Goal: Task Accomplishment & Management: Manage account settings

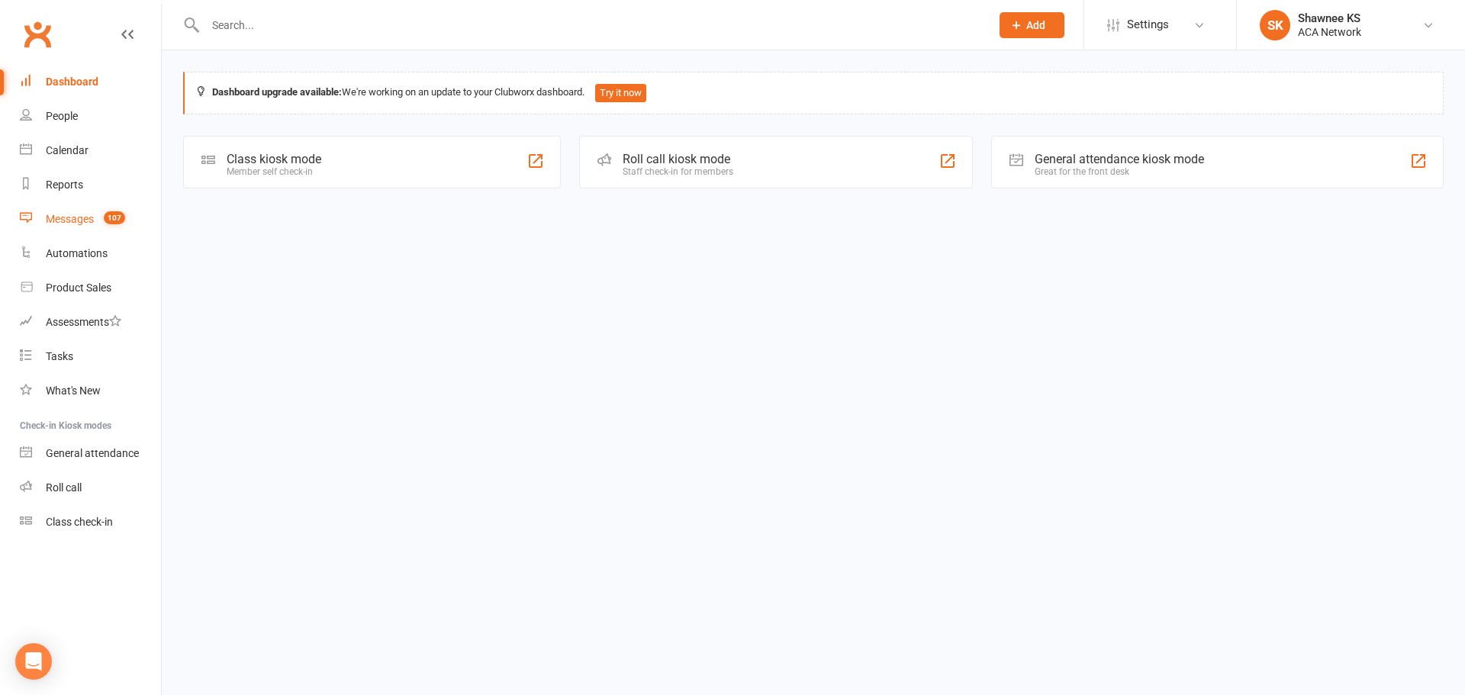
click at [80, 217] on div "Messages" at bounding box center [70, 219] width 48 height 12
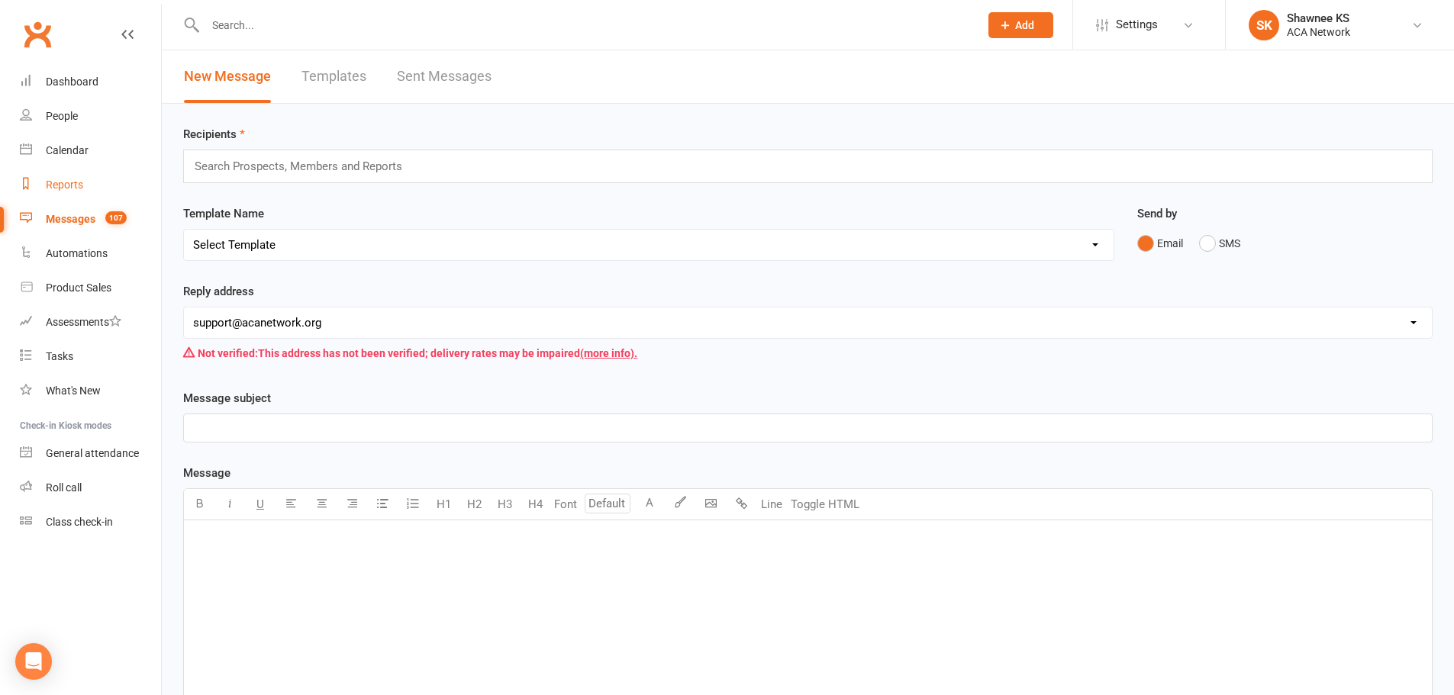
click at [82, 184] on div "Reports" at bounding box center [64, 185] width 37 height 12
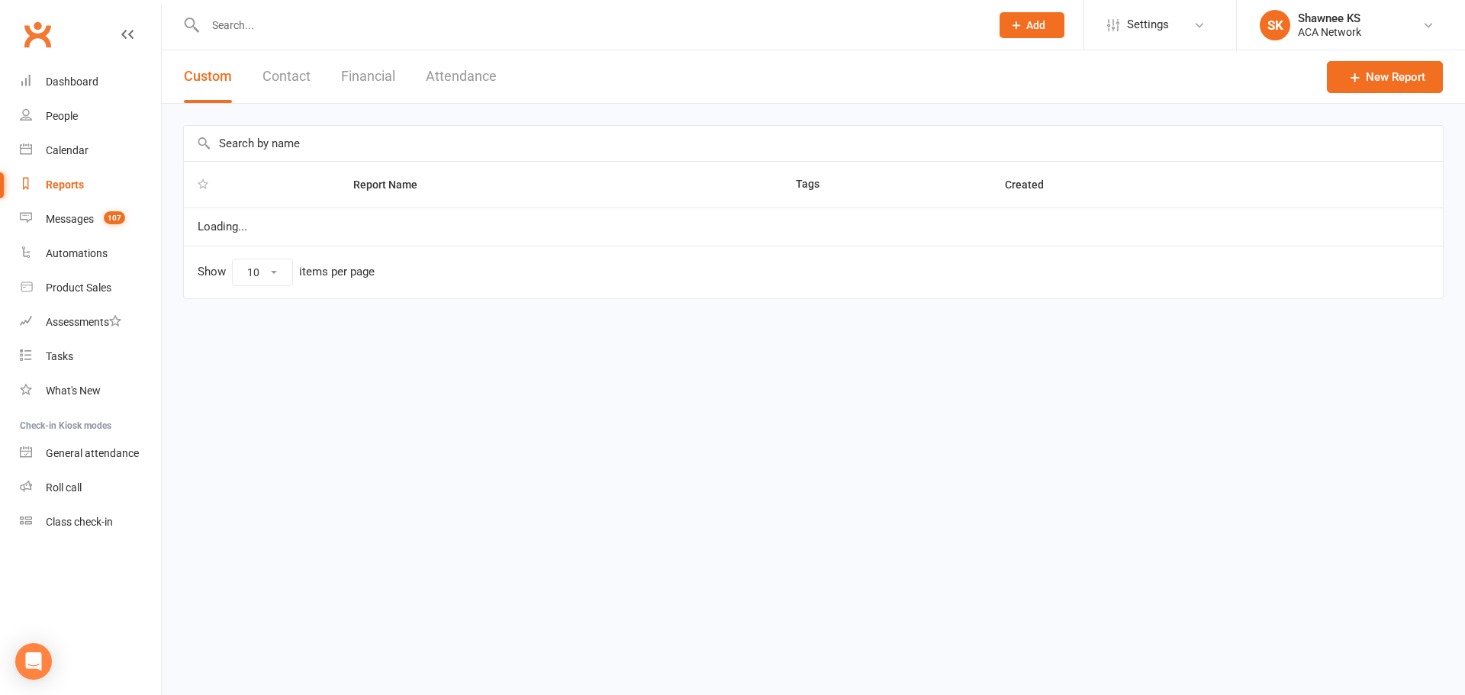
select select "100"
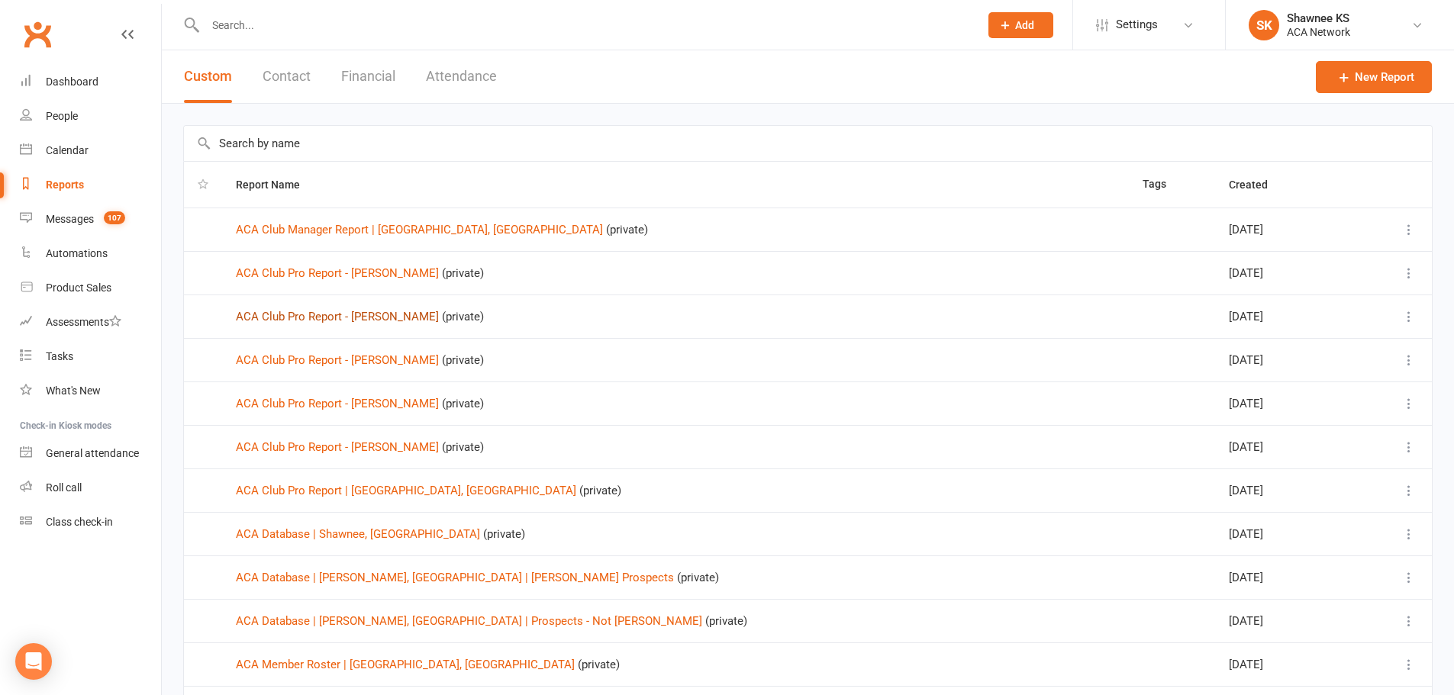
click at [372, 317] on link "ACA Club Pro Report - [PERSON_NAME]" at bounding box center [337, 317] width 203 height 14
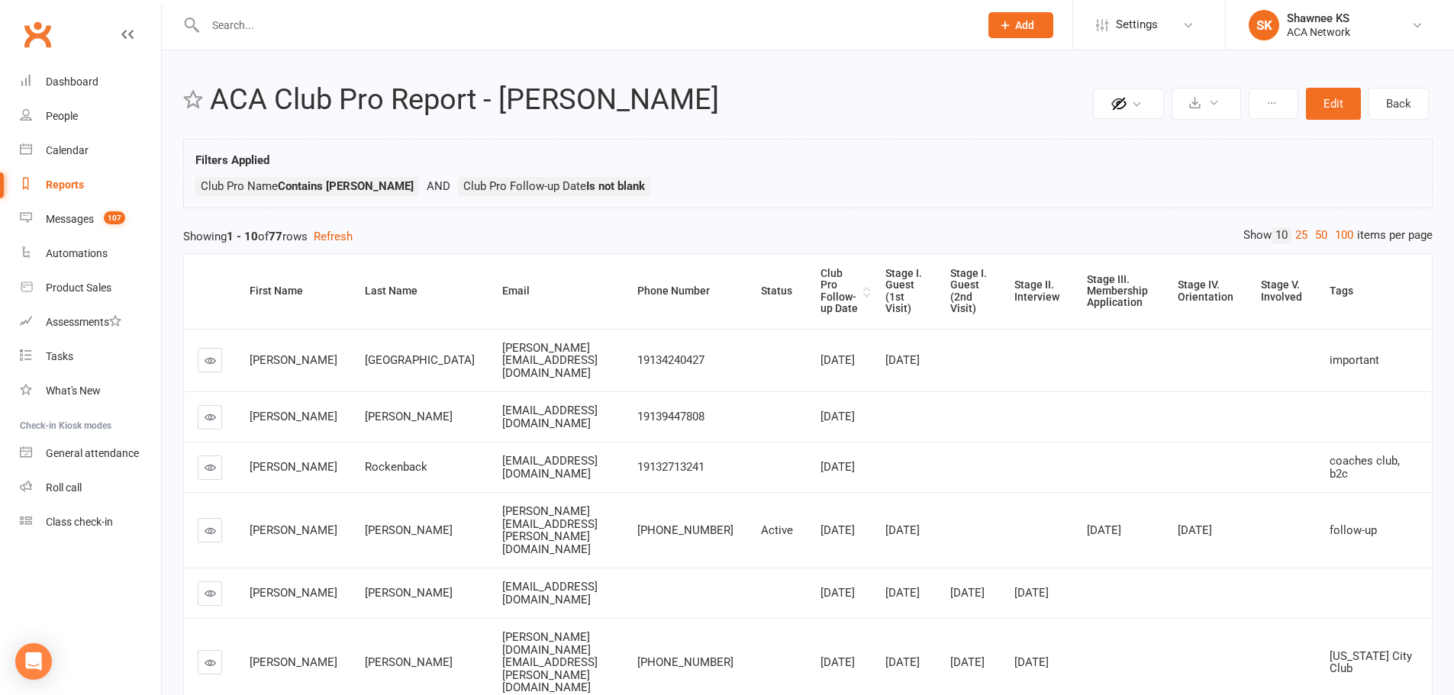
click at [820, 285] on div "Club Pro Follow-up Date" at bounding box center [839, 291] width 39 height 47
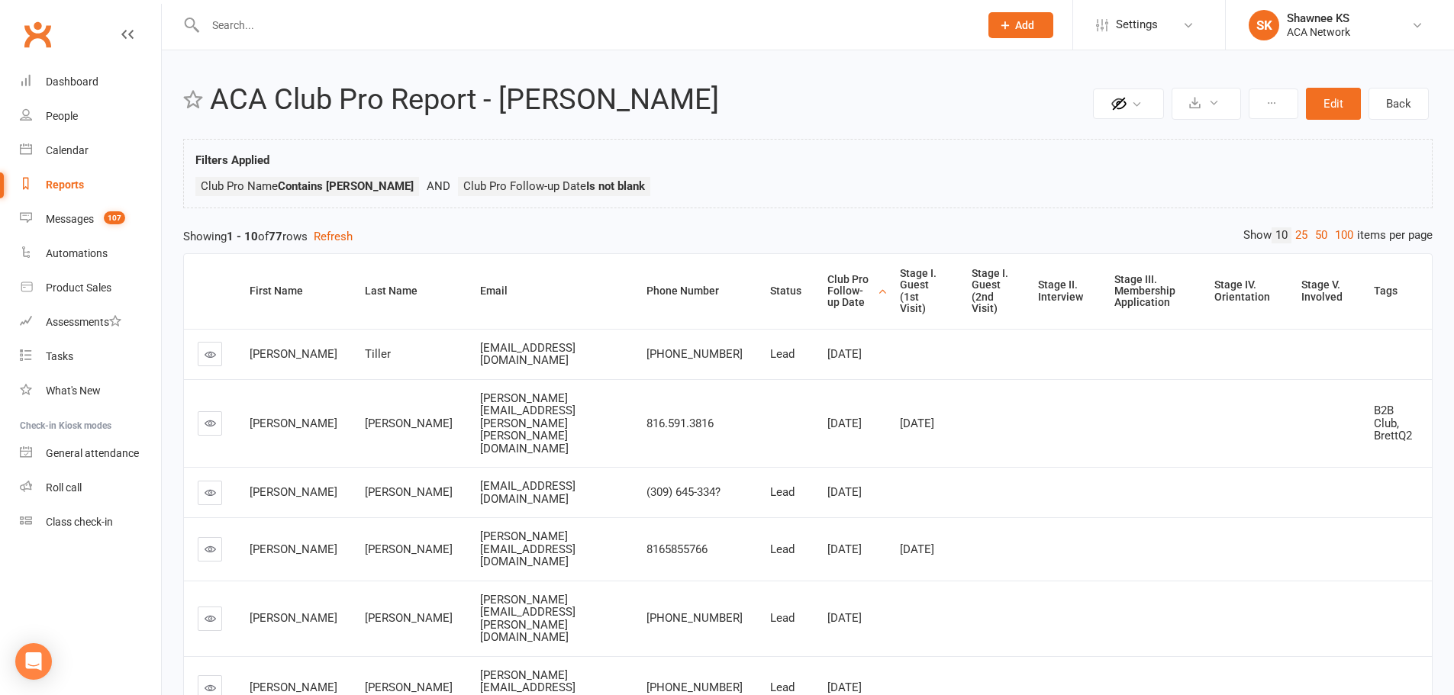
click at [827, 283] on div "Club Pro Follow-up Date" at bounding box center [850, 291] width 46 height 35
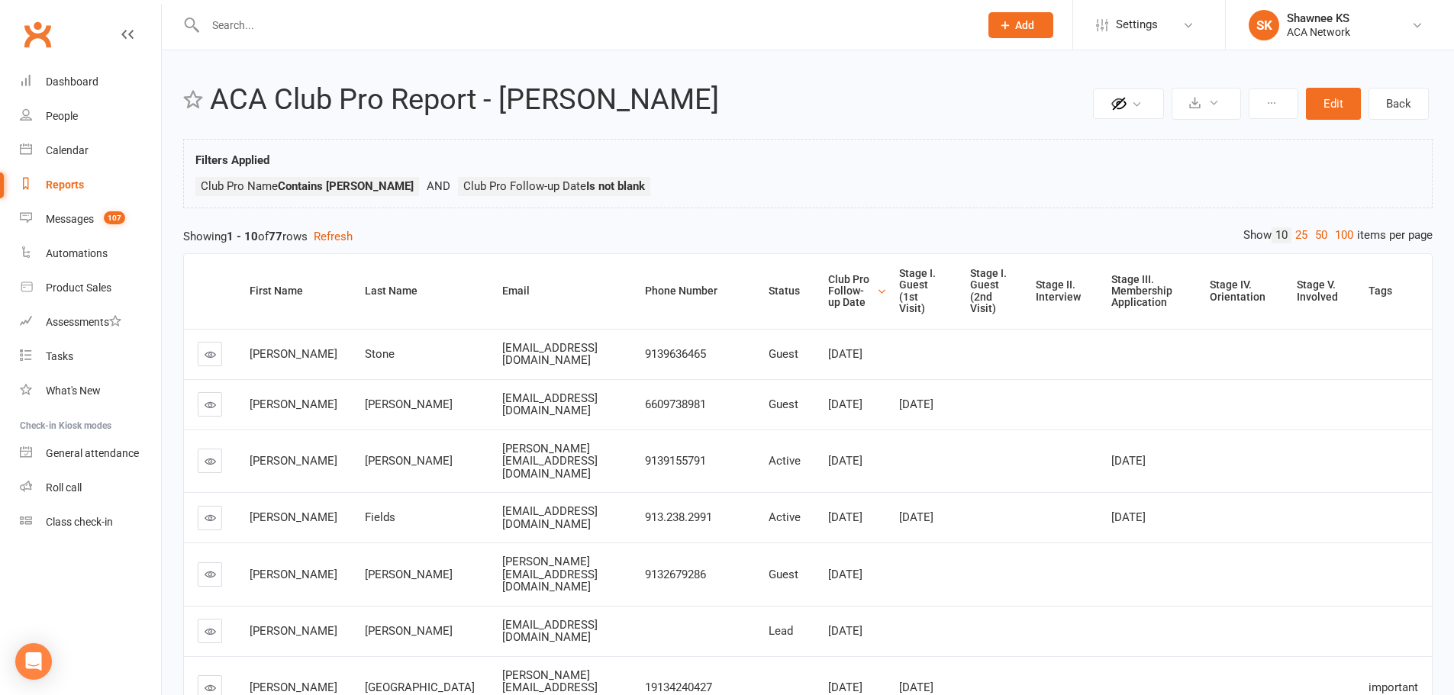
click at [828, 292] on div "Club Pro Follow-up Date" at bounding box center [850, 291] width 45 height 35
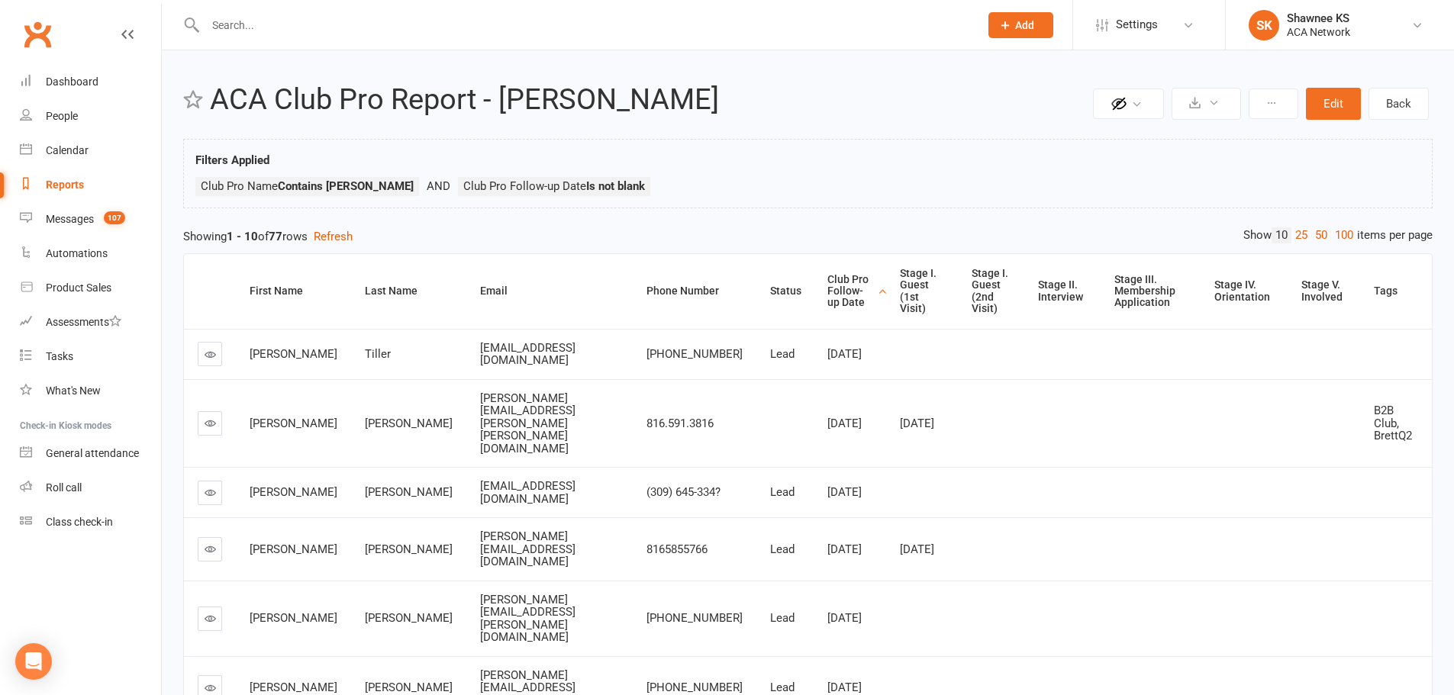
click at [827, 288] on div "Club Pro Follow-up Date" at bounding box center [850, 291] width 46 height 35
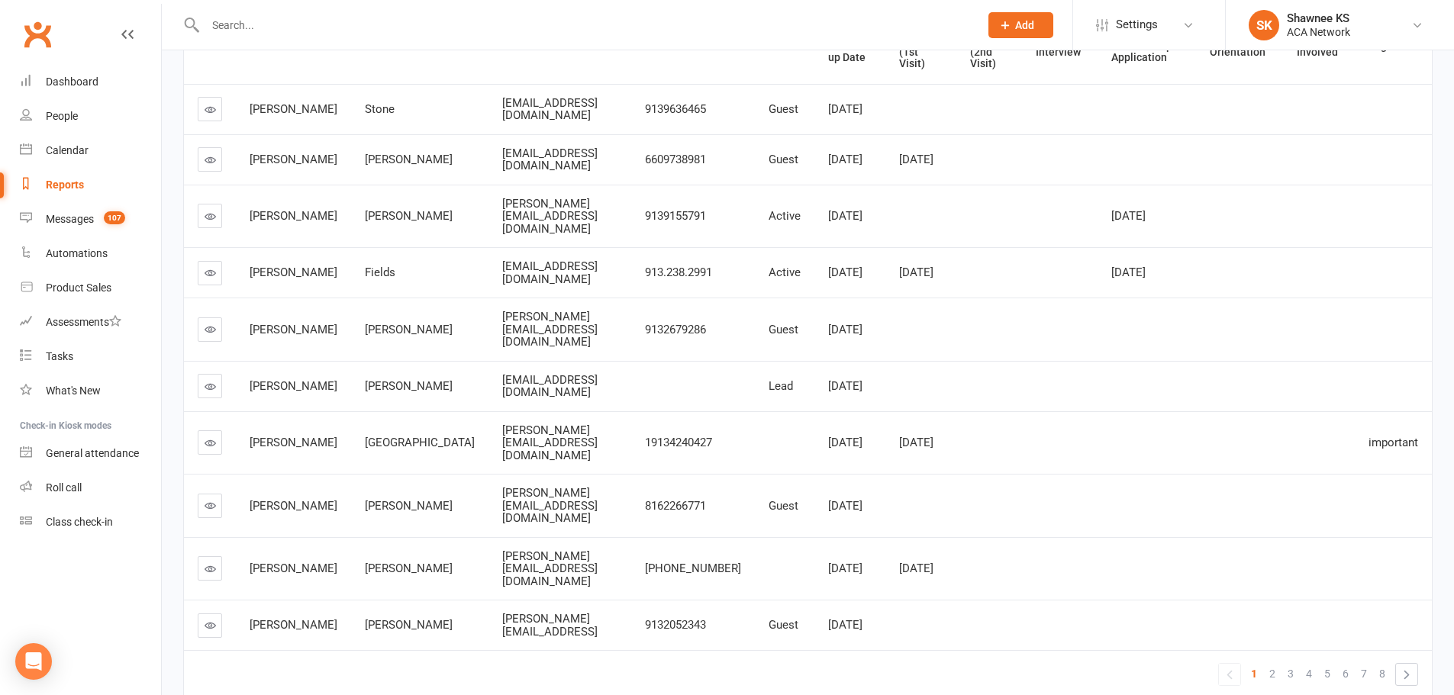
scroll to position [259, 0]
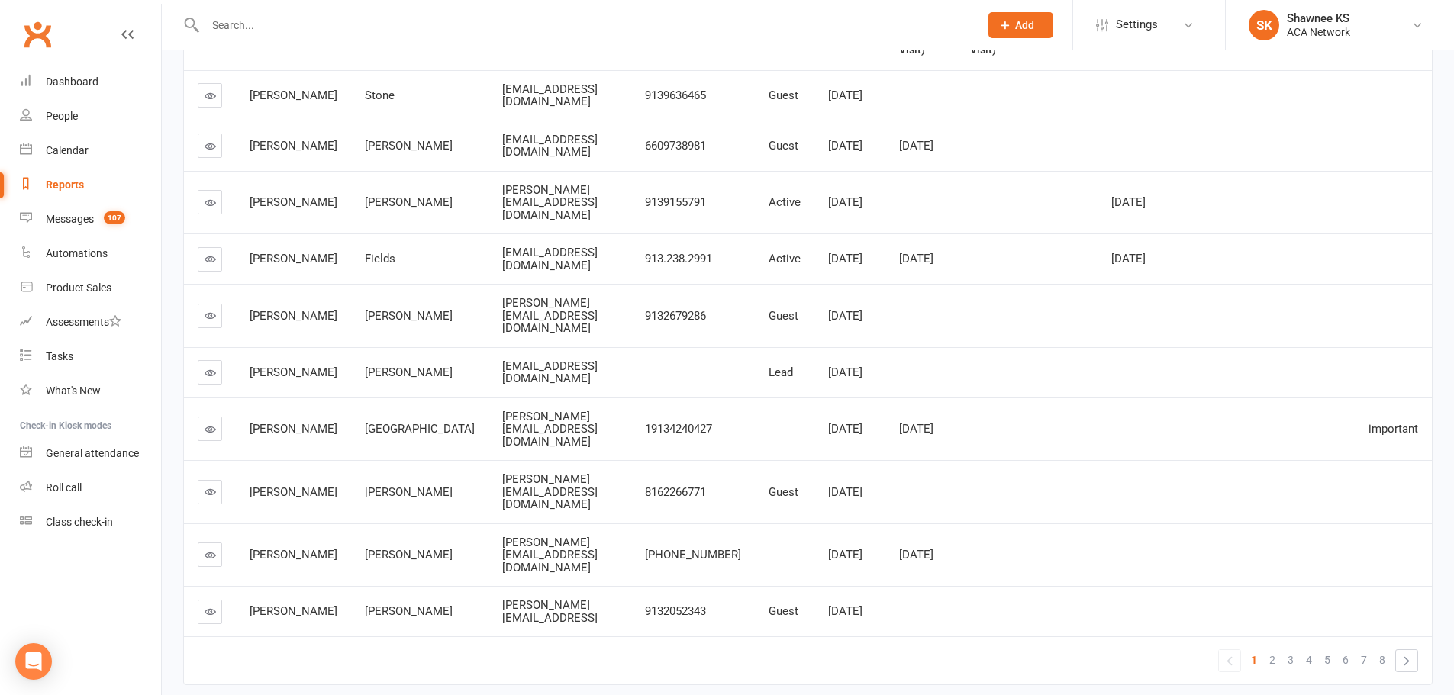
click at [209, 310] on icon at bounding box center [210, 315] width 11 height 11
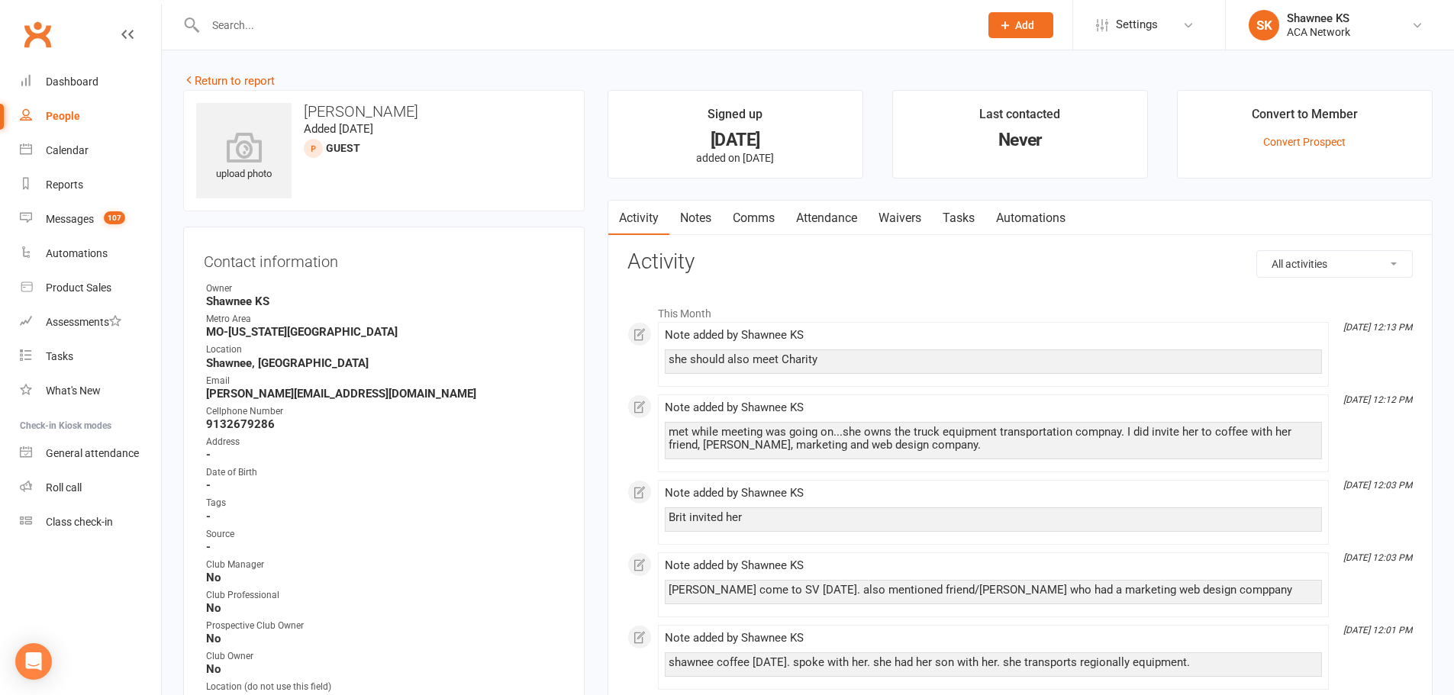
click at [701, 221] on link "Notes" at bounding box center [695, 218] width 53 height 35
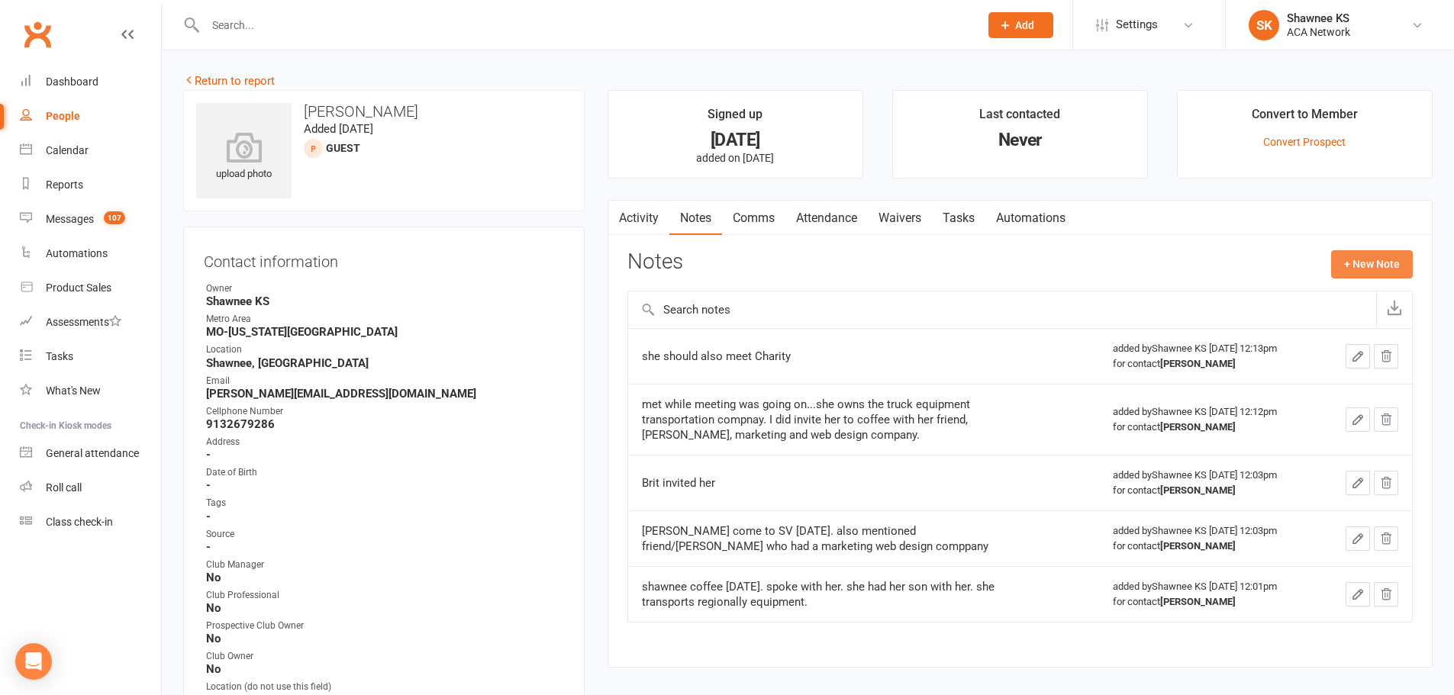
click at [1356, 263] on button "+ New Note" at bounding box center [1372, 263] width 82 height 27
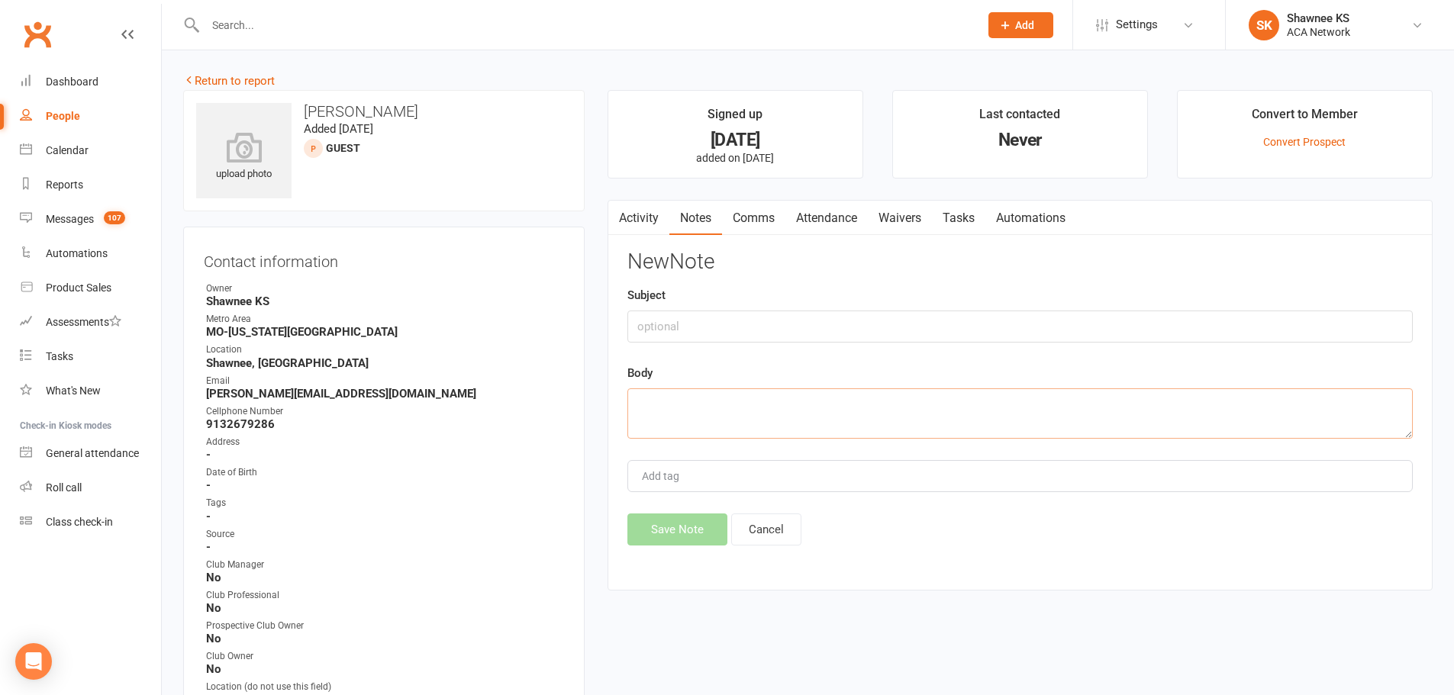
click at [948, 398] on textarea at bounding box center [1019, 413] width 785 height 50
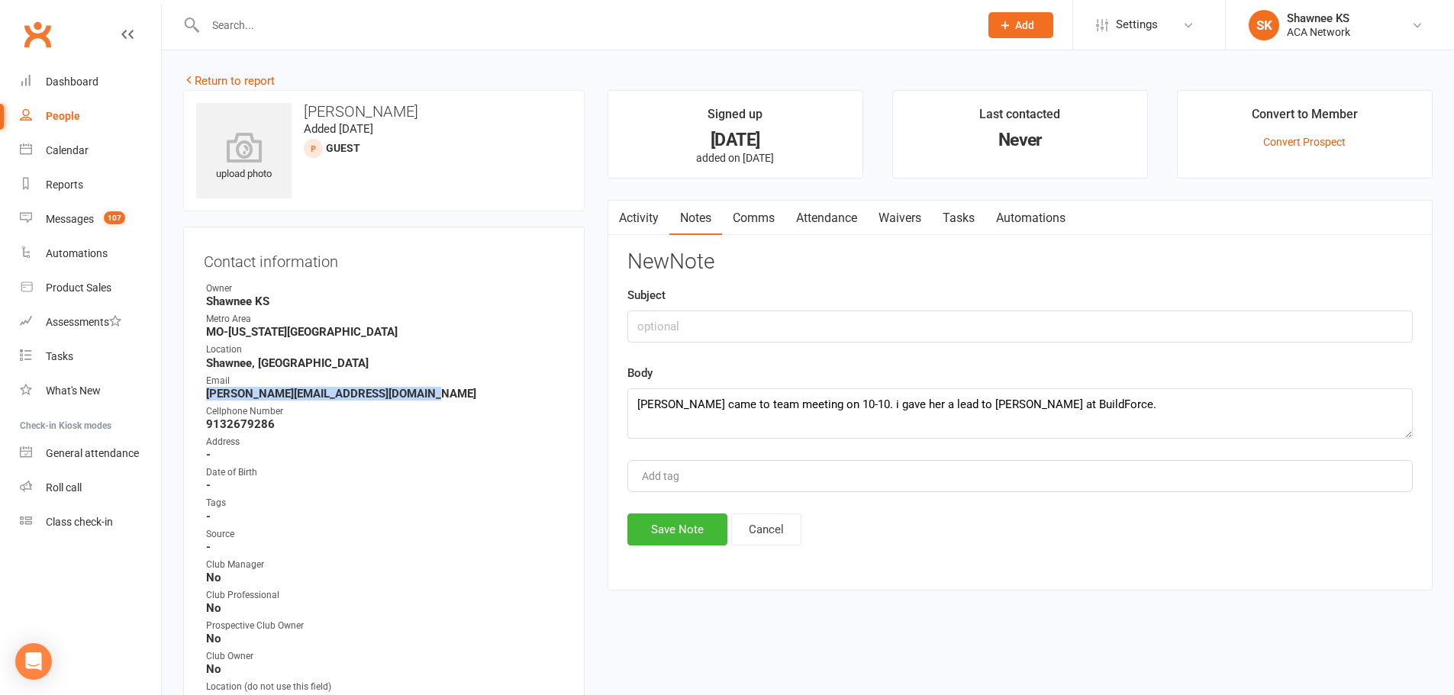
drag, startPoint x: 207, startPoint y: 397, endPoint x: 421, endPoint y: 398, distance: 214.4
click at [421, 398] on strong "[PERSON_NAME][EMAIL_ADDRESS][DOMAIN_NAME]" at bounding box center [385, 394] width 358 height 14
copy strong "[PERSON_NAME][EMAIL_ADDRESS][DOMAIN_NAME]"
click at [1152, 404] on textarea "[PERSON_NAME] came to team meeting on 10-10. i gave her a lead to [PERSON_NAME]…" at bounding box center [1019, 413] width 785 height 50
type textarea "[PERSON_NAME] came to team meeting on 10-10. i gave her a lead to [PERSON_NAME]…"
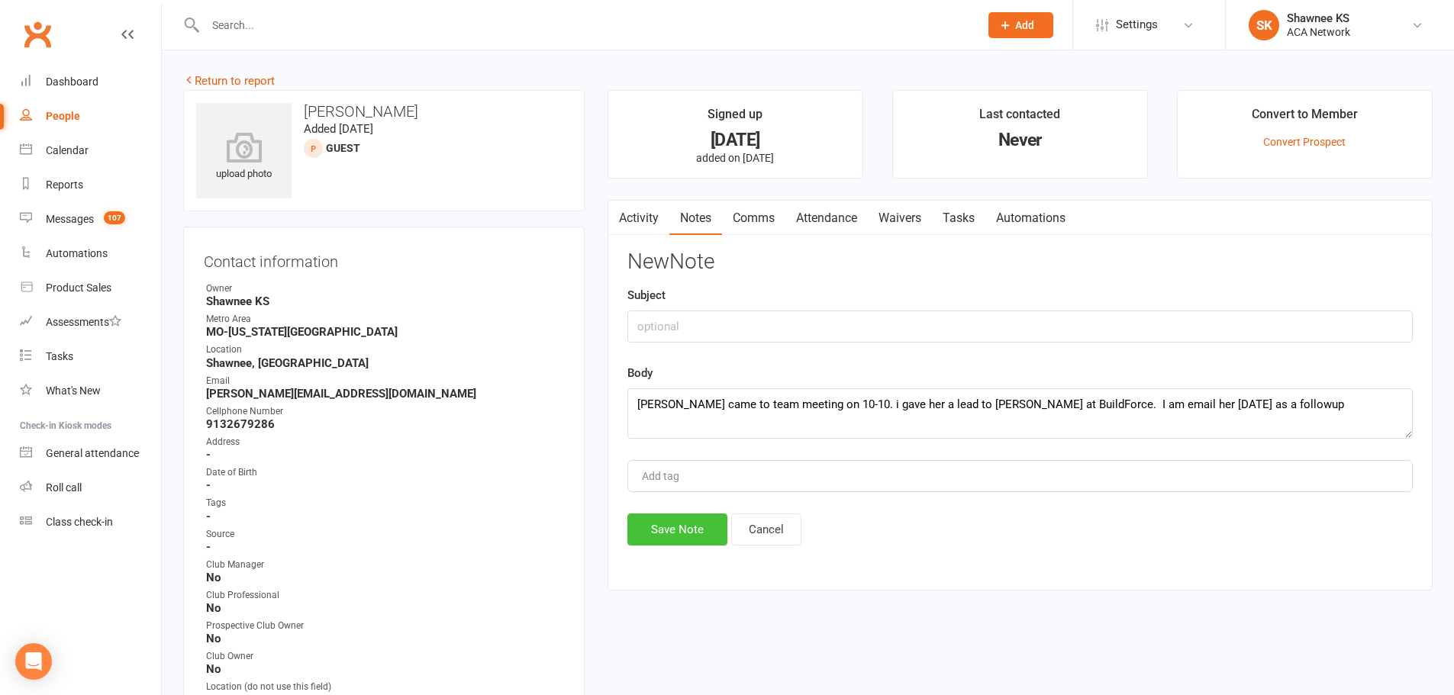
click at [682, 530] on button "Save Note" at bounding box center [677, 530] width 100 height 32
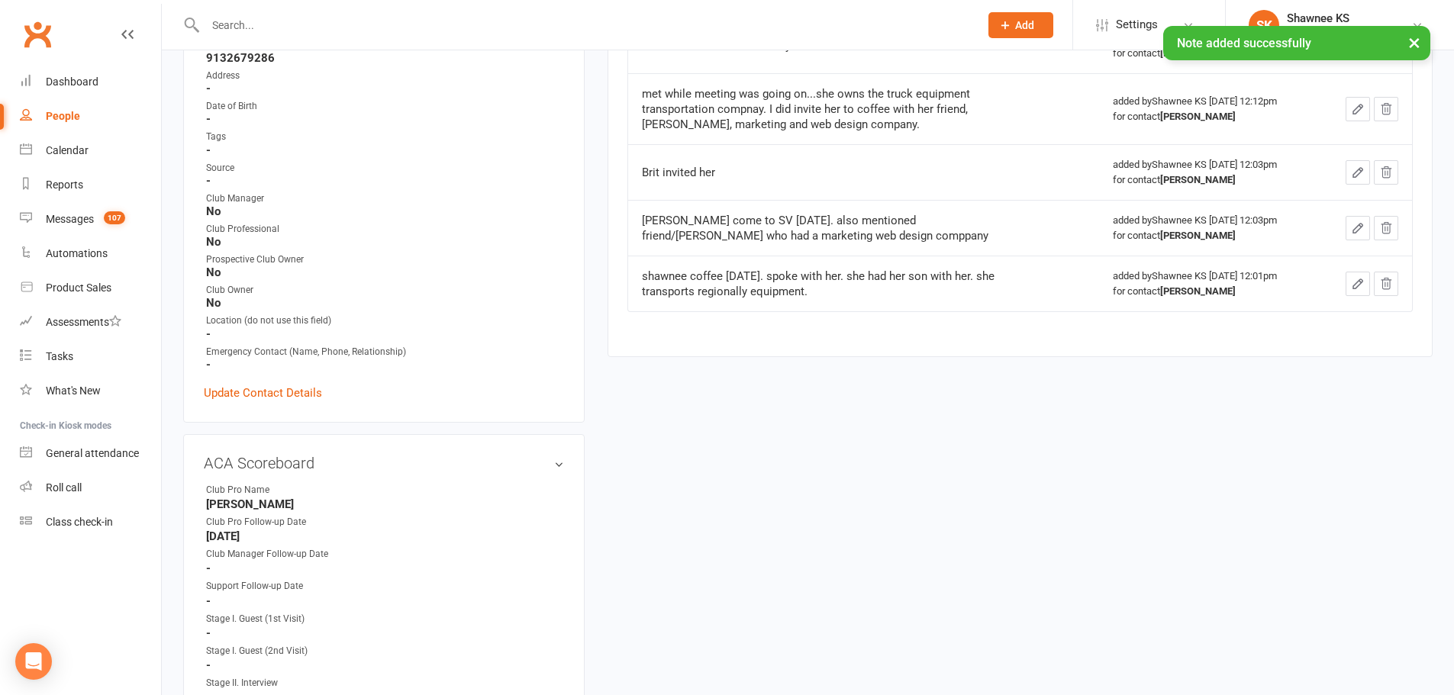
scroll to position [382, 0]
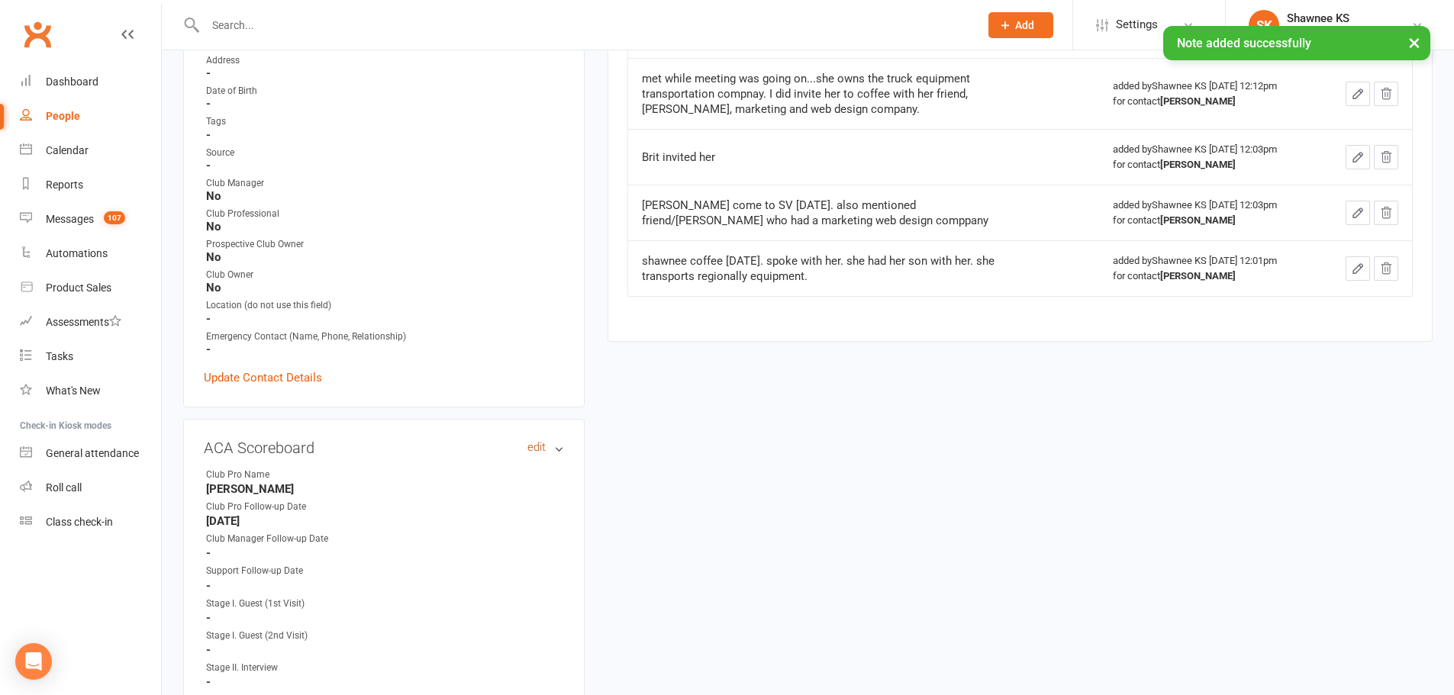
click at [531, 447] on link "edit" at bounding box center [536, 447] width 18 height 13
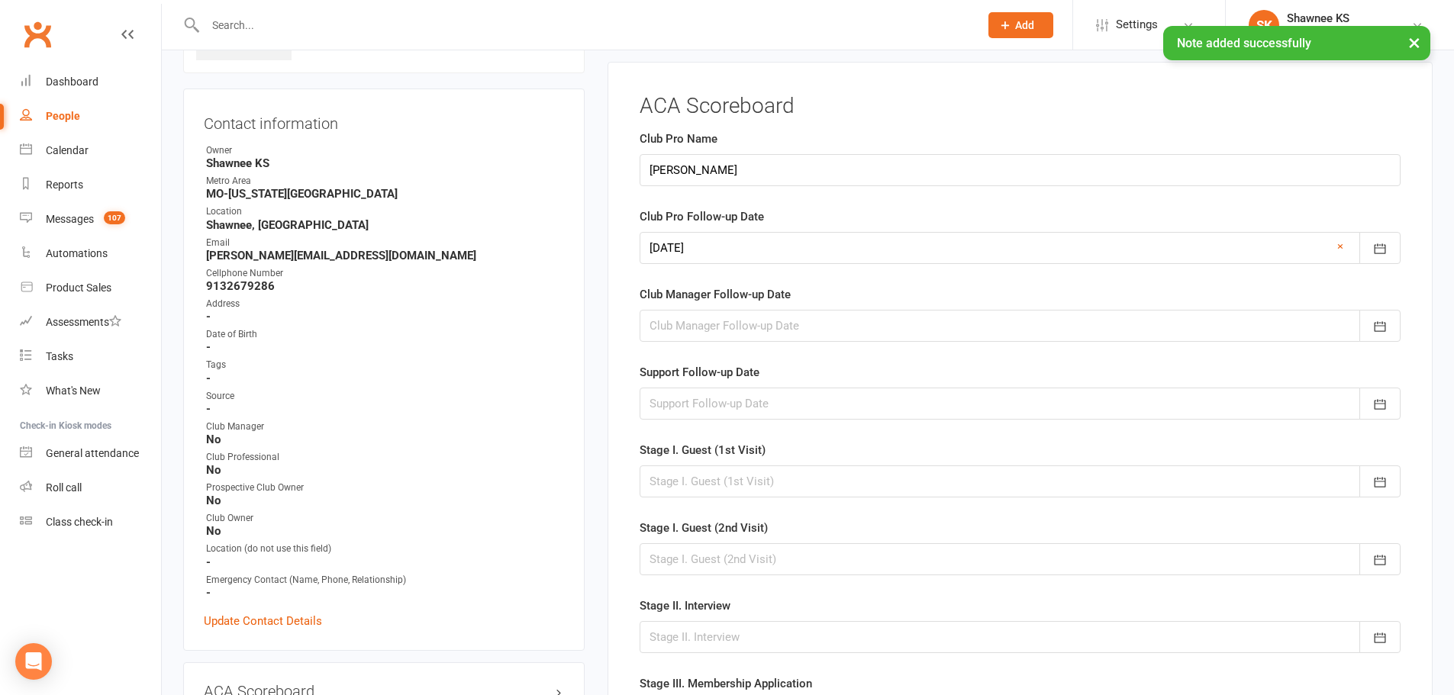
scroll to position [124, 0]
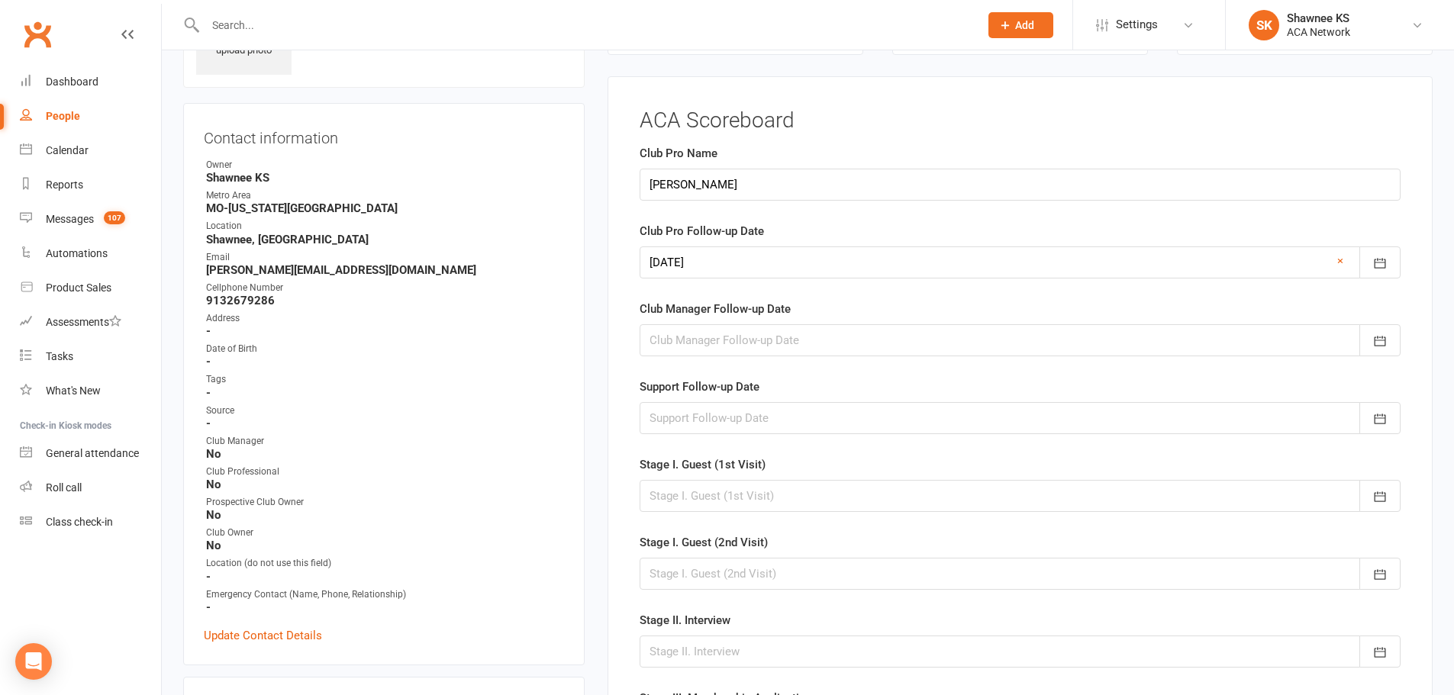
click at [692, 263] on div at bounding box center [1020, 262] width 761 height 32
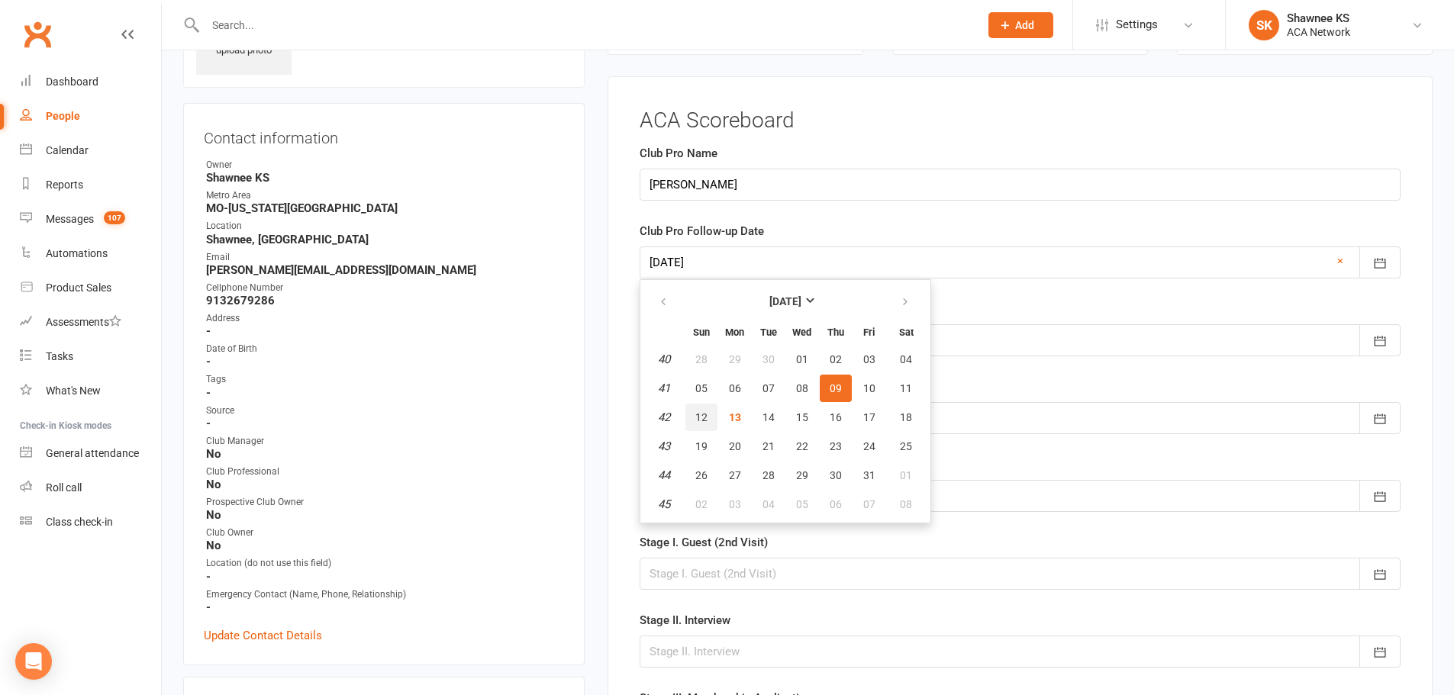
click at [705, 415] on span "12" at bounding box center [701, 417] width 12 height 12
type input "[DATE]"
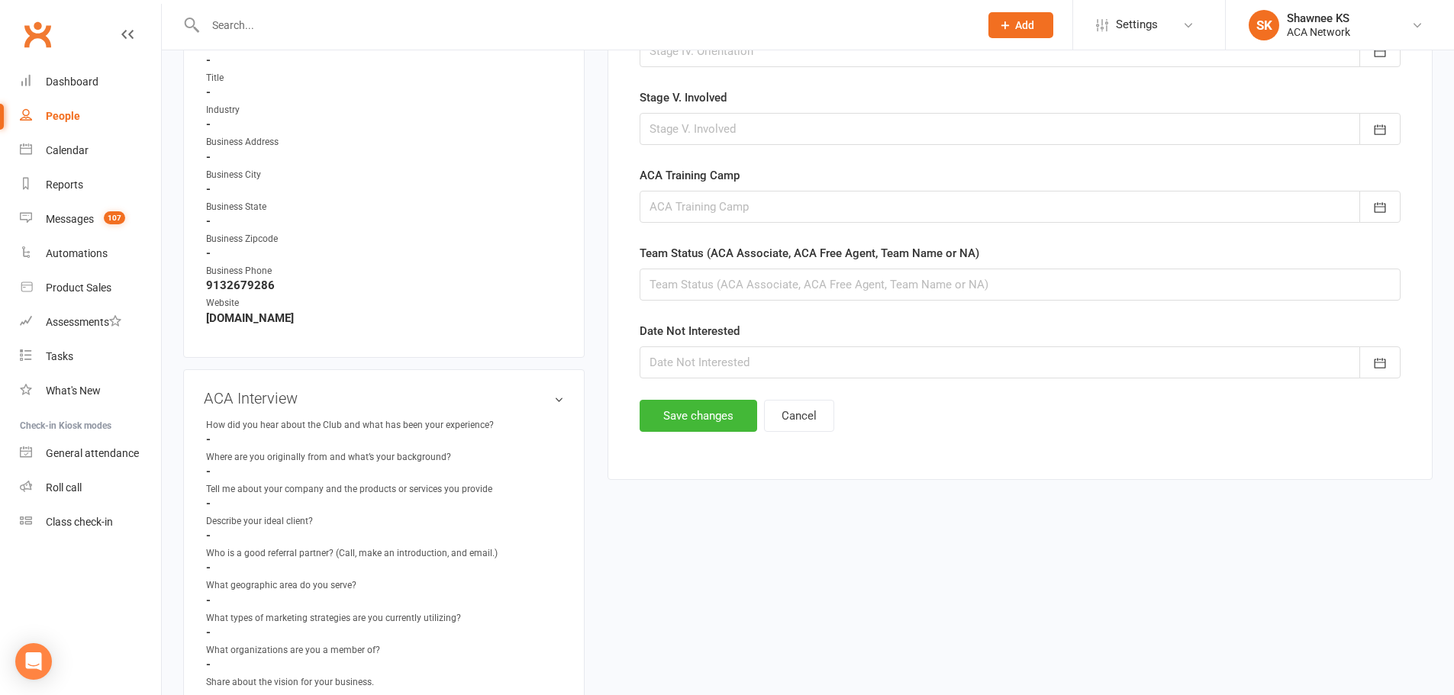
scroll to position [1039, 0]
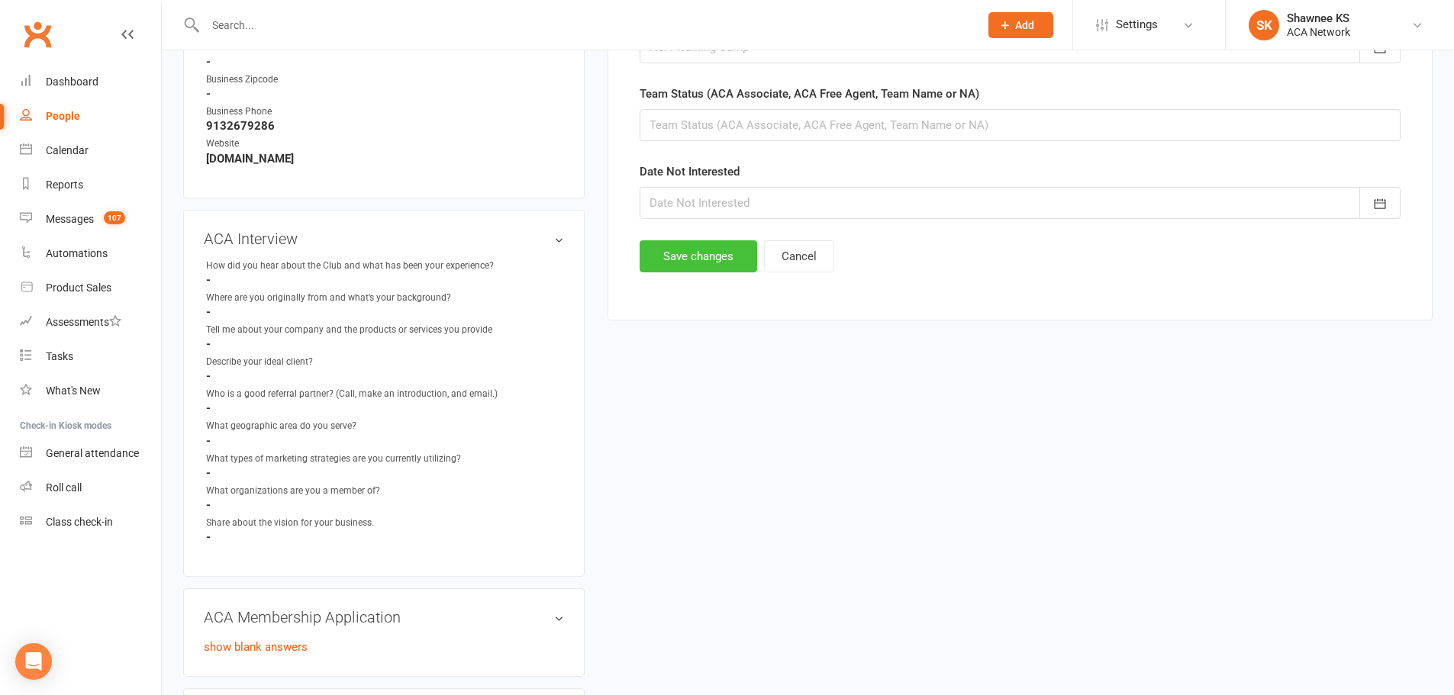
click at [707, 259] on button "Save changes" at bounding box center [699, 256] width 118 height 32
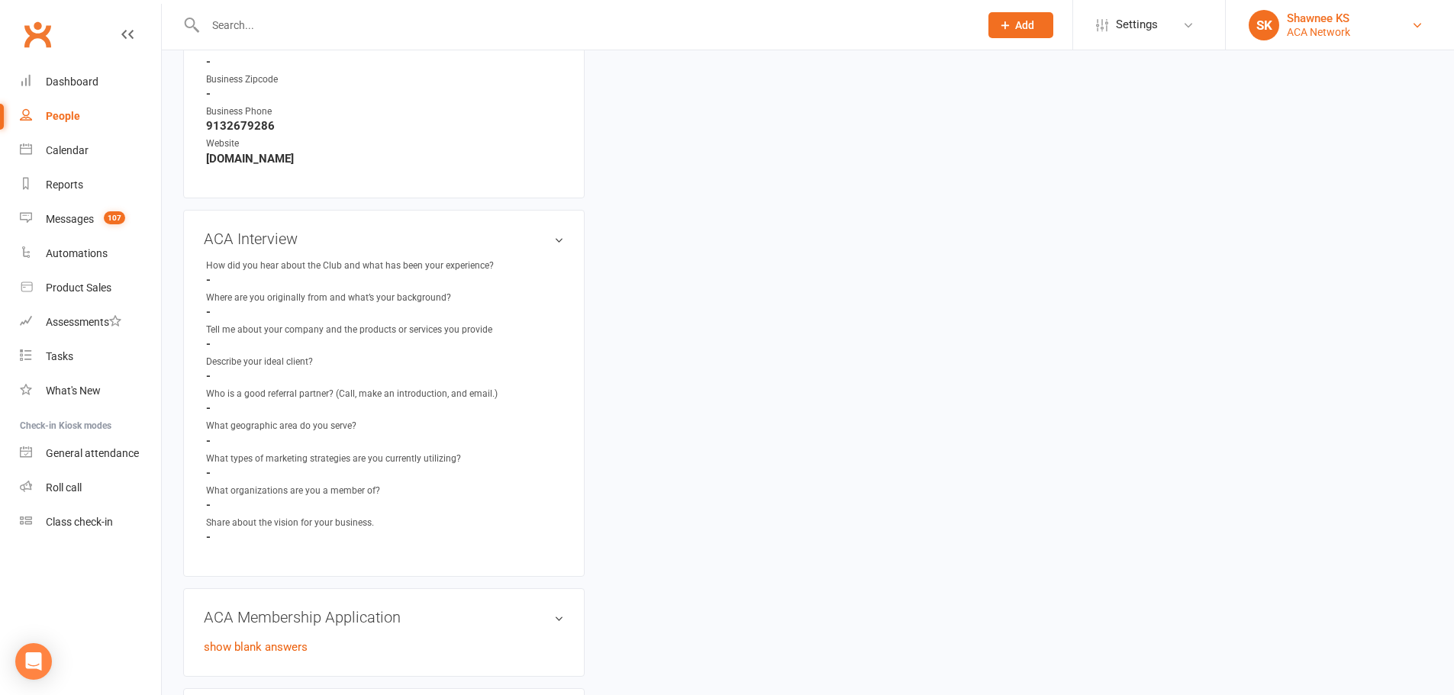
click at [1374, 25] on link "SK Shawnee KS ACA Network" at bounding box center [1340, 25] width 182 height 31
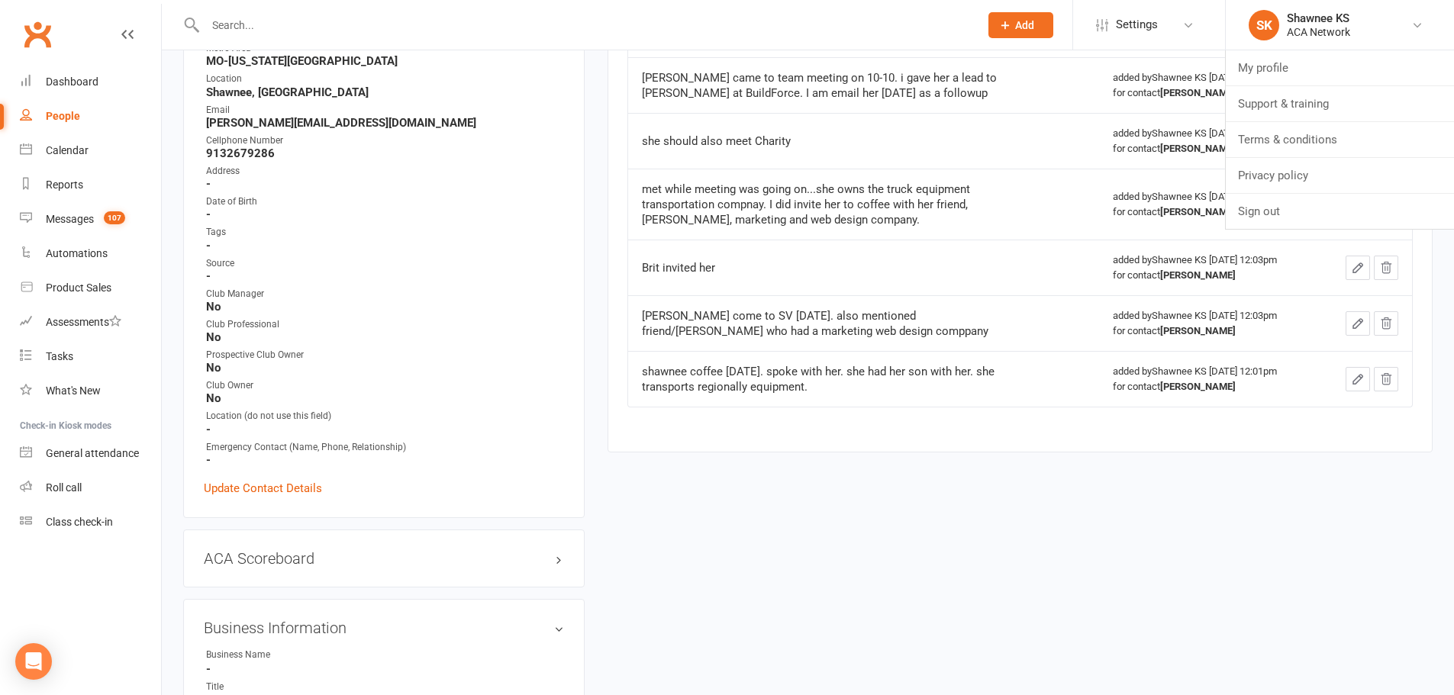
scroll to position [458, 0]
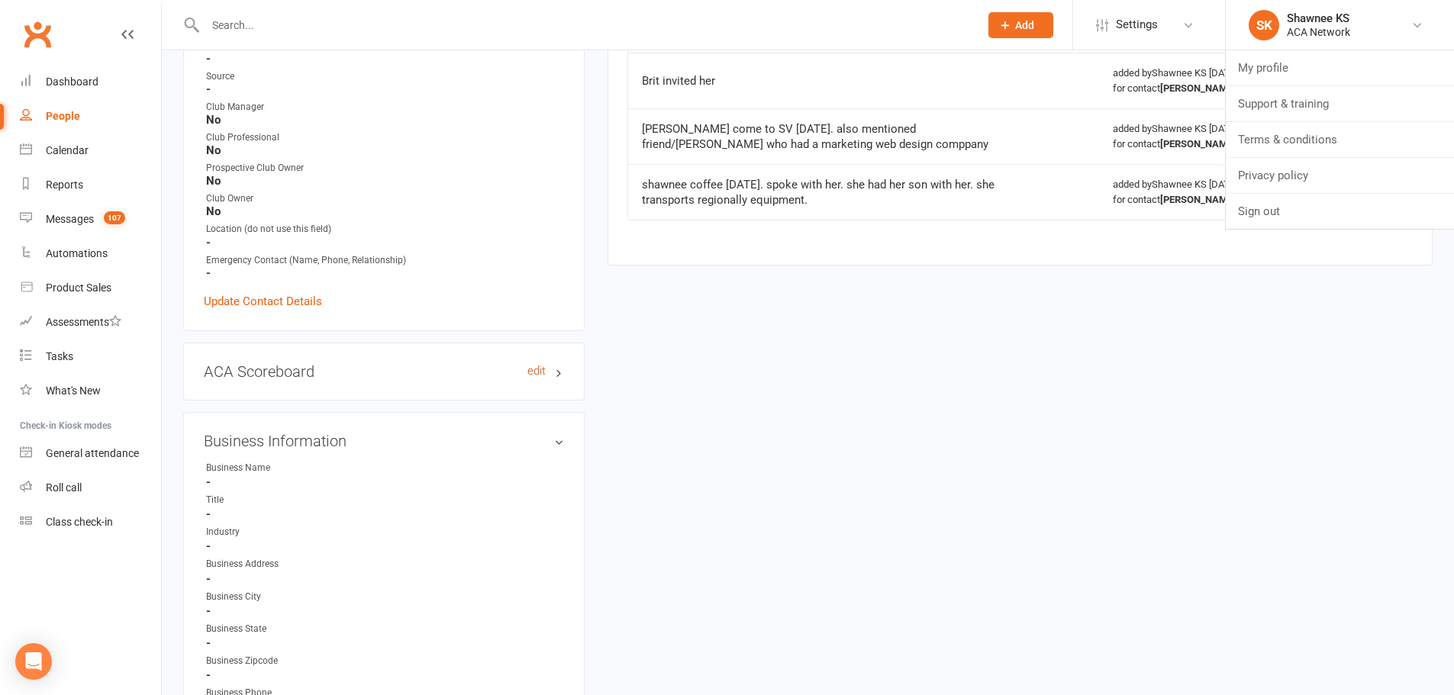
click at [532, 371] on link "edit" at bounding box center [536, 371] width 18 height 13
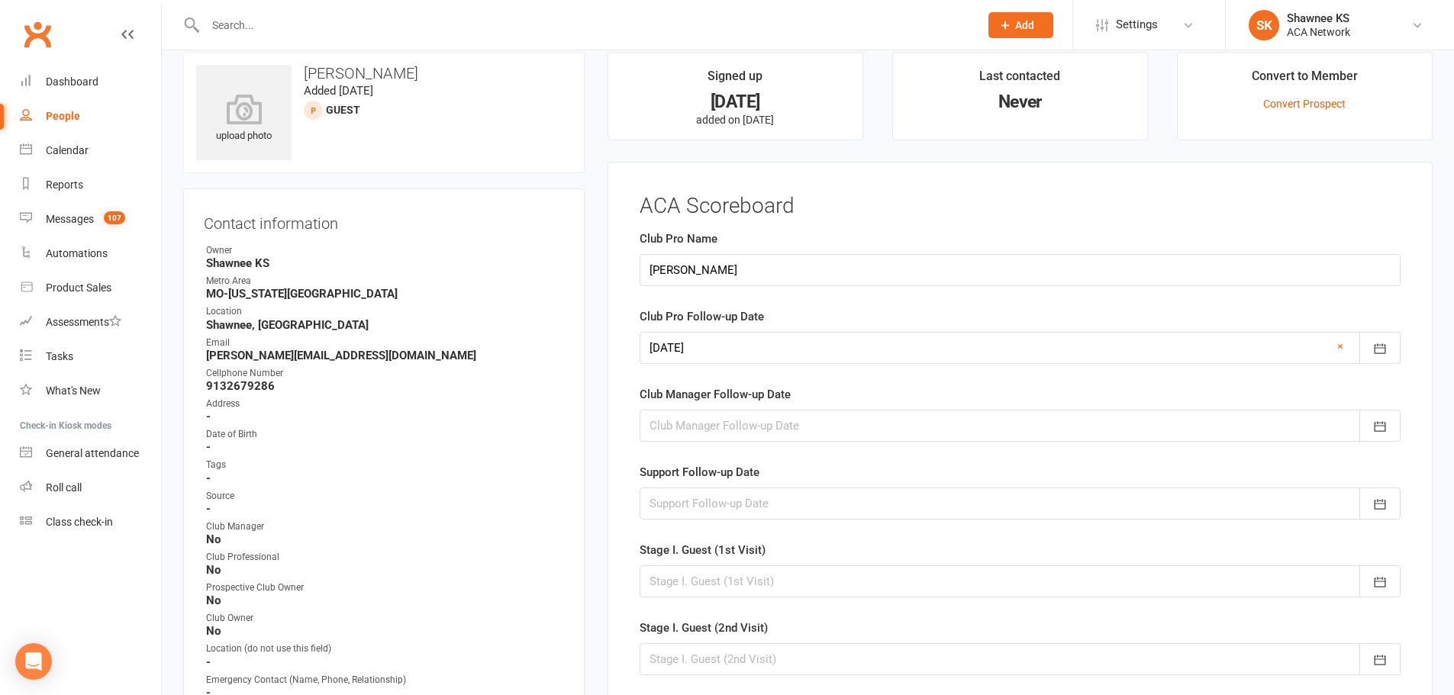
scroll to position [0, 0]
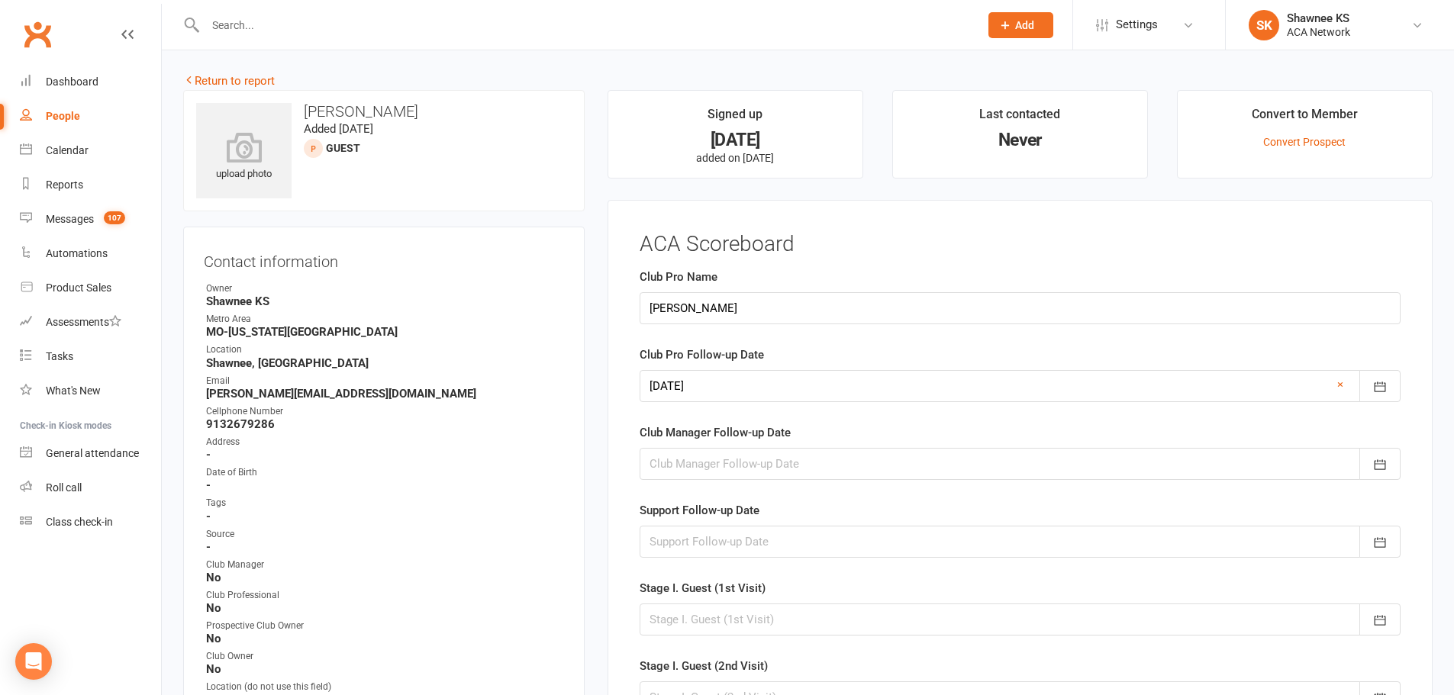
click at [300, 24] on input "text" at bounding box center [585, 24] width 768 height 21
click at [1008, 22] on icon at bounding box center [1005, 25] width 14 height 14
click at [999, 69] on link "Prospect" at bounding box center [1004, 67] width 136 height 35
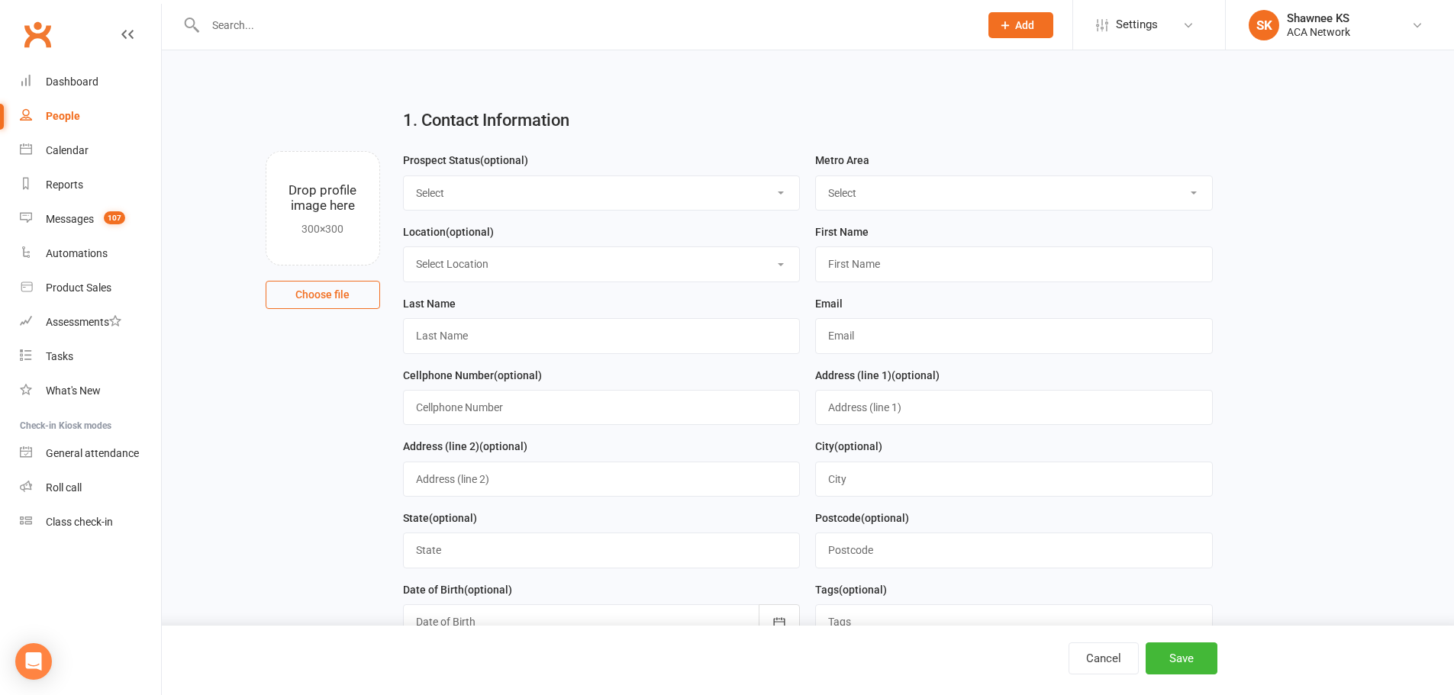
click at [455, 32] on input "text" at bounding box center [585, 24] width 768 height 21
click at [448, 188] on select "Select Lead Guest Interview Not Interested" at bounding box center [602, 193] width 396 height 34
select select "Guest"
click at [404, 176] on select "Select Lead Guest Interview Not Interested" at bounding box center [602, 193] width 396 height 34
click at [838, 186] on select "Select ACA AL-[GEOGRAPHIC_DATA] [GEOGRAPHIC_DATA]-Mobile [GEOGRAPHIC_DATA]-Ft. …" at bounding box center [1014, 193] width 396 height 34
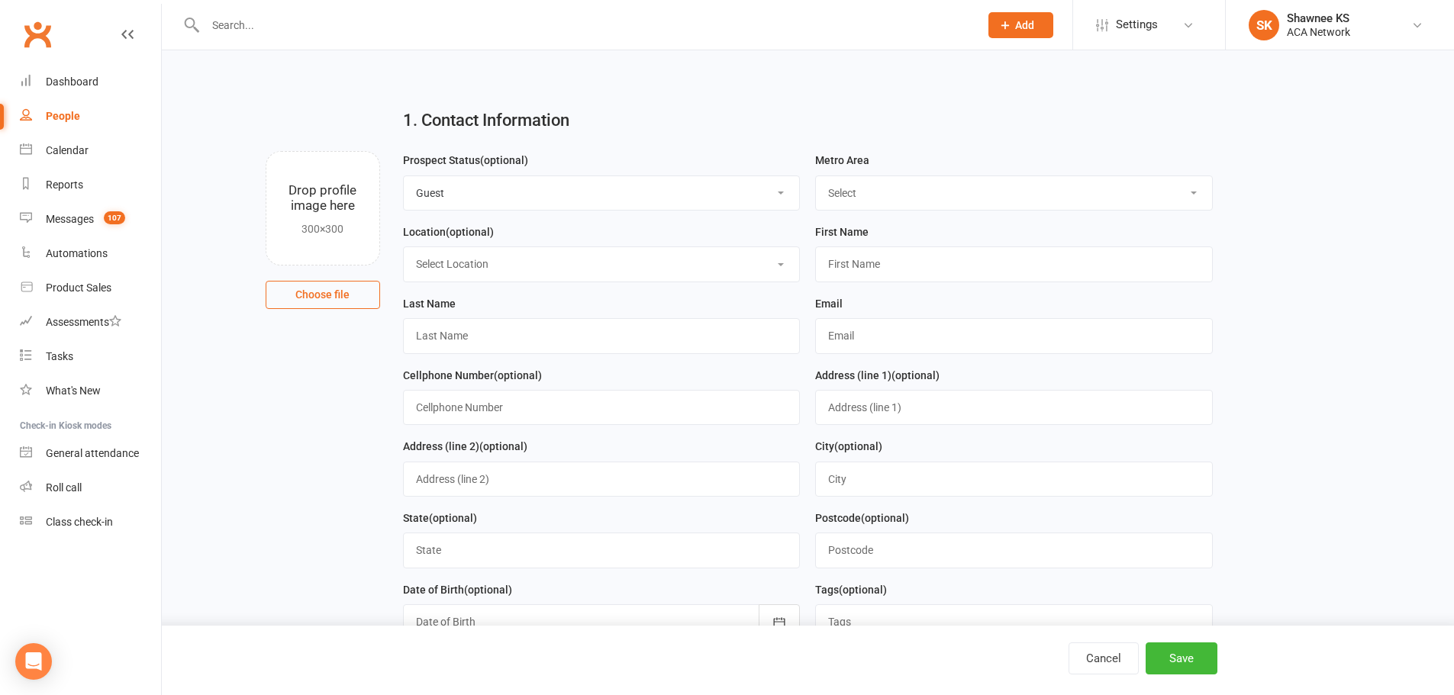
select select "MO-[US_STATE][GEOGRAPHIC_DATA]"
click at [816, 176] on select "Select ACA AL-[GEOGRAPHIC_DATA] [GEOGRAPHIC_DATA]-Mobile [GEOGRAPHIC_DATA]-Ft. …" at bounding box center [1014, 193] width 396 height 34
click at [495, 272] on select "Select Location ACA Global Business Club ACA Rookie Club [GEOGRAPHIC_DATA], [GE…" at bounding box center [602, 264] width 396 height 34
select select "20"
click at [404, 249] on select "Select Location ACA Global Business Club ACA Rookie Club [GEOGRAPHIC_DATA], [GE…" at bounding box center [602, 264] width 396 height 34
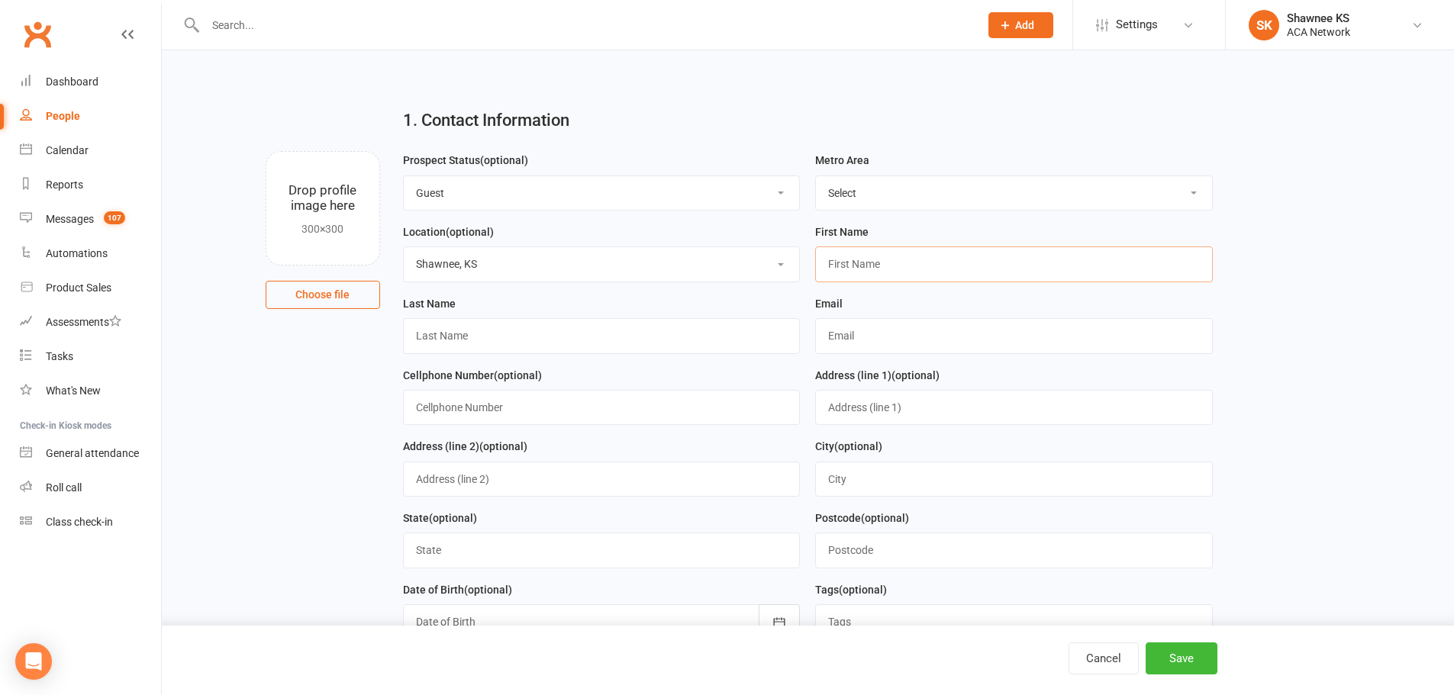
click at [891, 272] on input "text" at bounding box center [1014, 263] width 398 height 35
type input "Lexie"
click at [575, 346] on input "text" at bounding box center [602, 335] width 398 height 35
type input "[PERSON_NAME]"
click at [517, 404] on input "text" at bounding box center [602, 407] width 398 height 35
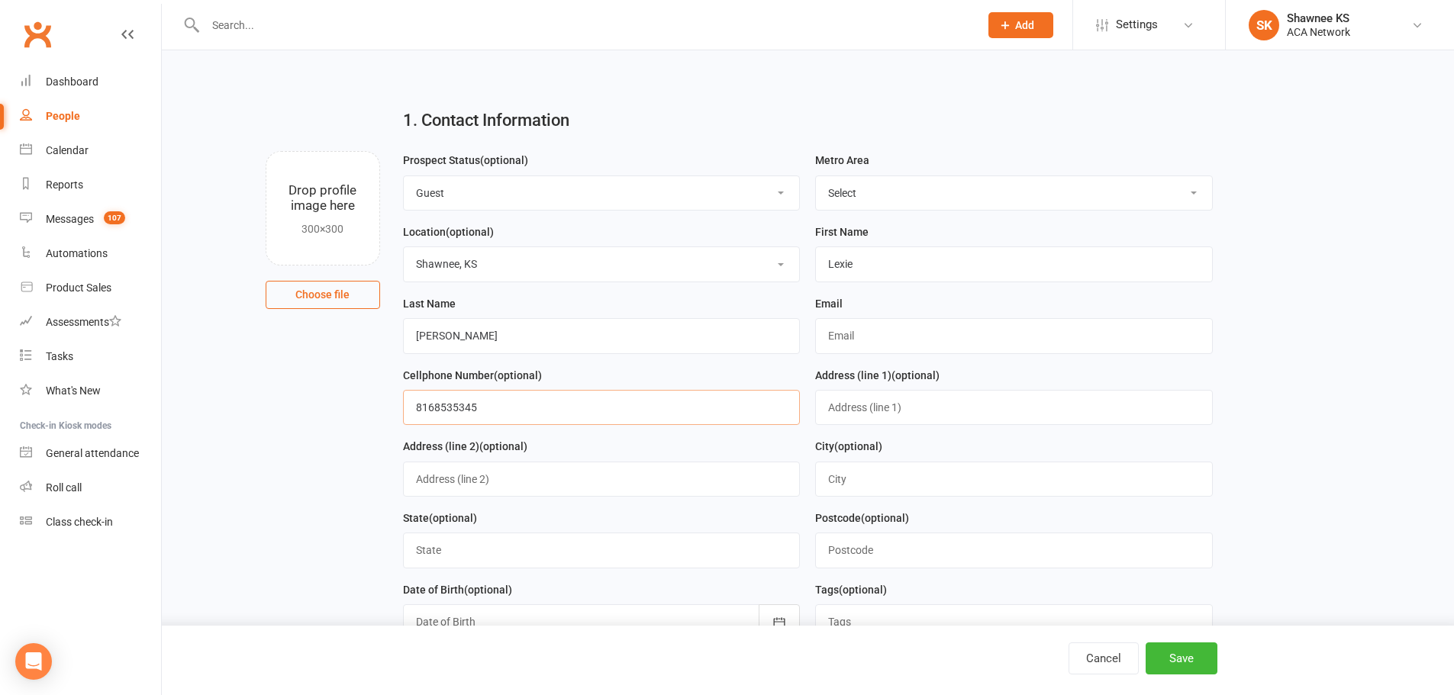
type input "8168535345"
click at [535, 559] on input "text" at bounding box center [602, 550] width 398 height 35
click at [1081, 460] on div "City (optional)" at bounding box center [1014, 467] width 398 height 60
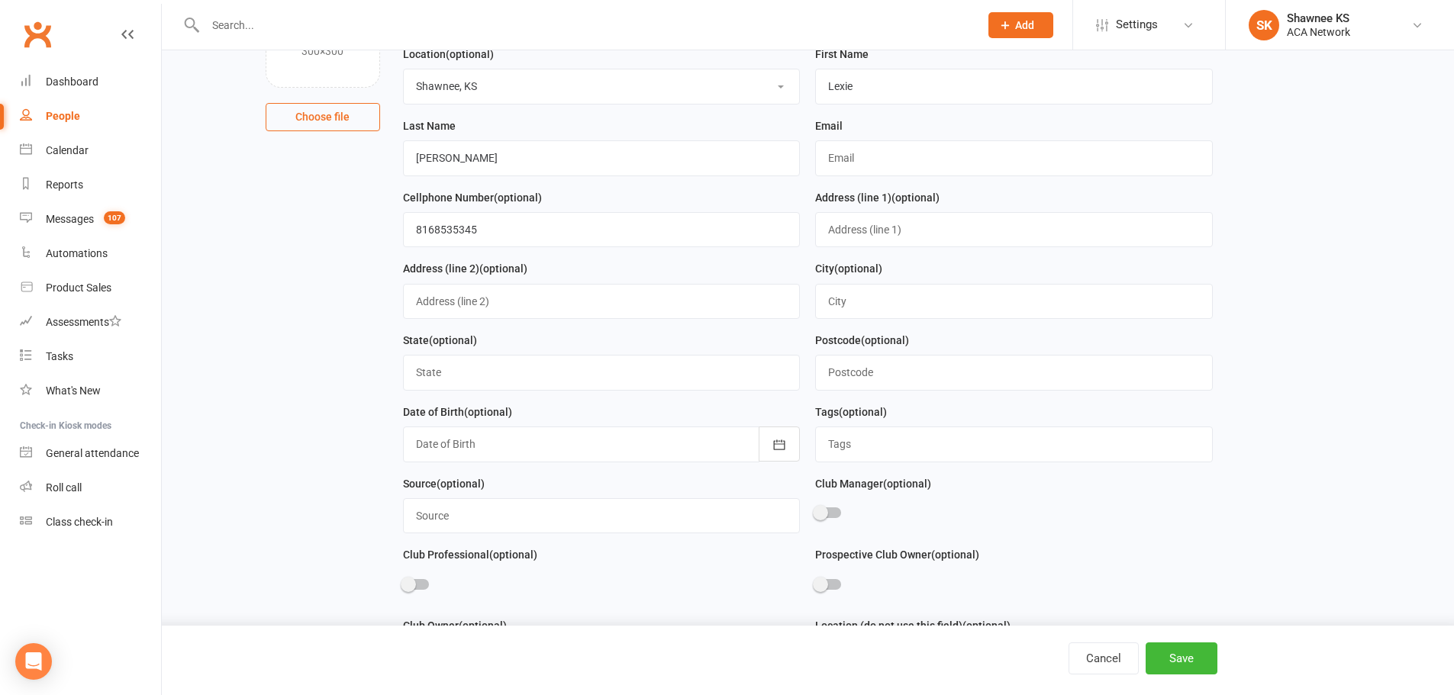
scroll to position [458, 0]
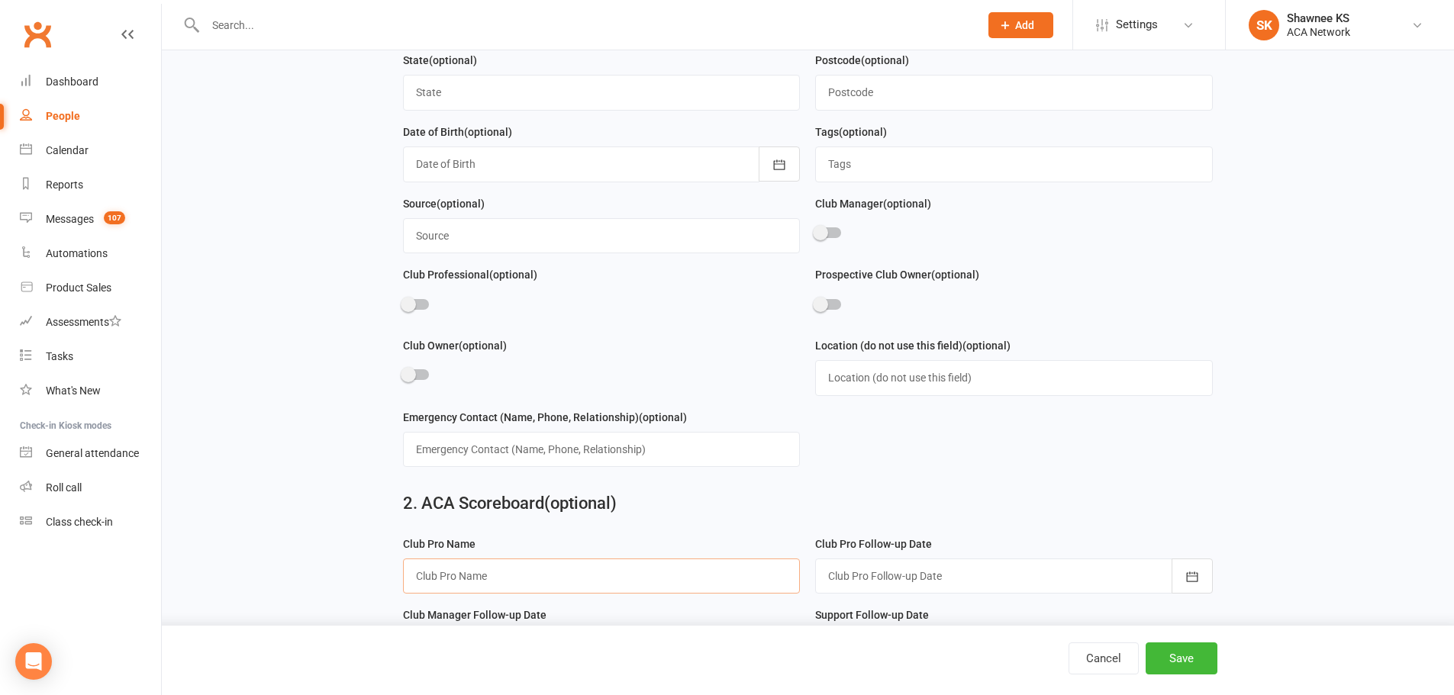
click at [585, 594] on input "text" at bounding box center [602, 576] width 398 height 35
type input "[PERSON_NAME]"
click at [848, 586] on div at bounding box center [1014, 576] width 398 height 35
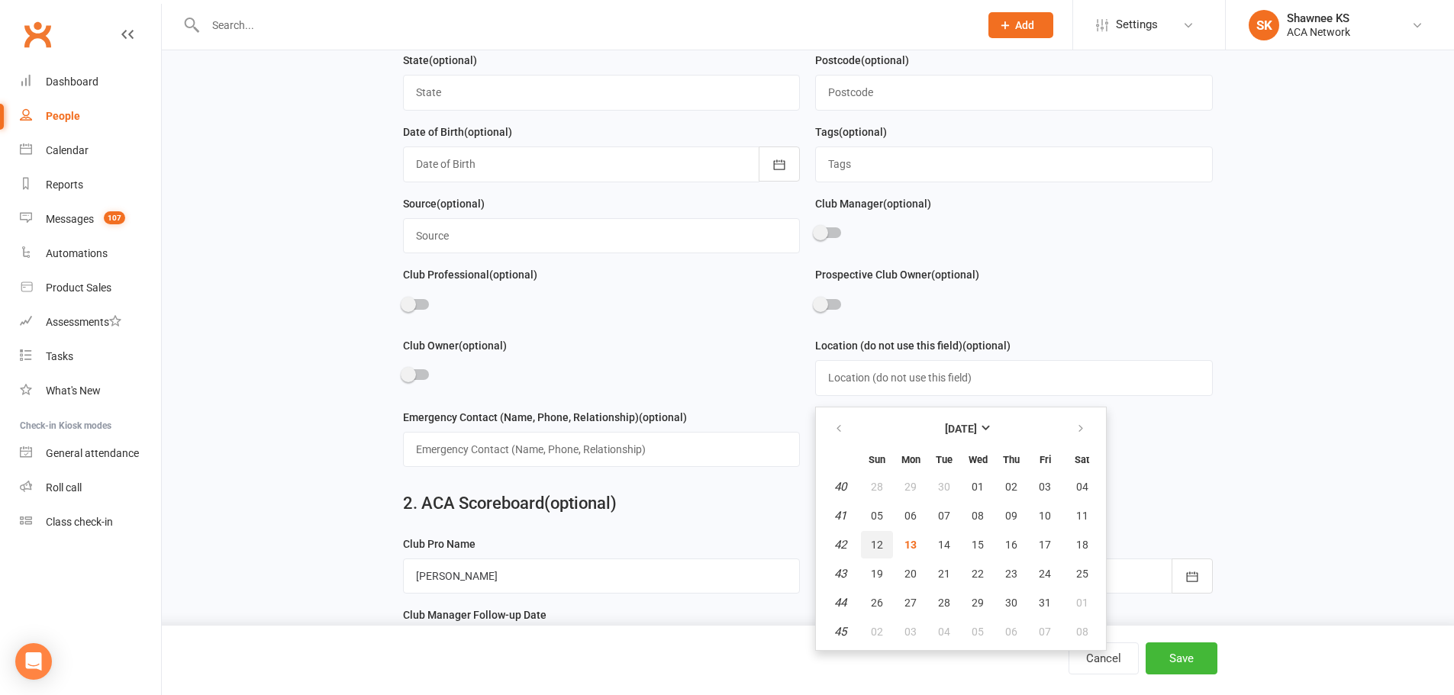
click at [873, 551] on span "12" at bounding box center [877, 545] width 12 height 12
type input "[DATE]"
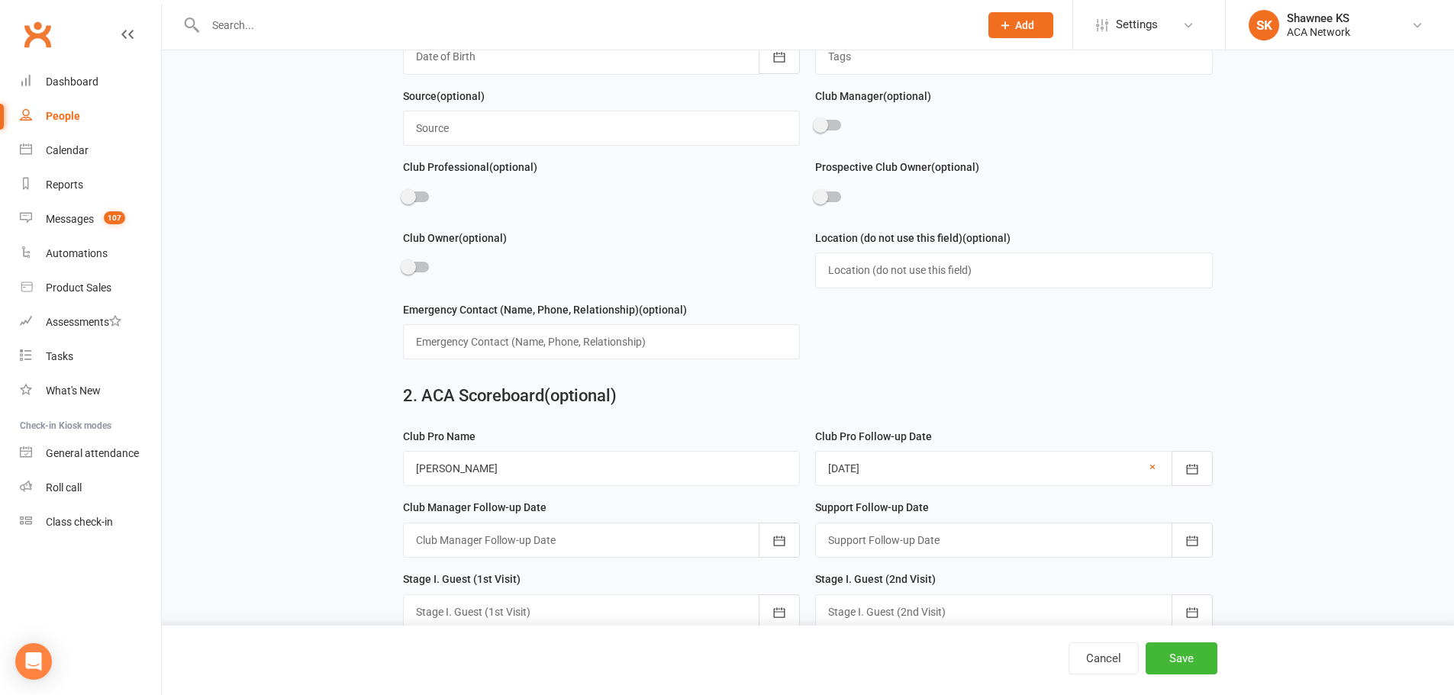
scroll to position [687, 0]
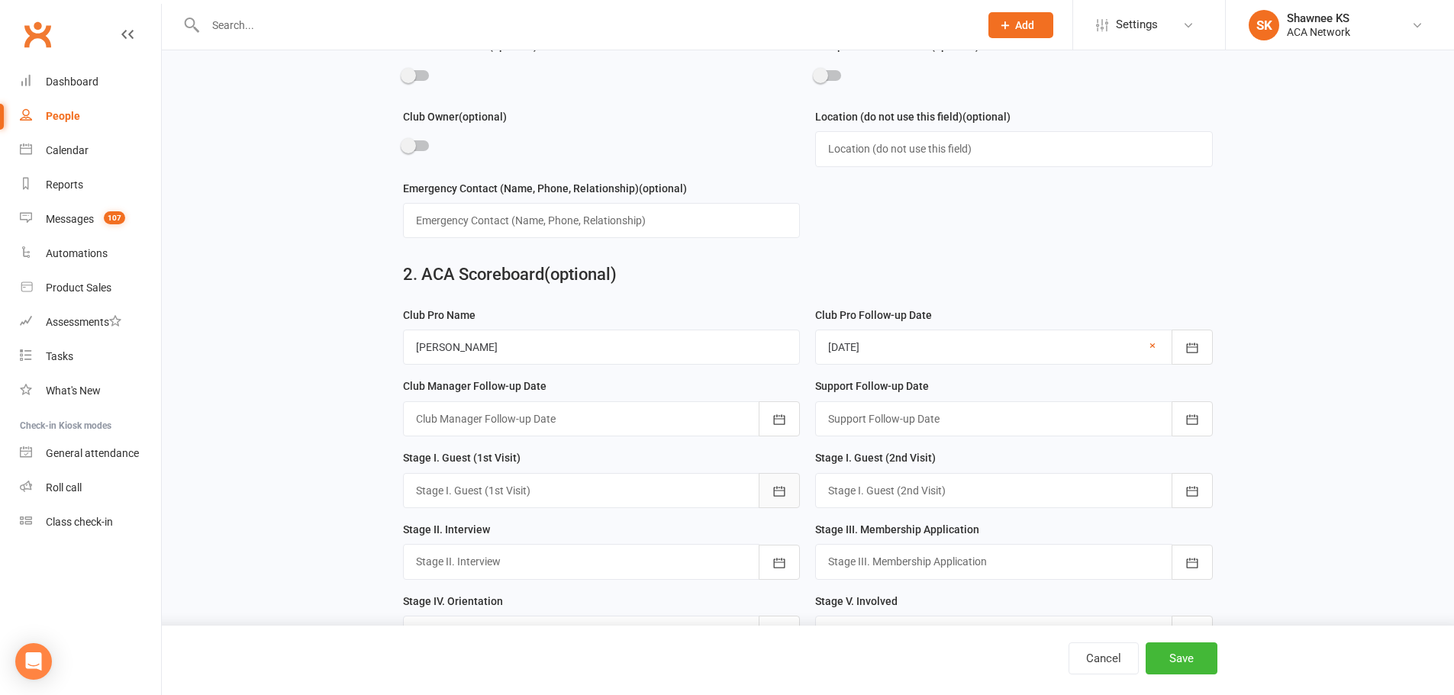
click at [774, 496] on icon "button" at bounding box center [779, 491] width 11 height 10
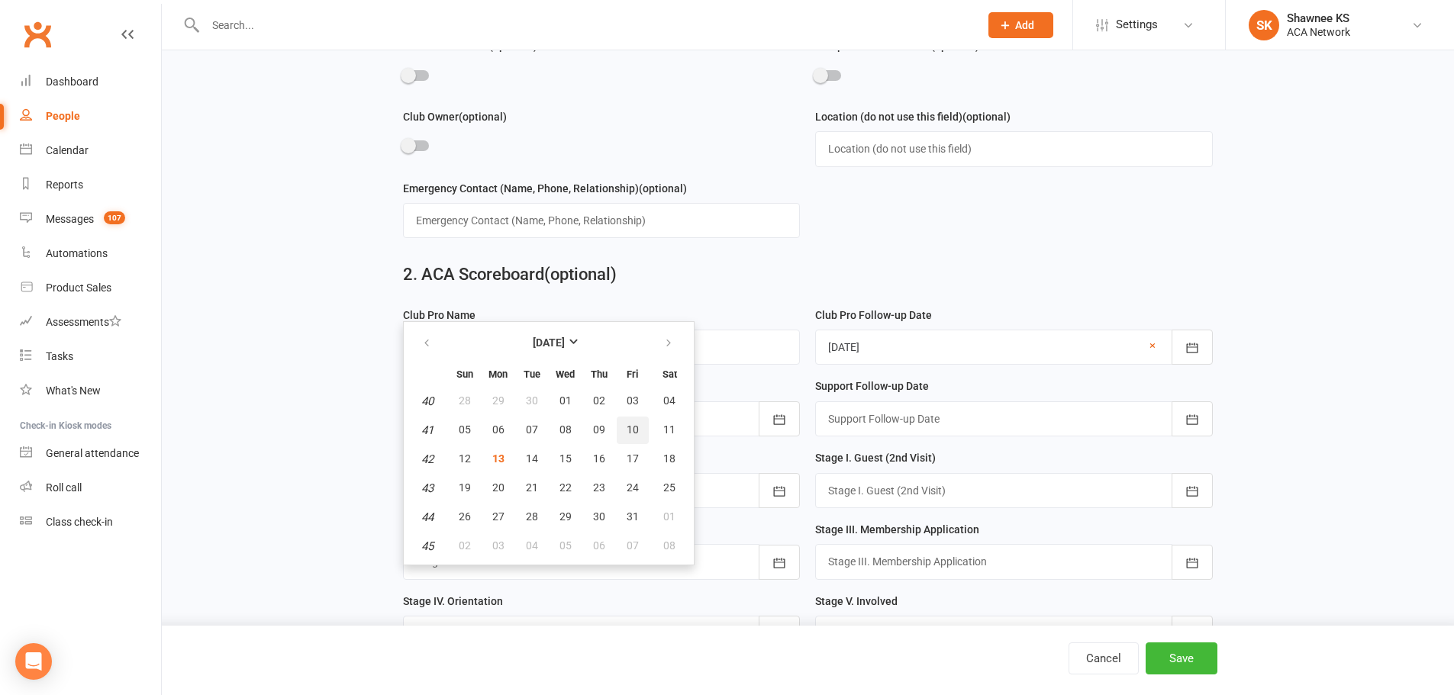
click at [629, 436] on span "10" at bounding box center [633, 430] width 12 height 12
type input "[DATE]"
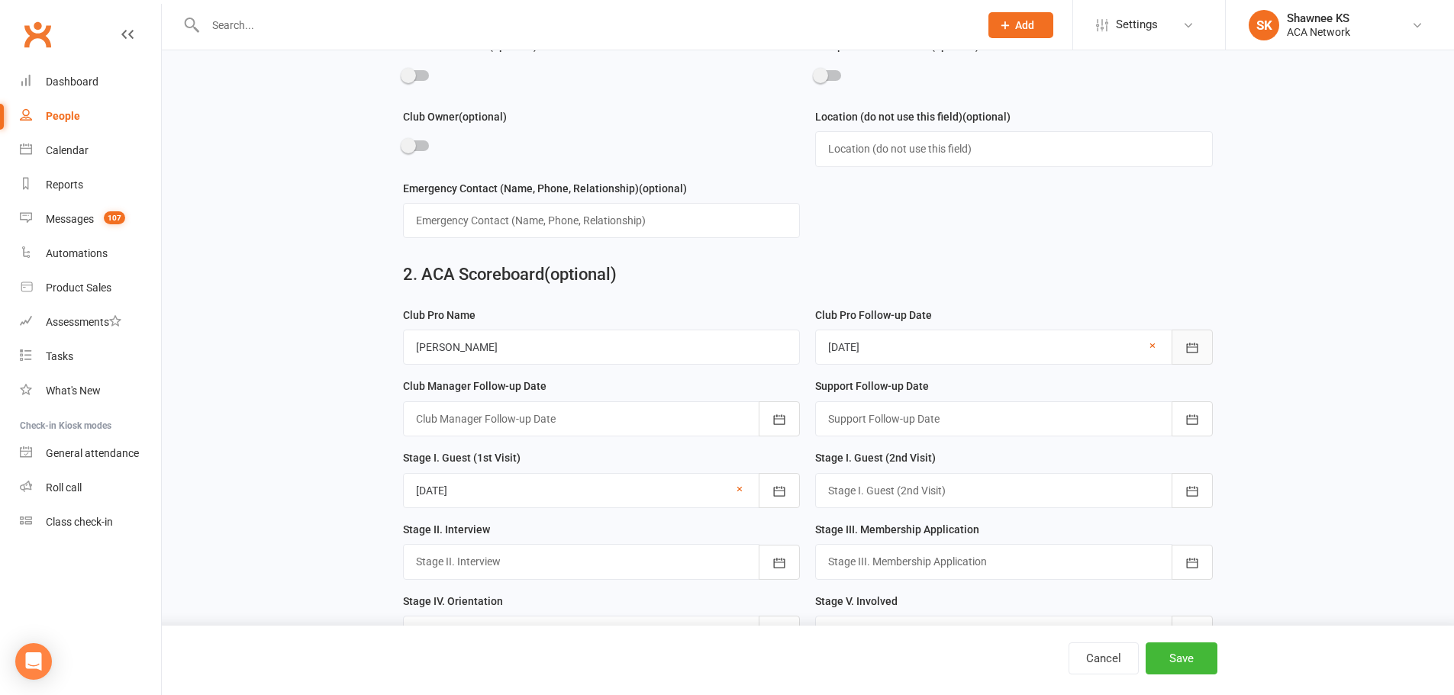
click at [1194, 356] on icon "button" at bounding box center [1191, 347] width 15 height 15
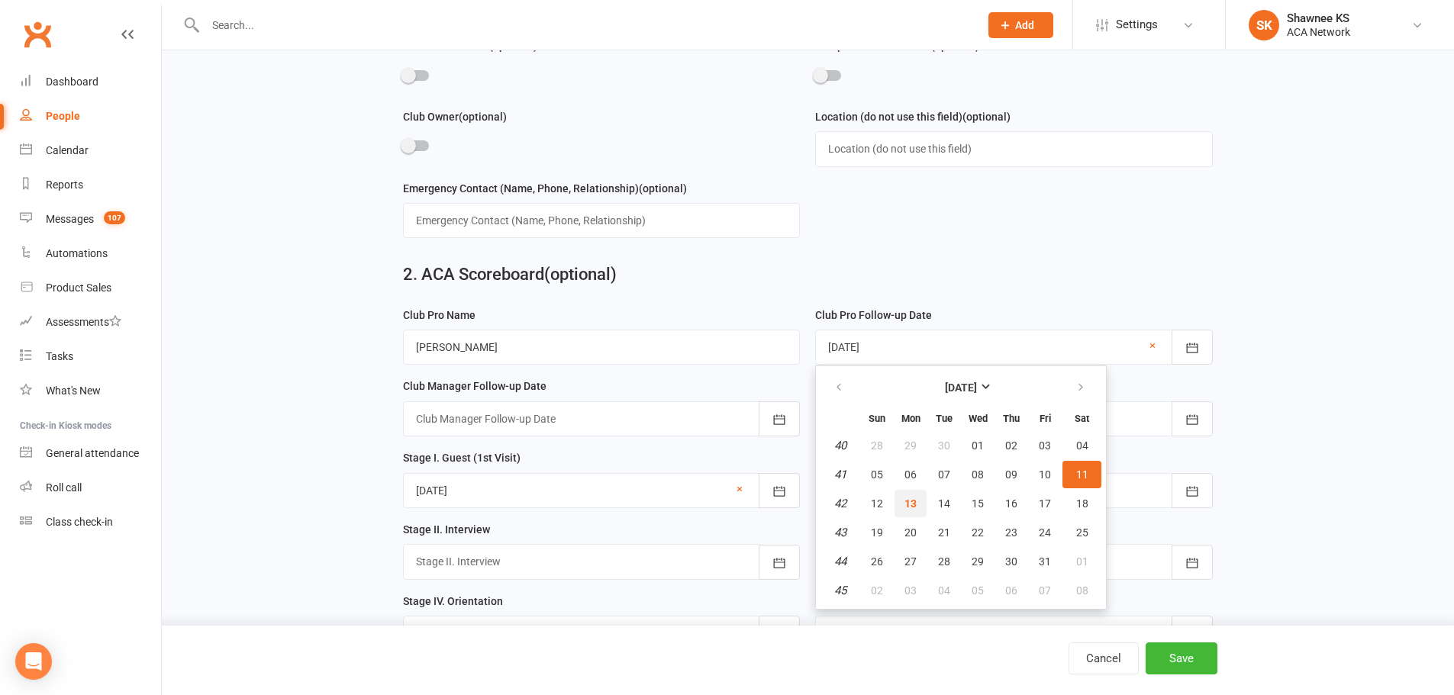
click at [913, 509] on span "13" at bounding box center [910, 504] width 12 height 12
type input "[DATE]"
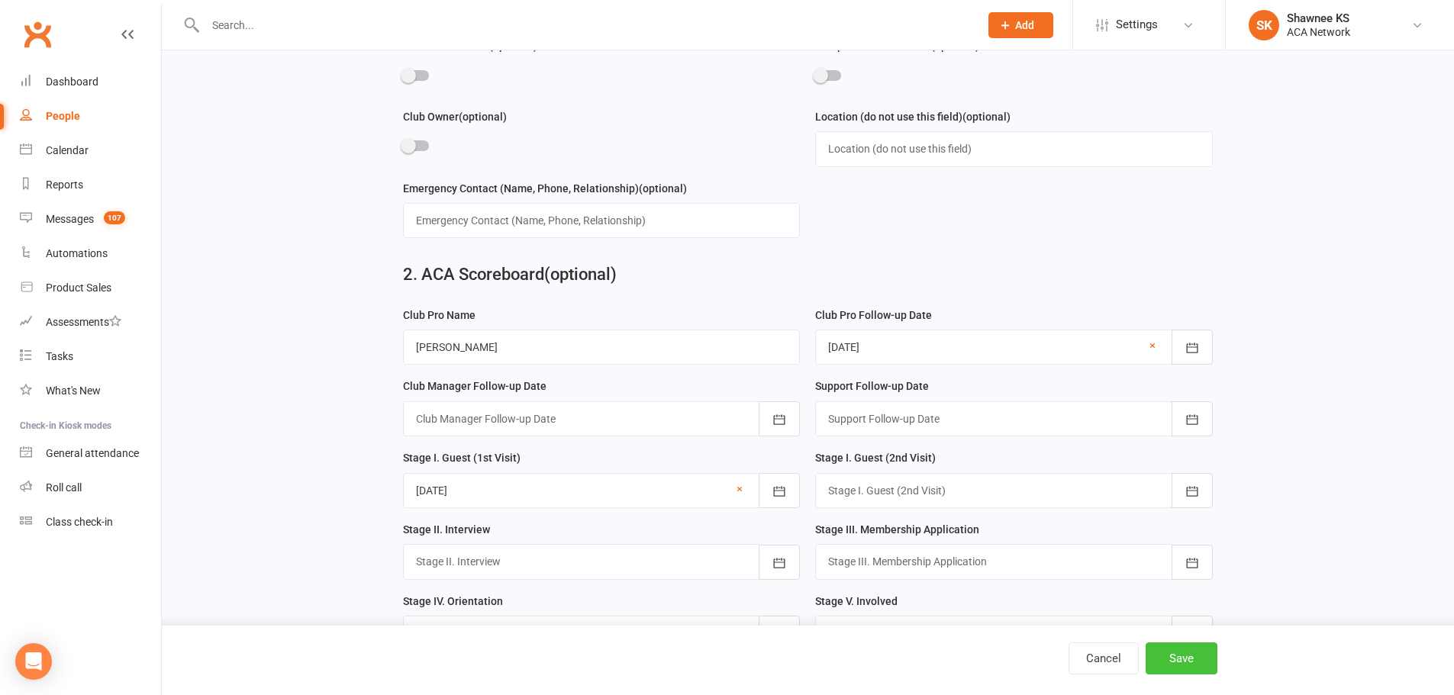
click at [1179, 665] on button "Save" at bounding box center [1181, 659] width 72 height 32
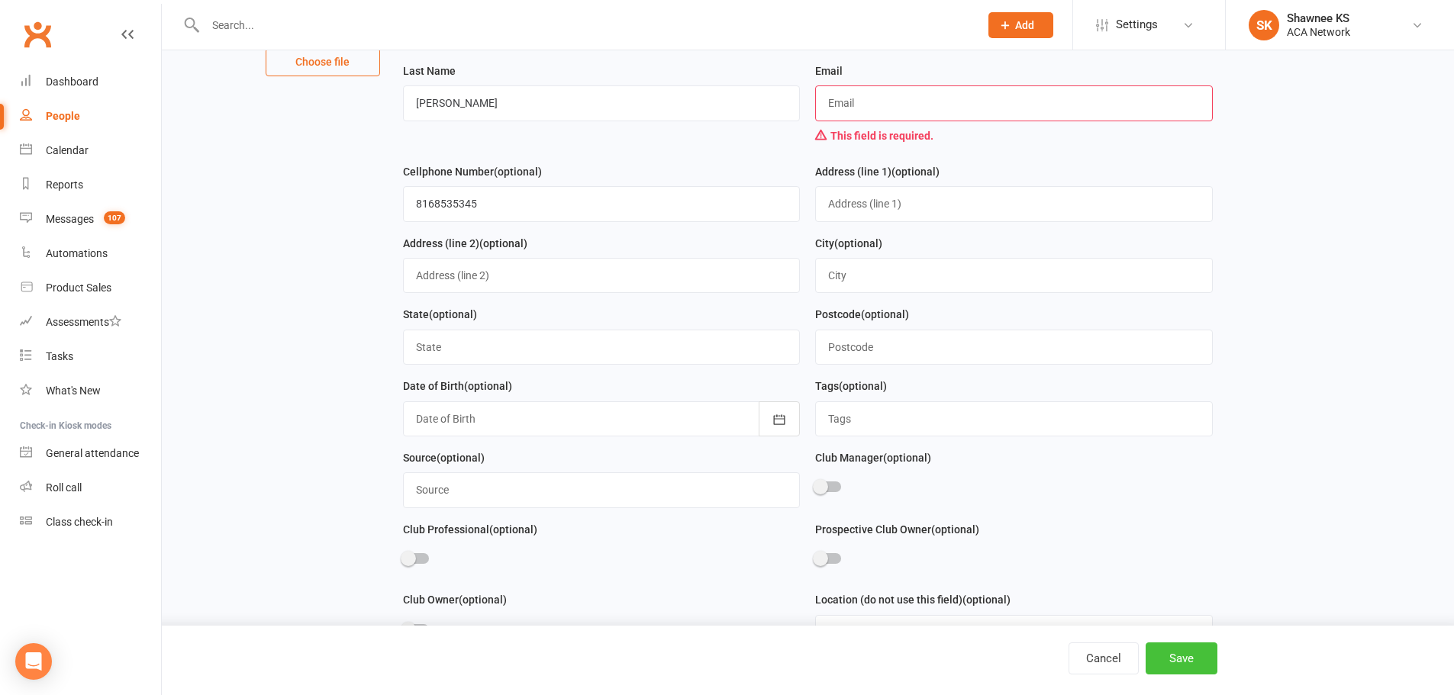
scroll to position [0, 0]
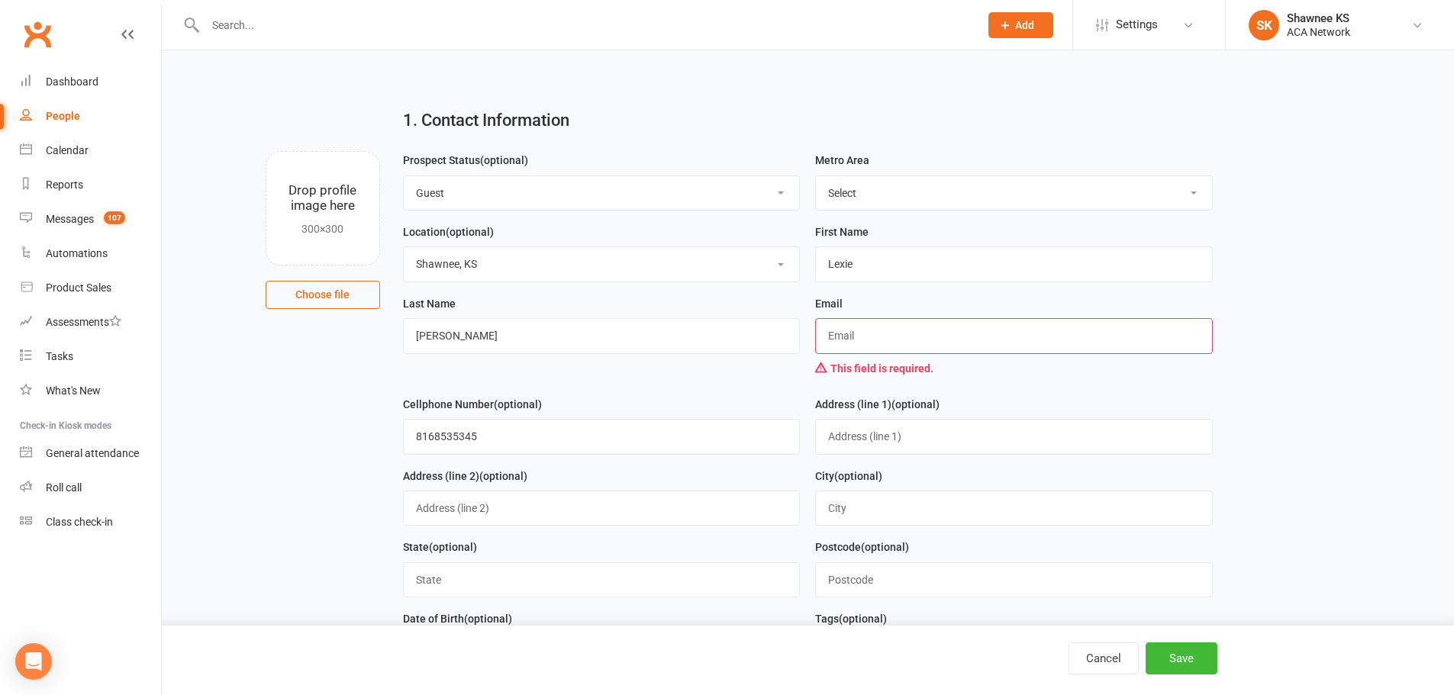
click at [911, 339] on input "text" at bounding box center [1014, 335] width 398 height 35
click at [911, 333] on input "text" at bounding box center [1014, 335] width 398 height 35
type input "[PERSON_NAME][EMAIL_ADDRESS][DOMAIN_NAME]"
click at [1036, 481] on div "City (optional)" at bounding box center [1014, 497] width 398 height 60
click at [941, 417] on div "Address (line 1) (optional)" at bounding box center [1014, 425] width 398 height 60
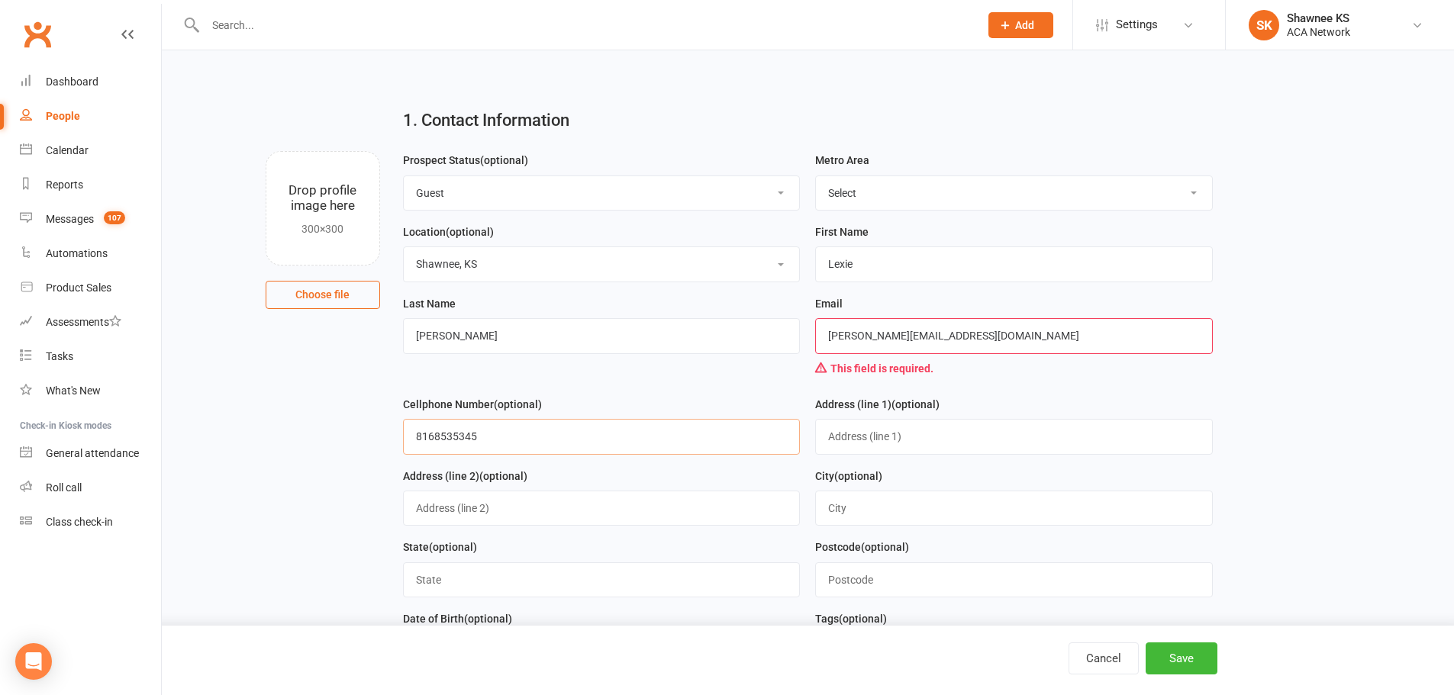
click at [577, 442] on input "8168535345" at bounding box center [602, 436] width 398 height 35
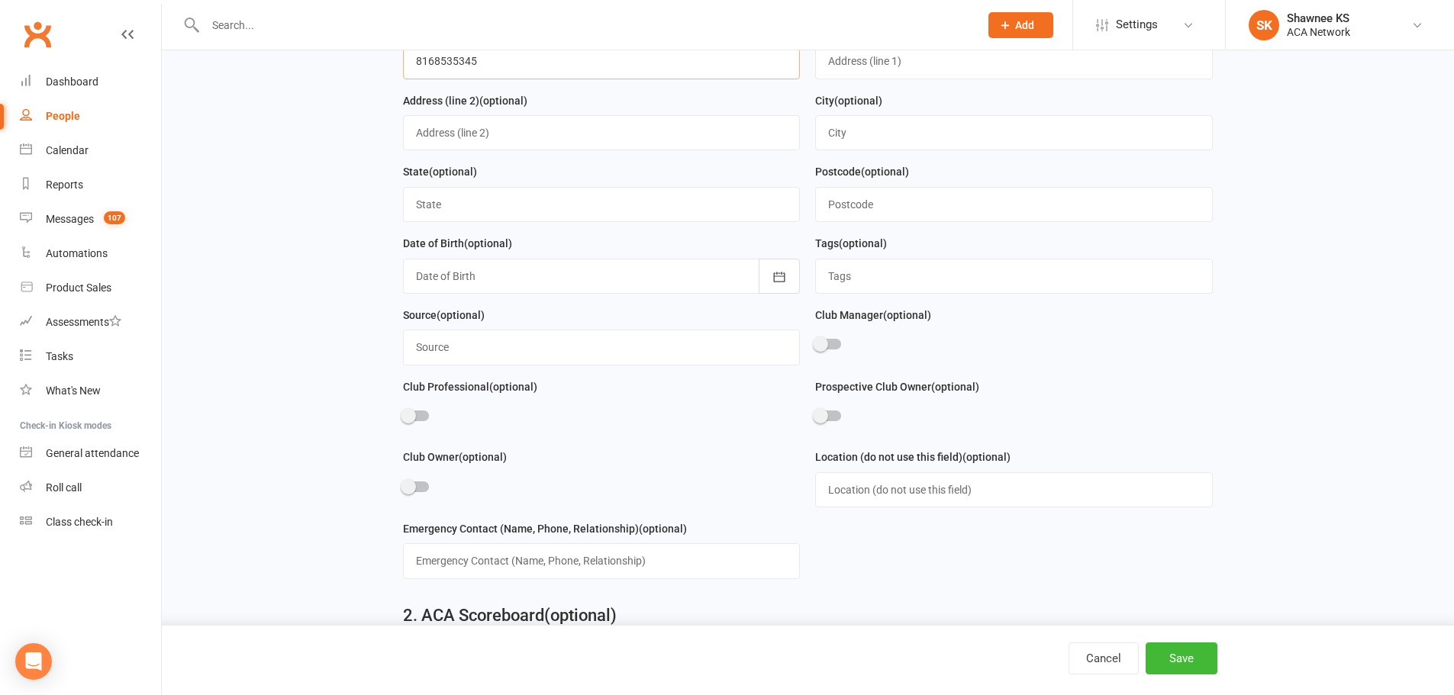
scroll to position [382, 0]
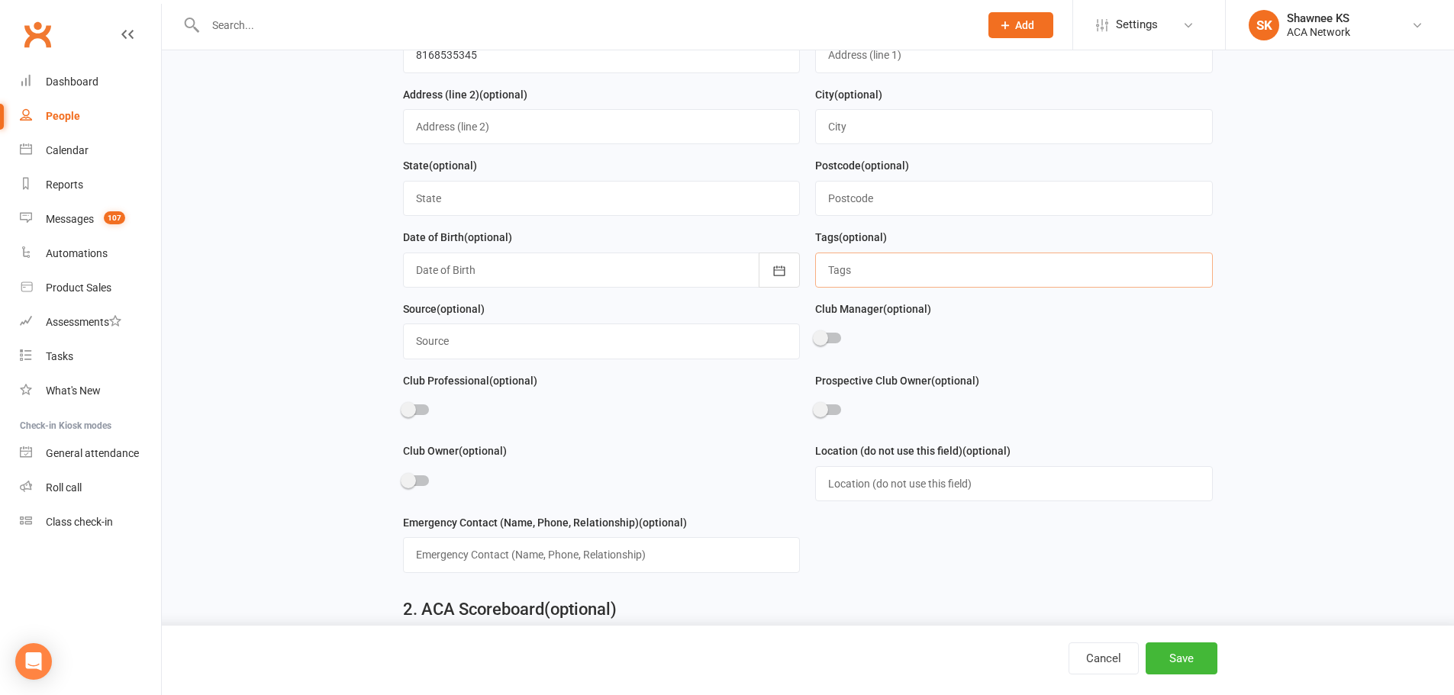
click at [892, 272] on input "text" at bounding box center [1014, 270] width 398 height 35
click at [1184, 653] on button "Save" at bounding box center [1181, 659] width 72 height 32
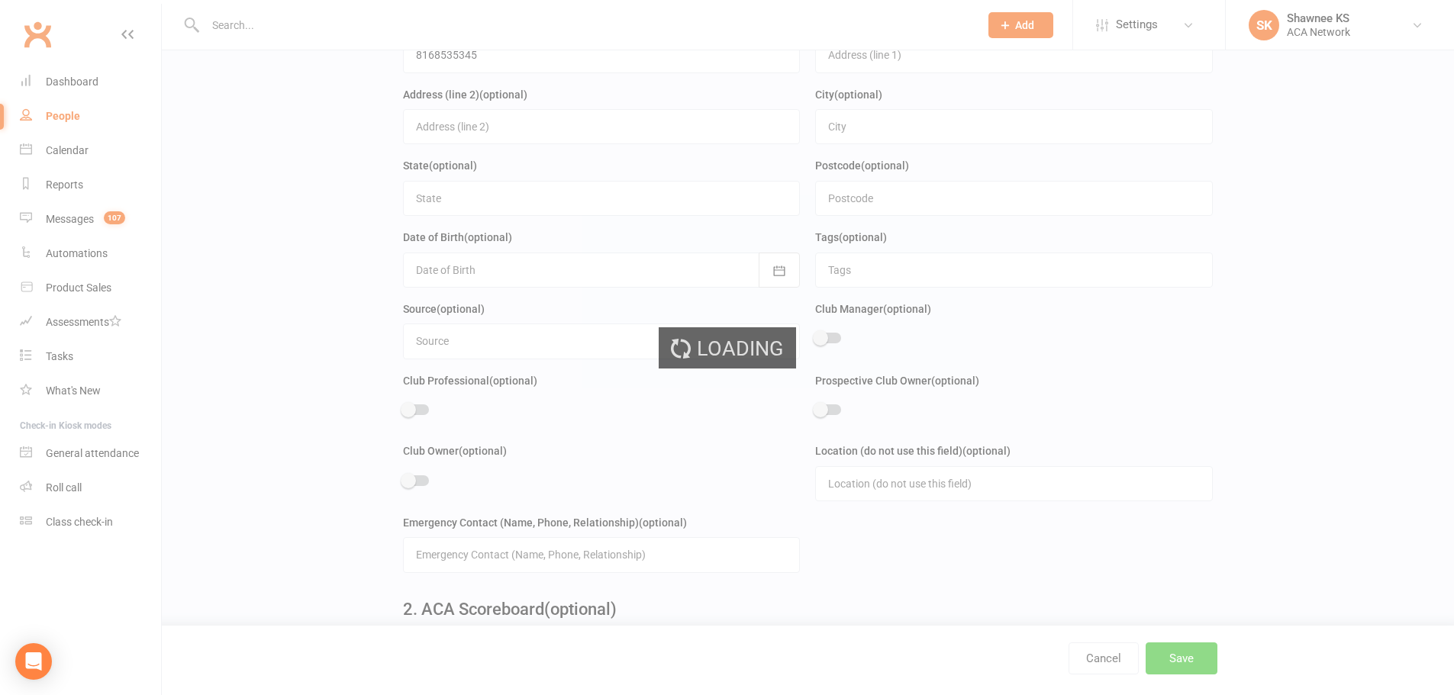
scroll to position [0, 0]
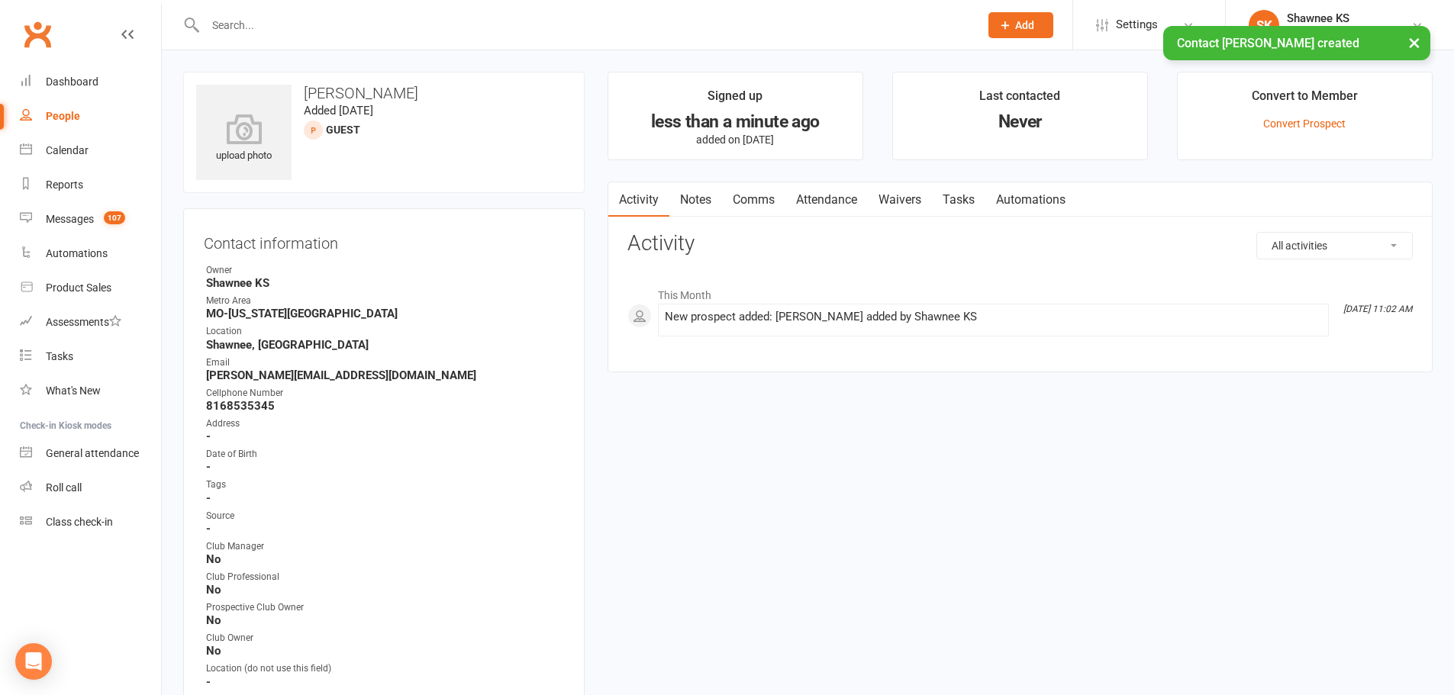
click at [362, 5] on div at bounding box center [575, 25] width 785 height 50
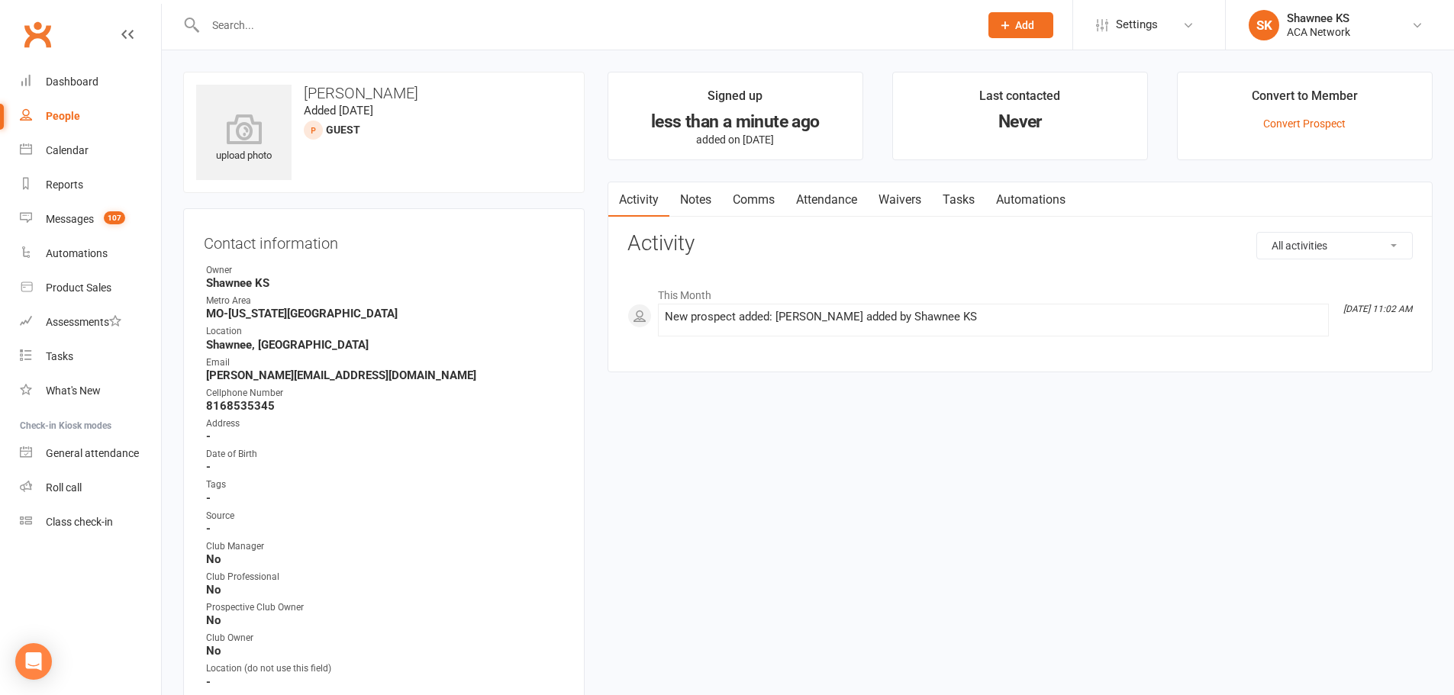
click at [351, 25] on input "text" at bounding box center [585, 24] width 768 height 21
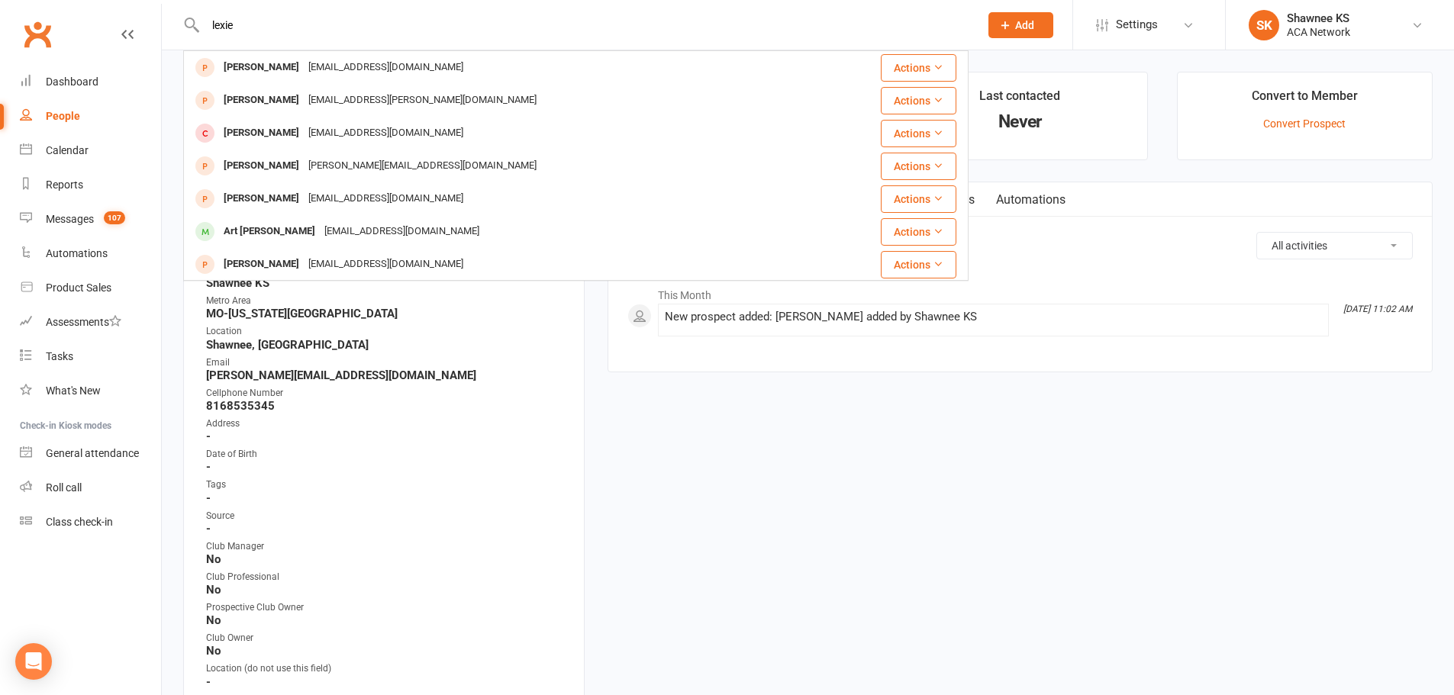
type input "lexie"
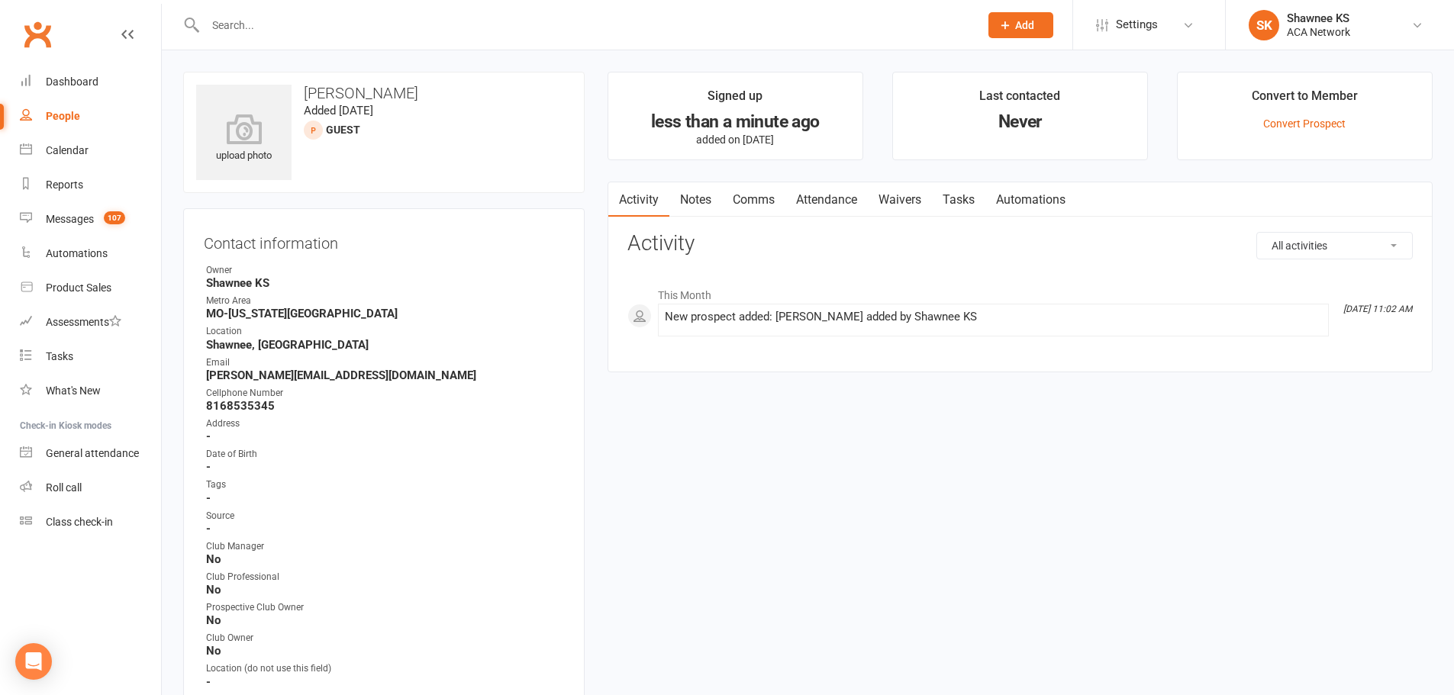
click at [693, 203] on link "Notes" at bounding box center [695, 199] width 53 height 35
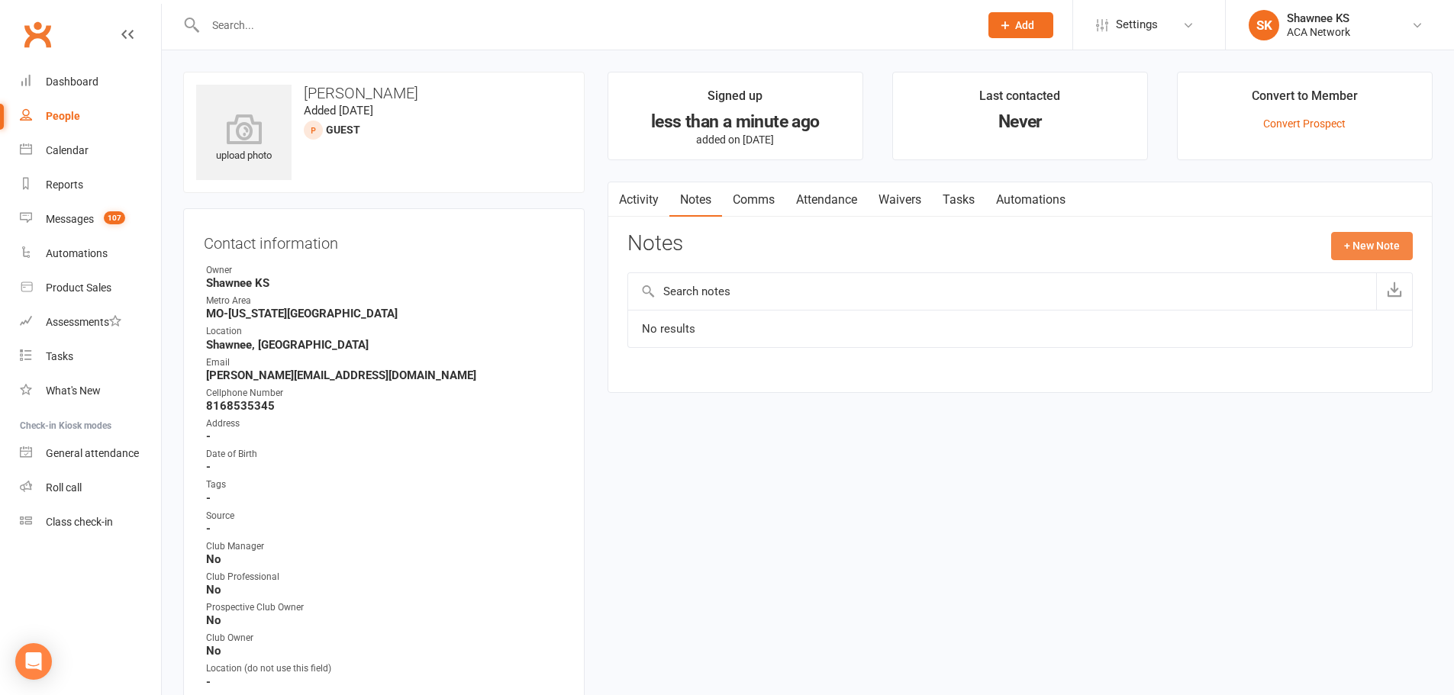
click at [1347, 242] on button "+ New Note" at bounding box center [1372, 245] width 82 height 27
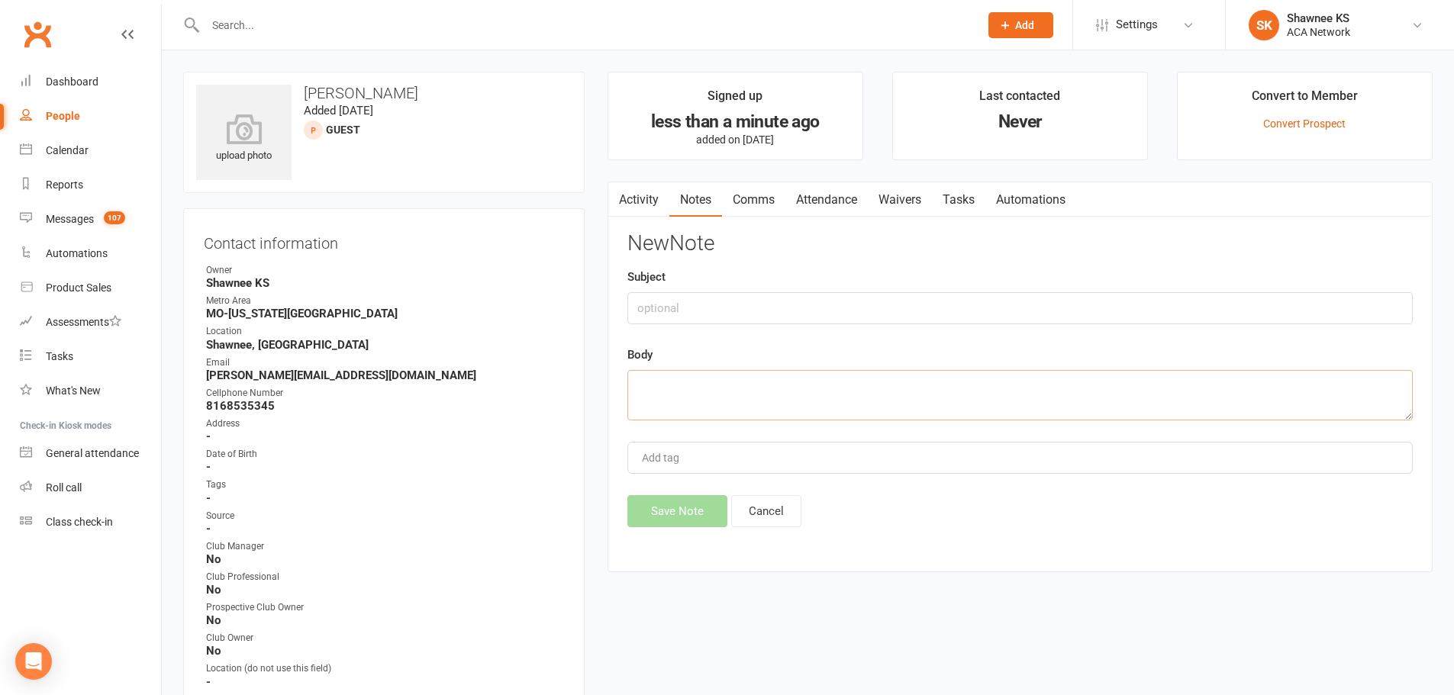
click at [826, 401] on textarea at bounding box center [1019, 395] width 785 height 50
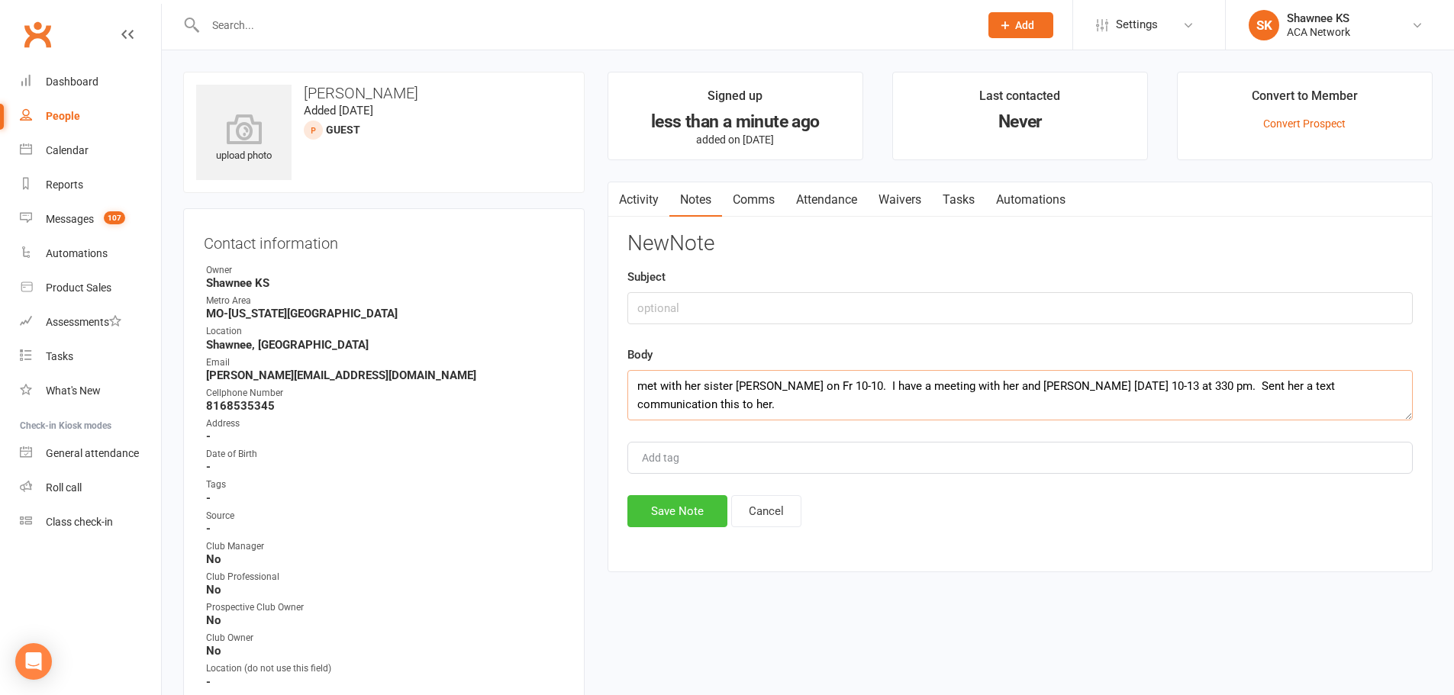
type textarea "met with her sister [PERSON_NAME] on Fr 10-10. I have a meeting with her and [P…"
click at [696, 520] on button "Save Note" at bounding box center [677, 511] width 100 height 32
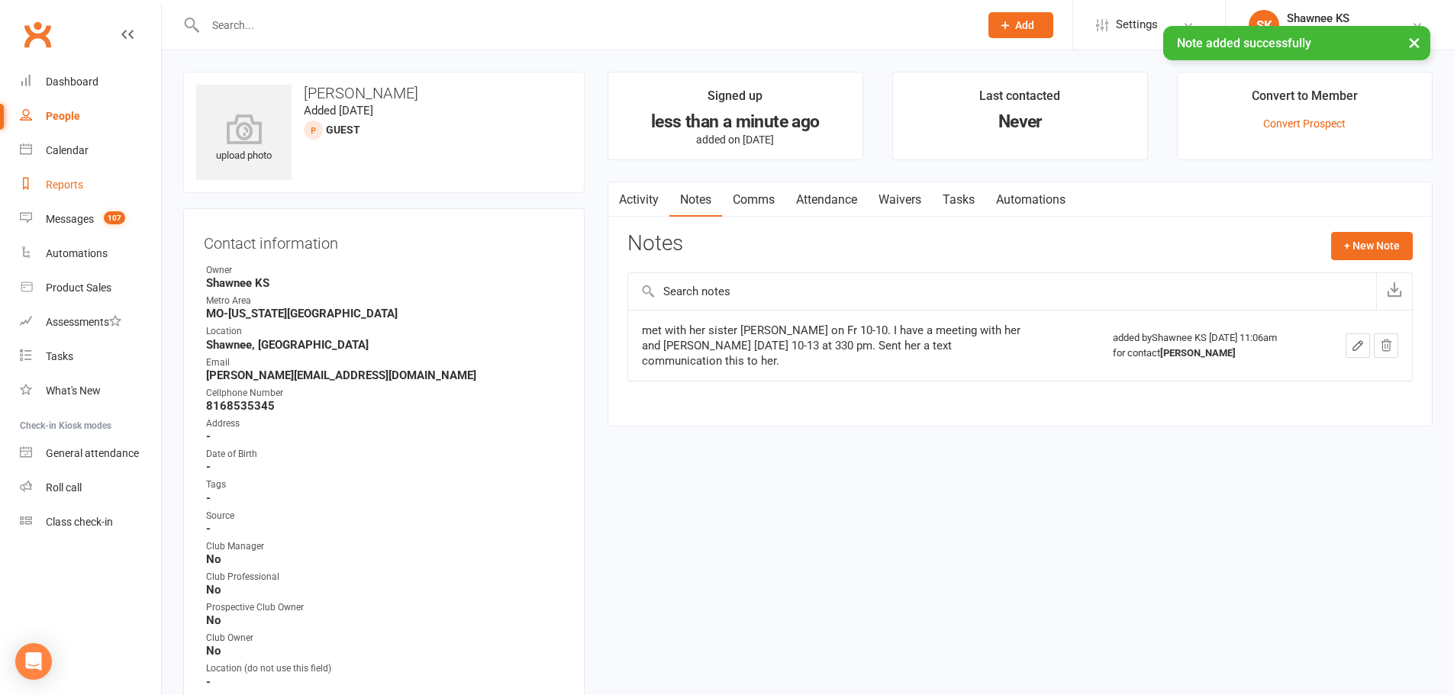
click at [76, 182] on div "Reports" at bounding box center [64, 185] width 37 height 12
select select "100"
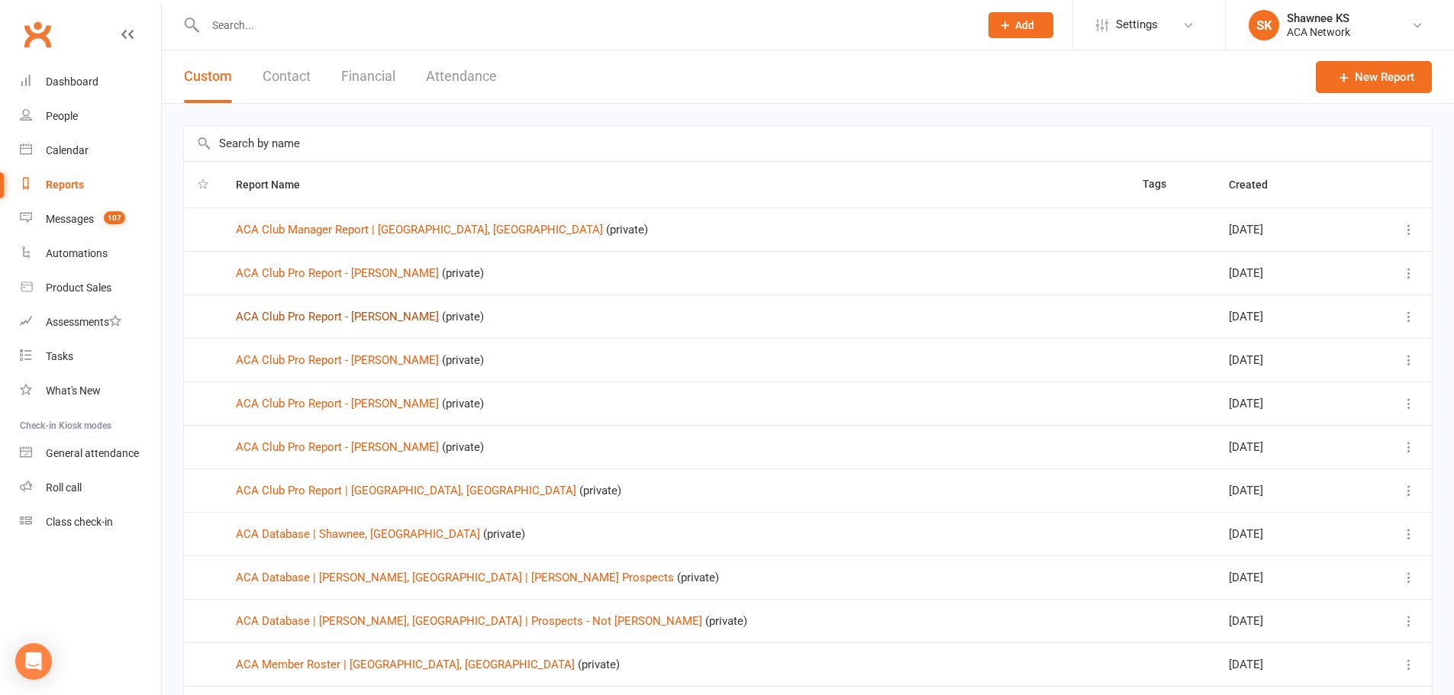
click at [377, 317] on link "ACA Club Pro Report - [PERSON_NAME]" at bounding box center [337, 317] width 203 height 14
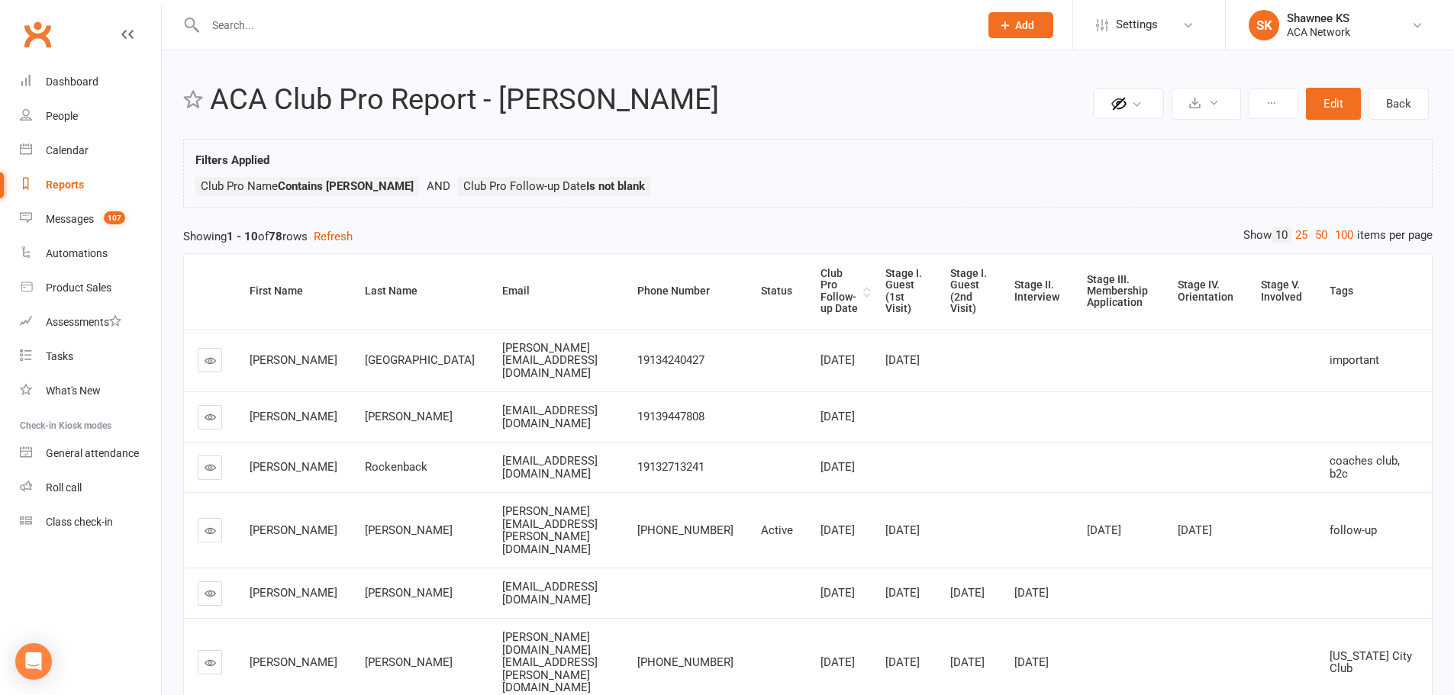
click at [823, 287] on div "Club Pro Follow-up Date" at bounding box center [839, 291] width 39 height 47
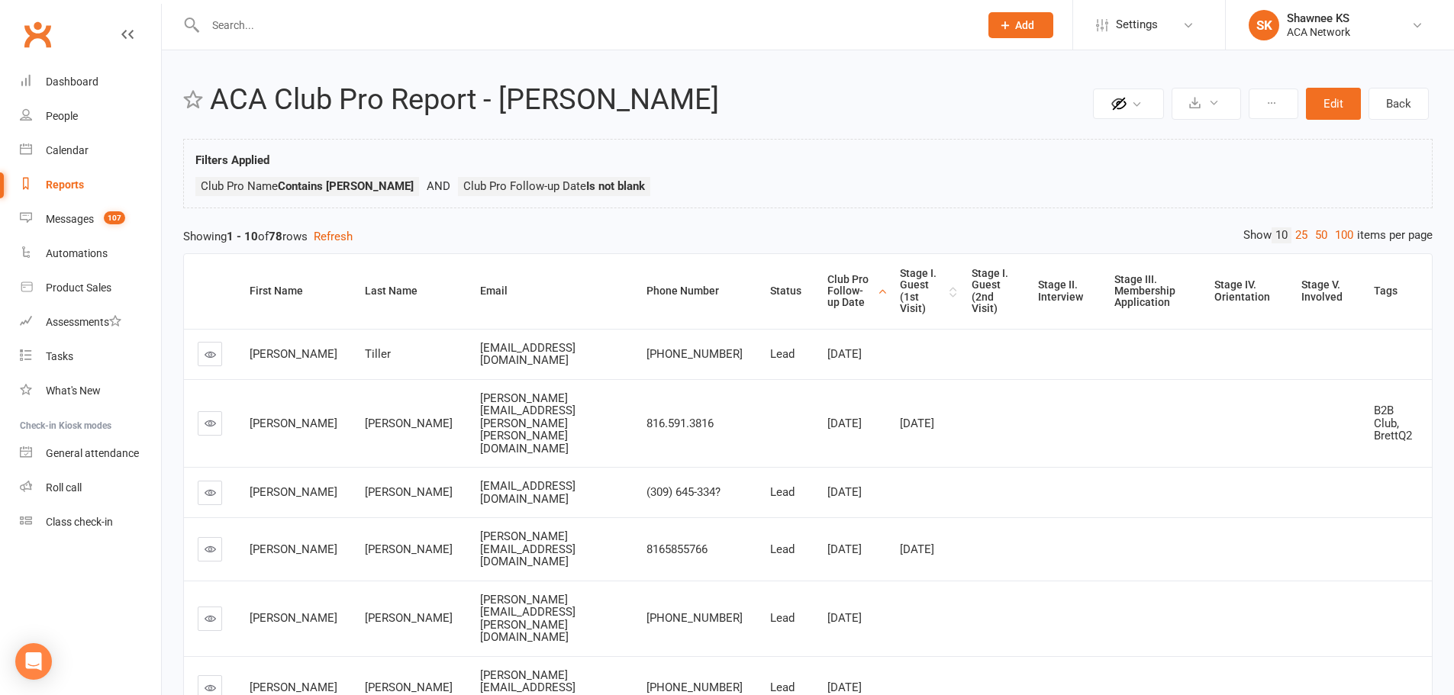
click at [900, 279] on div "Stage I. Guest (1st Visit)" at bounding box center [923, 291] width 46 height 47
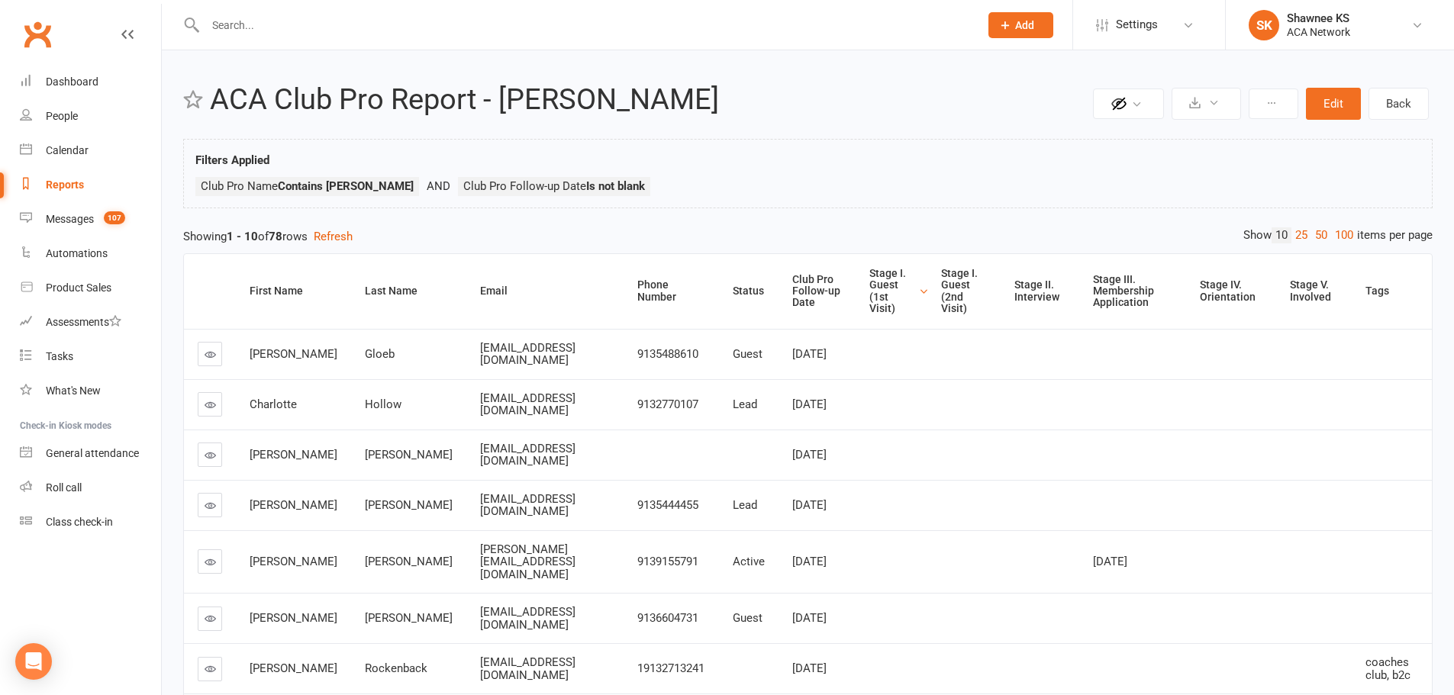
click at [902, 288] on div "Stage I. Guest (1st Visit)" at bounding box center [892, 291] width 46 height 47
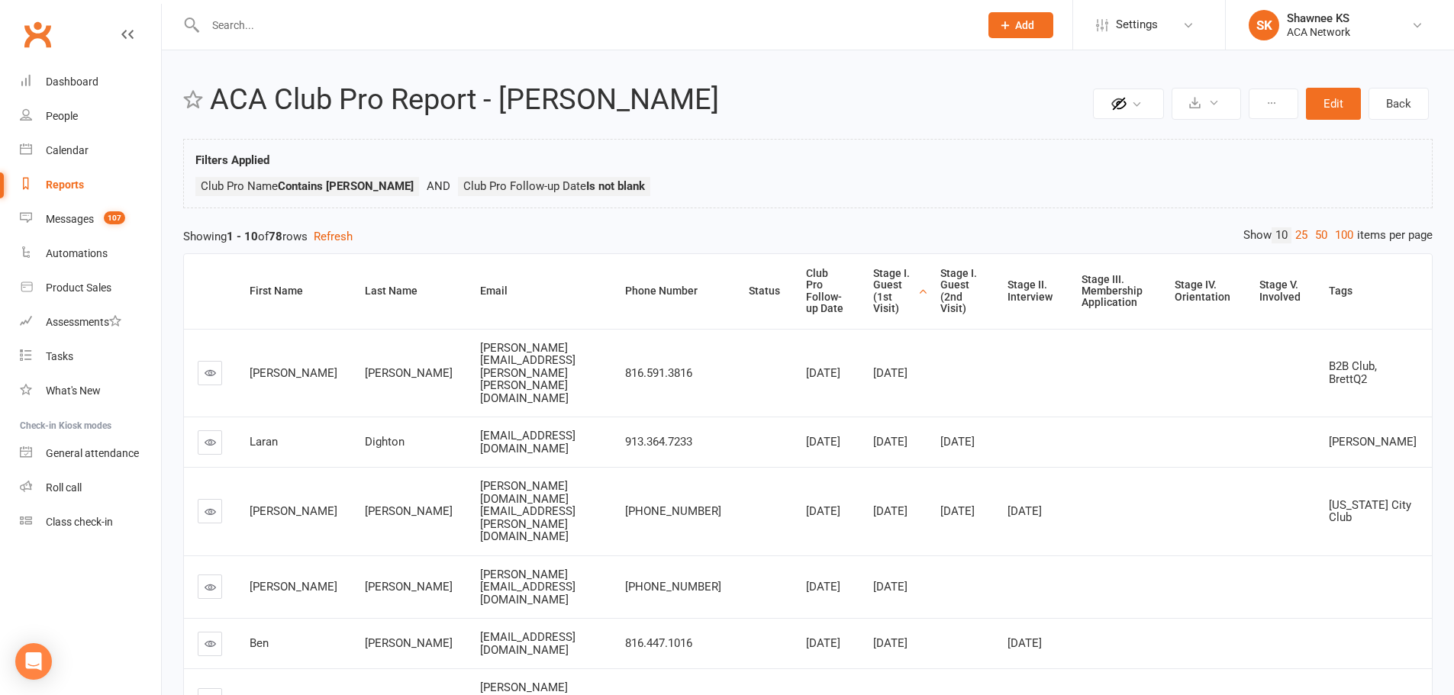
click at [873, 288] on div "Stage I. Guest (1st Visit)" at bounding box center [893, 291] width 41 height 47
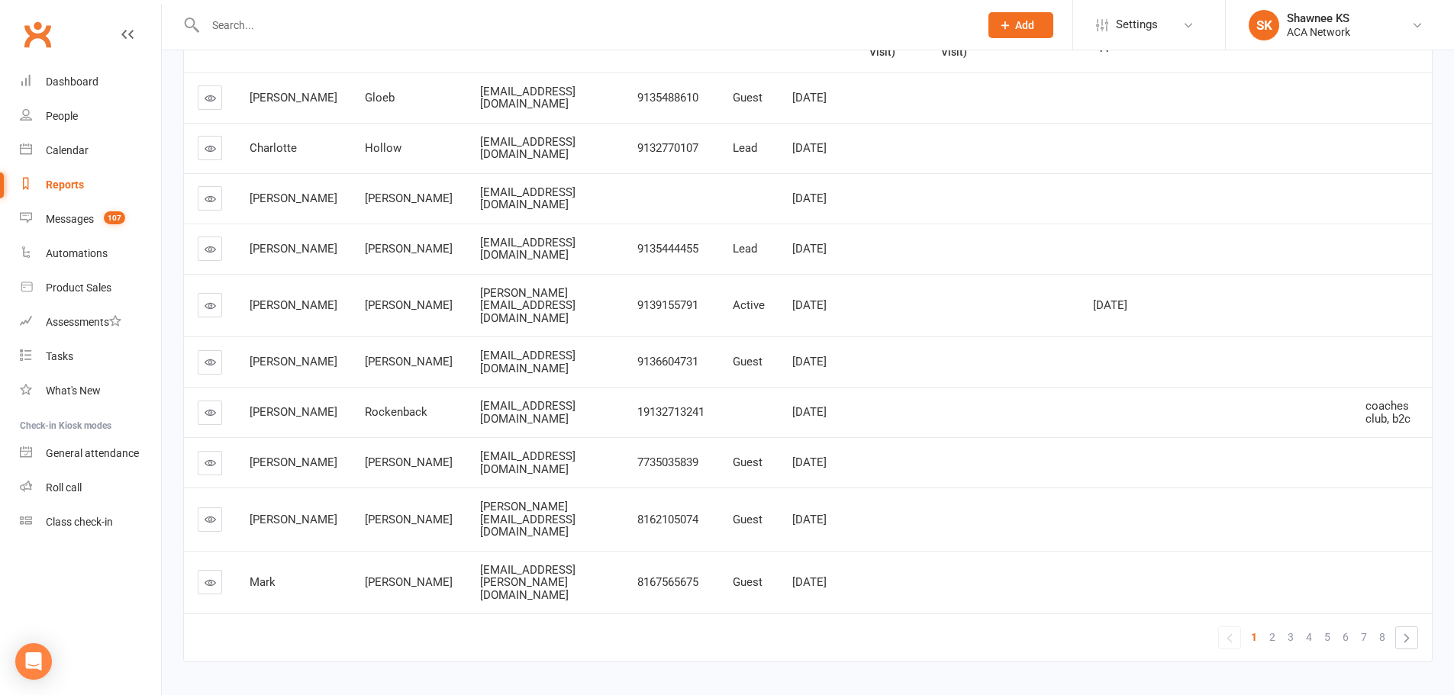
scroll to position [259, 0]
click at [209, 298] on icon at bounding box center [210, 303] width 11 height 11
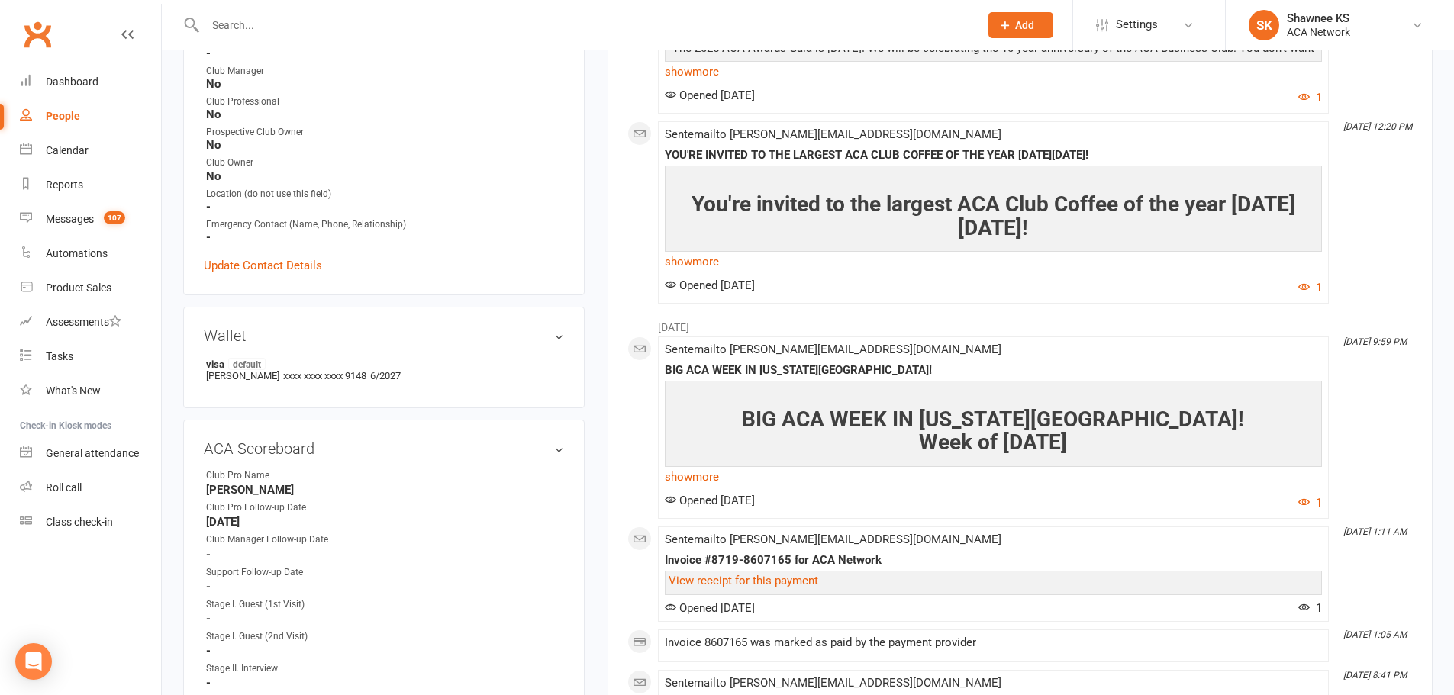
scroll to position [763, 0]
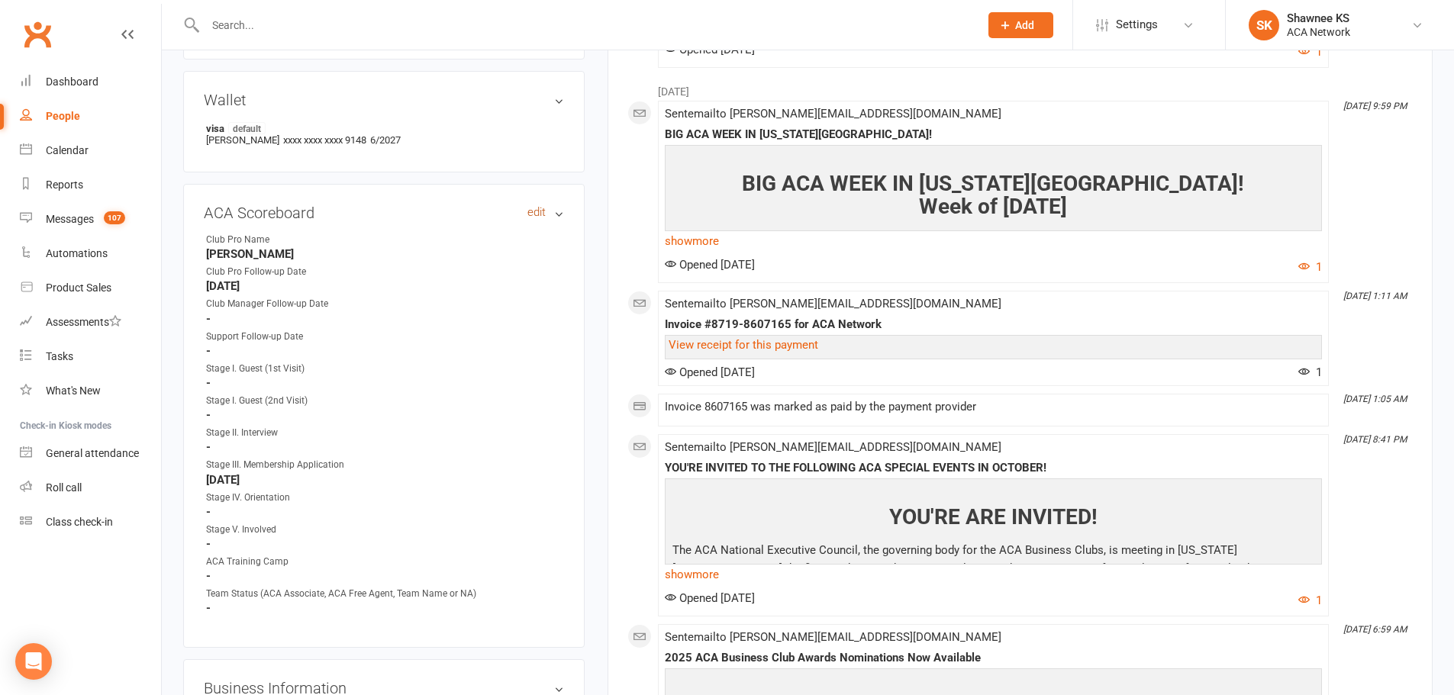
click at [540, 212] on link "edit" at bounding box center [536, 212] width 18 height 13
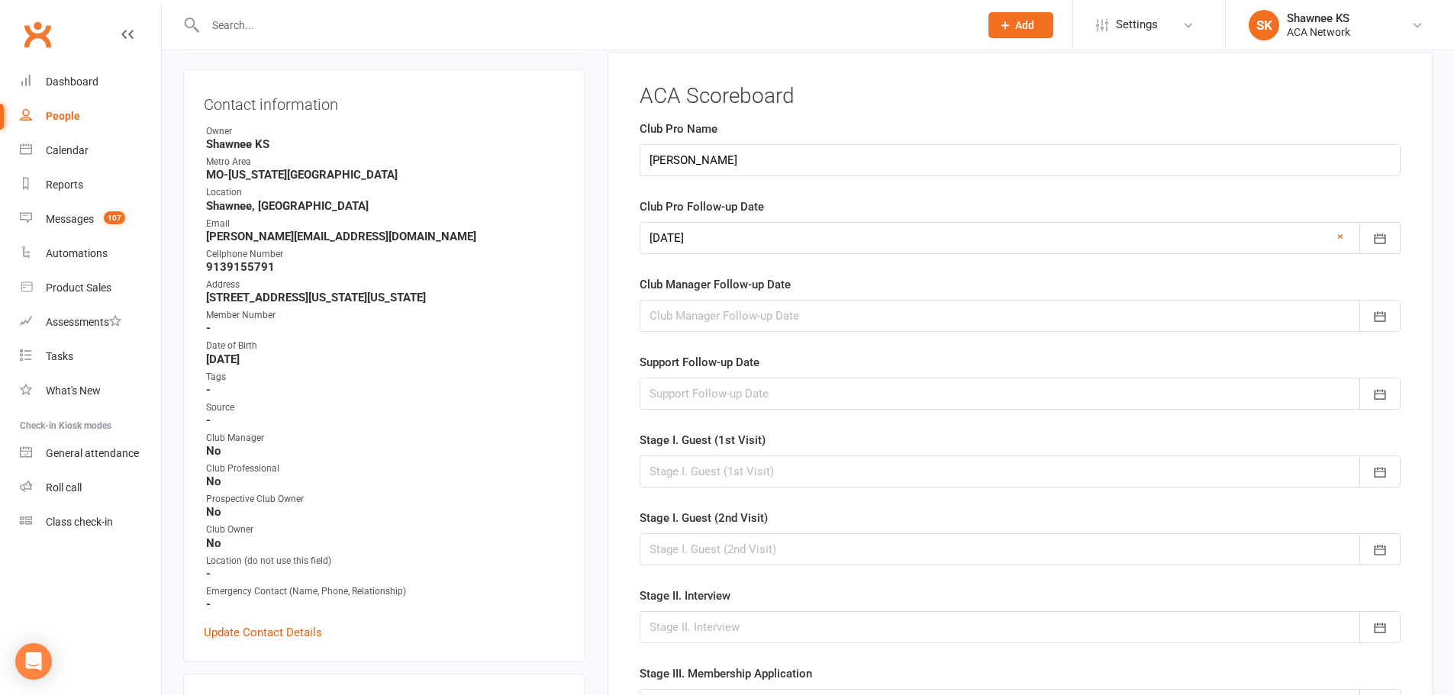
scroll to position [136, 0]
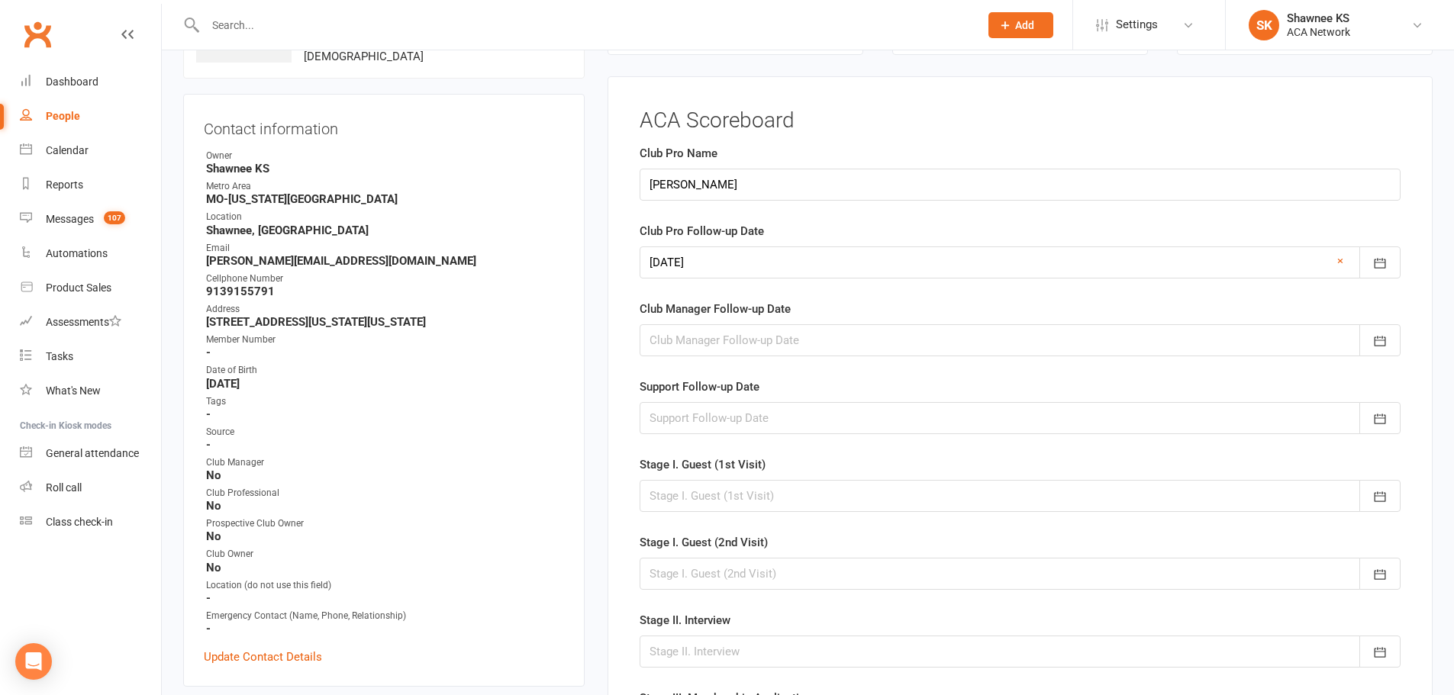
drag, startPoint x: 775, startPoint y: 266, endPoint x: 640, endPoint y: 272, distance: 135.3
click at [640, 272] on div at bounding box center [1020, 262] width 761 height 32
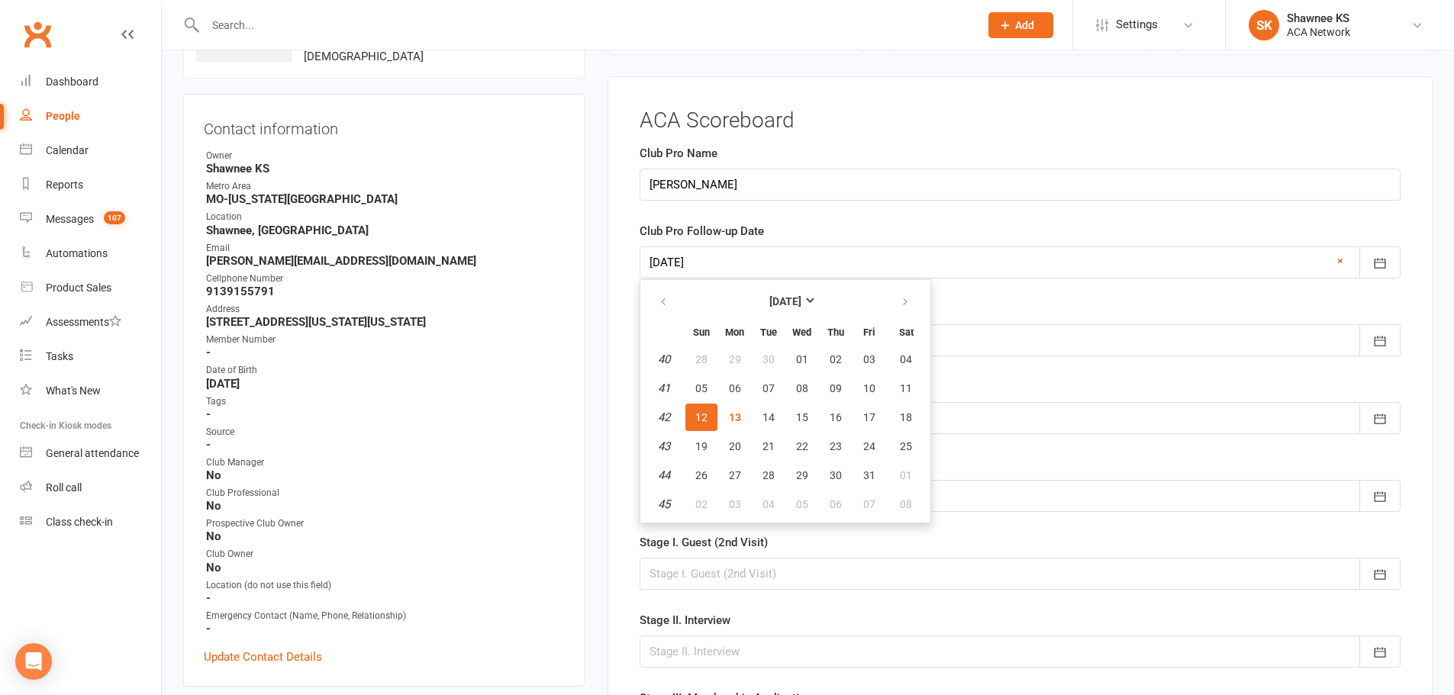
click at [1341, 263] on link "×" at bounding box center [1340, 261] width 6 height 18
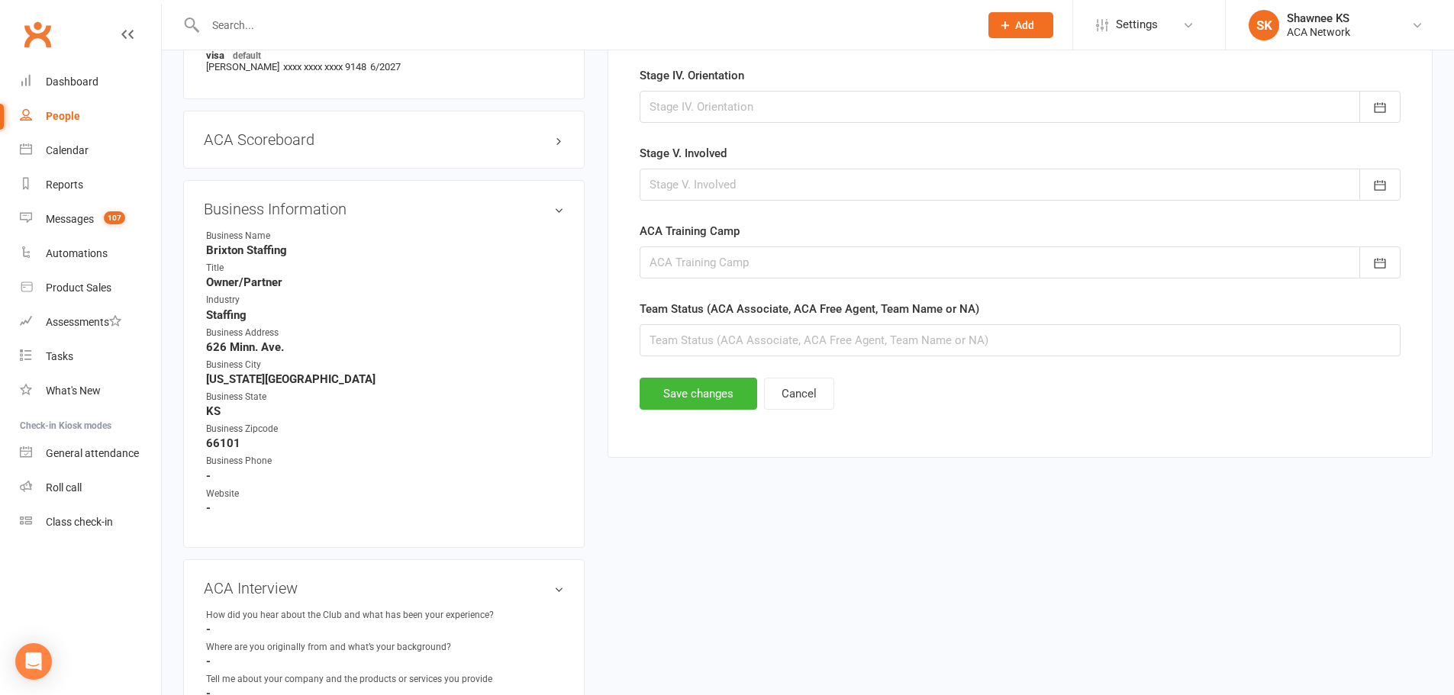
scroll to position [975, 0]
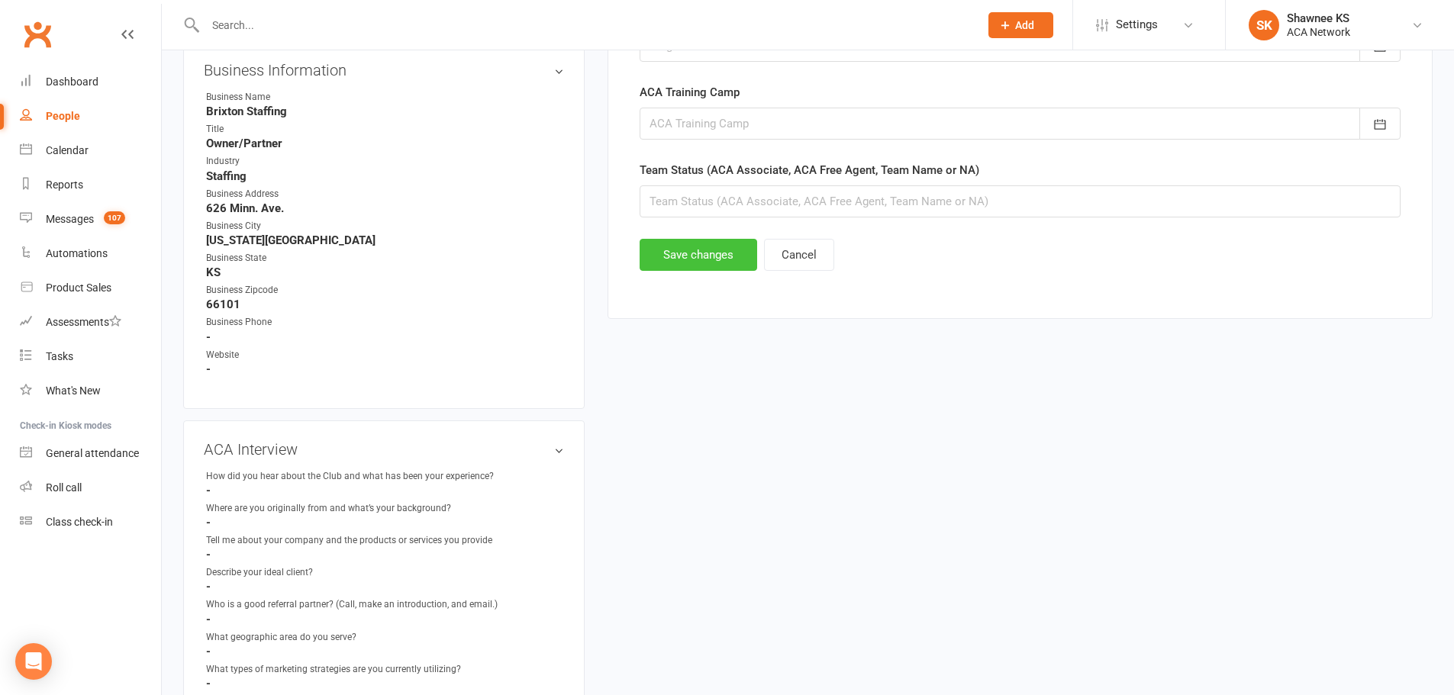
click at [709, 260] on button "Save changes" at bounding box center [699, 255] width 118 height 32
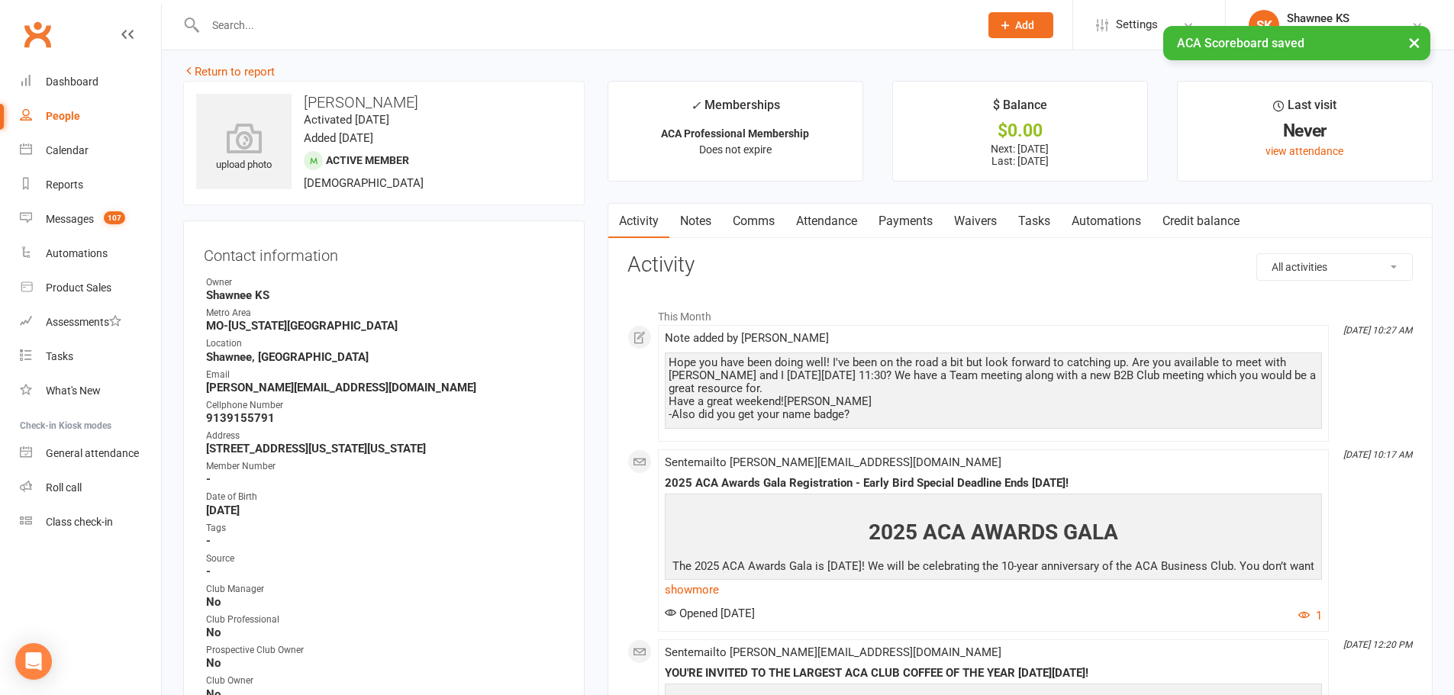
scroll to position [0, 0]
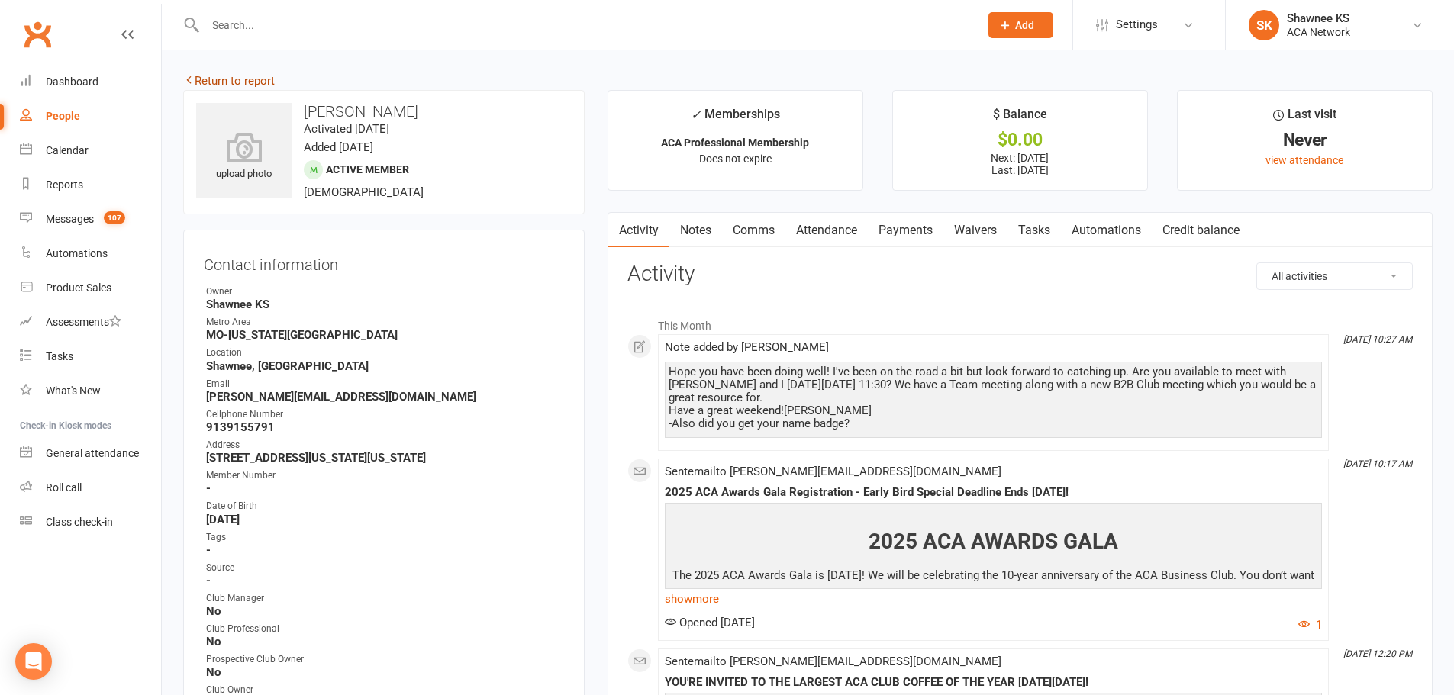
click at [241, 82] on link "Return to report" at bounding box center [229, 81] width 92 height 14
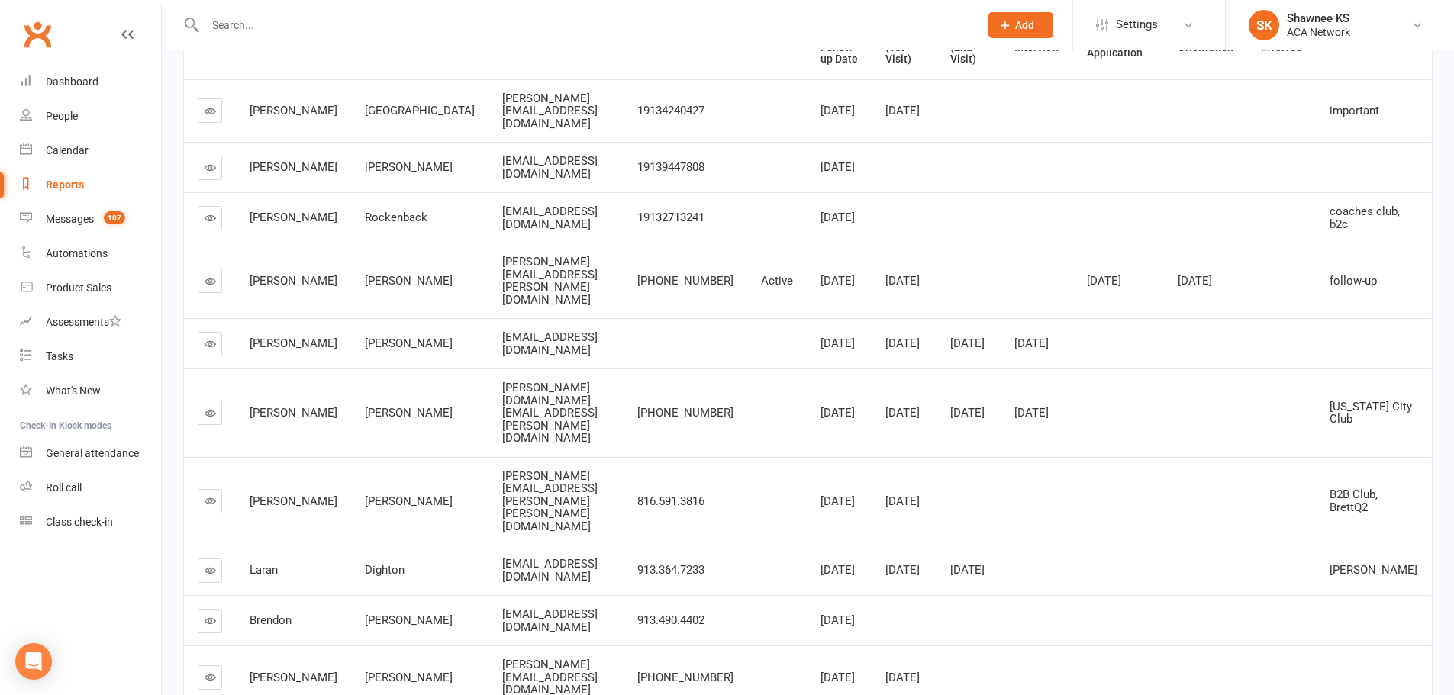
scroll to position [259, 0]
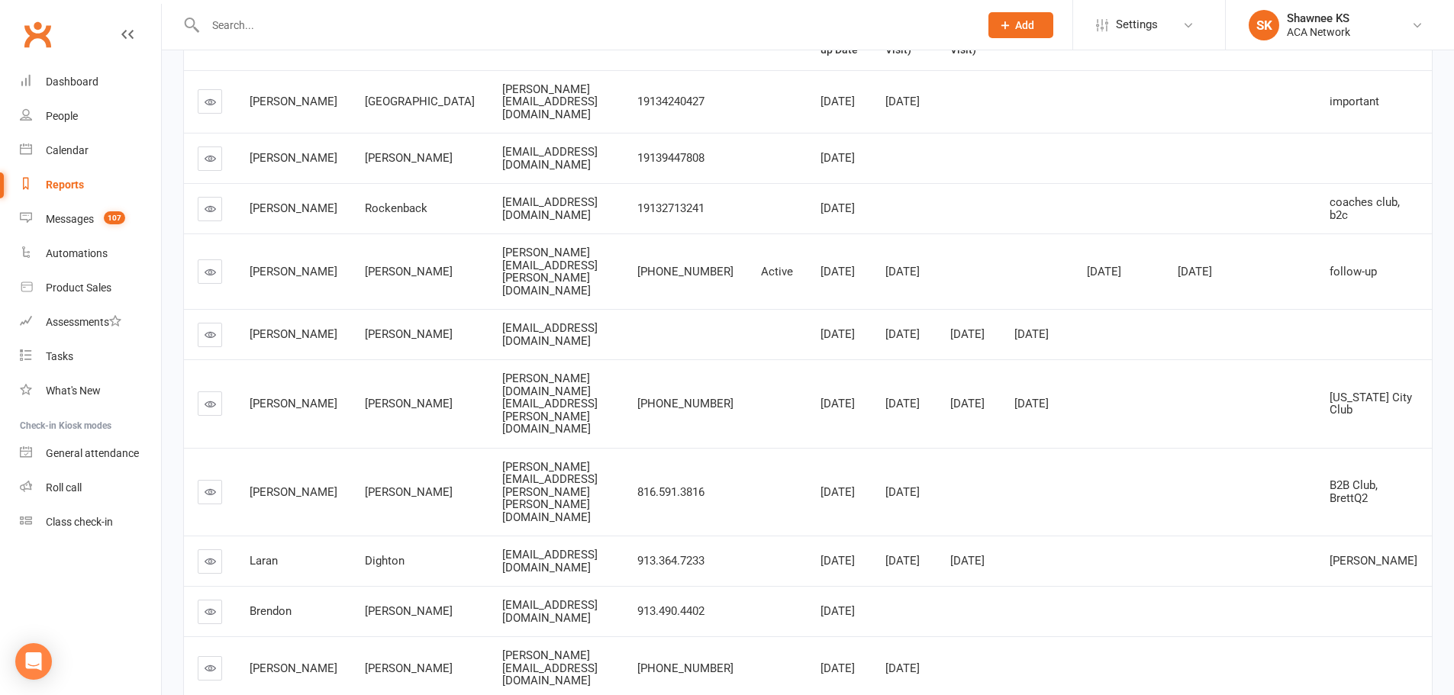
click at [210, 266] on icon at bounding box center [210, 271] width 11 height 11
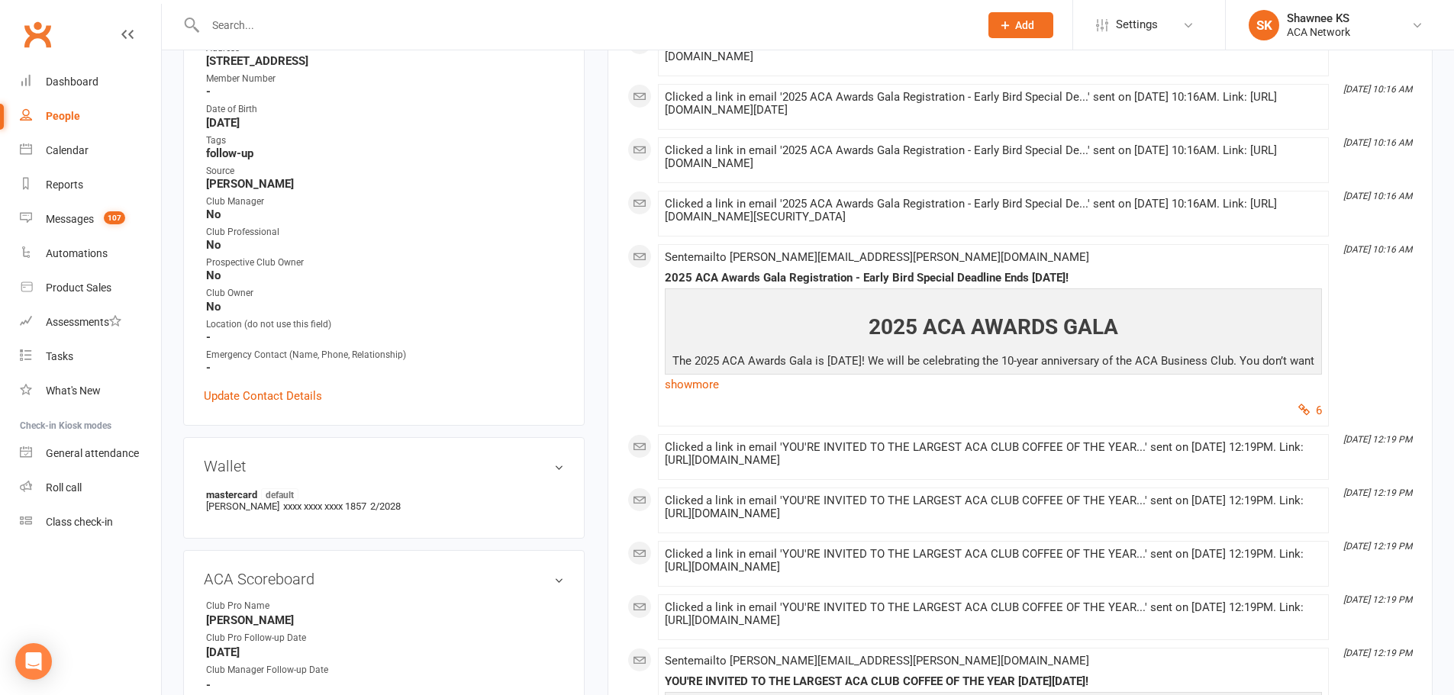
scroll to position [534, 0]
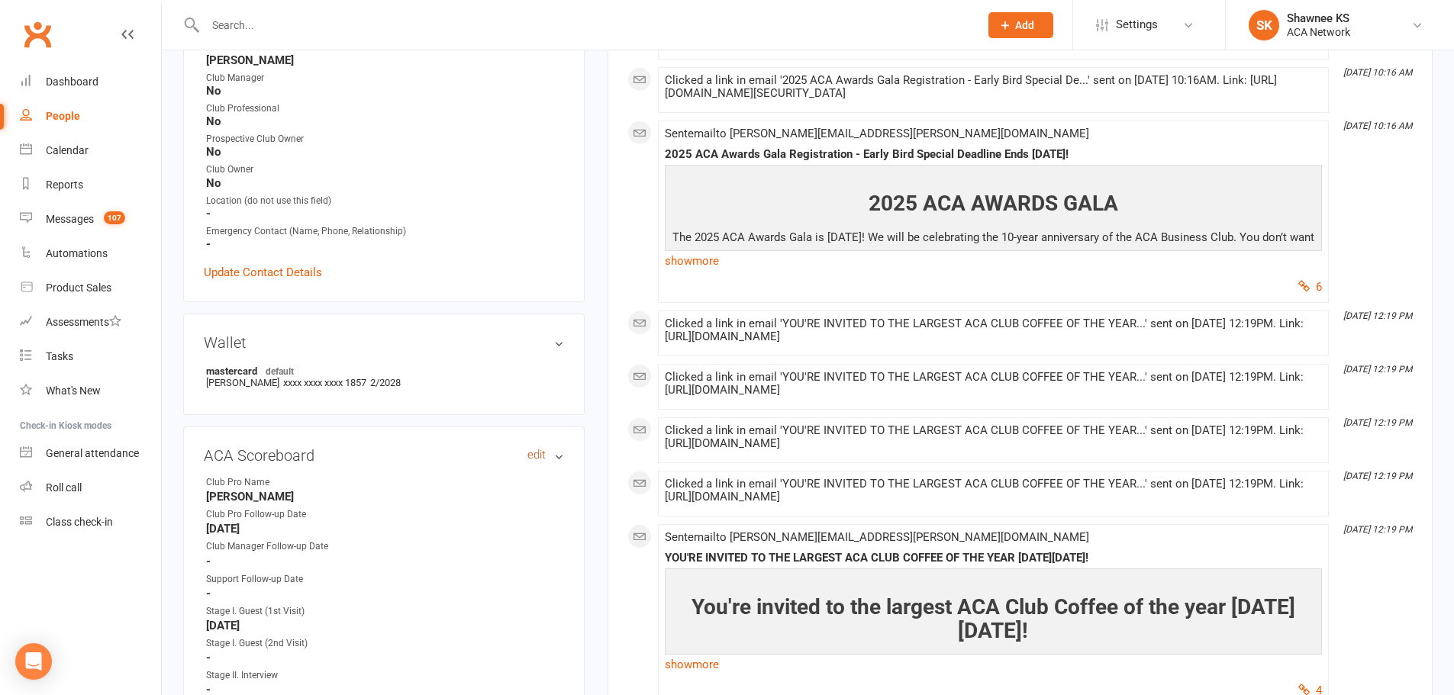
click at [530, 449] on link "edit" at bounding box center [536, 455] width 18 height 13
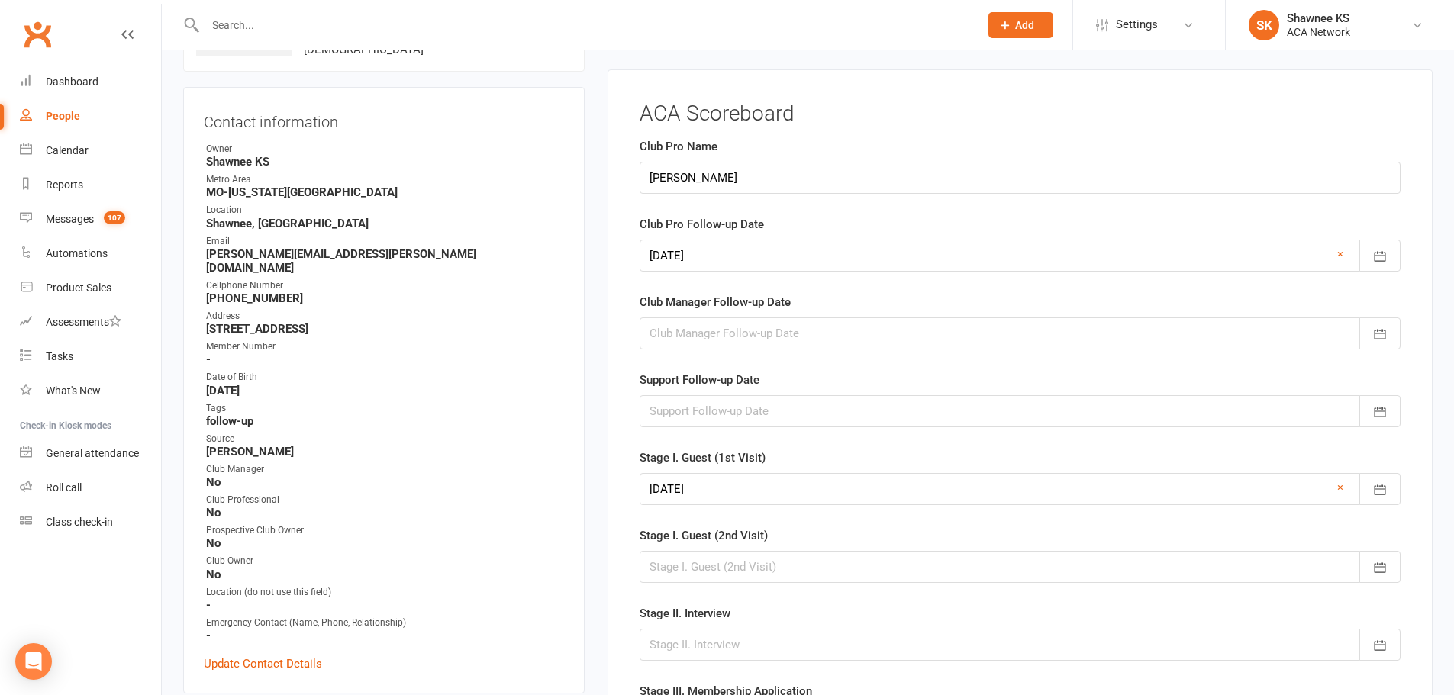
scroll to position [136, 0]
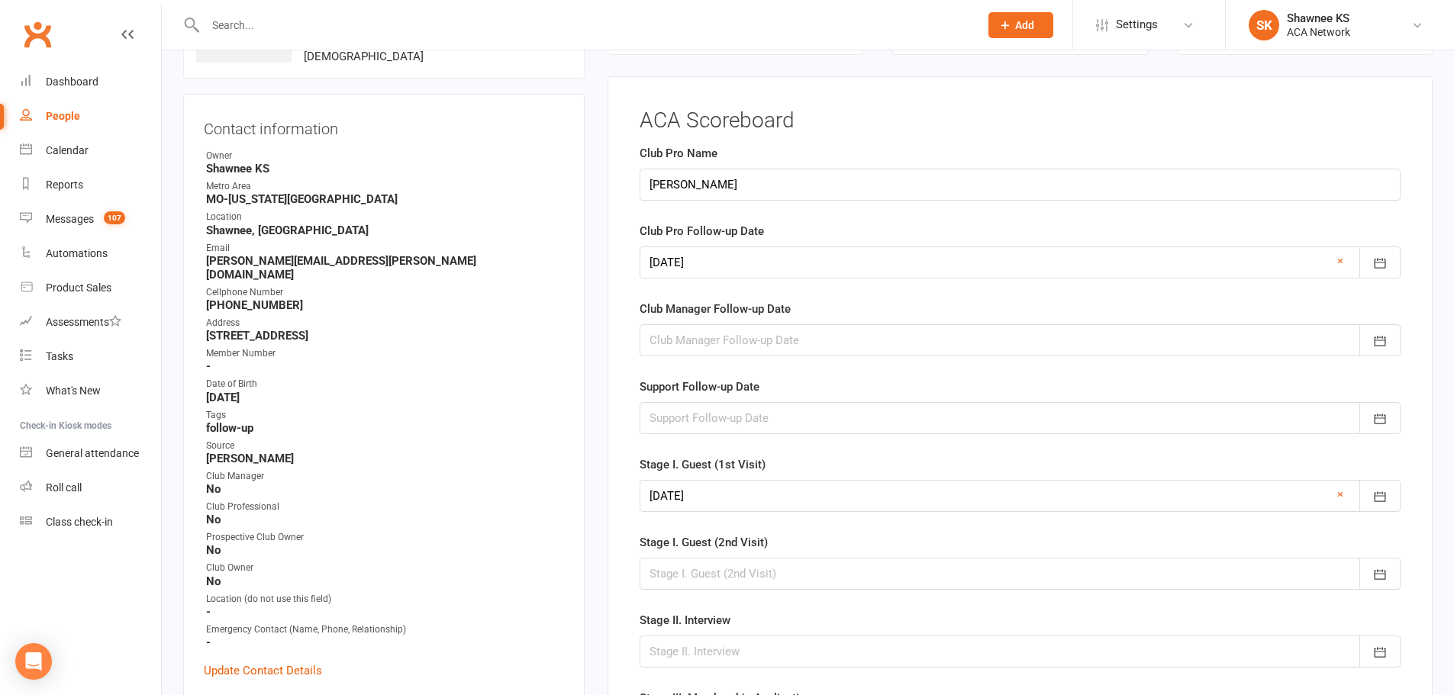
click at [736, 265] on div at bounding box center [1020, 262] width 761 height 32
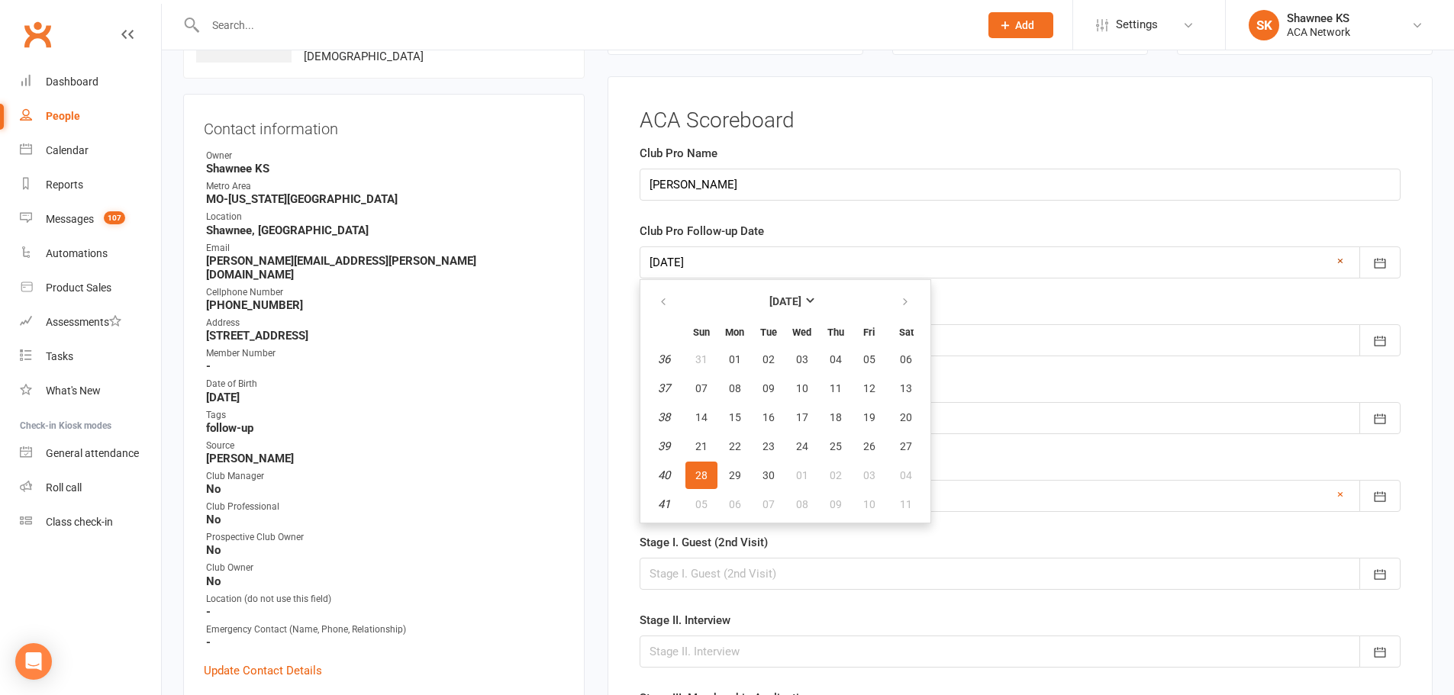
click at [1337, 256] on link "×" at bounding box center [1340, 261] width 6 height 18
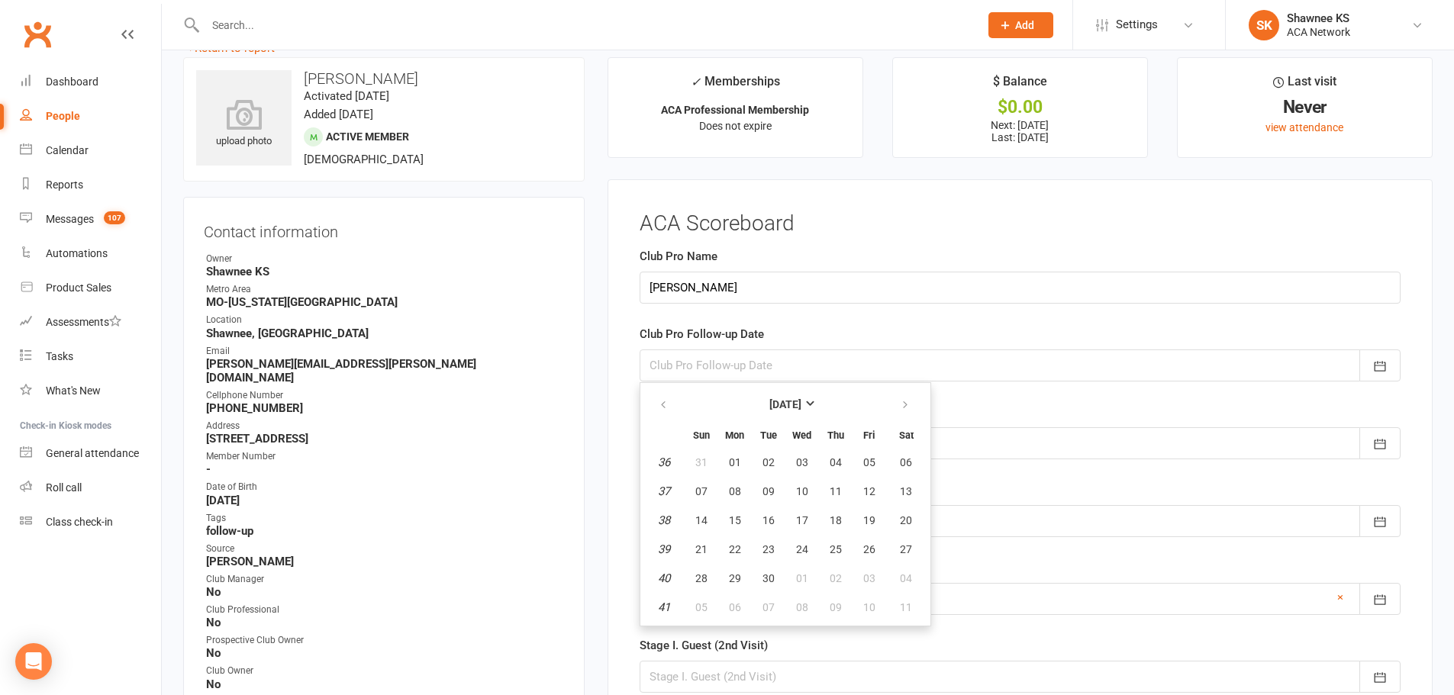
scroll to position [0, 0]
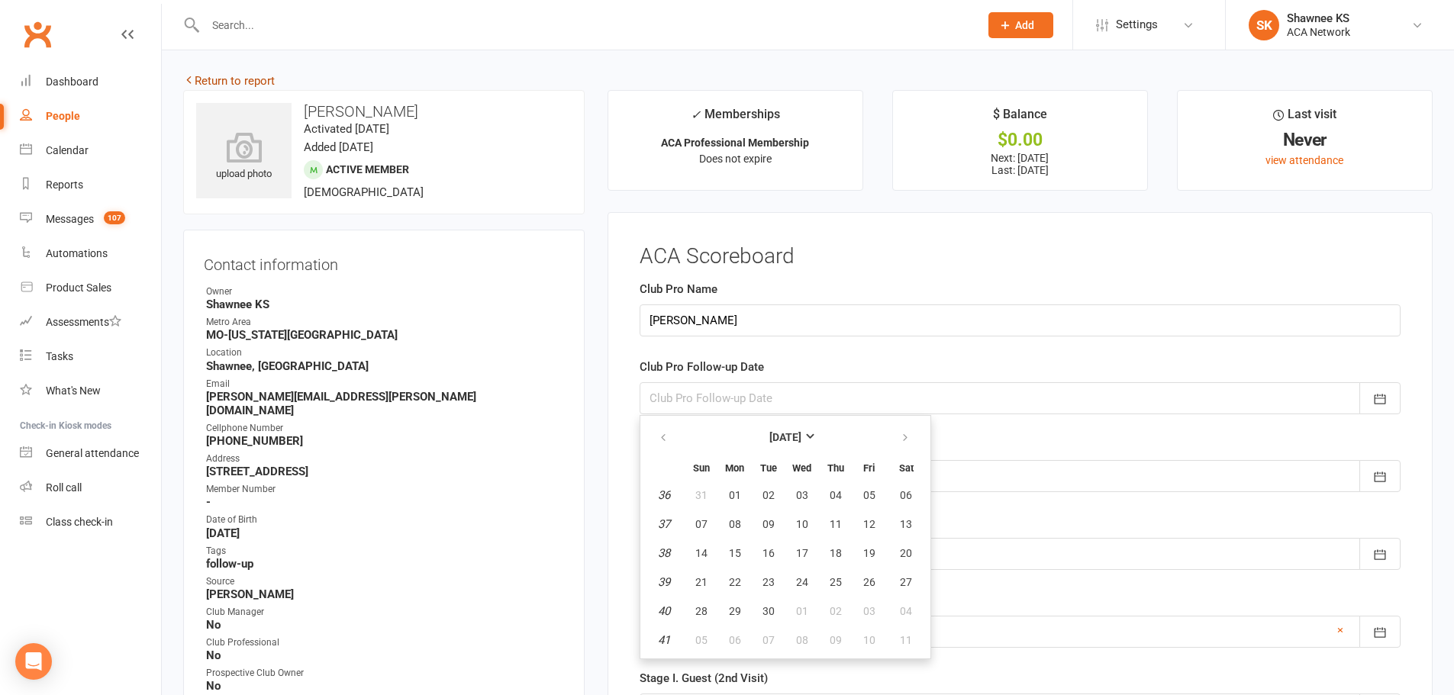
click at [243, 79] on link "Return to report" at bounding box center [229, 81] width 92 height 14
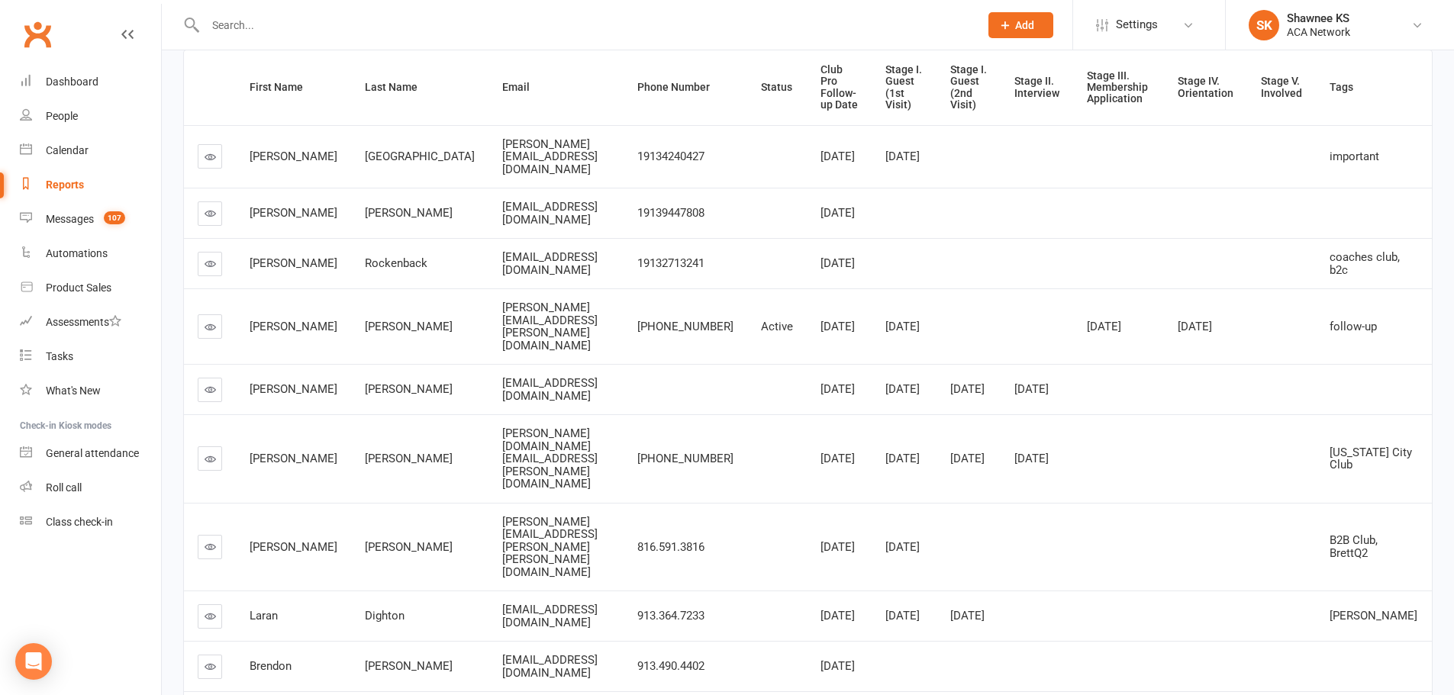
scroll to position [229, 0]
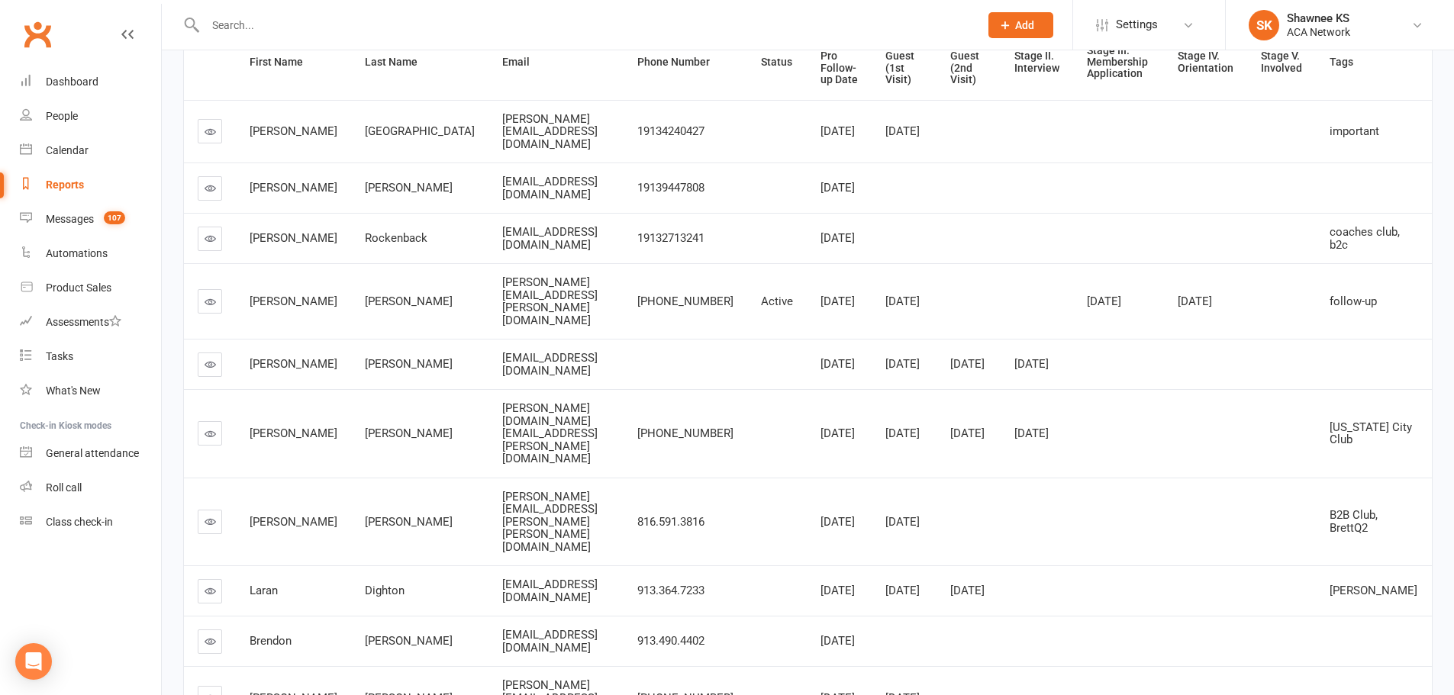
click at [209, 296] on icon at bounding box center [210, 301] width 11 height 11
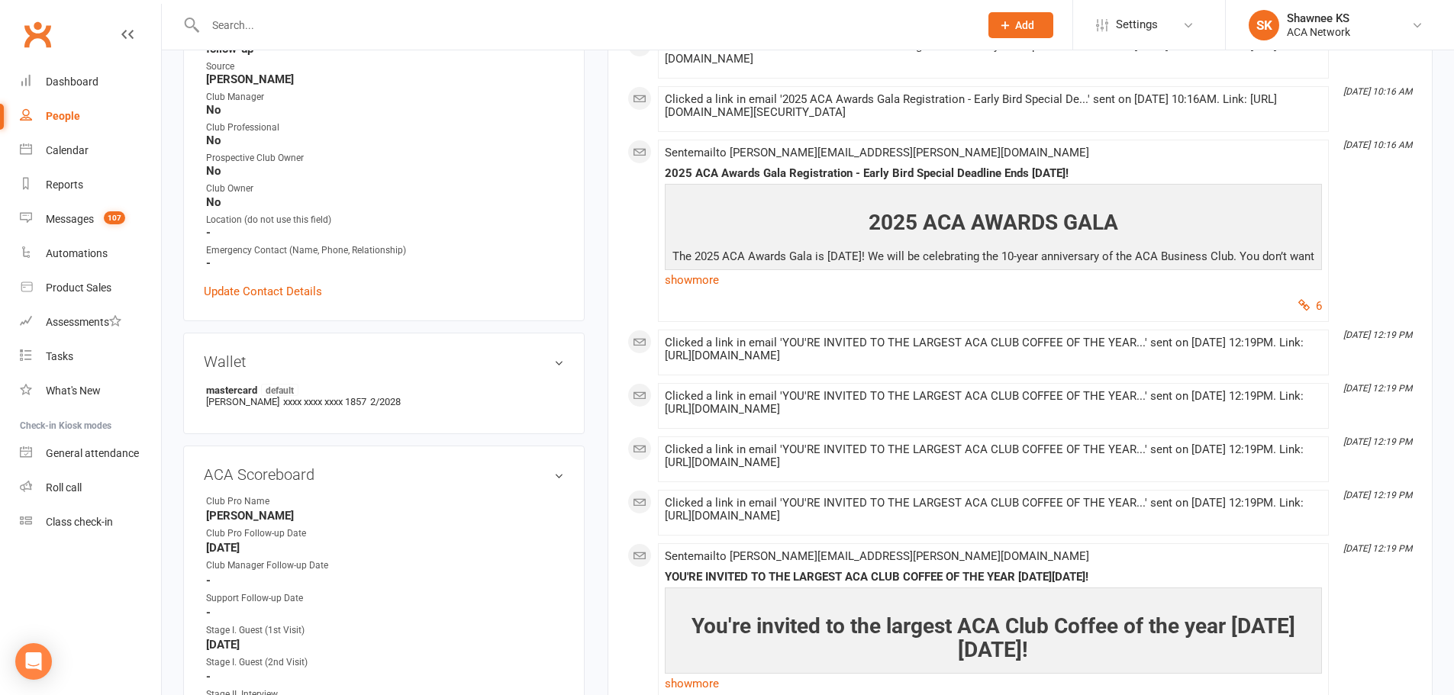
scroll to position [611, 0]
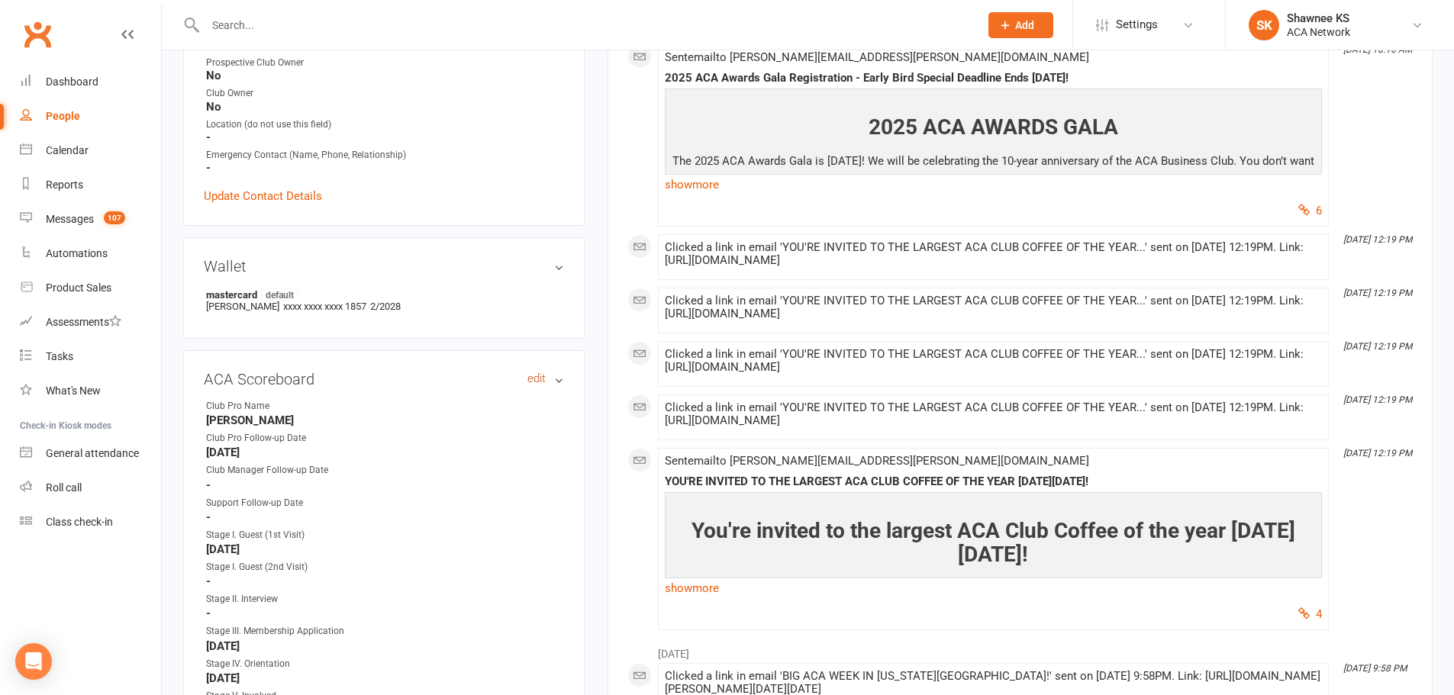
click at [531, 372] on link "edit" at bounding box center [536, 378] width 18 height 13
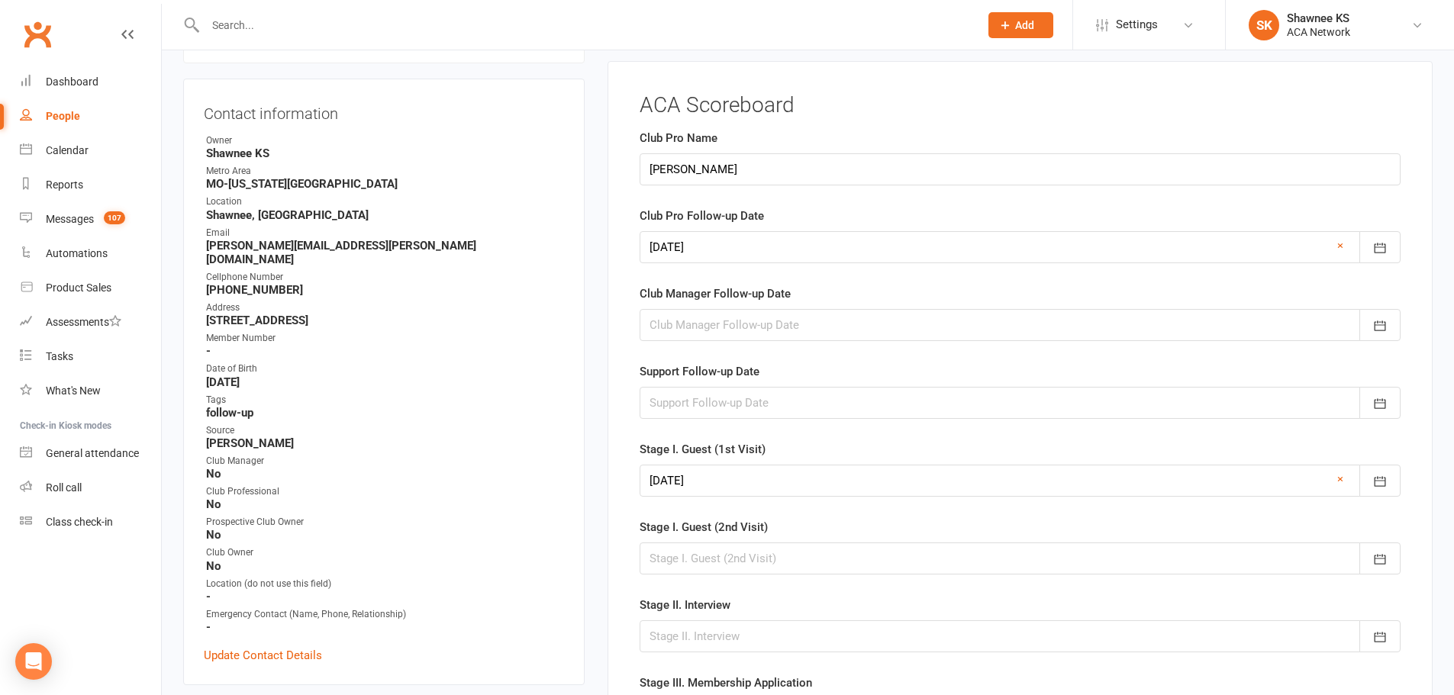
scroll to position [136, 0]
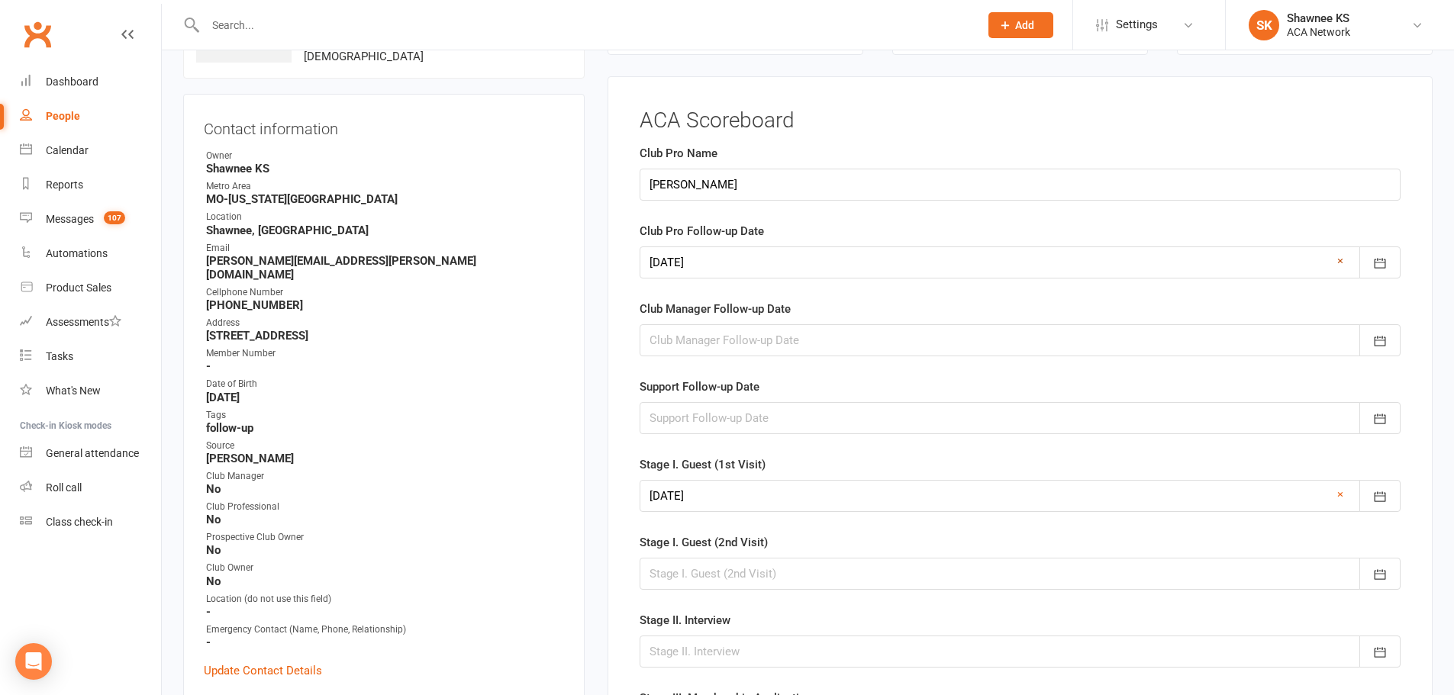
click at [1342, 258] on link "×" at bounding box center [1340, 261] width 6 height 18
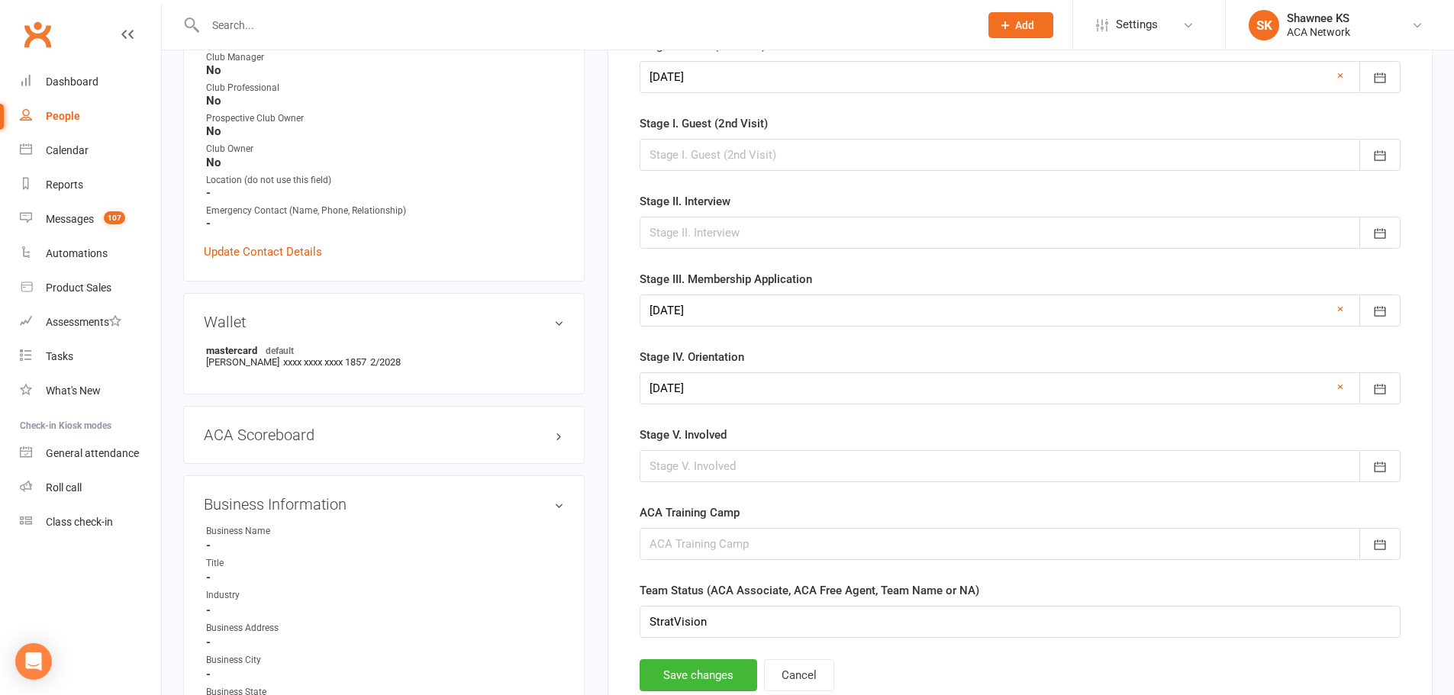
scroll to position [594, 0]
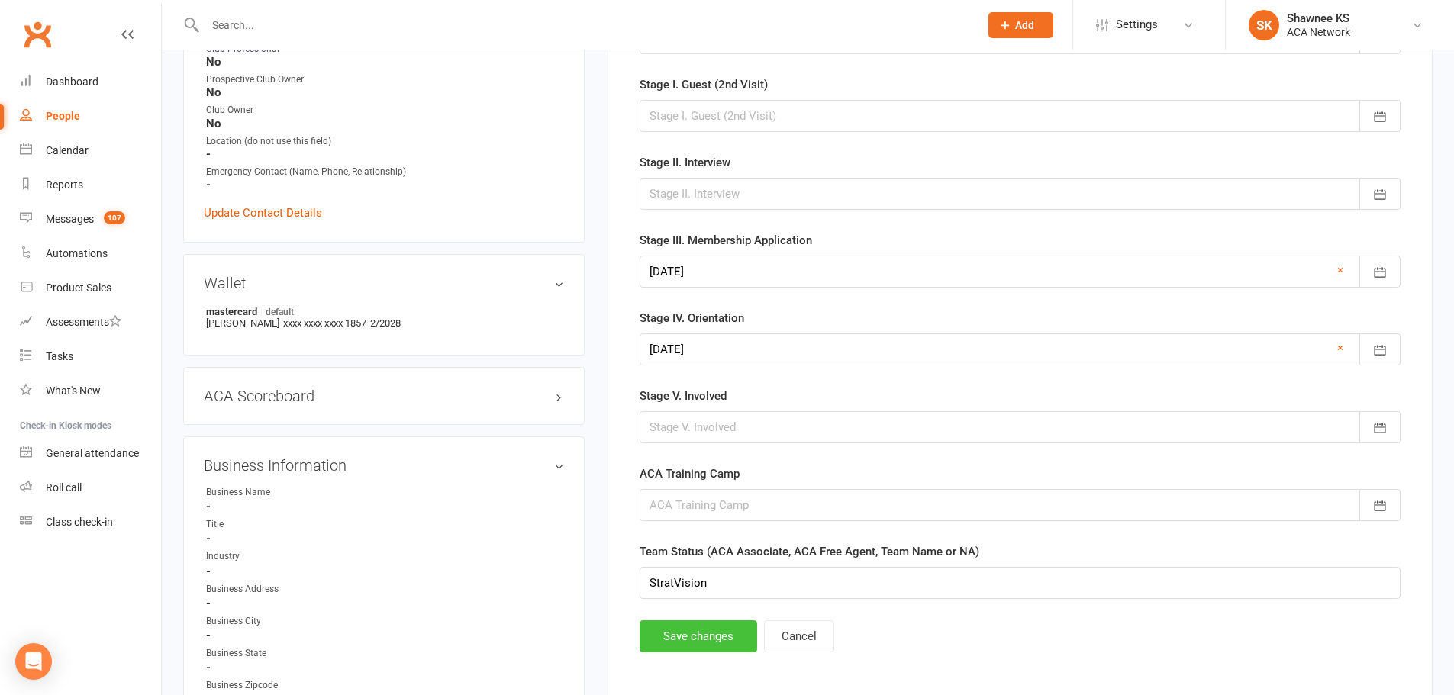
click at [701, 644] on button "Save changes" at bounding box center [699, 636] width 118 height 32
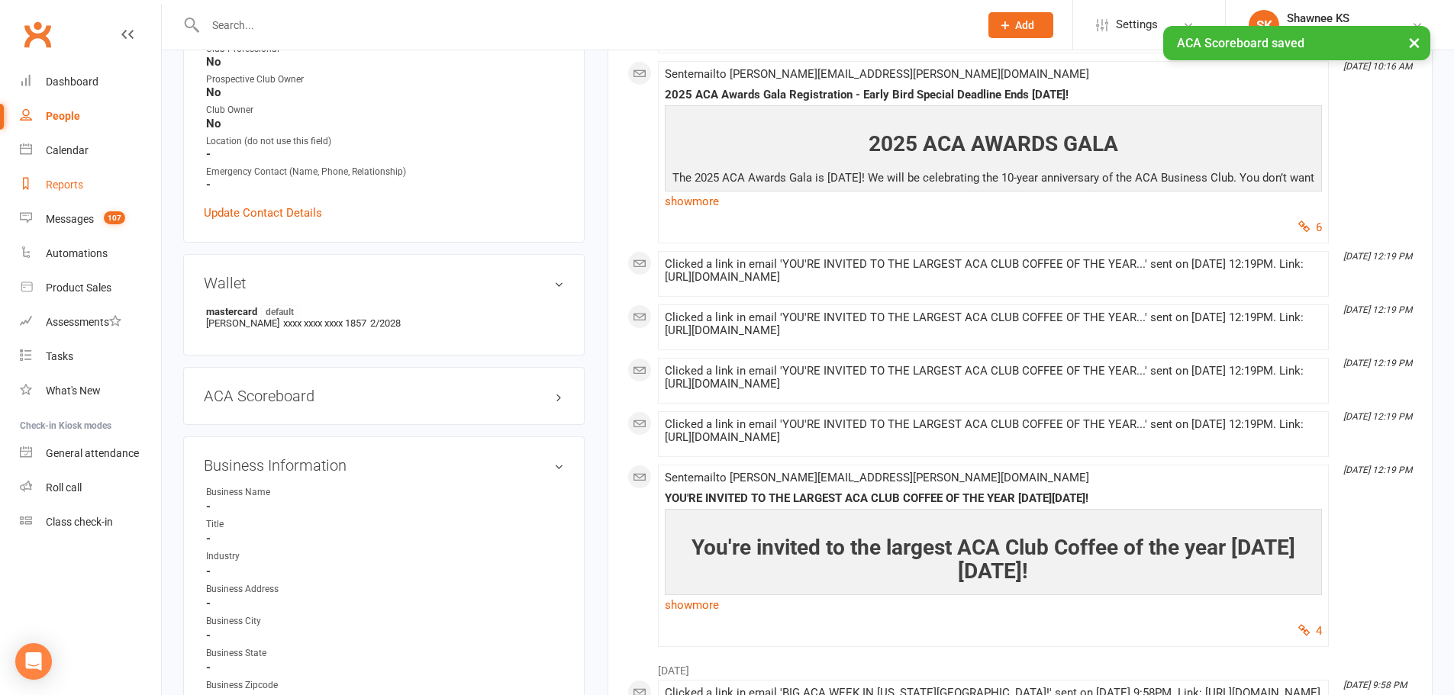
click at [74, 188] on div "Reports" at bounding box center [64, 185] width 37 height 12
select select "100"
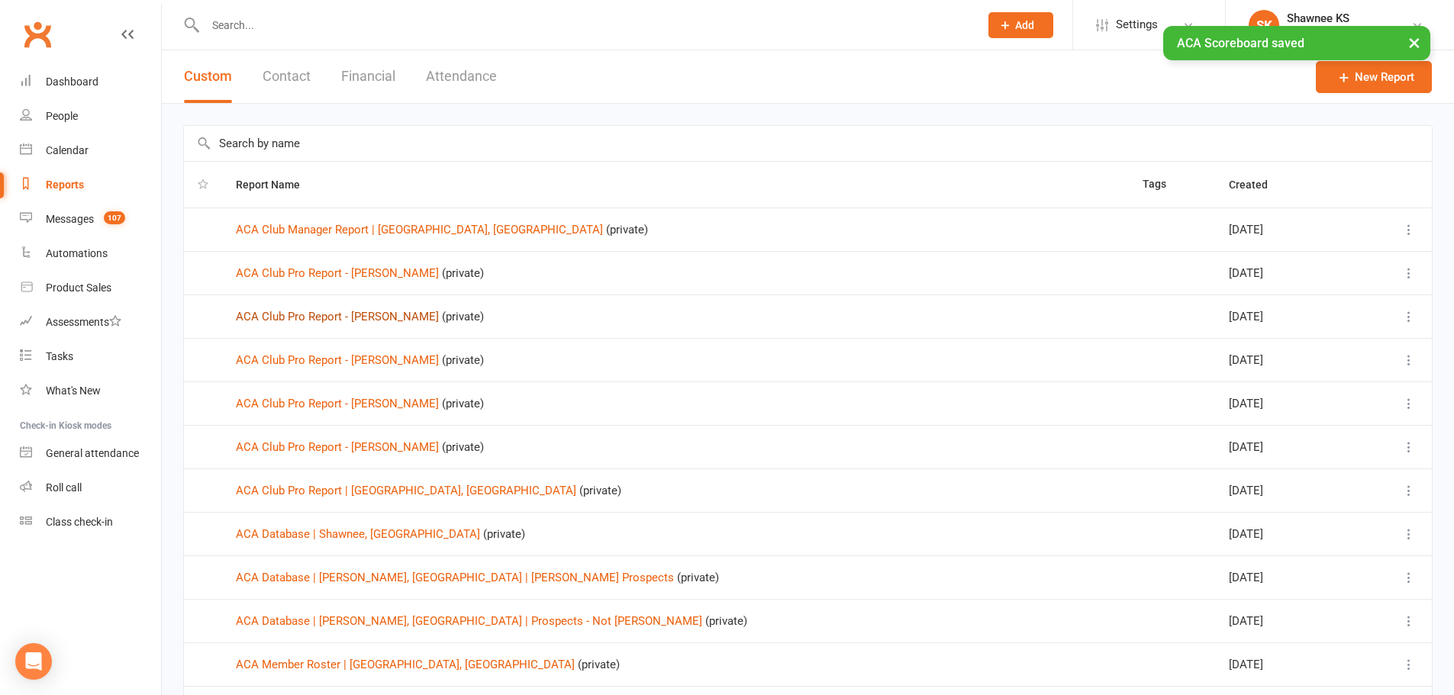
click at [384, 315] on link "ACA Club Pro Report - [PERSON_NAME]" at bounding box center [337, 317] width 203 height 14
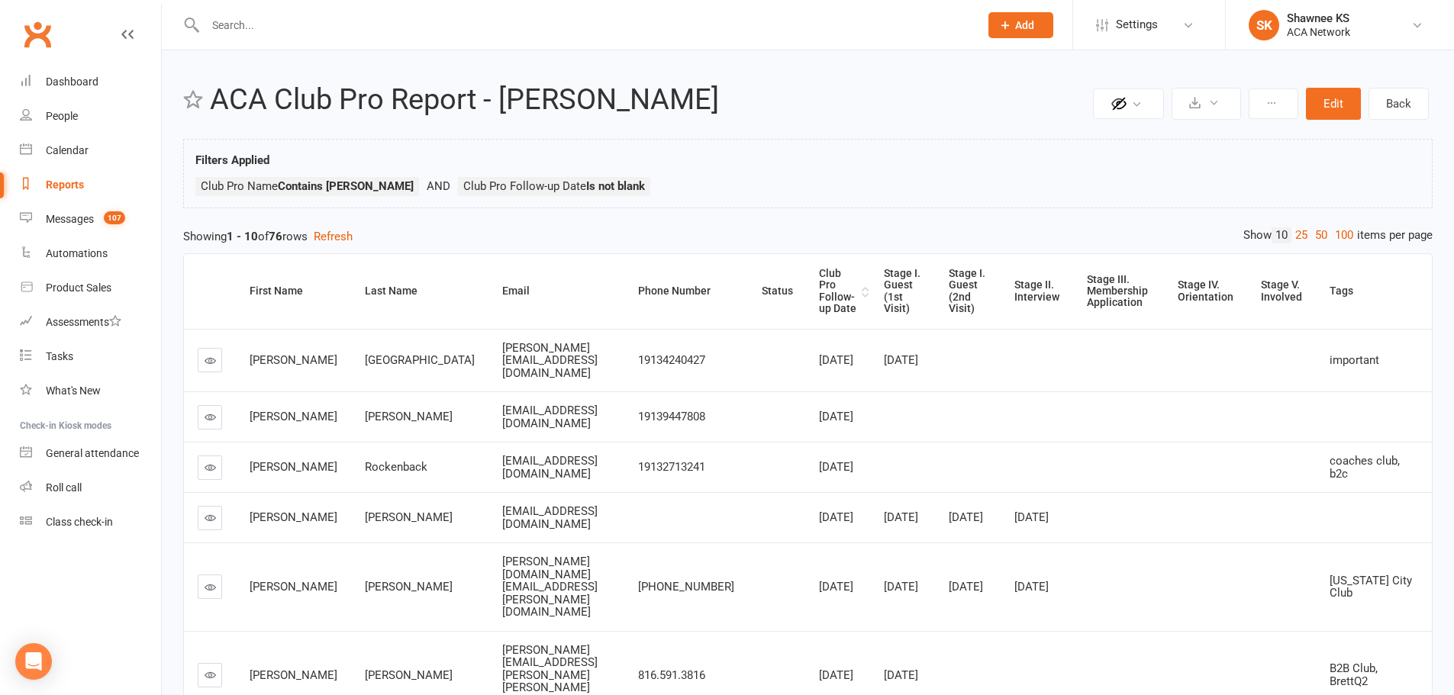
click at [836, 285] on div "Club Pro Follow-up Date" at bounding box center [838, 291] width 39 height 47
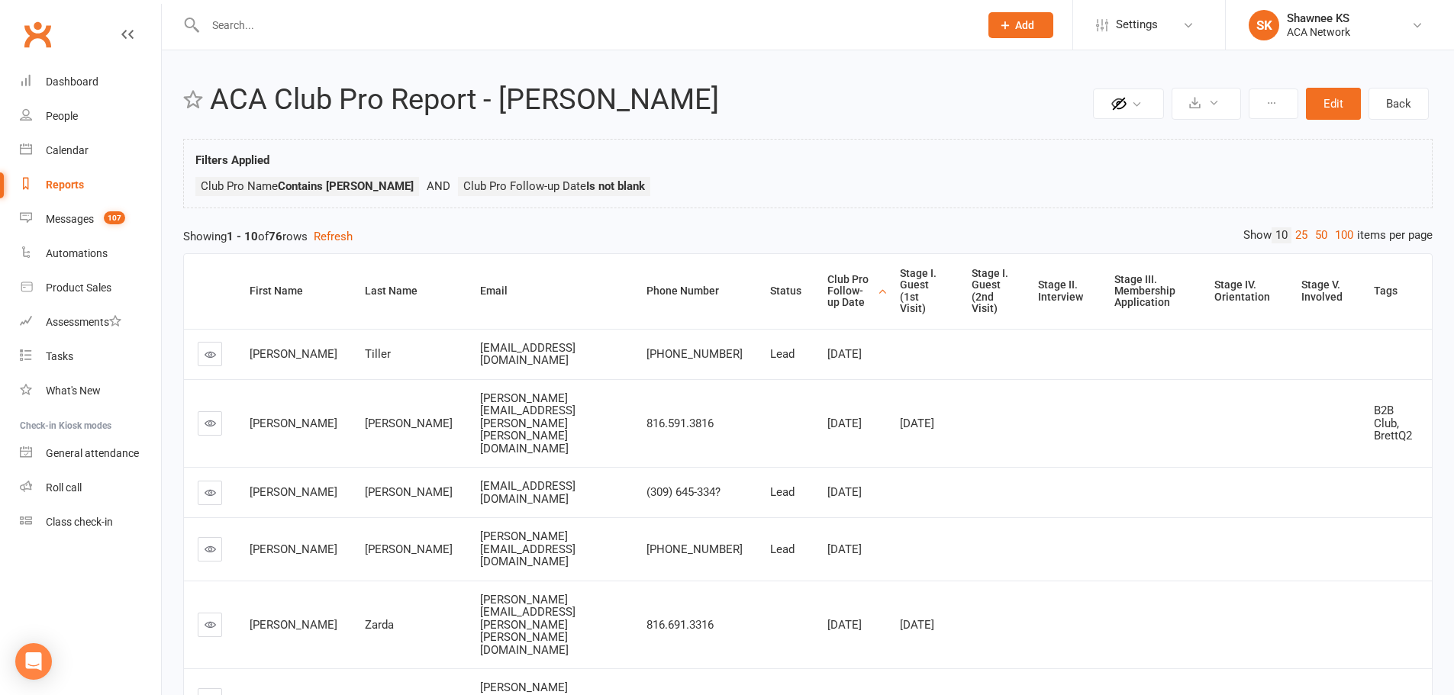
click at [827, 282] on div "Club Pro Follow-up Date" at bounding box center [850, 291] width 46 height 35
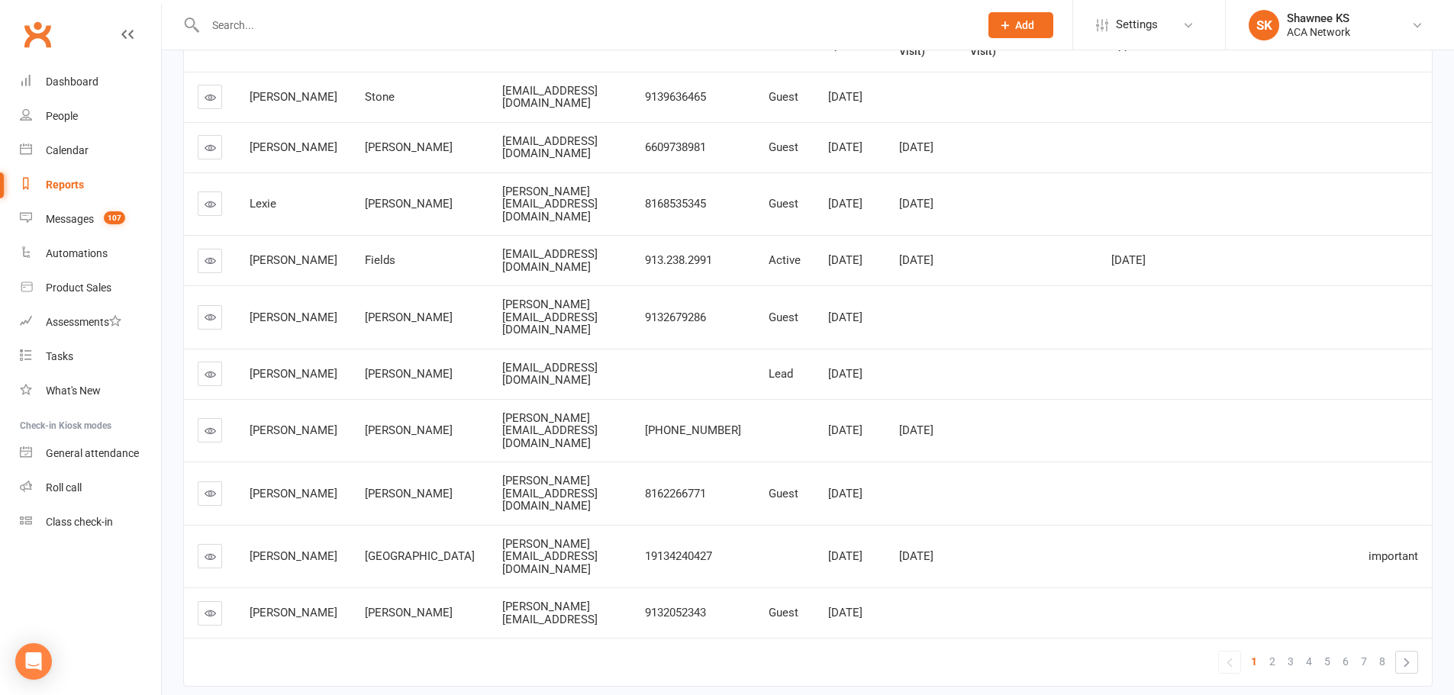
scroll to position [259, 0]
click at [208, 367] on icon at bounding box center [210, 372] width 11 height 11
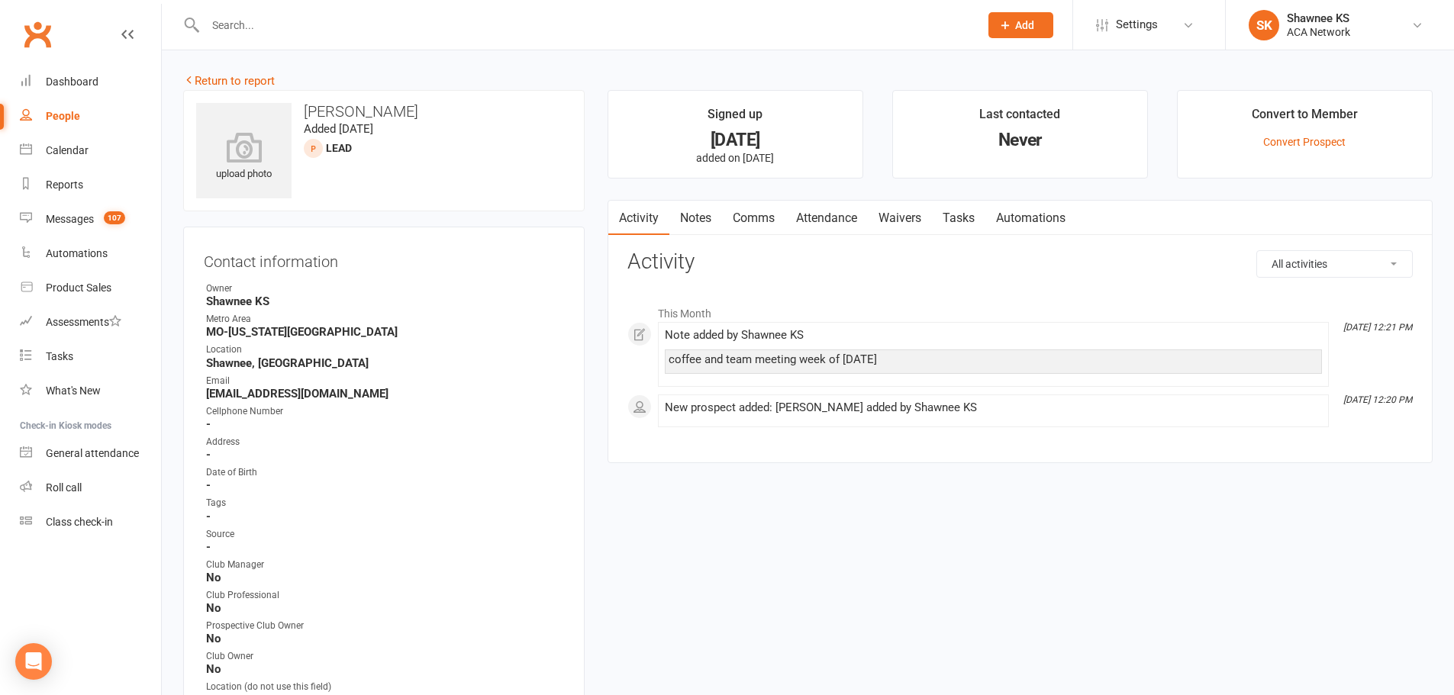
click at [707, 221] on link "Notes" at bounding box center [695, 218] width 53 height 35
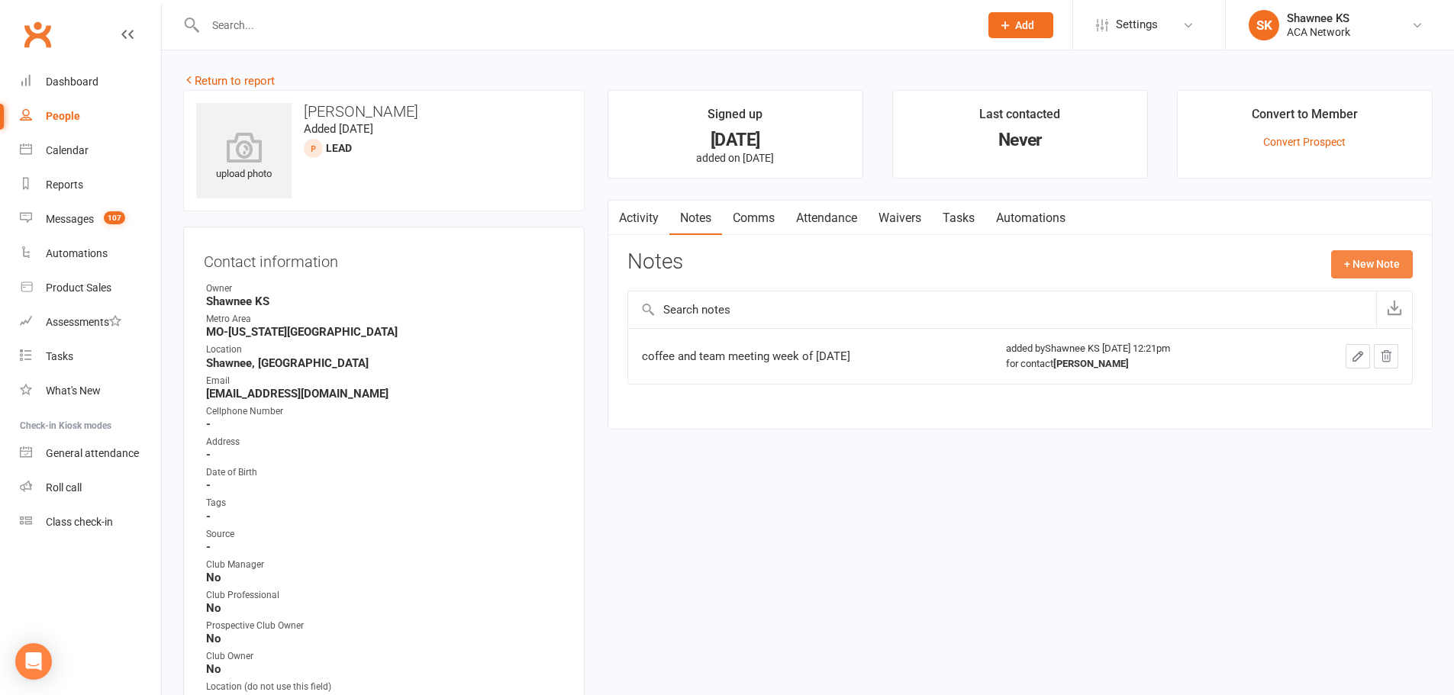
click at [1342, 260] on button "+ New Note" at bounding box center [1372, 263] width 82 height 27
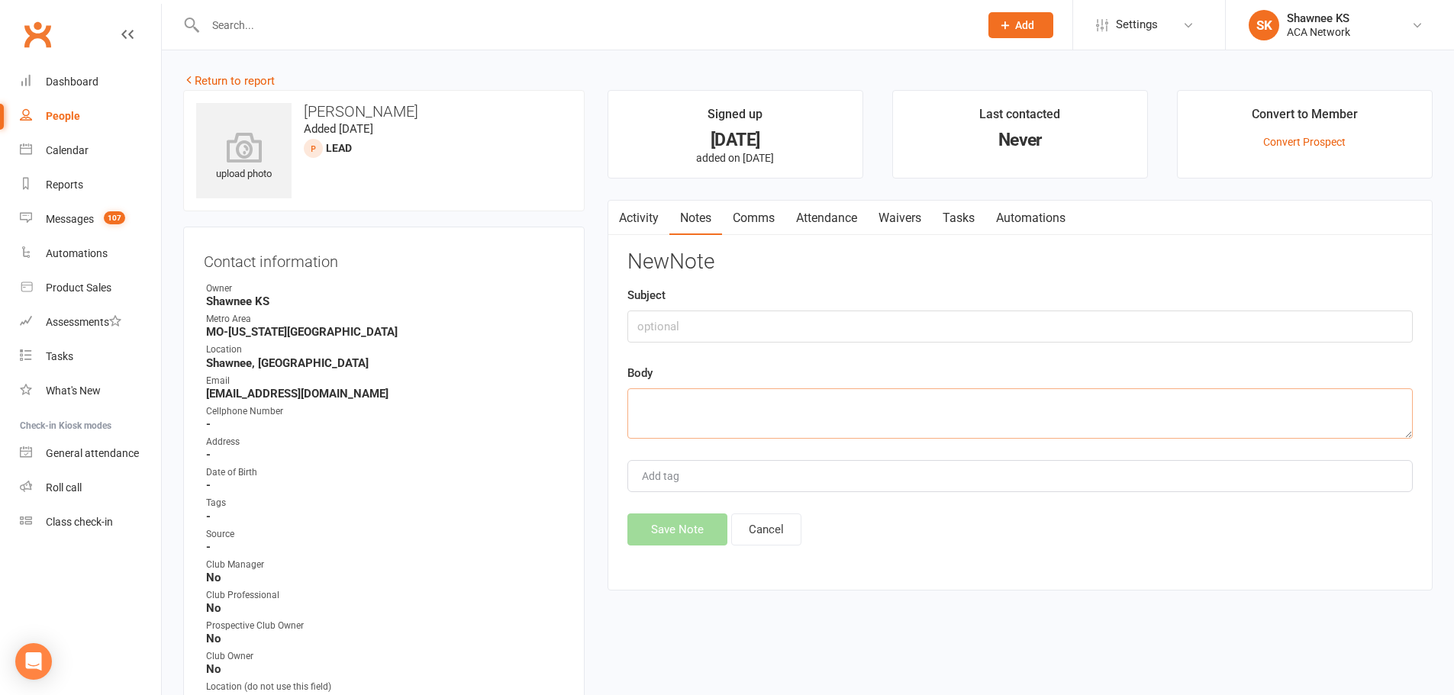
click at [675, 416] on textarea at bounding box center [1019, 413] width 785 height 50
paste textarea "Hi [PERSON_NAME]...we were glad to have you a week or so ago at ACA. I have a b…"
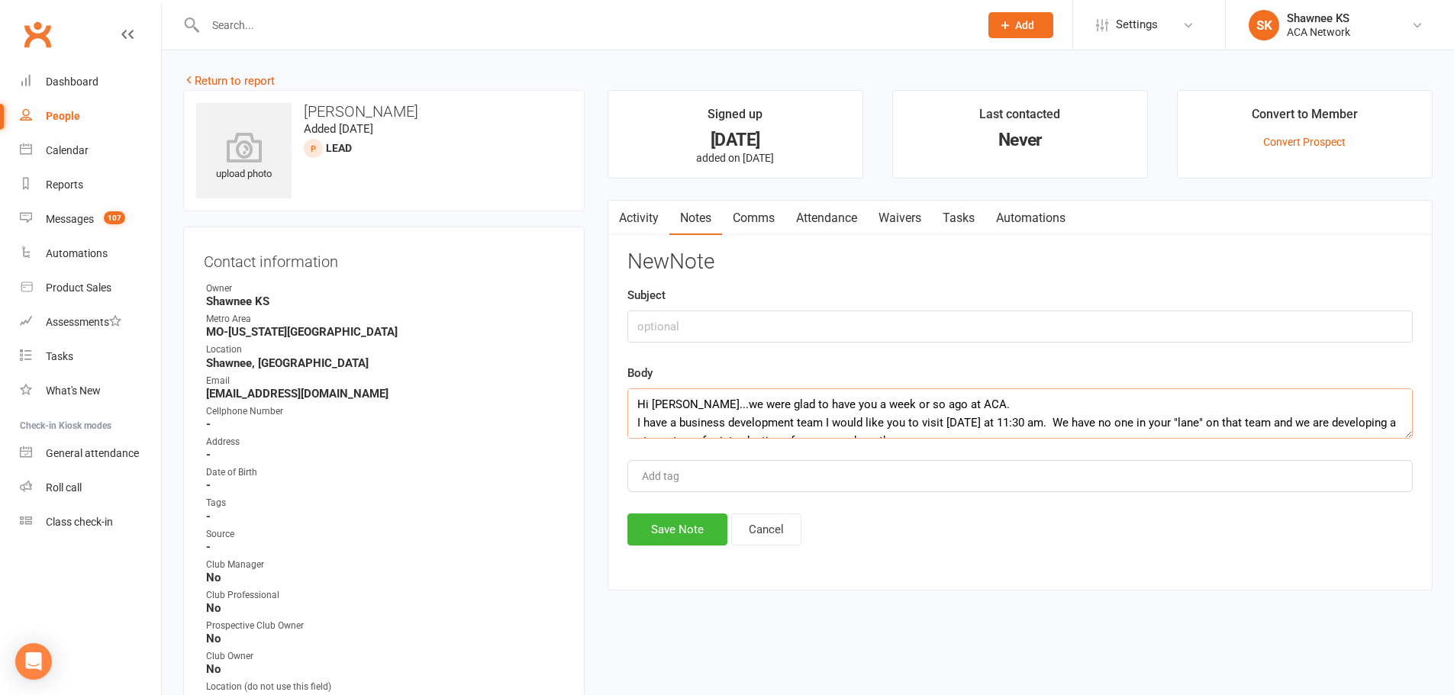
type textarea "Hi [PERSON_NAME]...we were glad to have you a week or so ago at ACA. I have a b…"
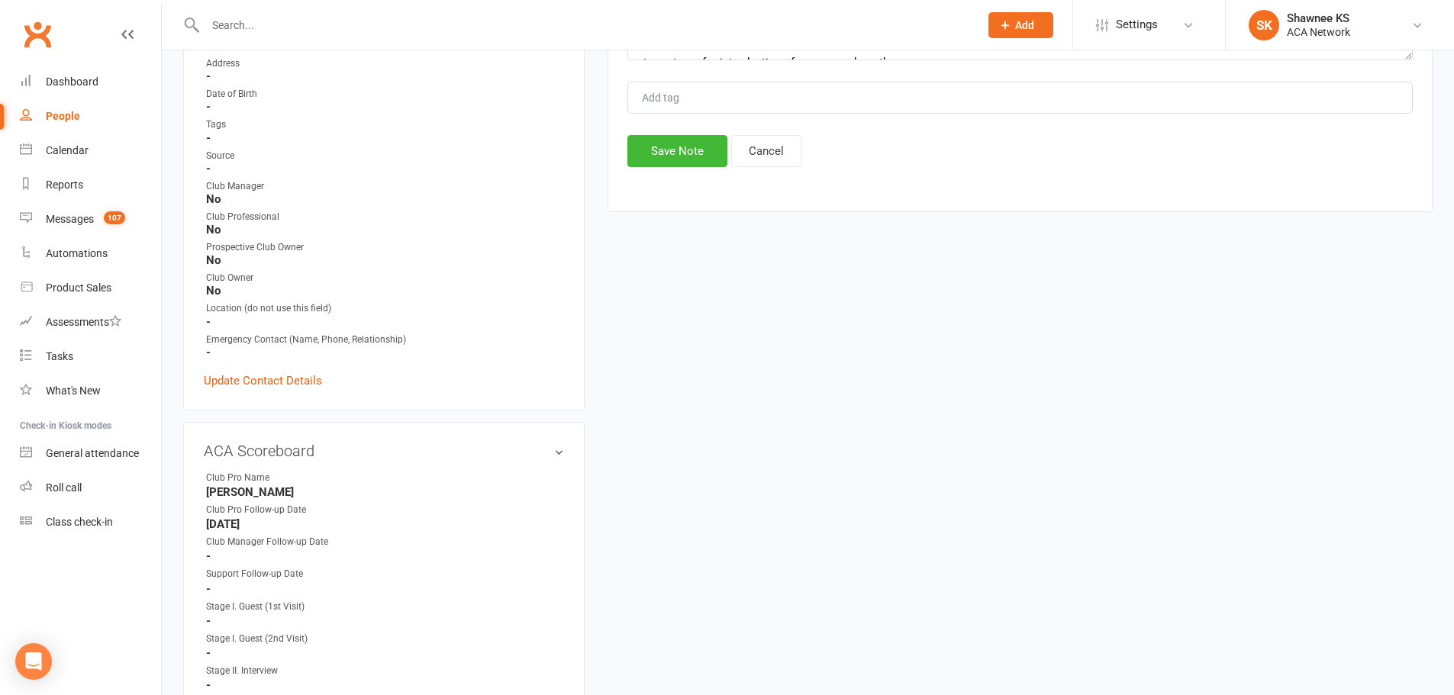
scroll to position [382, 0]
click at [539, 449] on link "edit" at bounding box center [536, 447] width 18 height 13
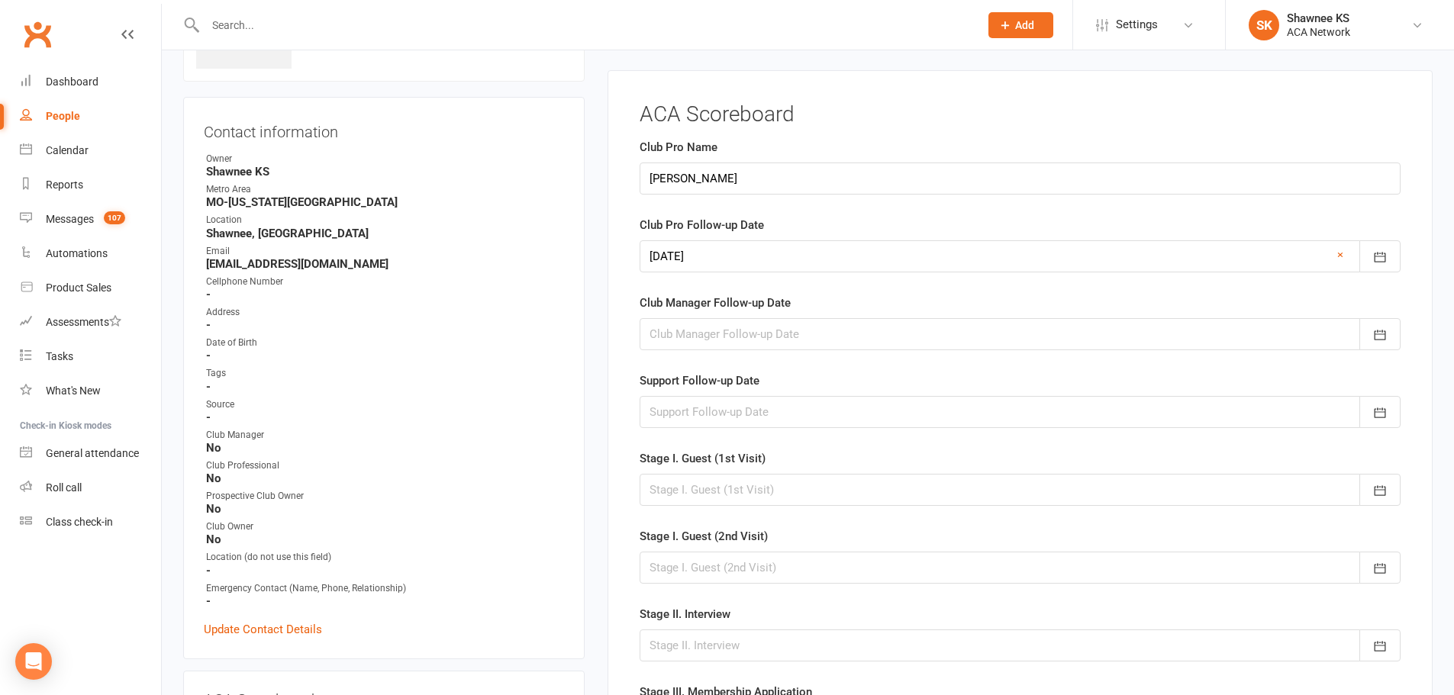
scroll to position [124, 0]
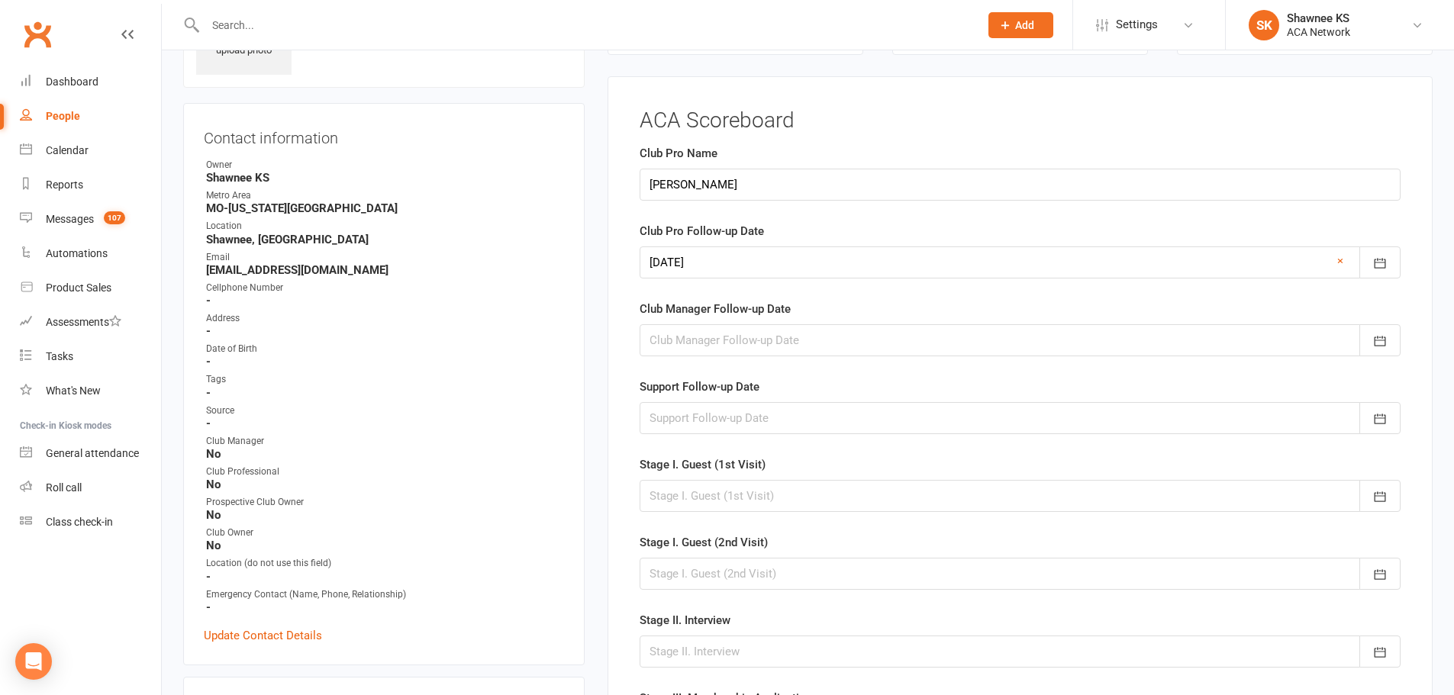
click at [710, 490] on div at bounding box center [1020, 496] width 761 height 32
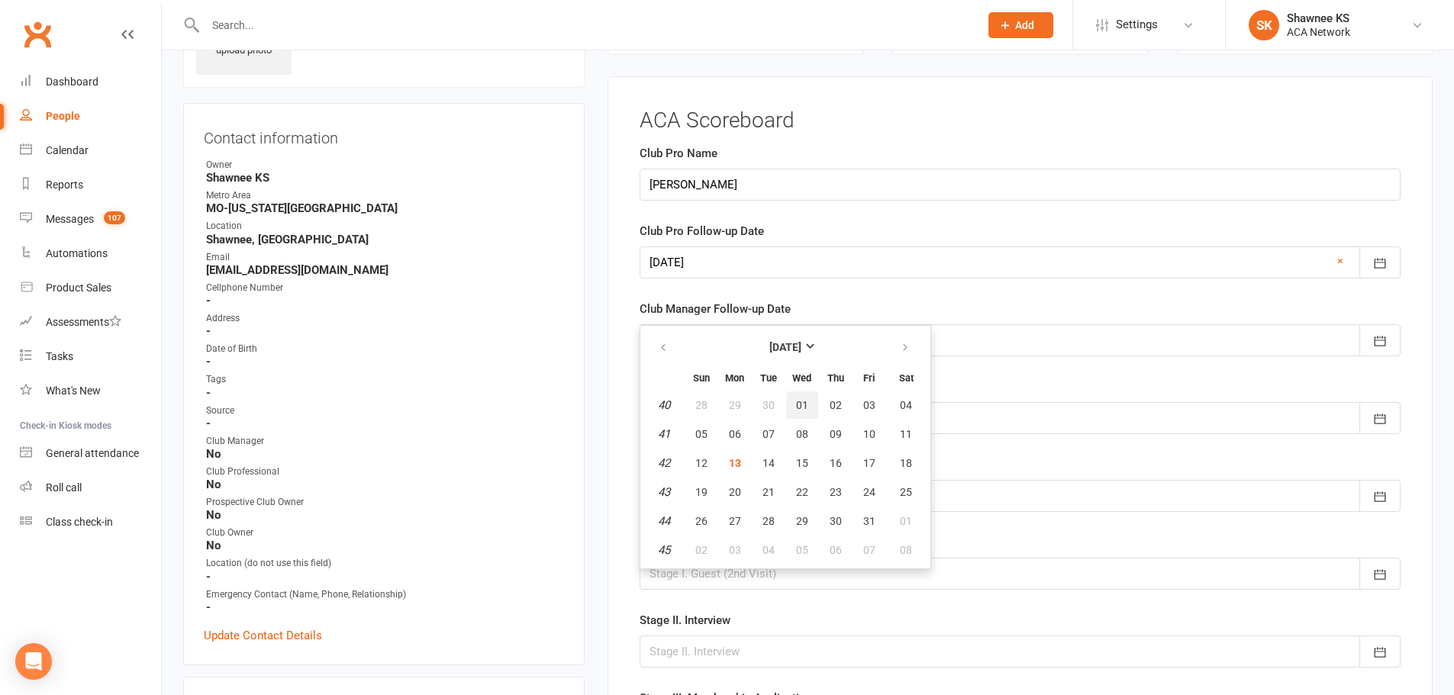
click at [797, 408] on span "01" at bounding box center [802, 405] width 12 height 12
type input "[DATE]"
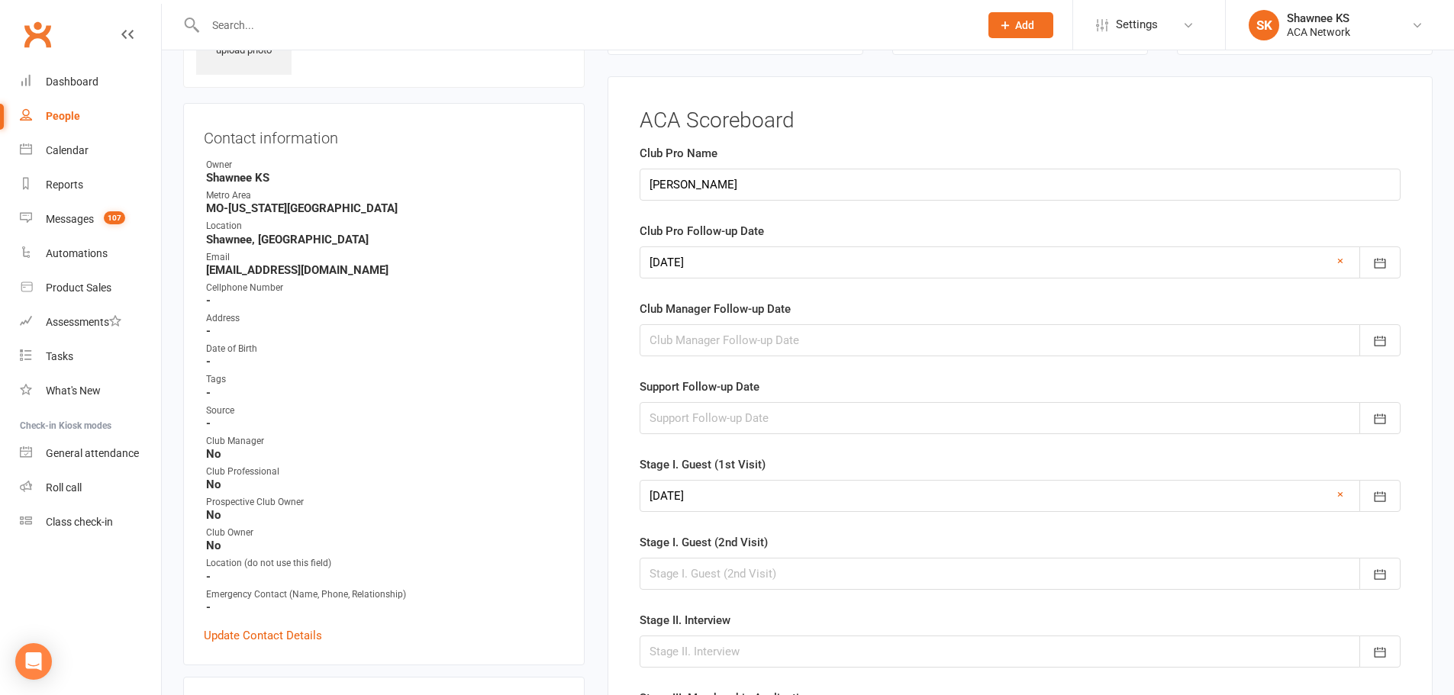
click at [892, 269] on div at bounding box center [1020, 262] width 761 height 32
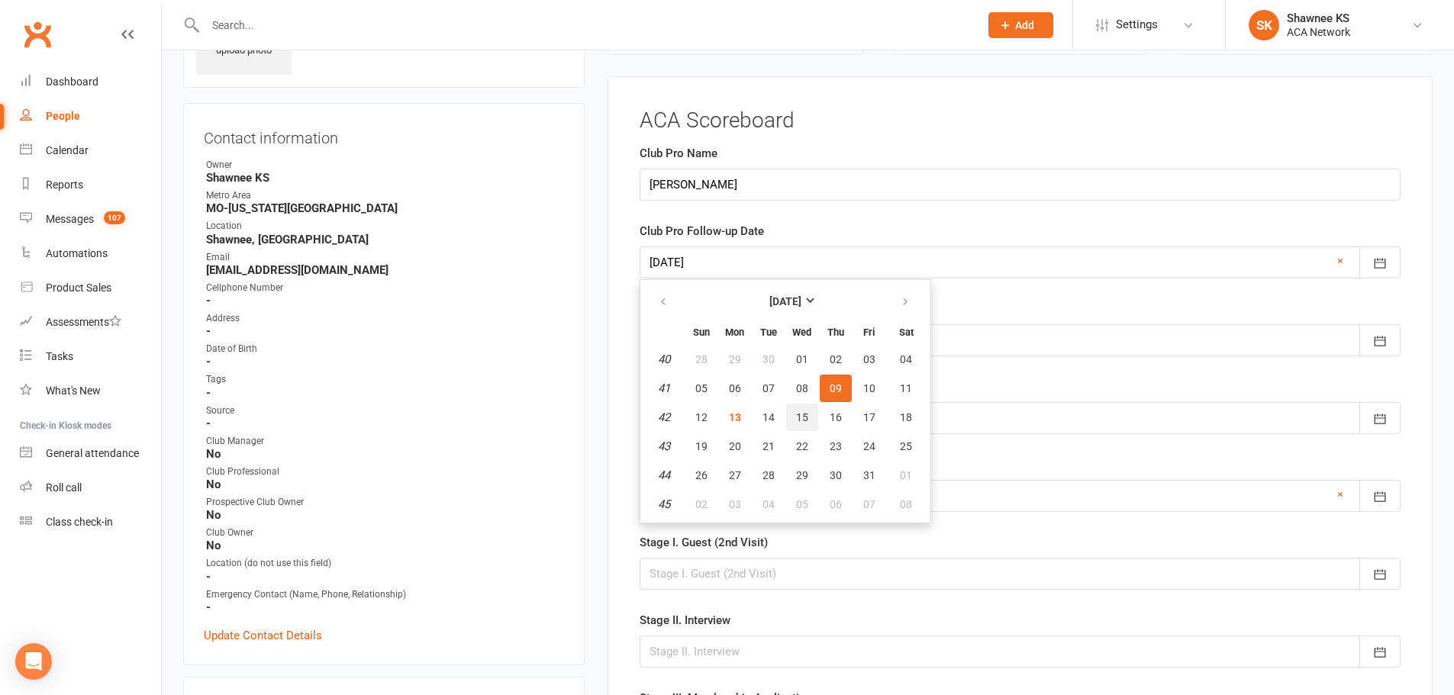
click at [801, 420] on span "15" at bounding box center [802, 417] width 12 height 12
type input "[DATE]"
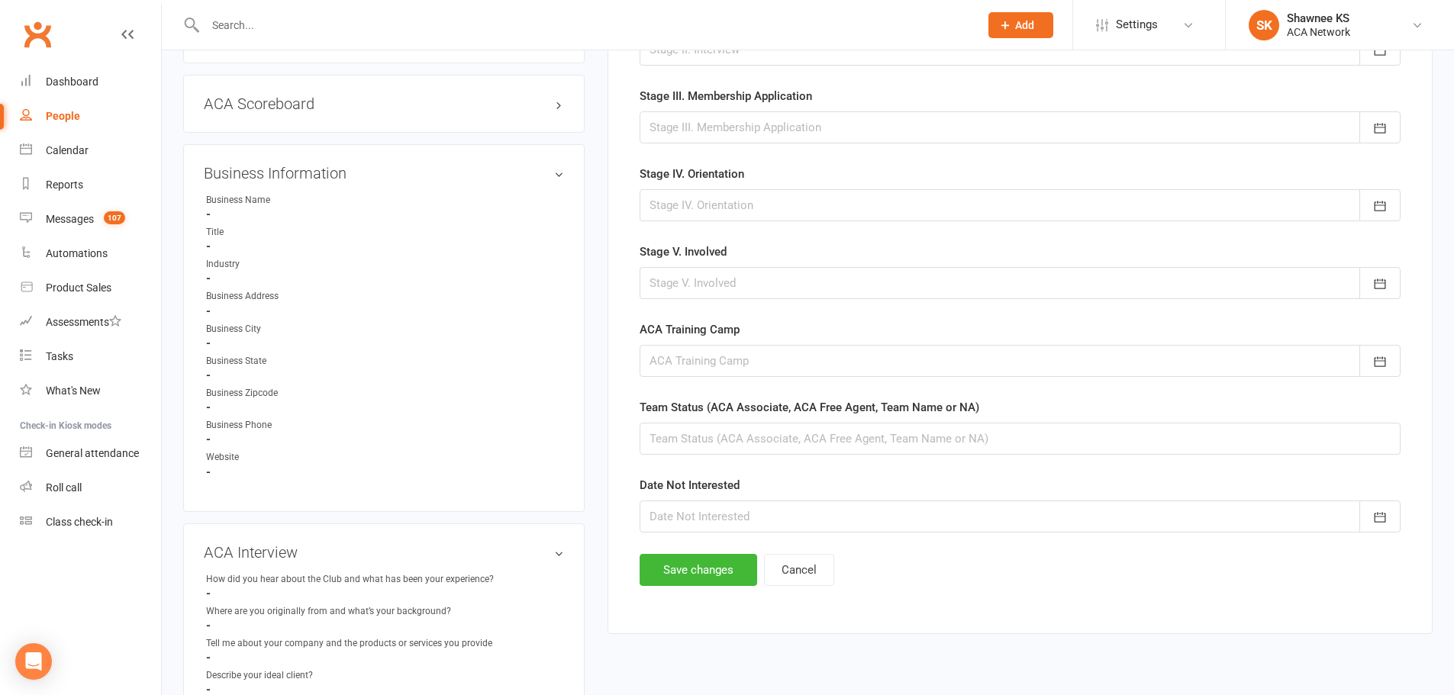
scroll to position [963, 0]
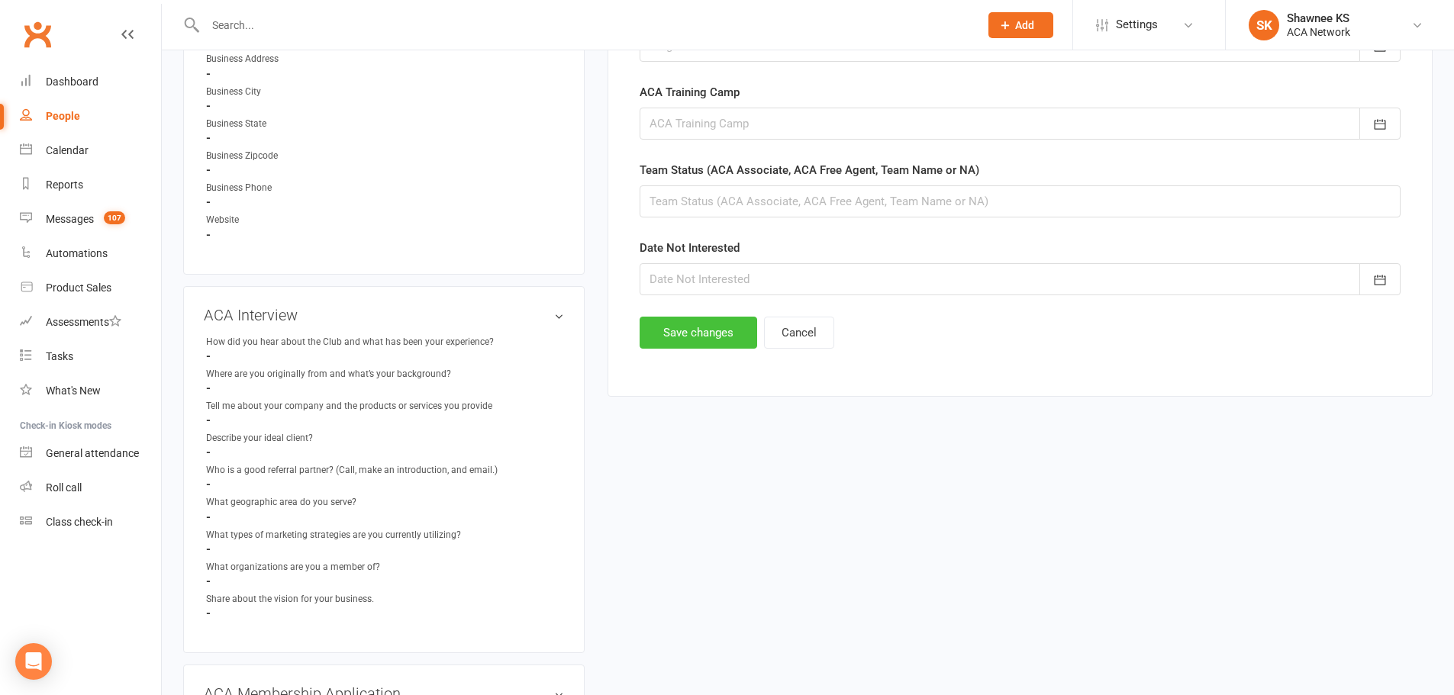
click at [690, 332] on button "Save changes" at bounding box center [699, 333] width 118 height 32
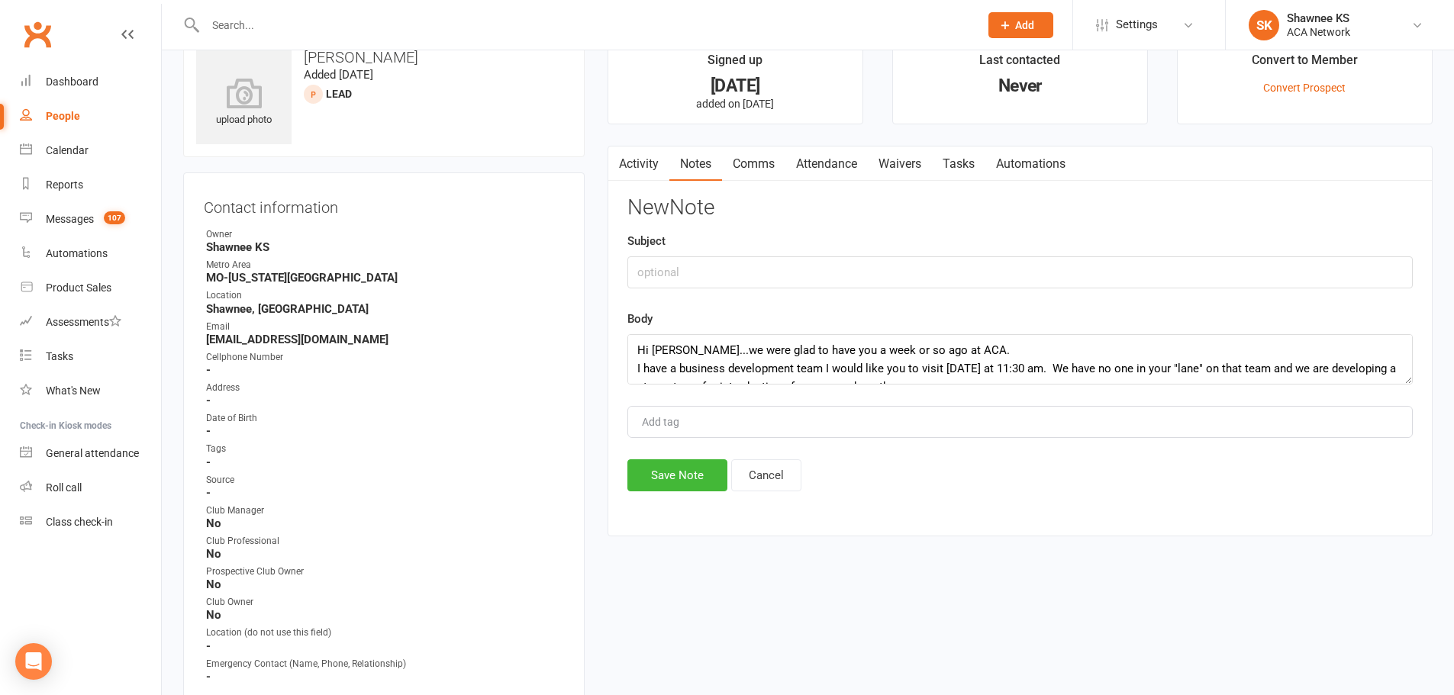
scroll to position [0, 0]
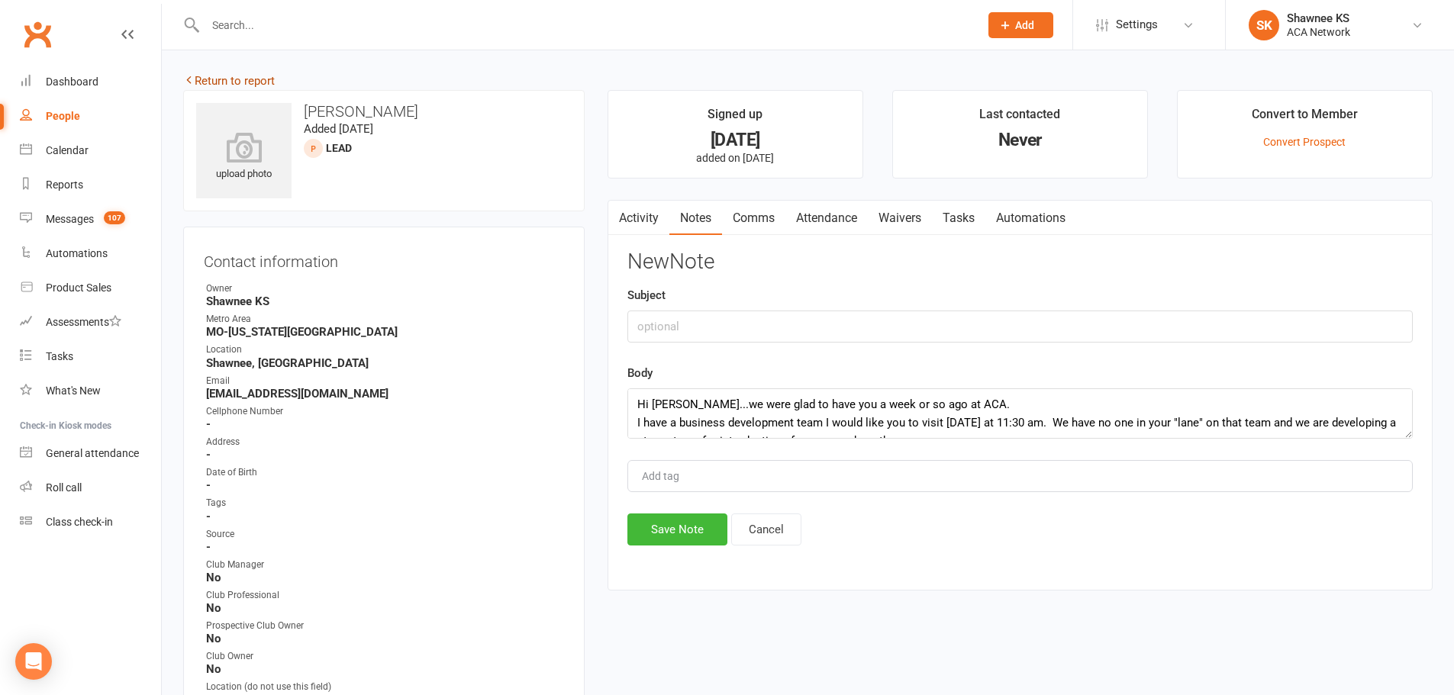
click at [232, 79] on link "Return to report" at bounding box center [229, 81] width 92 height 14
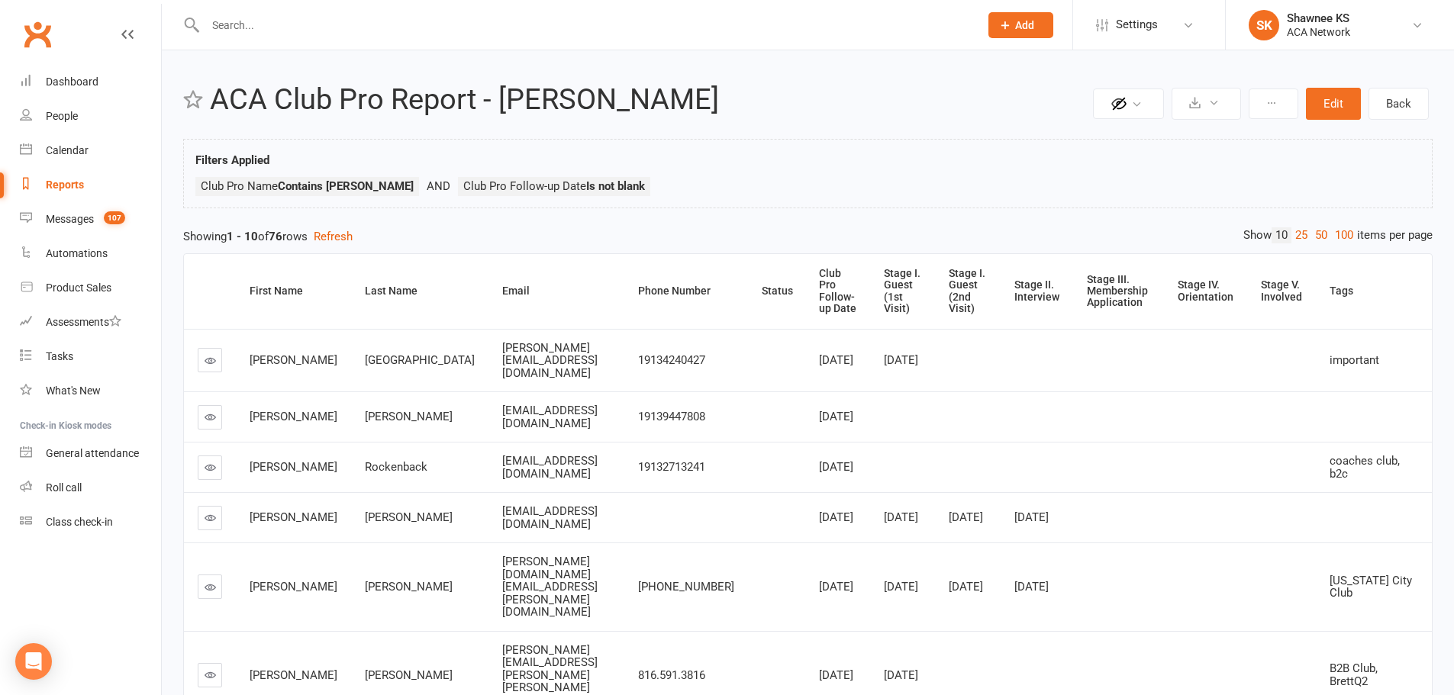
click at [206, 411] on icon at bounding box center [210, 416] width 11 height 11
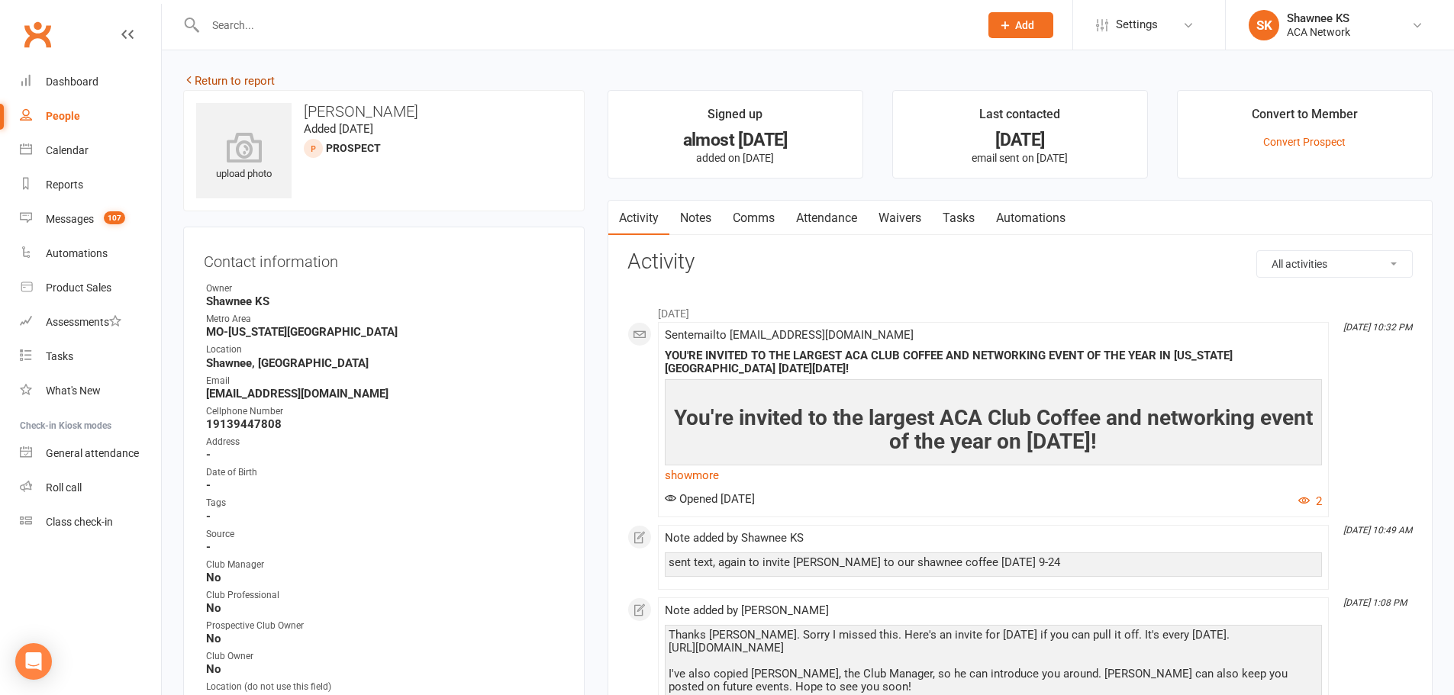
click at [243, 80] on link "Return to report" at bounding box center [229, 81] width 92 height 14
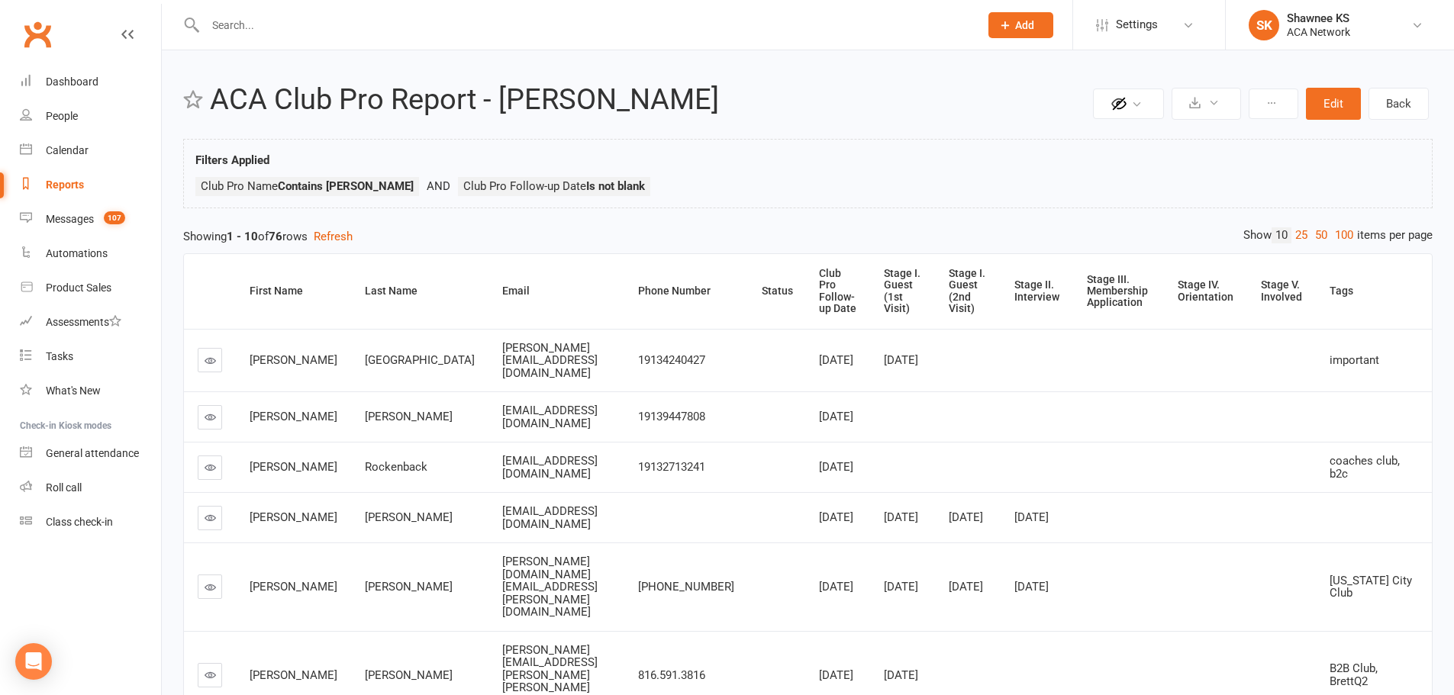
click at [209, 411] on icon at bounding box center [210, 416] width 11 height 11
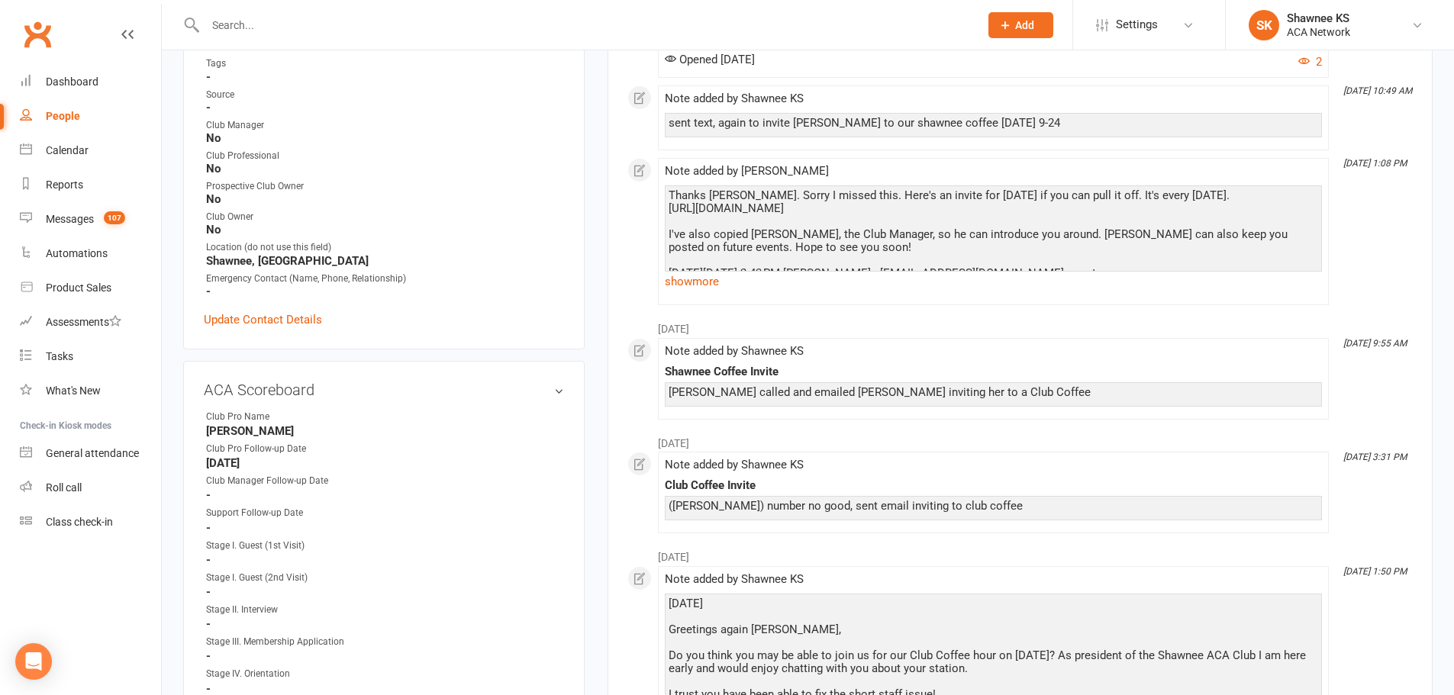
scroll to position [458, 0]
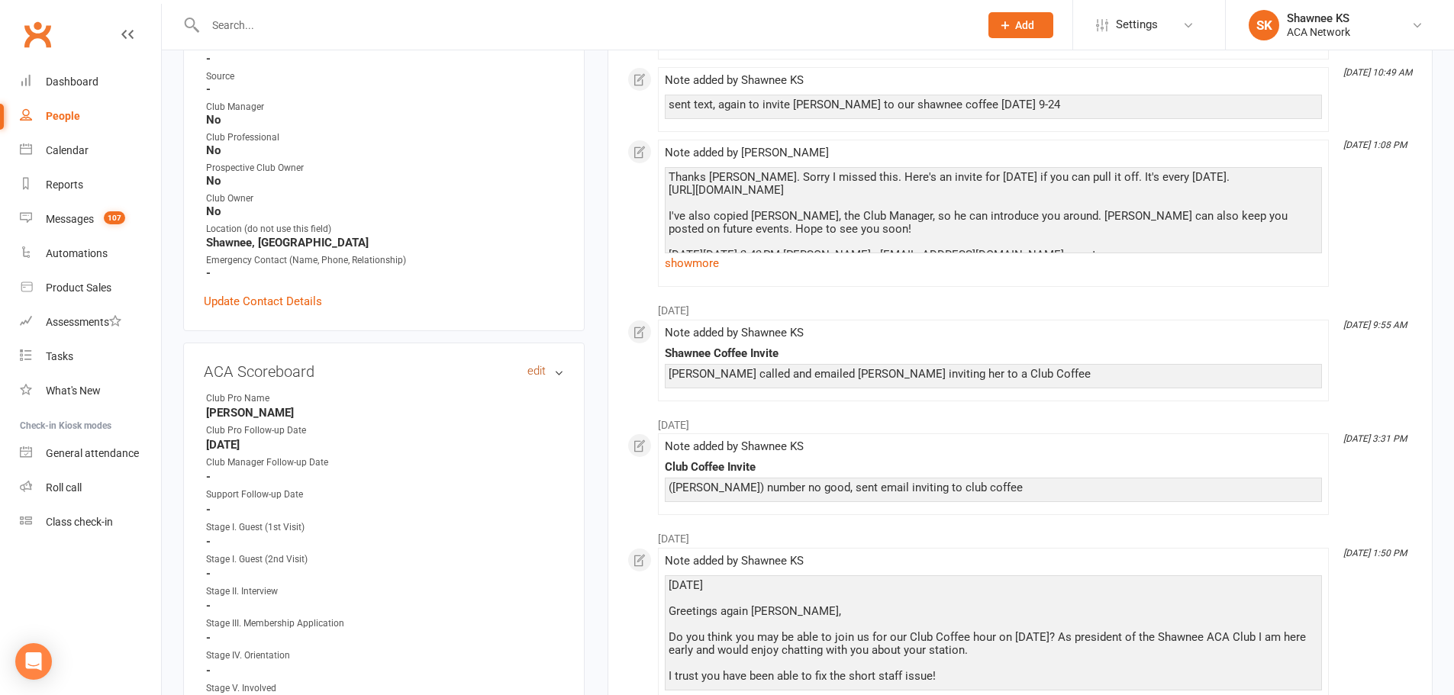
click at [536, 371] on link "edit" at bounding box center [536, 371] width 18 height 13
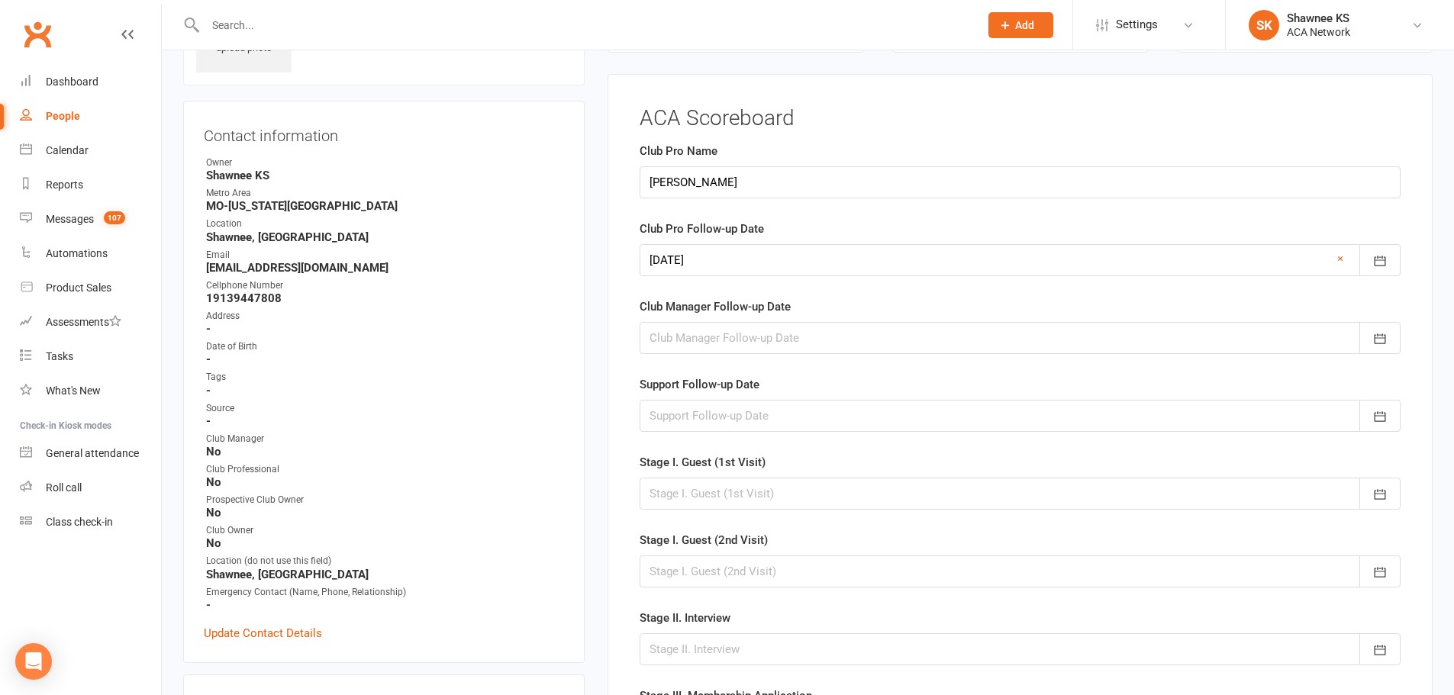
scroll to position [124, 0]
click at [1341, 262] on link "×" at bounding box center [1340, 261] width 6 height 18
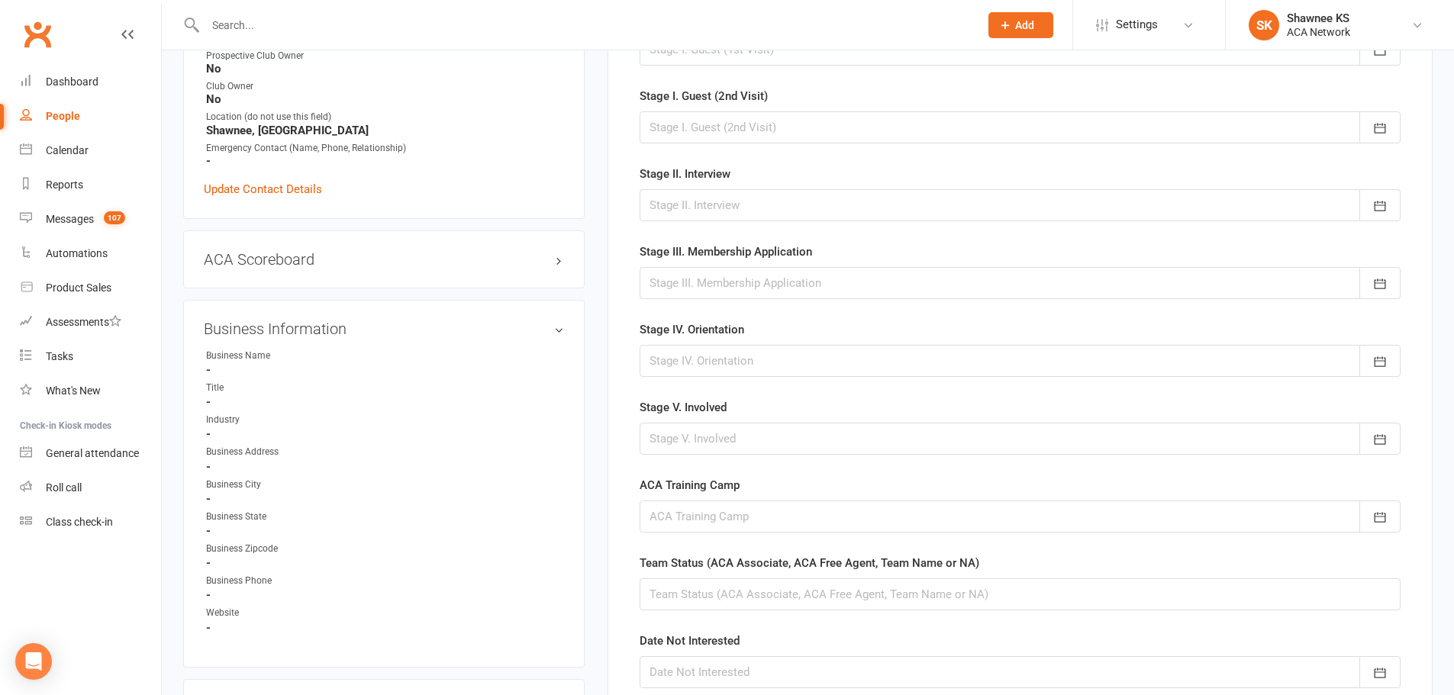
scroll to position [658, 0]
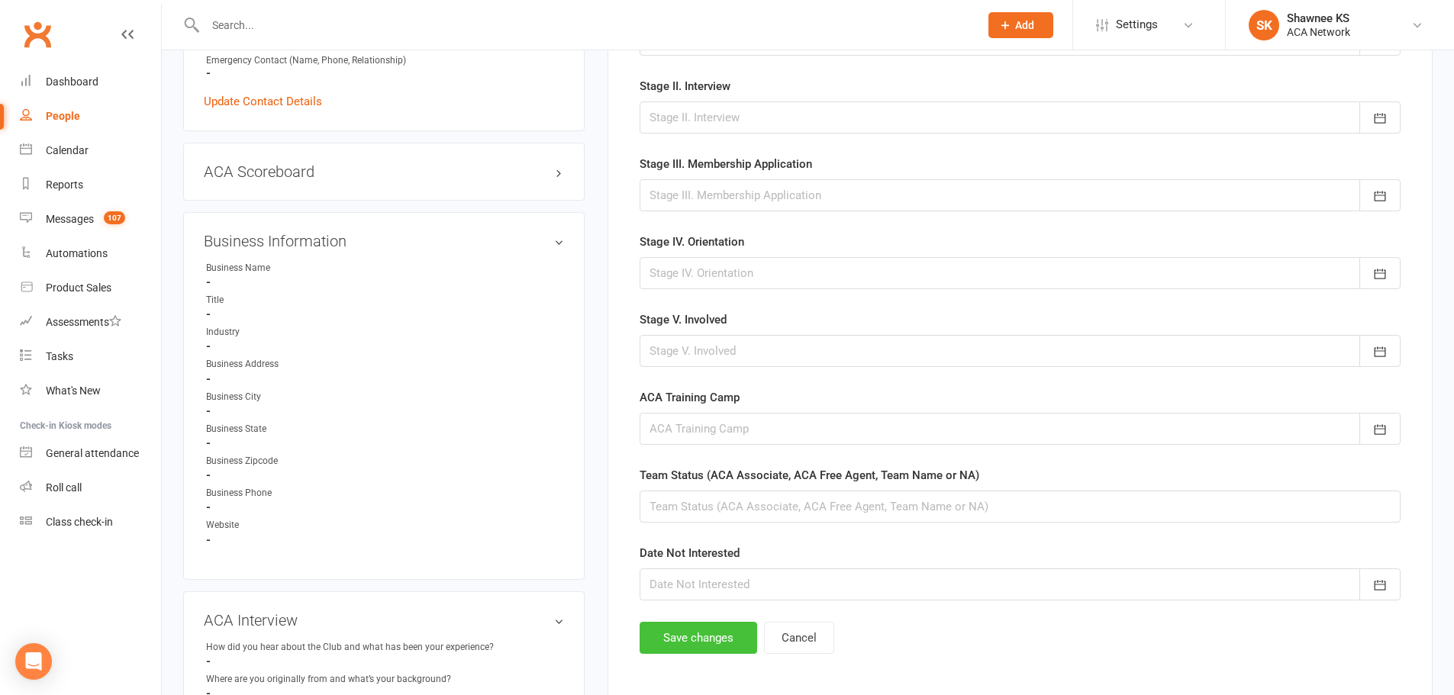
click at [676, 642] on button "Save changes" at bounding box center [699, 638] width 118 height 32
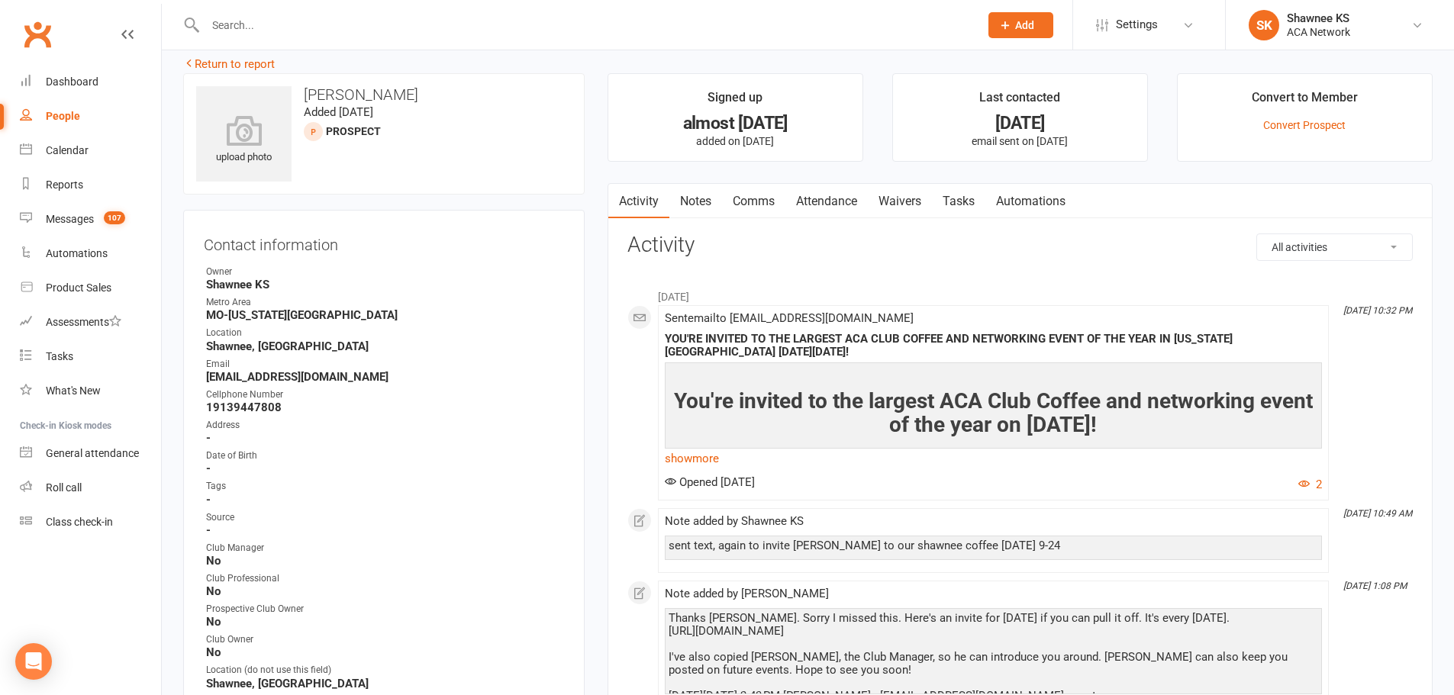
scroll to position [0, 0]
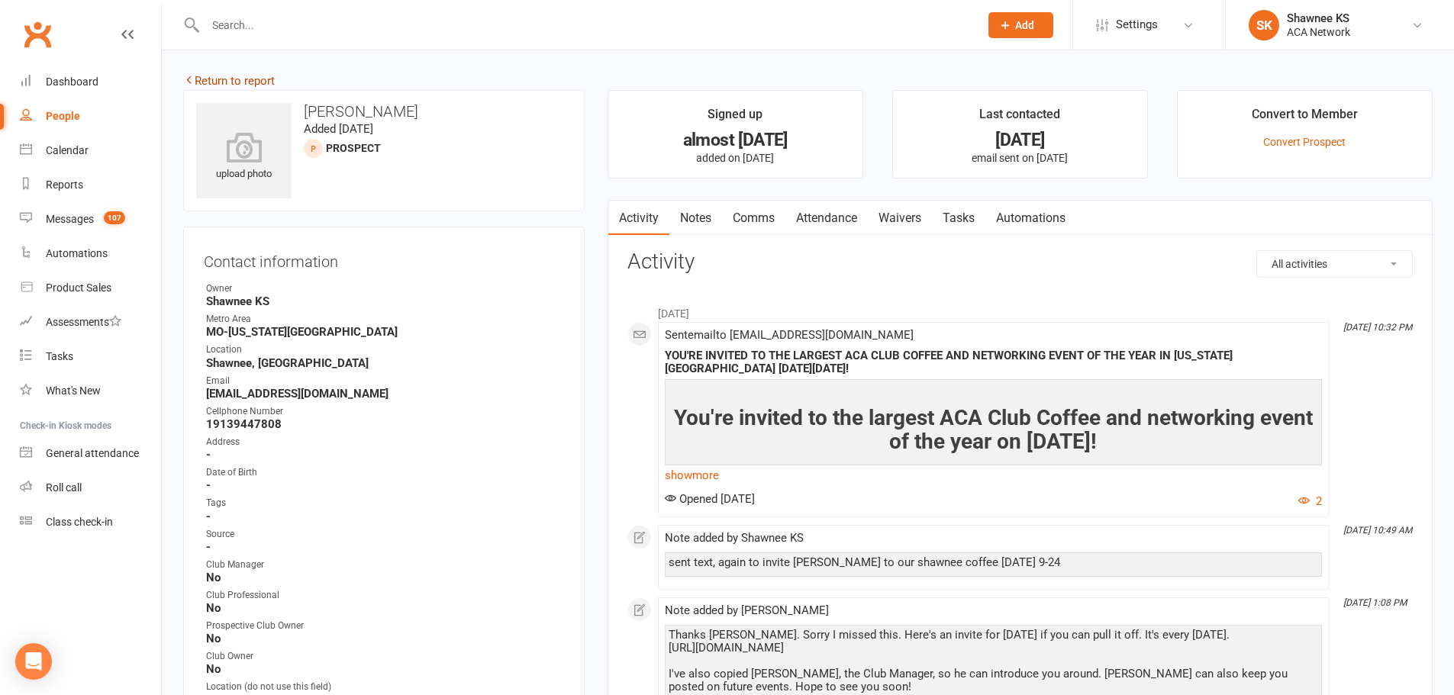
click at [237, 78] on link "Return to report" at bounding box center [229, 81] width 92 height 14
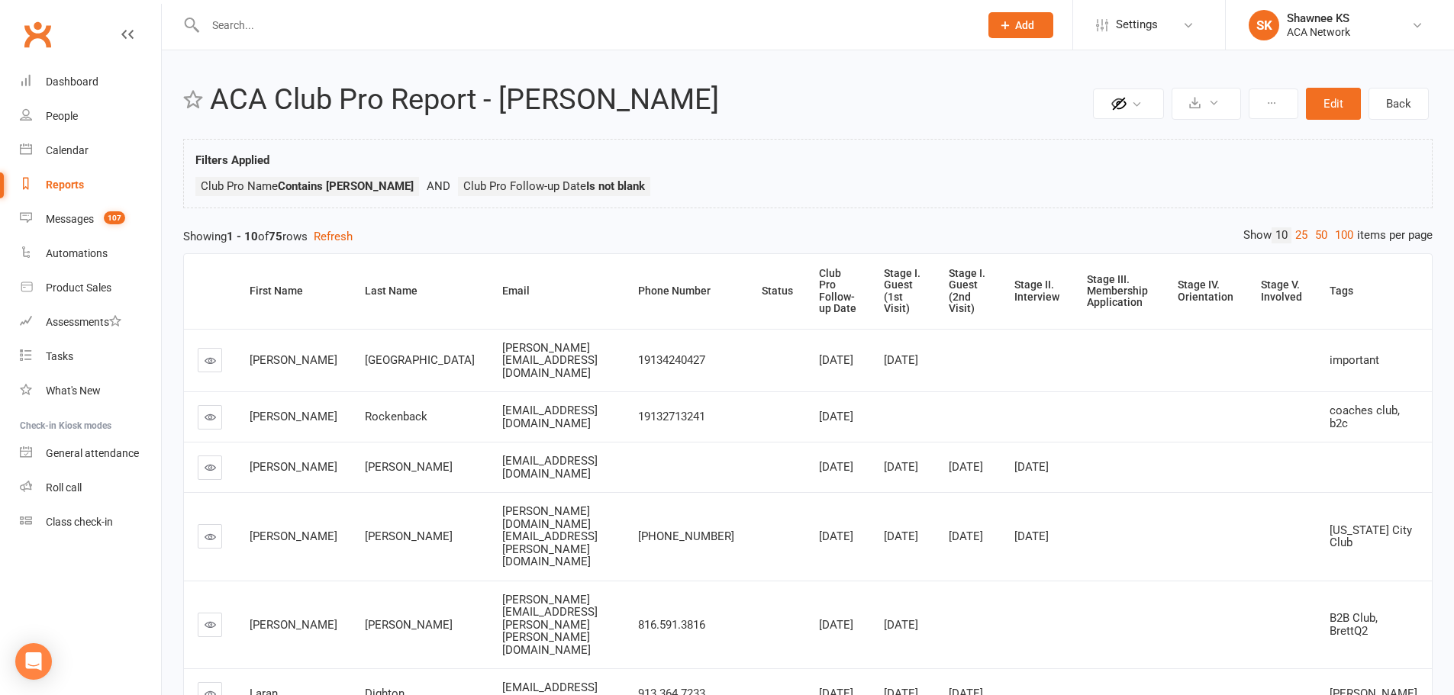
click at [208, 357] on icon at bounding box center [210, 360] width 11 height 11
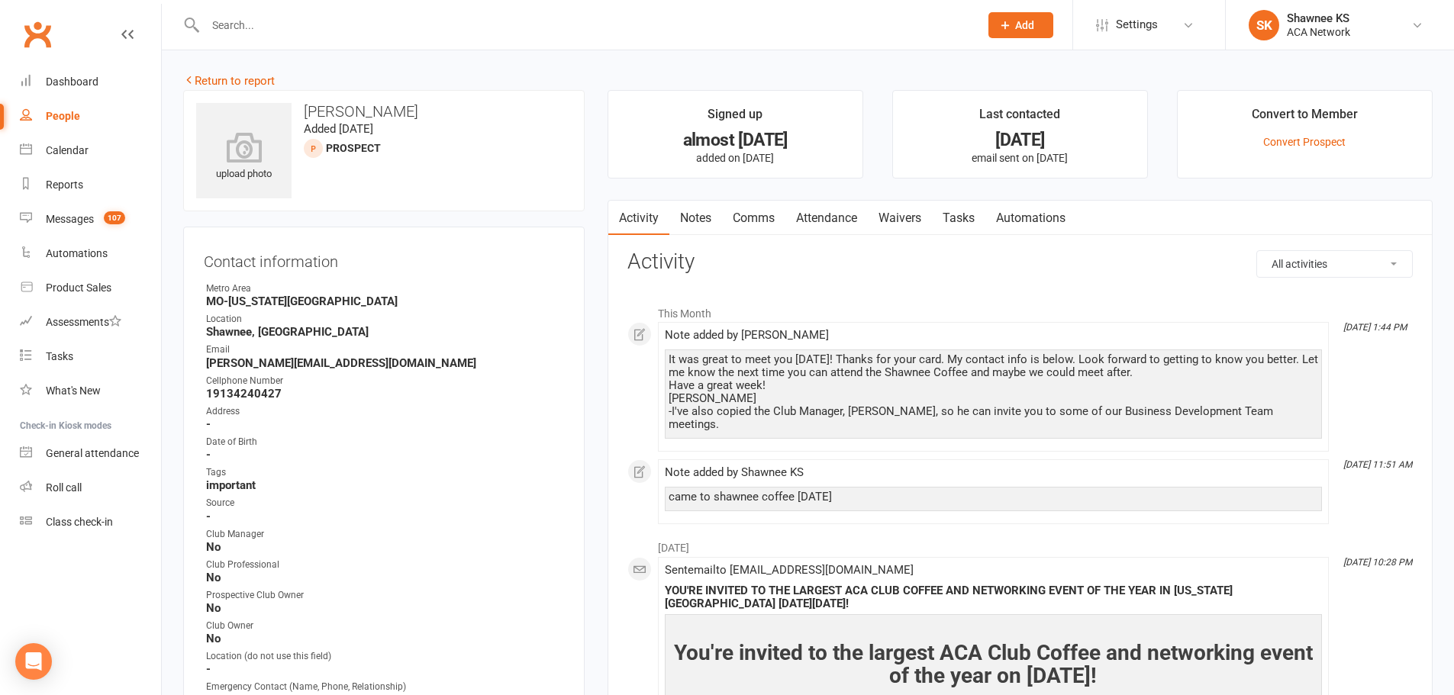
click at [682, 213] on link "Notes" at bounding box center [695, 218] width 53 height 35
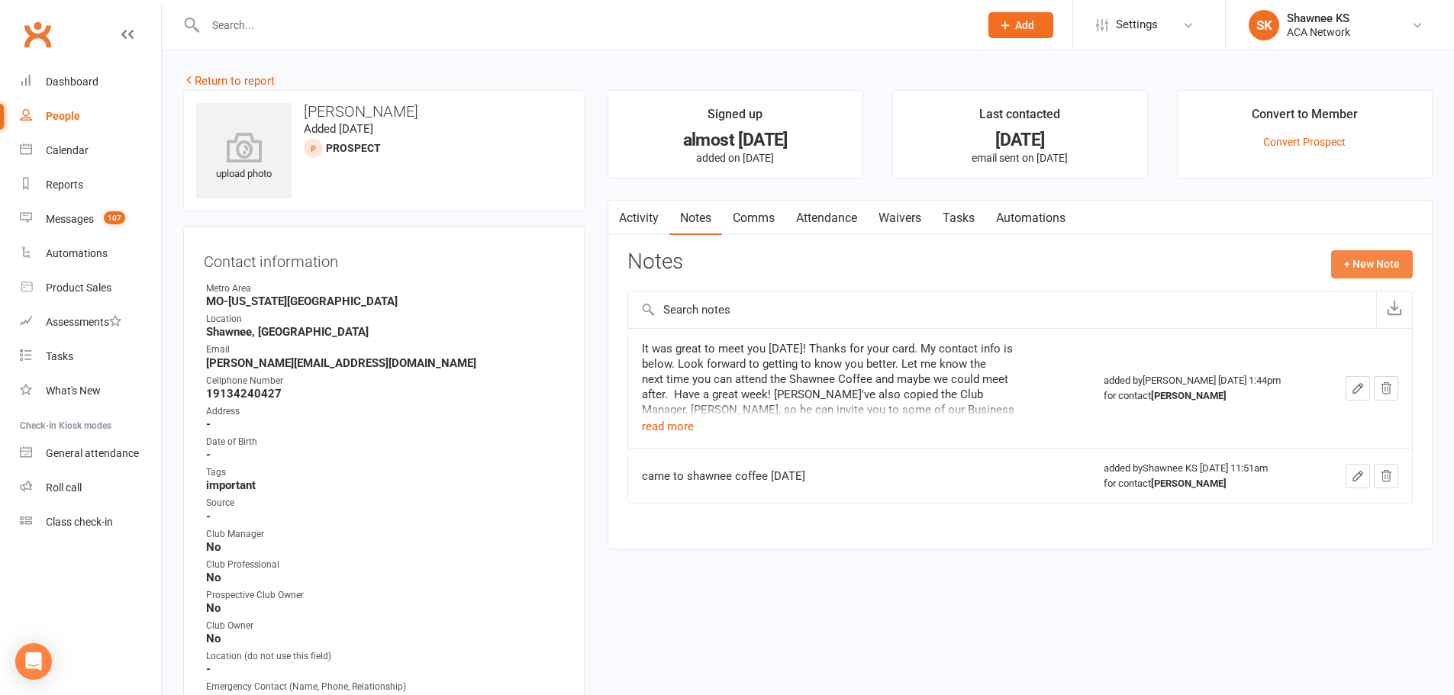
click at [1360, 267] on button "+ New Note" at bounding box center [1372, 263] width 82 height 27
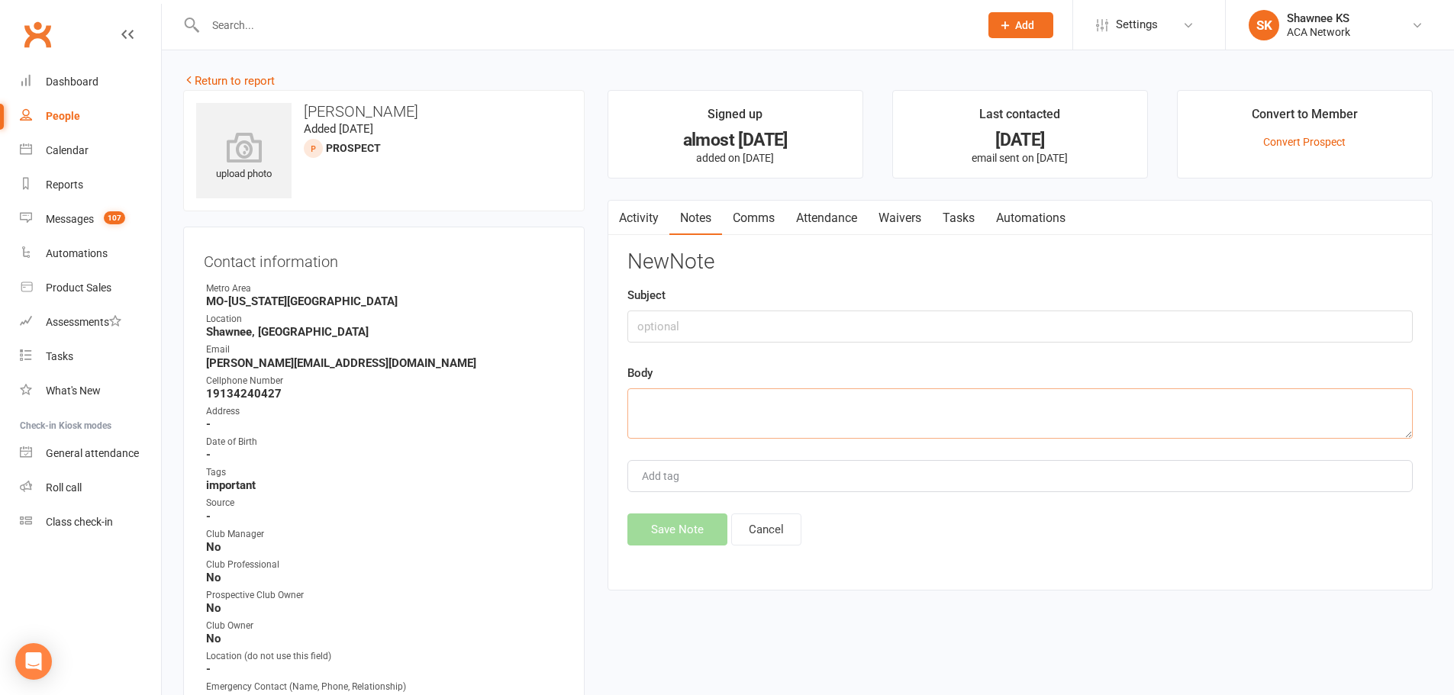
click at [727, 407] on textarea at bounding box center [1019, 413] width 785 height 50
drag, startPoint x: 207, startPoint y: 362, endPoint x: 344, endPoint y: 363, distance: 137.4
click at [344, 363] on strong "[PERSON_NAME][EMAIL_ADDRESS][DOMAIN_NAME]" at bounding box center [385, 363] width 358 height 14
copy strong "[PERSON_NAME][EMAIL_ADDRESS][DOMAIN_NAME]"
click at [733, 406] on textarea at bounding box center [1019, 413] width 785 height 50
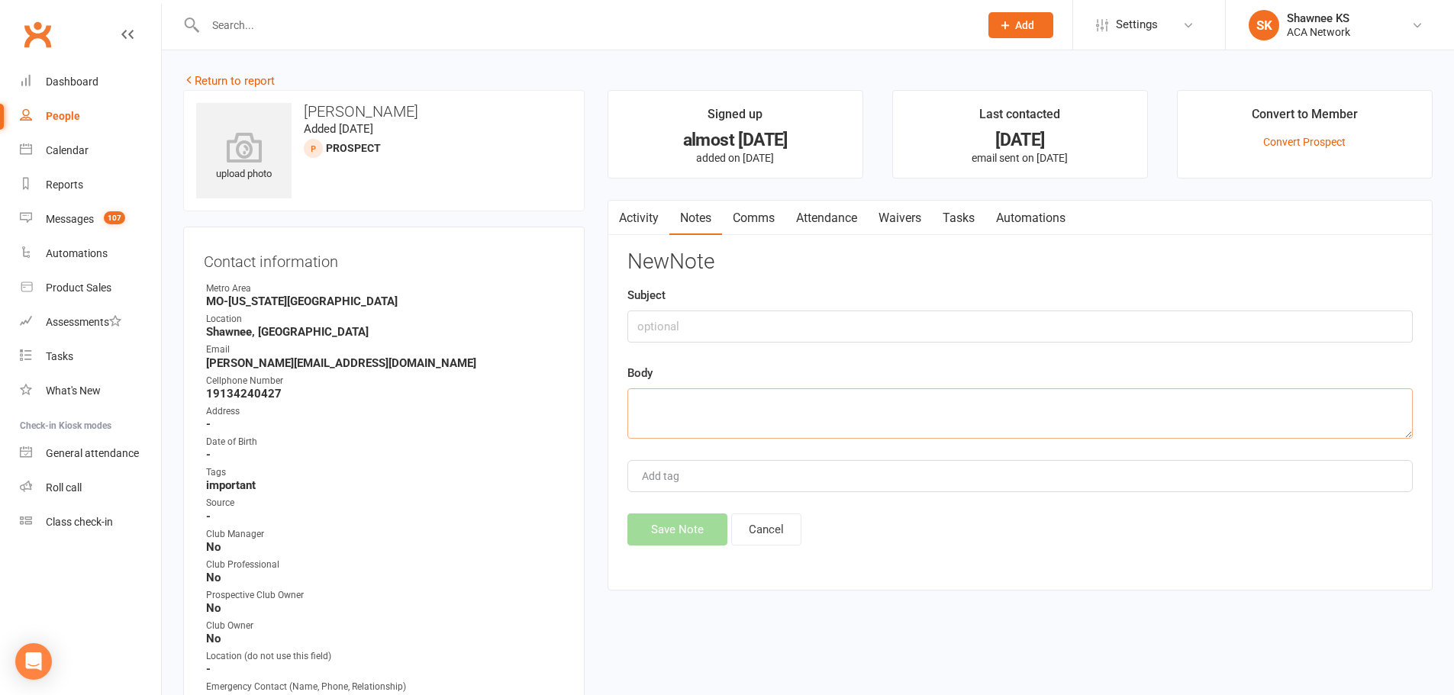
paste textarea "Hi [PERSON_NAME], It was a pleasure meeting you at our Shawnee ACA coffee. We w…"
type textarea "Hi [PERSON_NAME], It was a pleasure meeting you at our Shawnee ACA coffee. We w…"
click at [677, 537] on button "Save Note" at bounding box center [677, 530] width 100 height 32
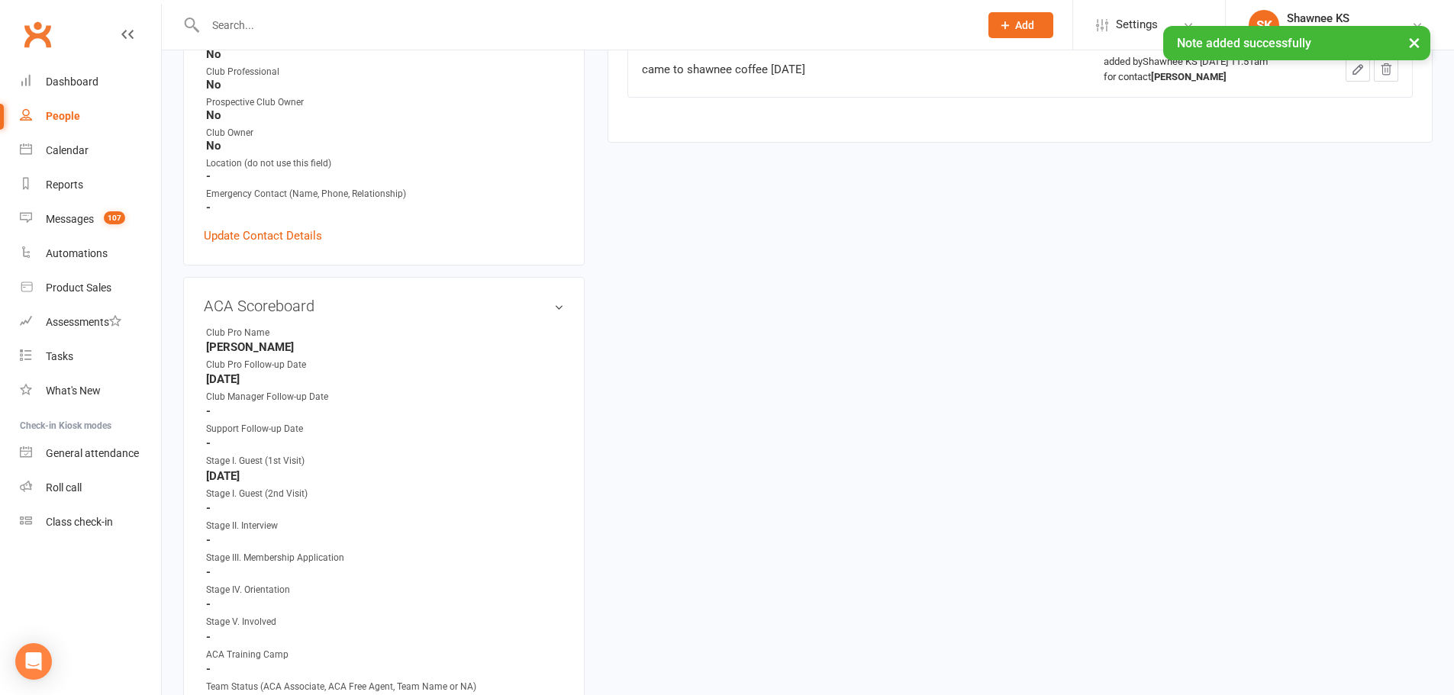
scroll to position [458, 0]
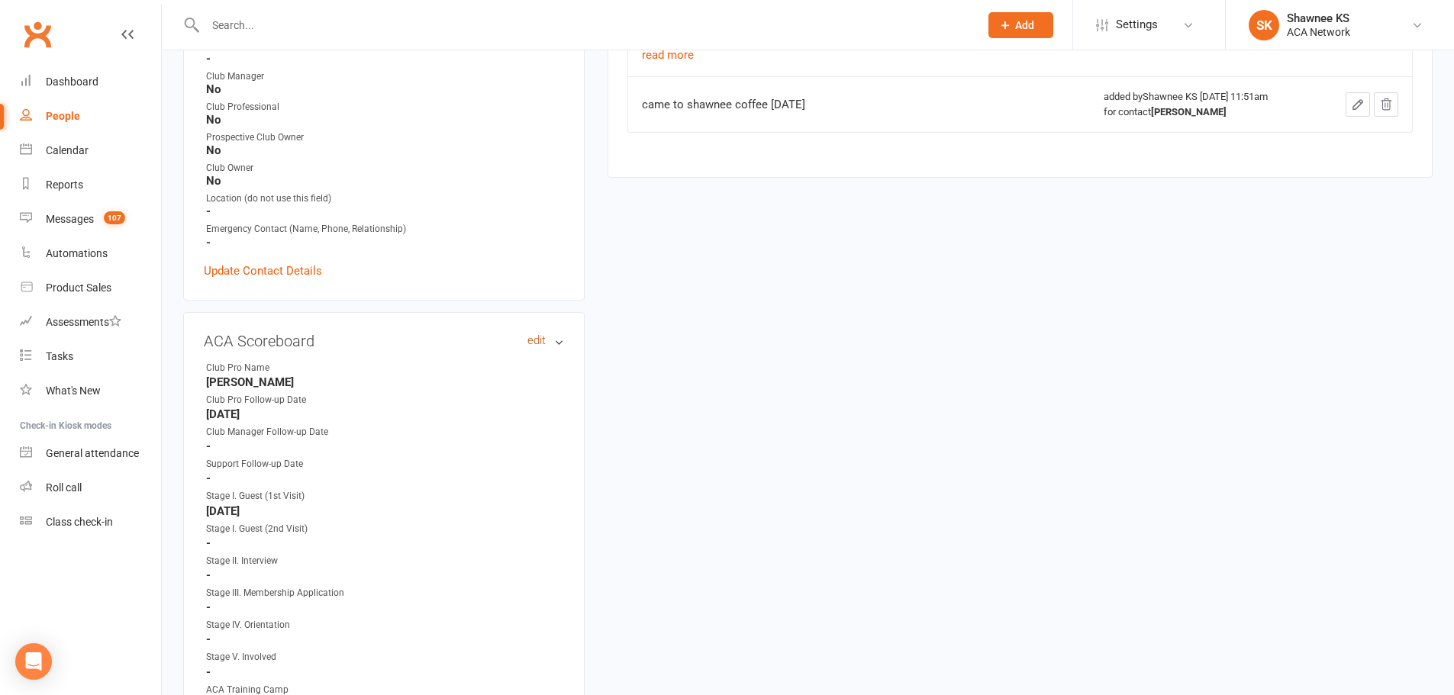
click at [535, 343] on link "edit" at bounding box center [536, 340] width 18 height 13
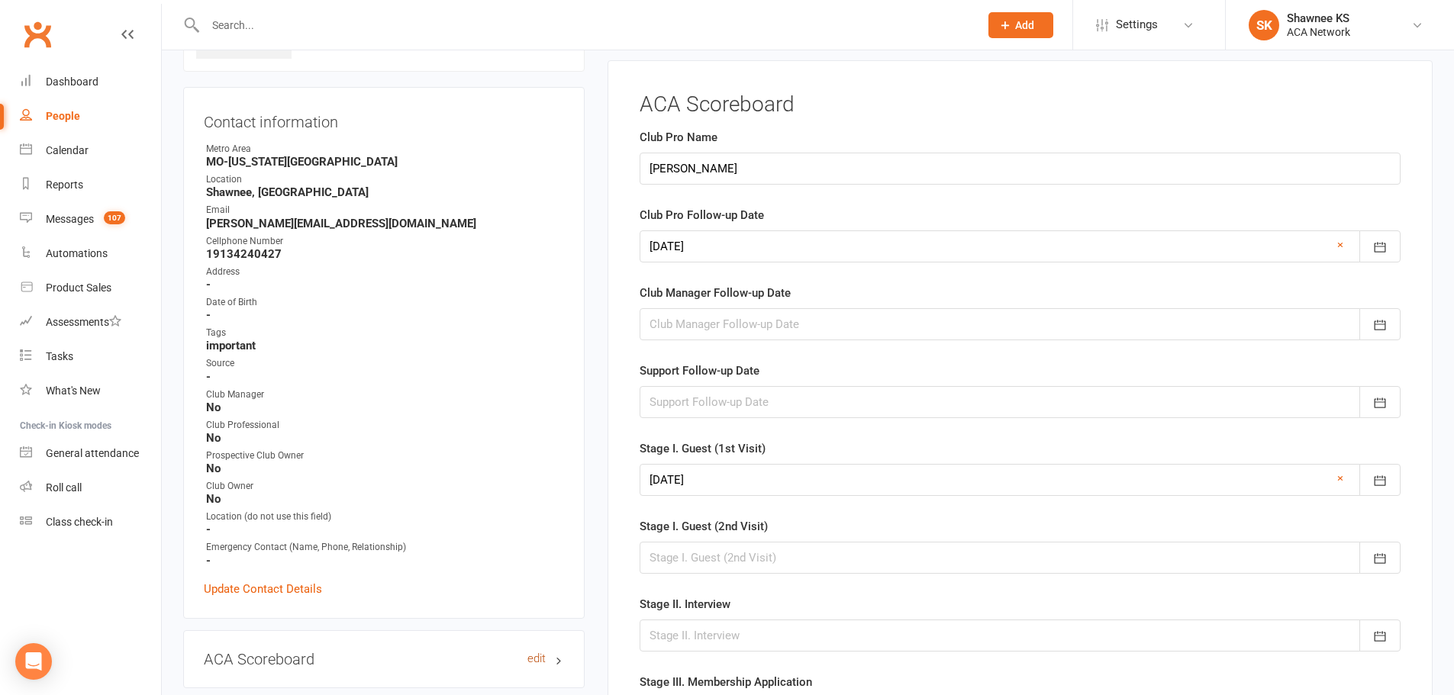
scroll to position [124, 0]
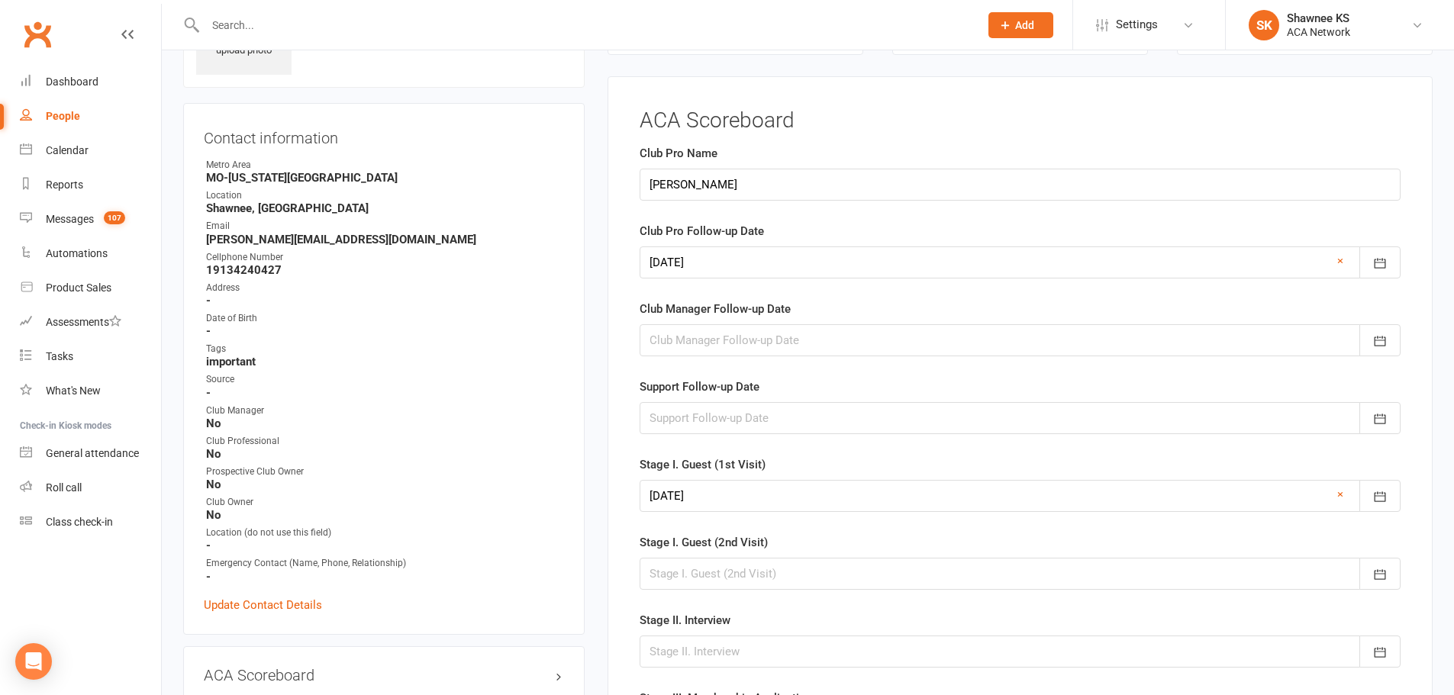
click at [708, 260] on div at bounding box center [1020, 262] width 761 height 32
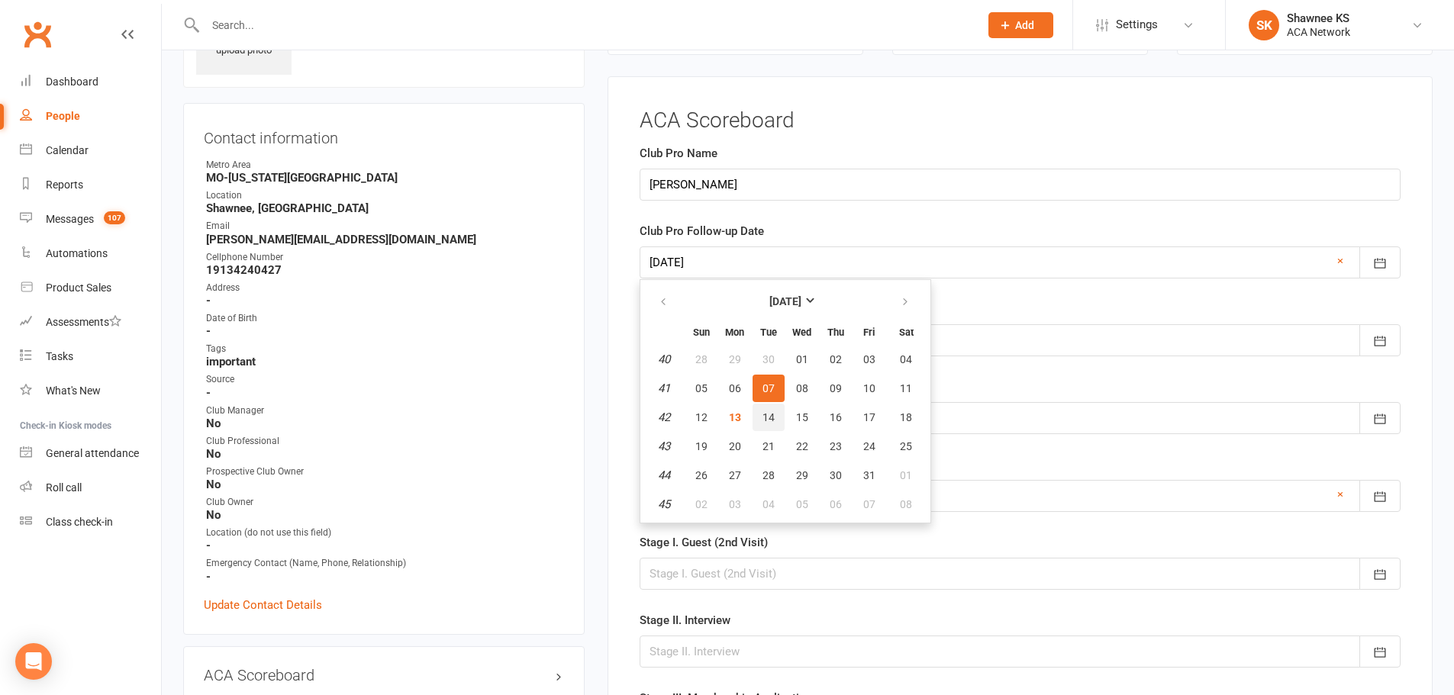
click at [770, 416] on span "14" at bounding box center [768, 417] width 12 height 12
type input "[DATE]"
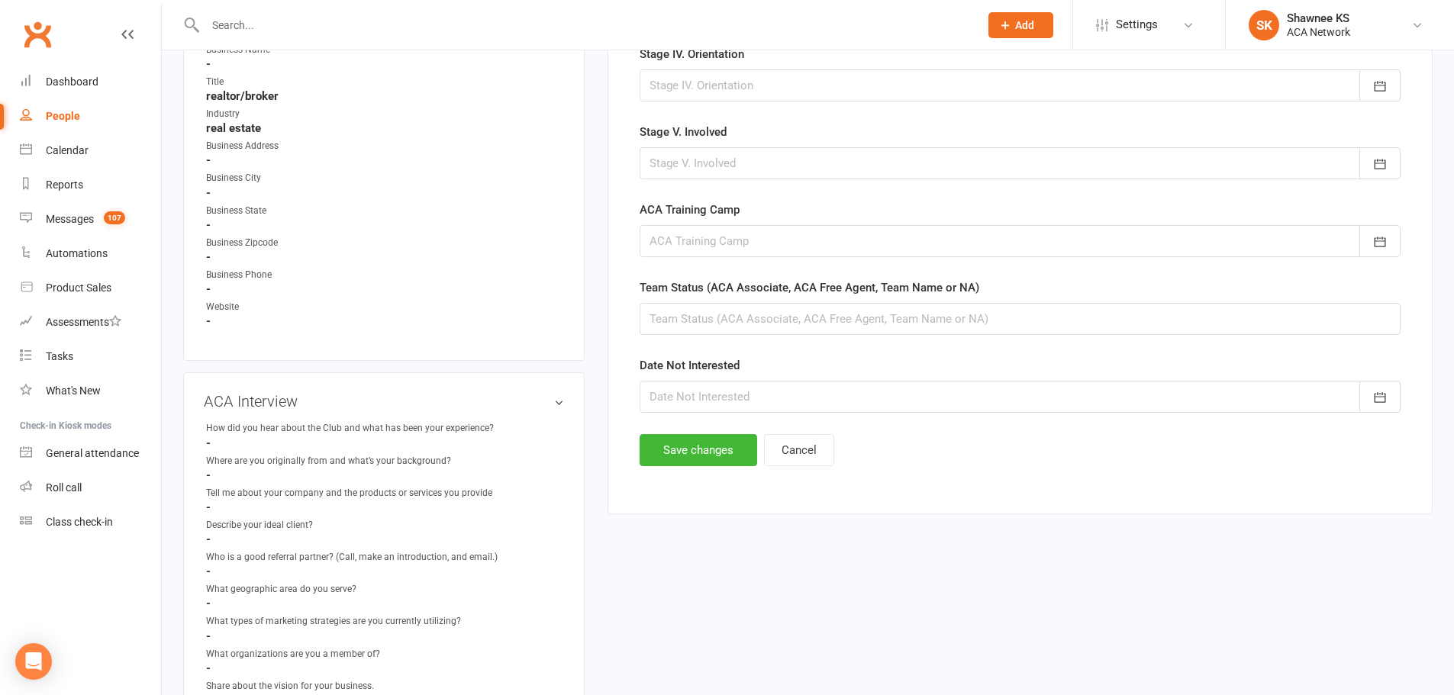
scroll to position [887, 0]
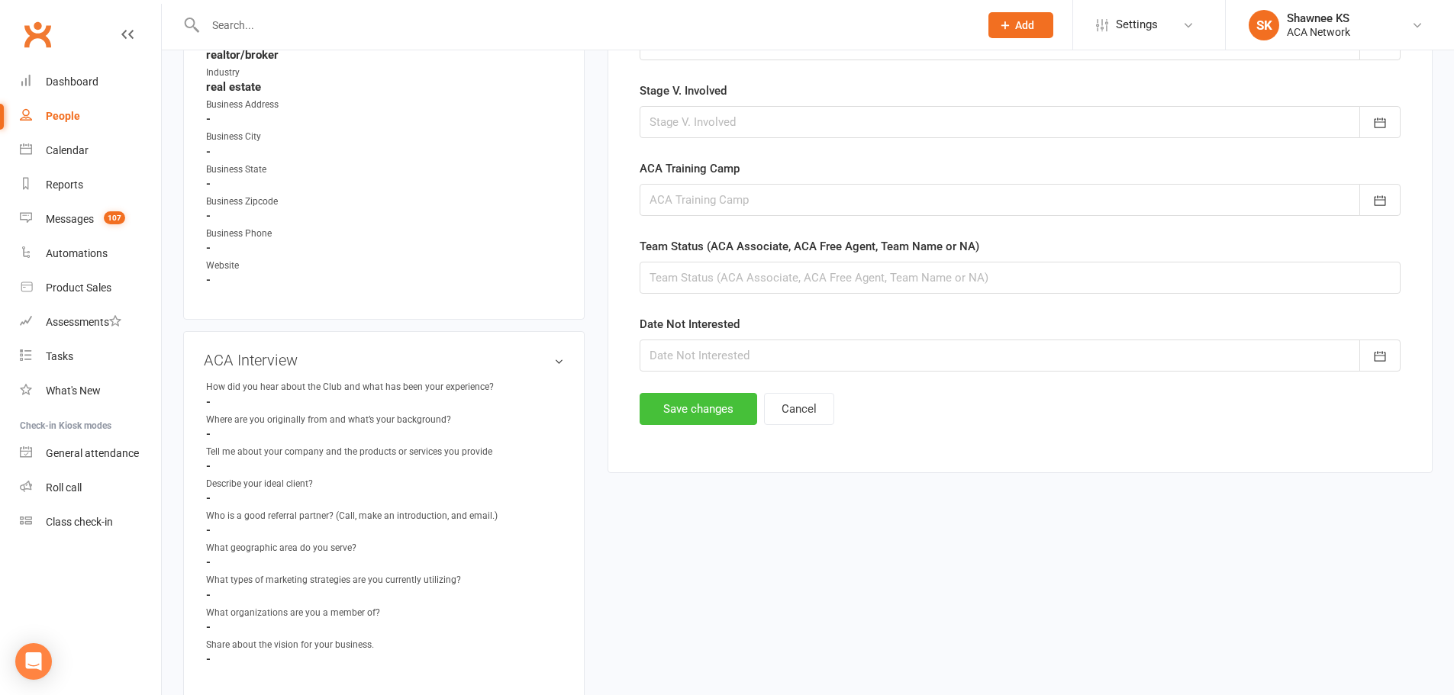
click at [704, 404] on button "Save changes" at bounding box center [699, 409] width 118 height 32
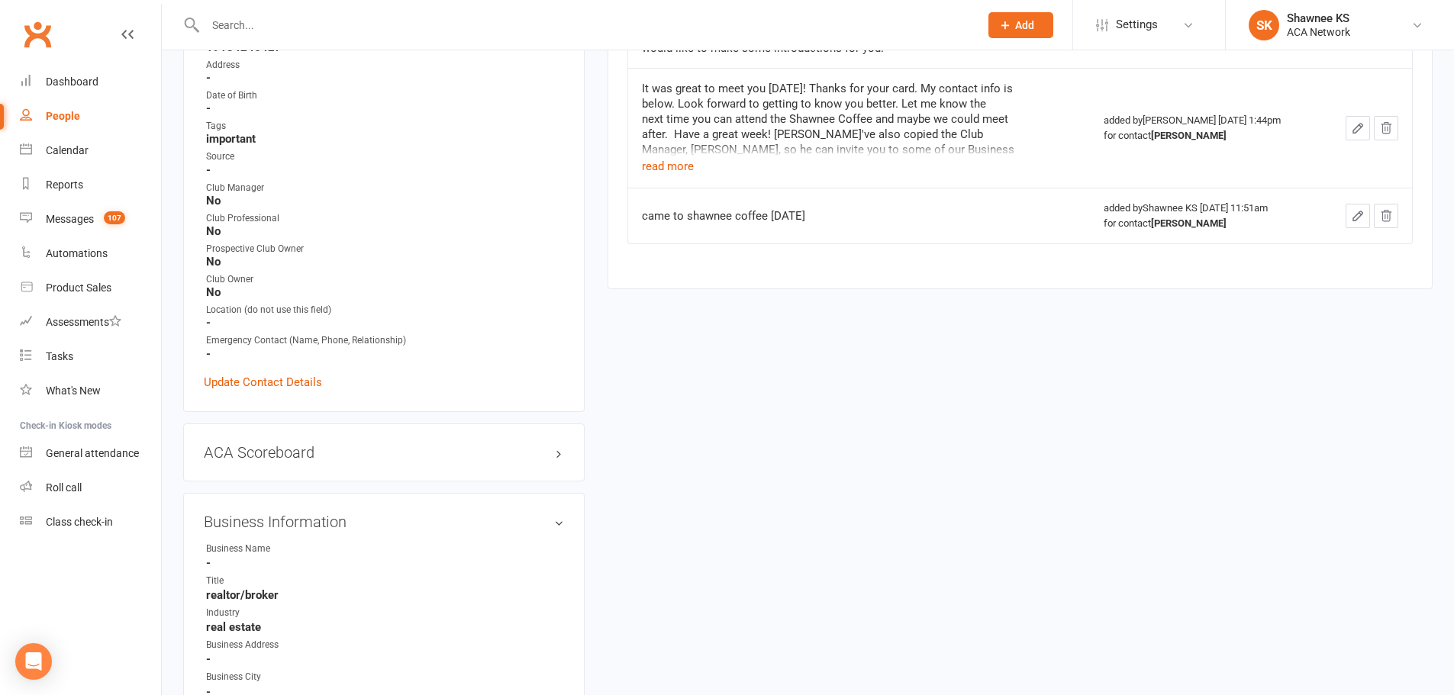
scroll to position [382, 0]
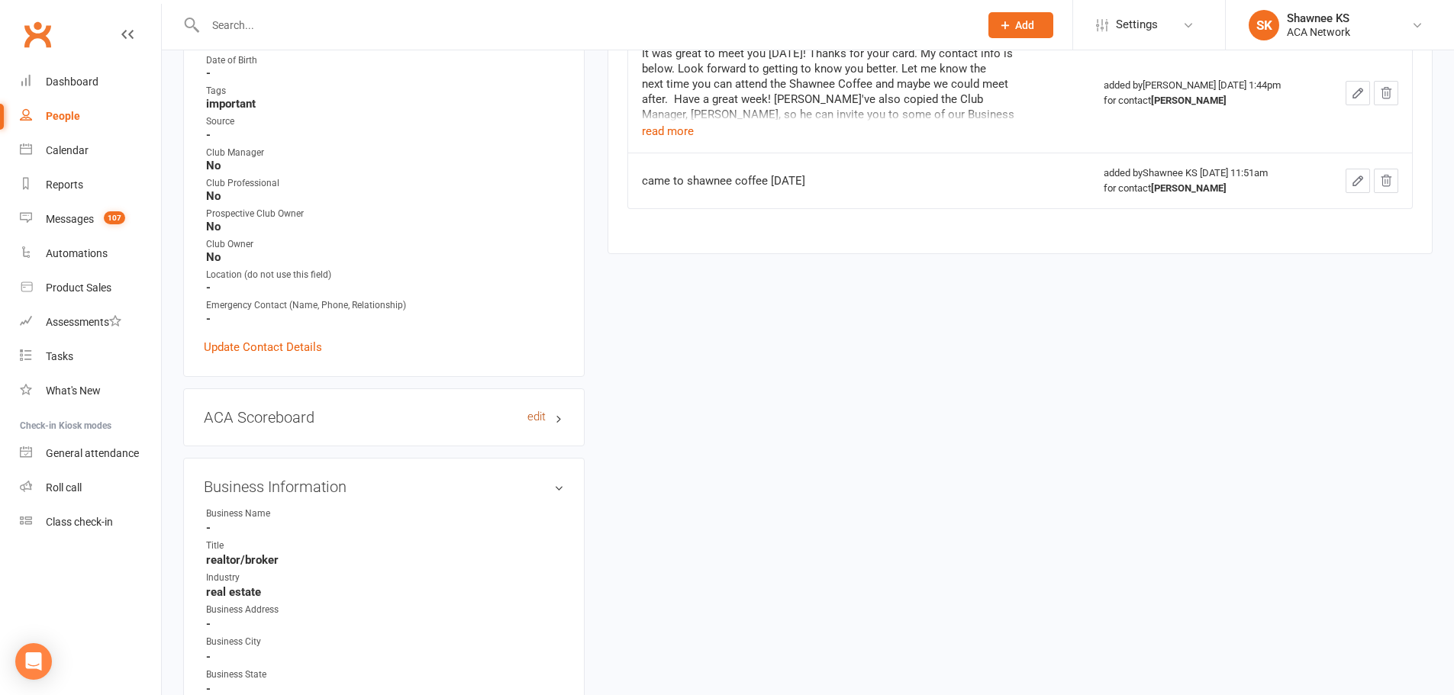
click at [534, 415] on link "edit" at bounding box center [536, 417] width 18 height 13
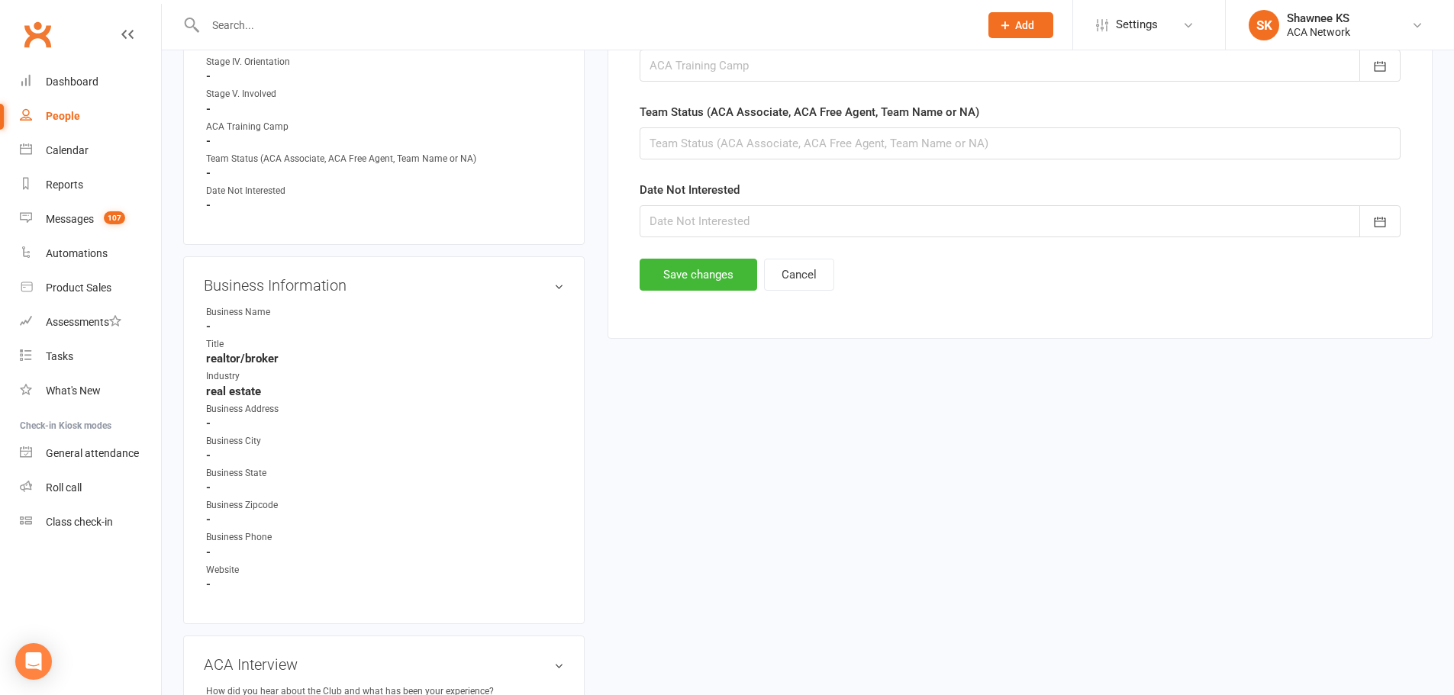
scroll to position [1039, 0]
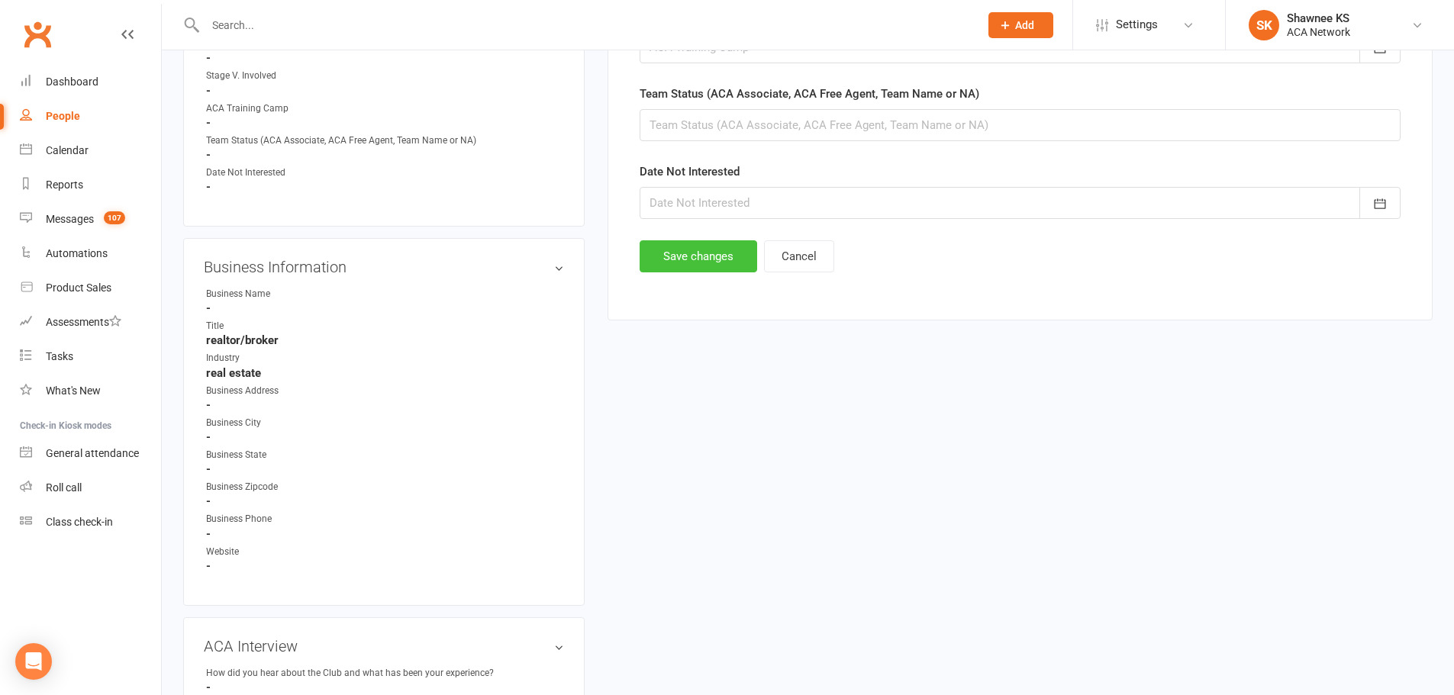
click at [694, 252] on button "Save changes" at bounding box center [699, 256] width 118 height 32
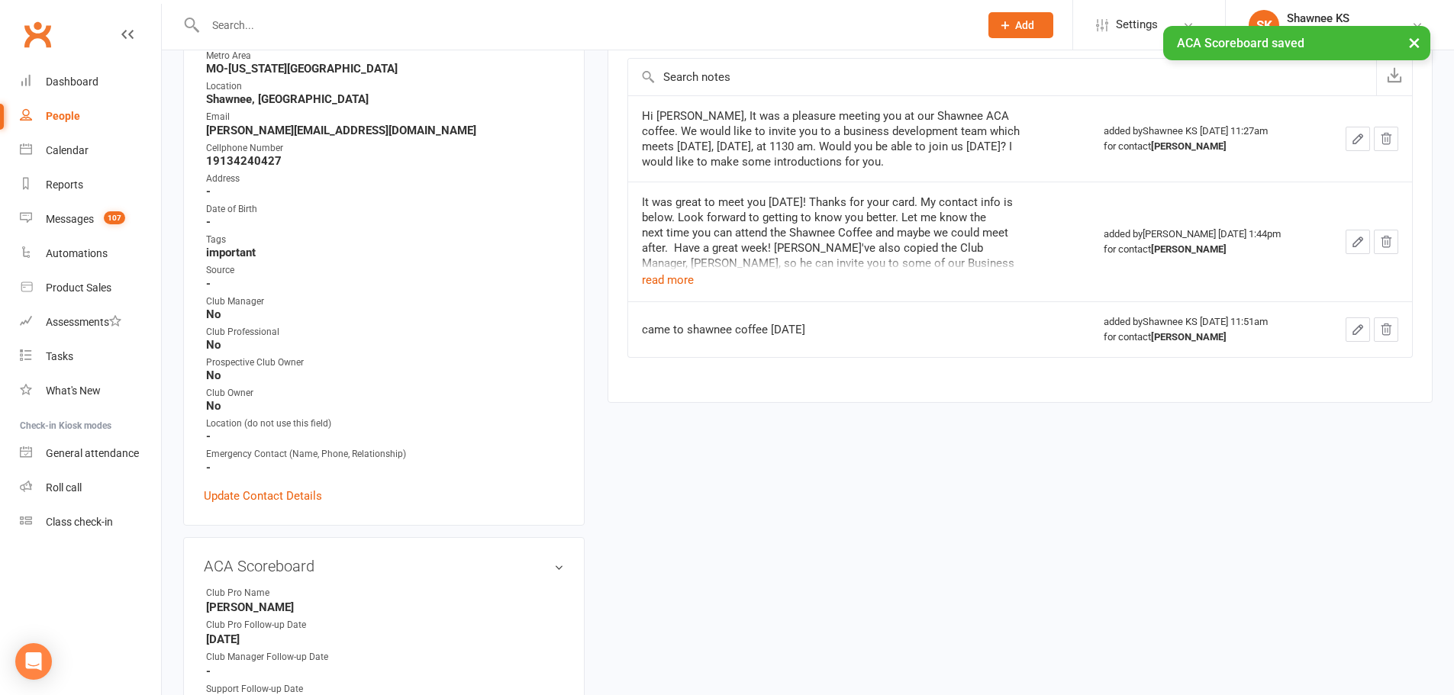
scroll to position [47, 0]
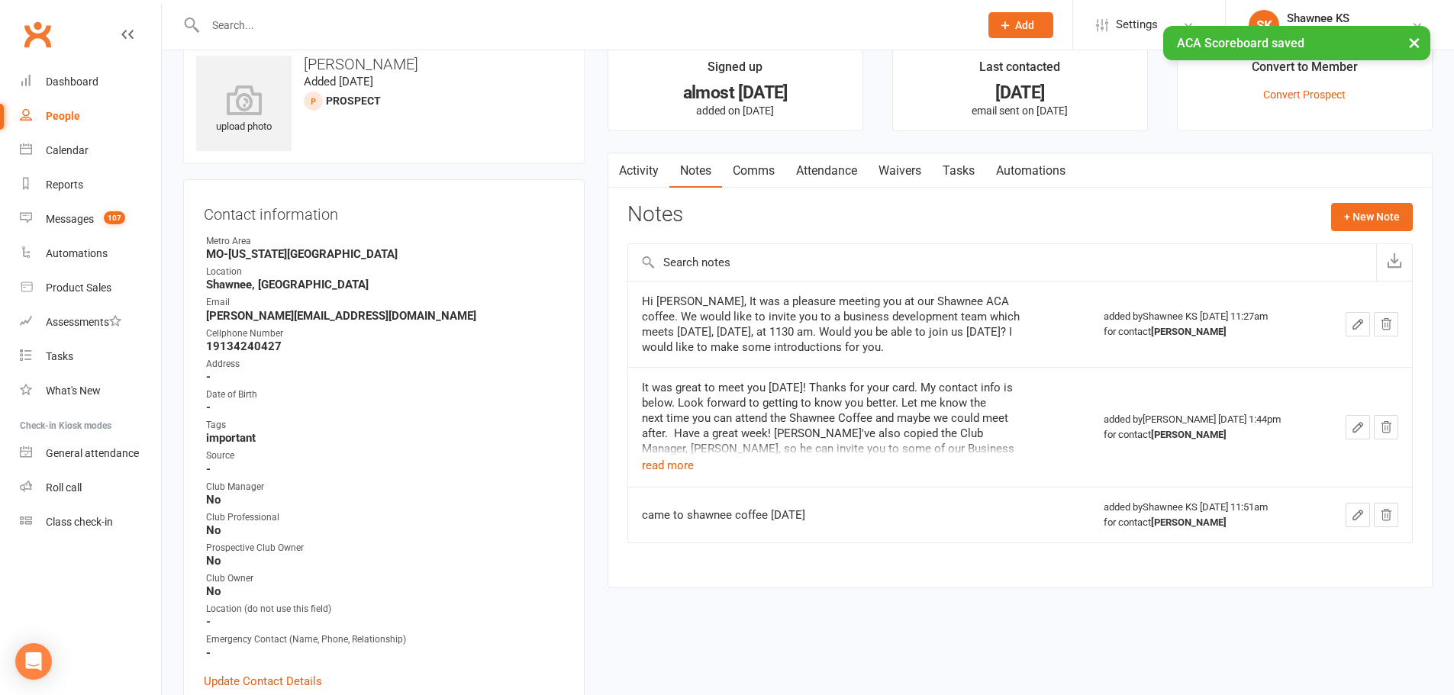
click at [695, 174] on link "Notes" at bounding box center [695, 170] width 53 height 35
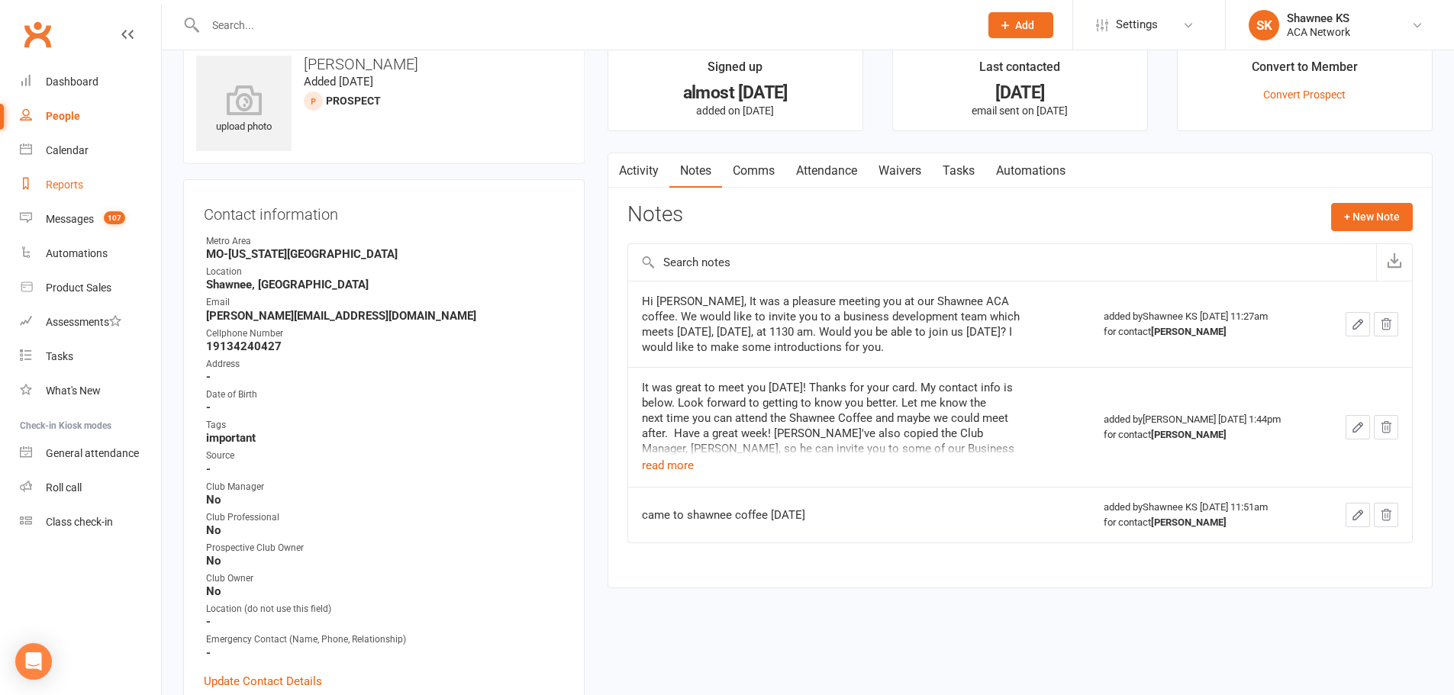
click at [66, 183] on div "Reports" at bounding box center [64, 185] width 37 height 12
select select "100"
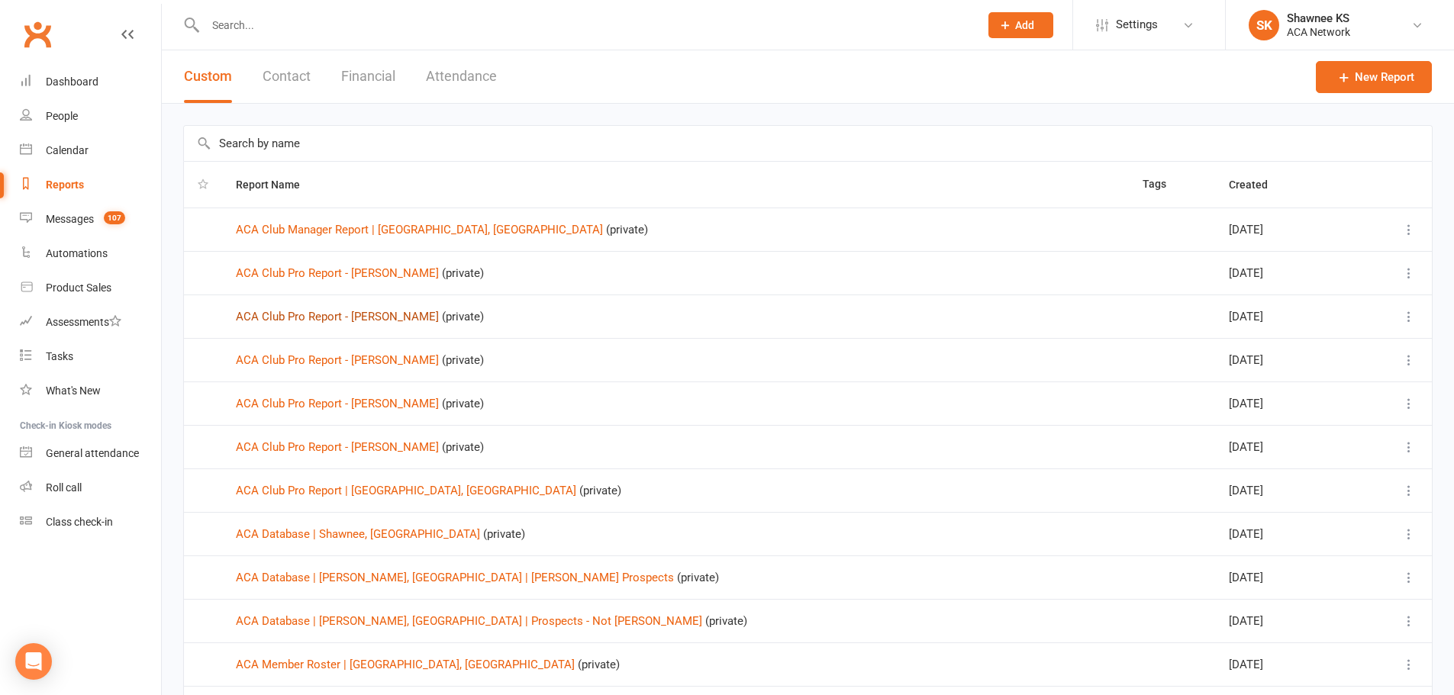
click at [371, 316] on link "ACA Club Pro Report - [PERSON_NAME]" at bounding box center [337, 317] width 203 height 14
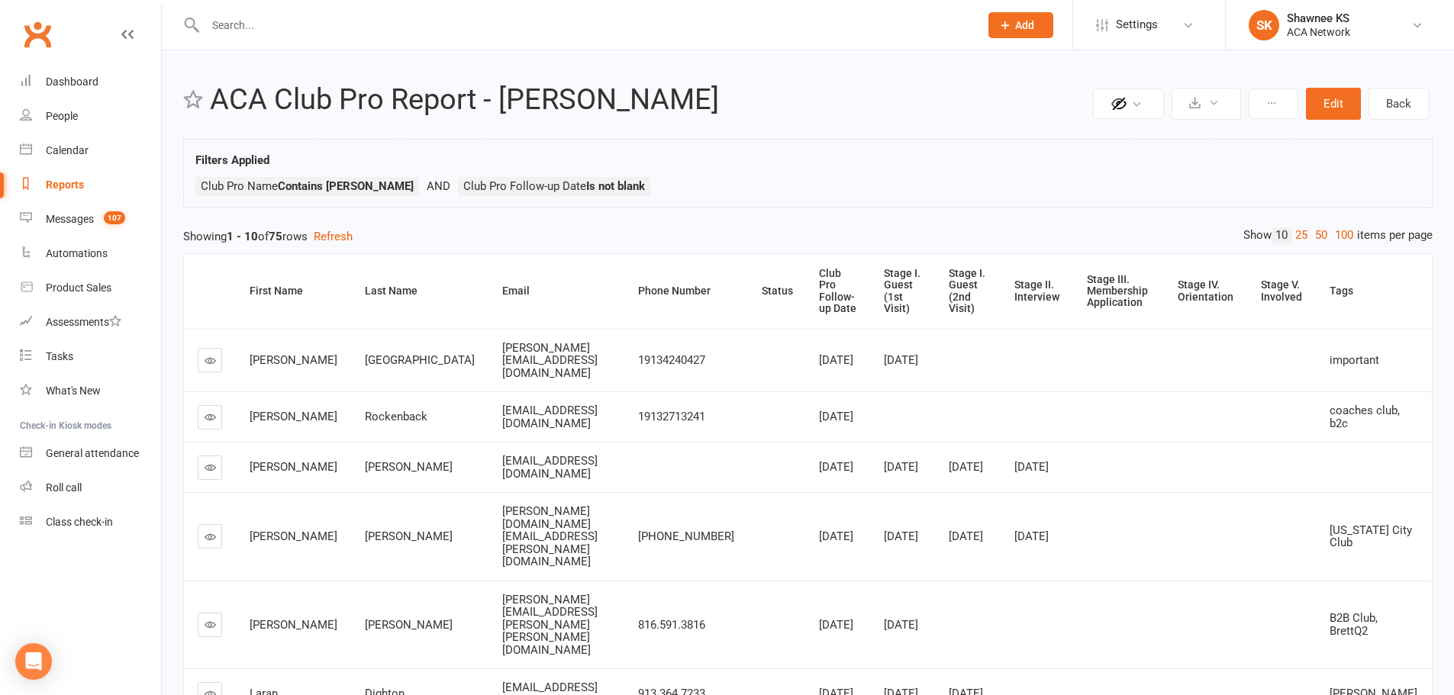
click at [214, 411] on icon at bounding box center [210, 416] width 11 height 11
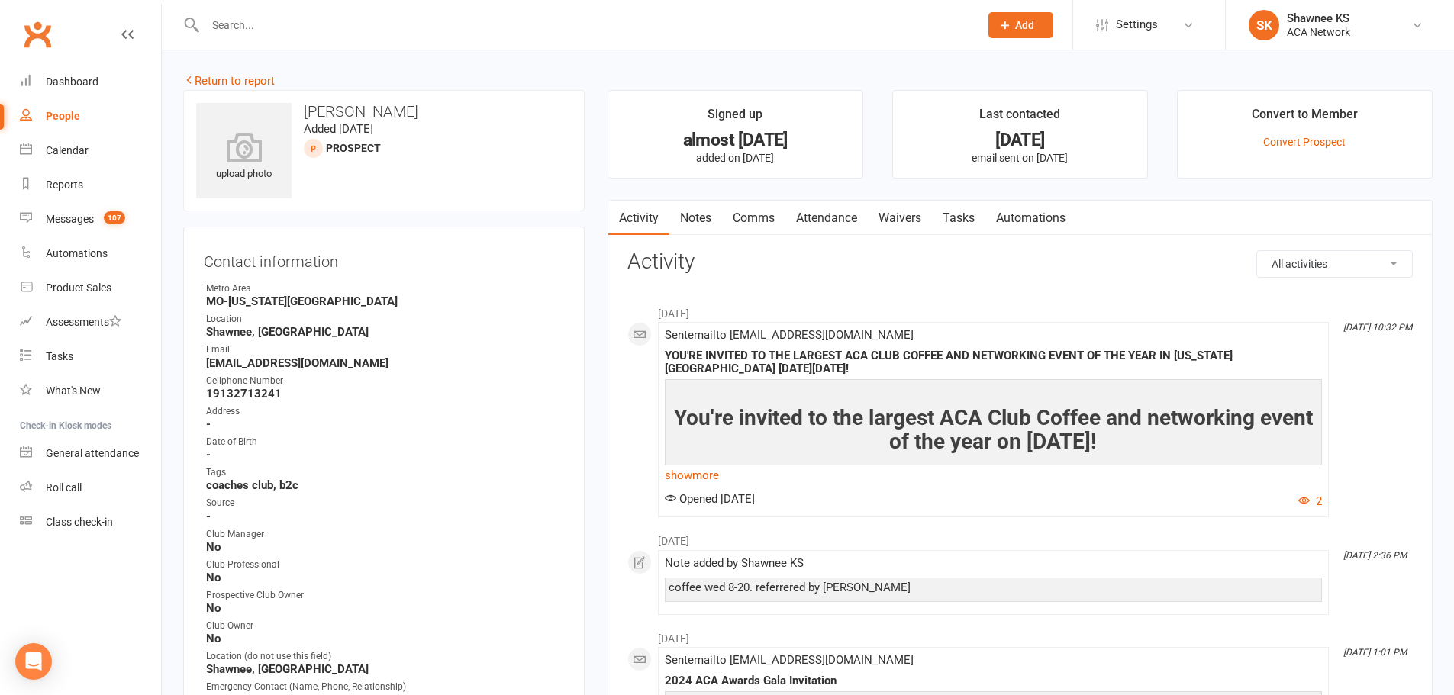
drag, startPoint x: 206, startPoint y: 362, endPoint x: 418, endPoint y: 362, distance: 212.2
click at [418, 362] on strong "[EMAIL_ADDRESS][DOMAIN_NAME]" at bounding box center [385, 363] width 358 height 14
copy strong "[EMAIL_ADDRESS][DOMAIN_NAME]"
click at [684, 214] on link "Notes" at bounding box center [695, 218] width 53 height 35
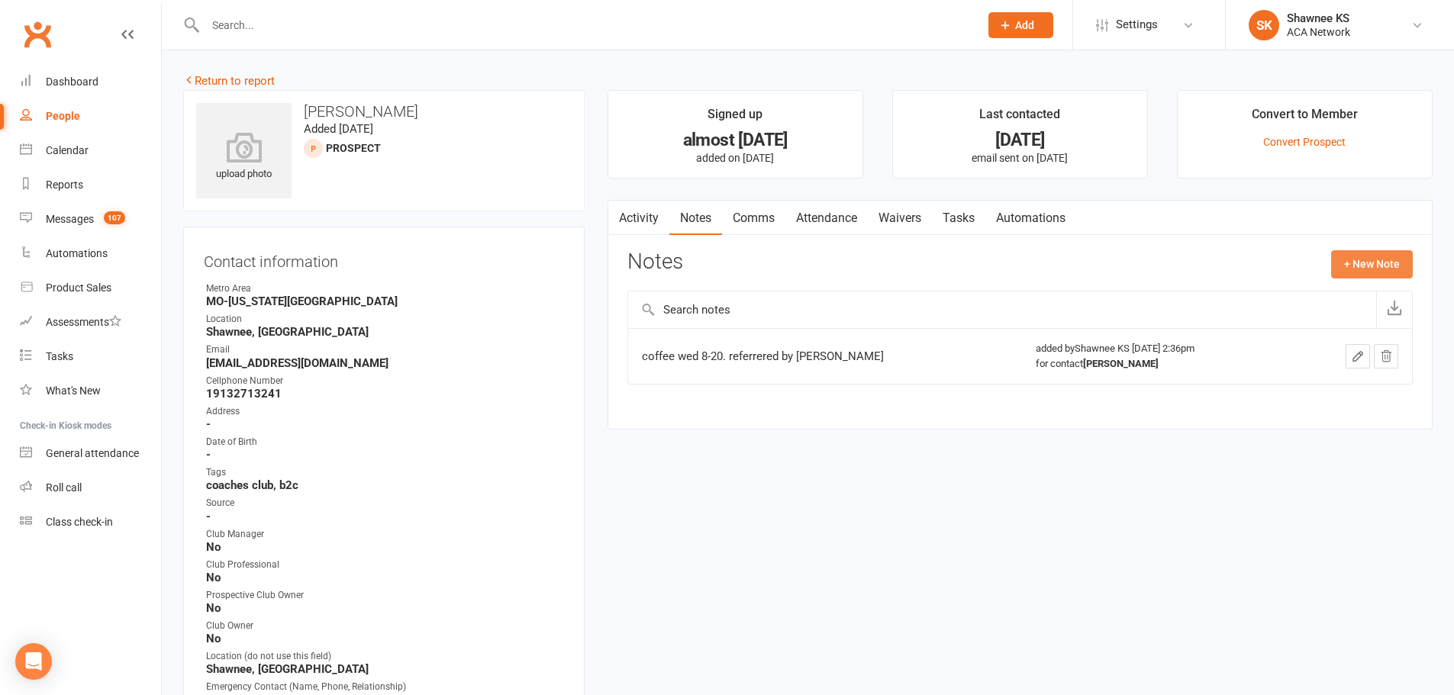
click at [1385, 255] on button "+ New Note" at bounding box center [1372, 263] width 82 height 27
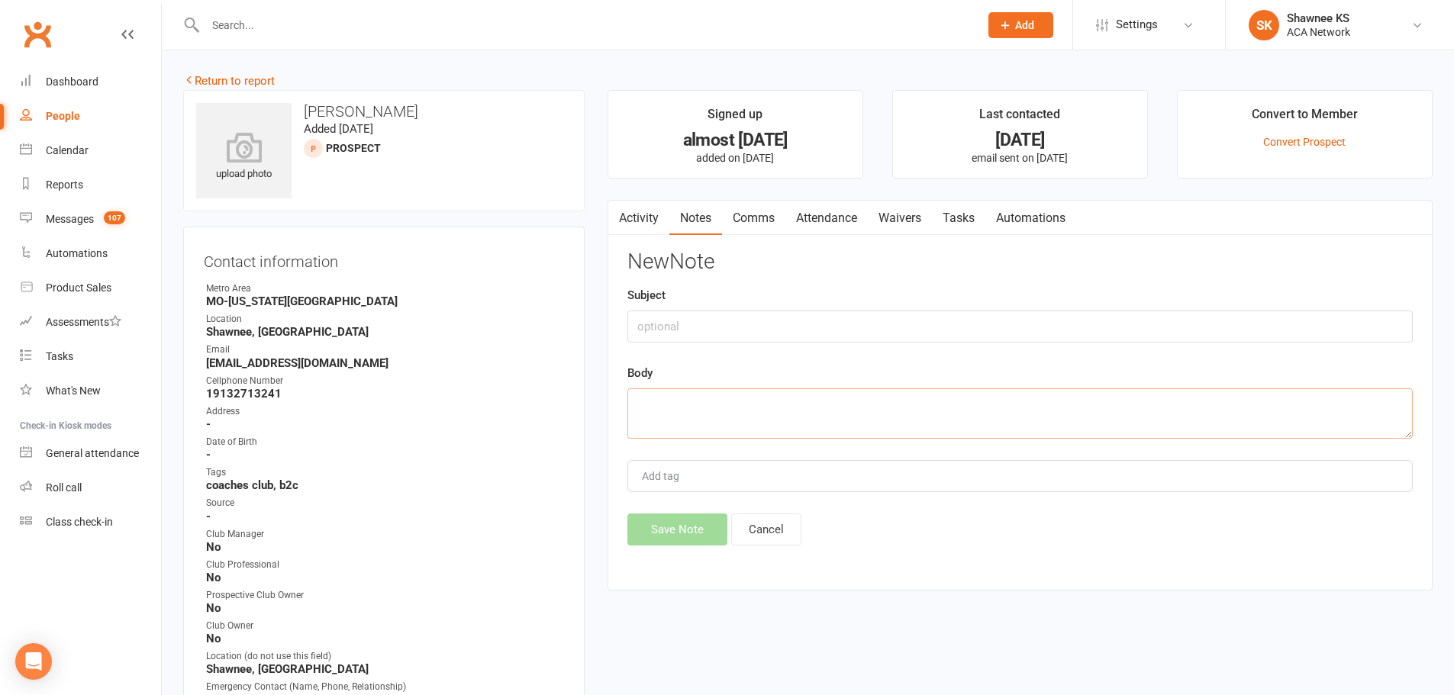
click at [812, 419] on textarea at bounding box center [1019, 413] width 785 height 50
paste textarea "[PERSON_NAME]...we wanted to invite you to a couple of business development tea…"
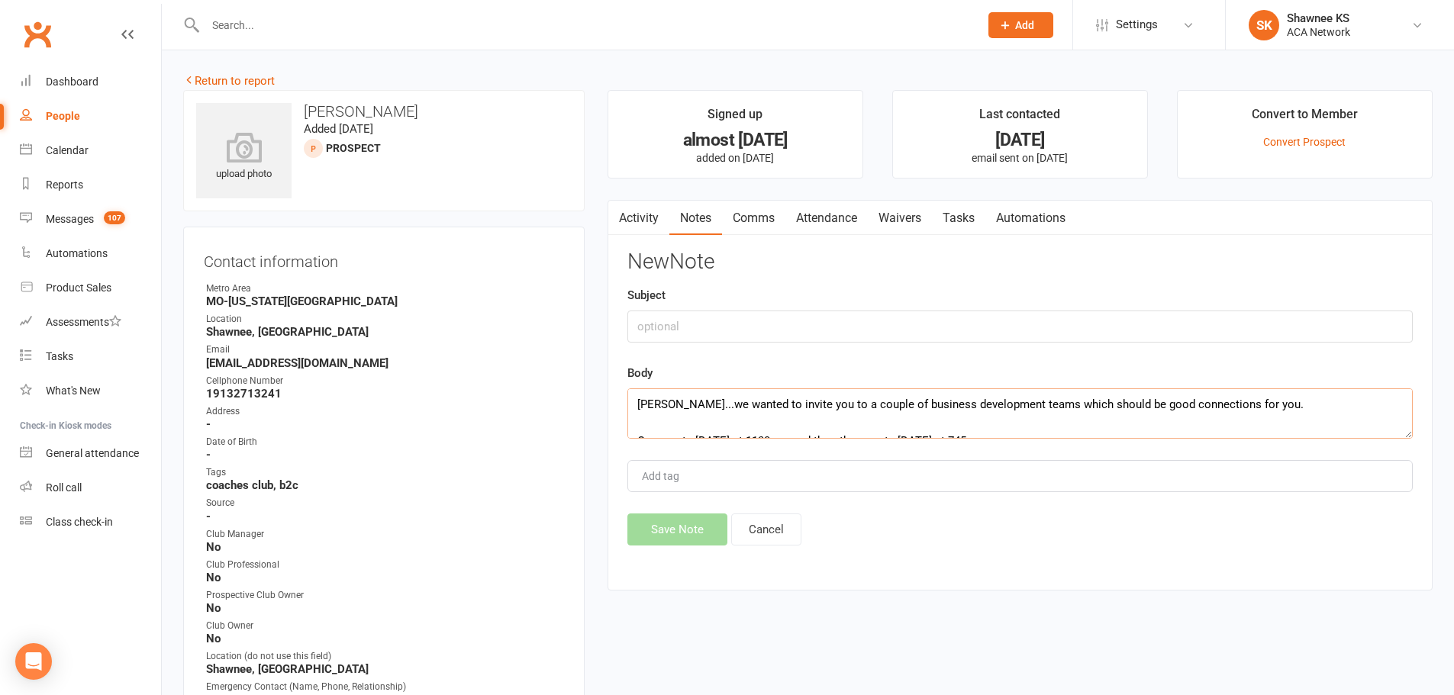
scroll to position [101, 0]
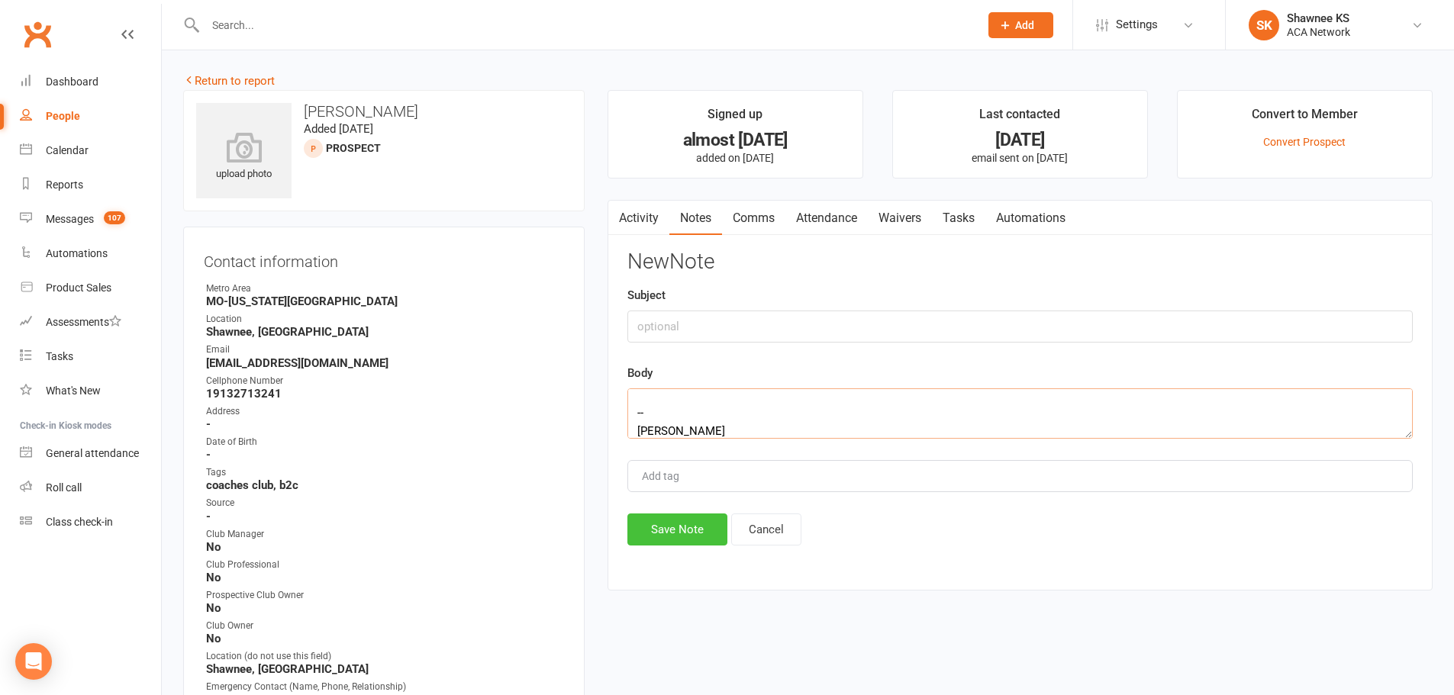
type textarea "[PERSON_NAME]...we wanted to invite you to a couple of business development tea…"
click at [693, 530] on button "Save Note" at bounding box center [677, 530] width 100 height 32
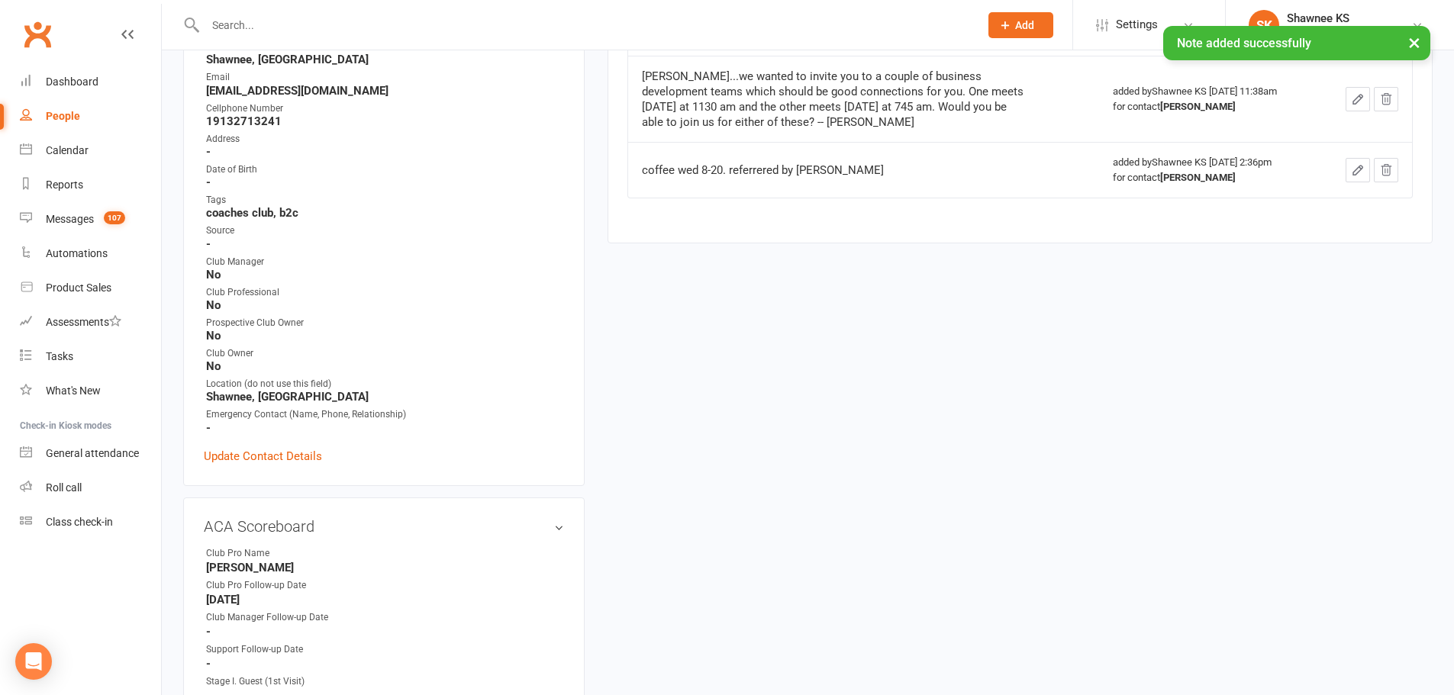
scroll to position [305, 0]
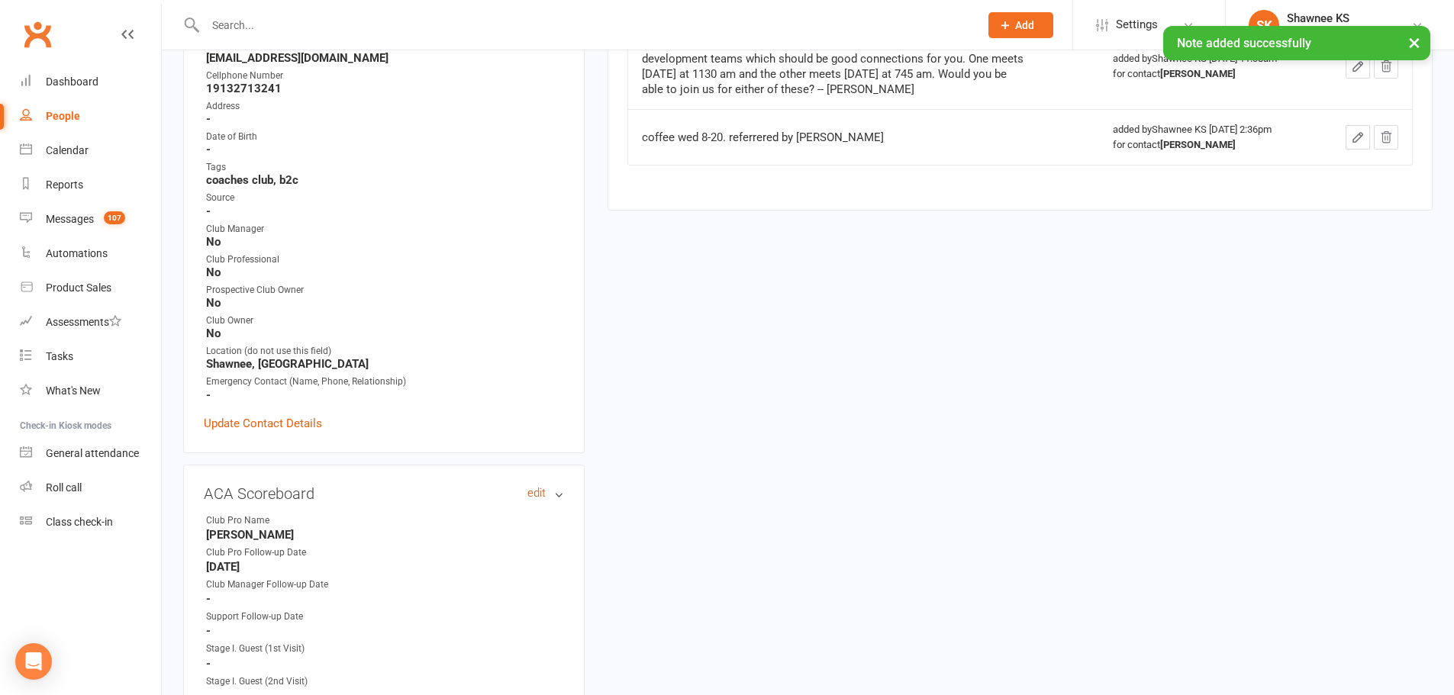
click at [533, 494] on link "edit" at bounding box center [536, 493] width 18 height 13
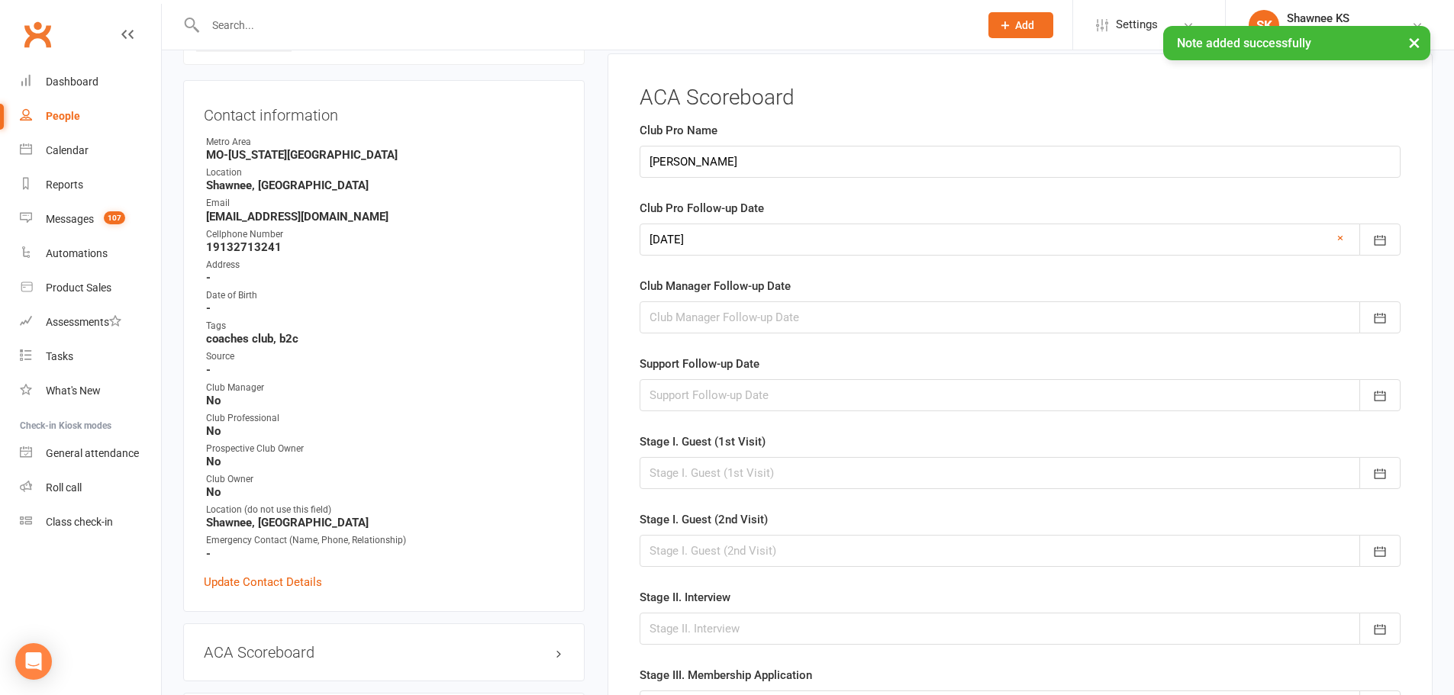
scroll to position [124, 0]
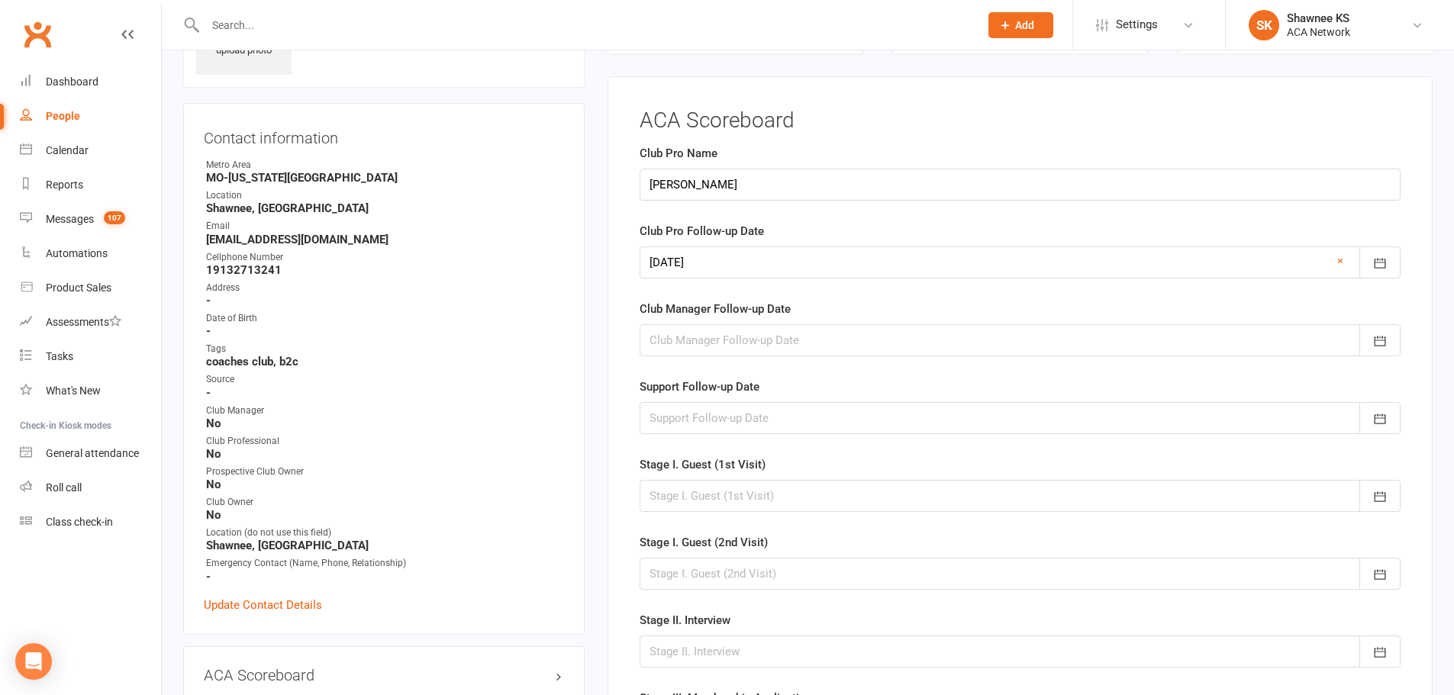
click at [697, 261] on div at bounding box center [1020, 262] width 761 height 32
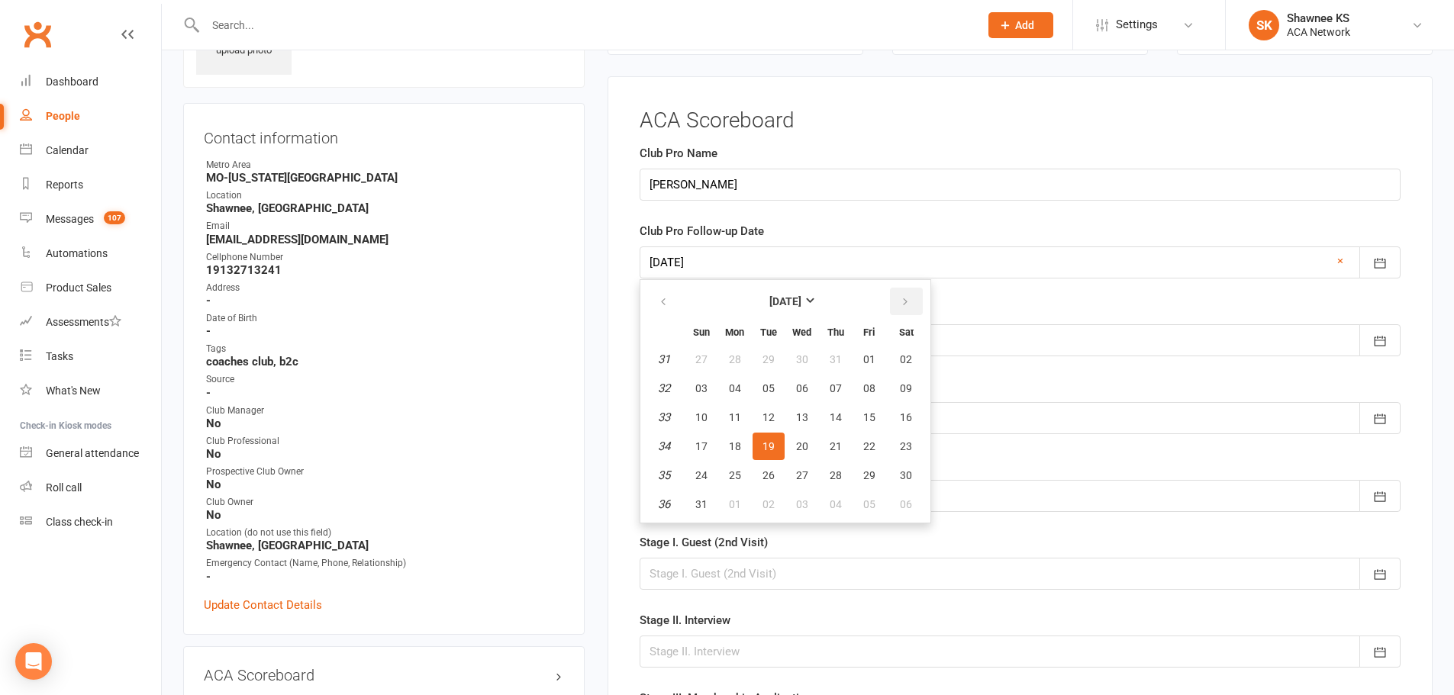
click at [894, 295] on button "button" at bounding box center [906, 301] width 33 height 27
click at [770, 414] on span "14" at bounding box center [768, 417] width 12 height 12
type input "[DATE]"
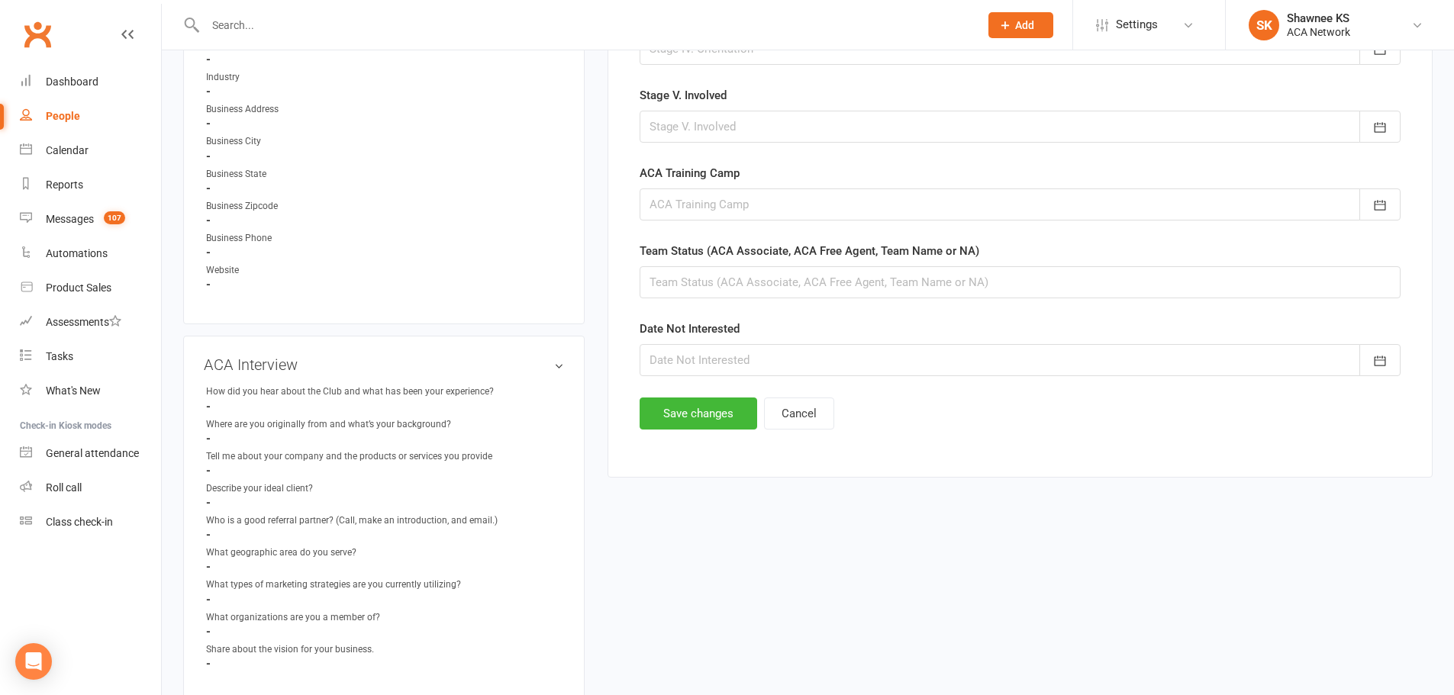
scroll to position [887, 0]
click at [698, 419] on button "Save changes" at bounding box center [699, 409] width 118 height 32
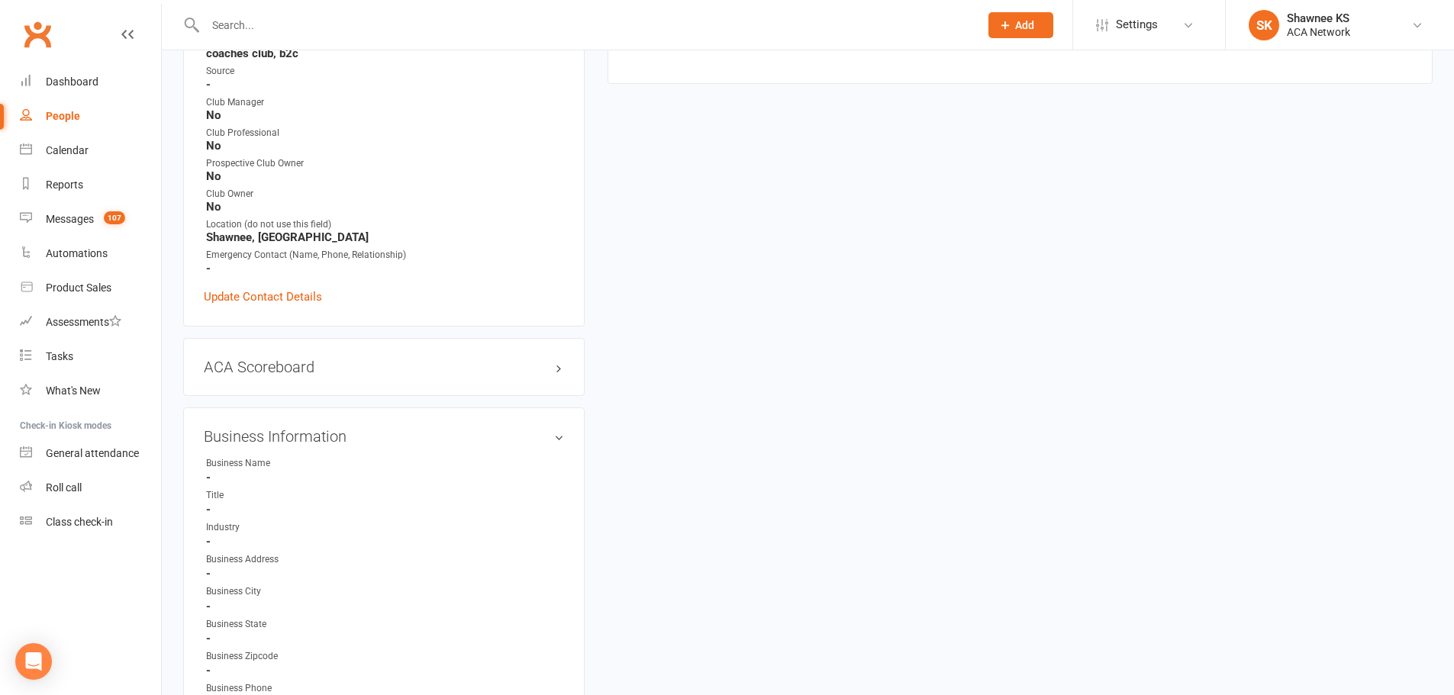
scroll to position [429, 0]
click at [538, 372] on link "edit" at bounding box center [536, 369] width 18 height 13
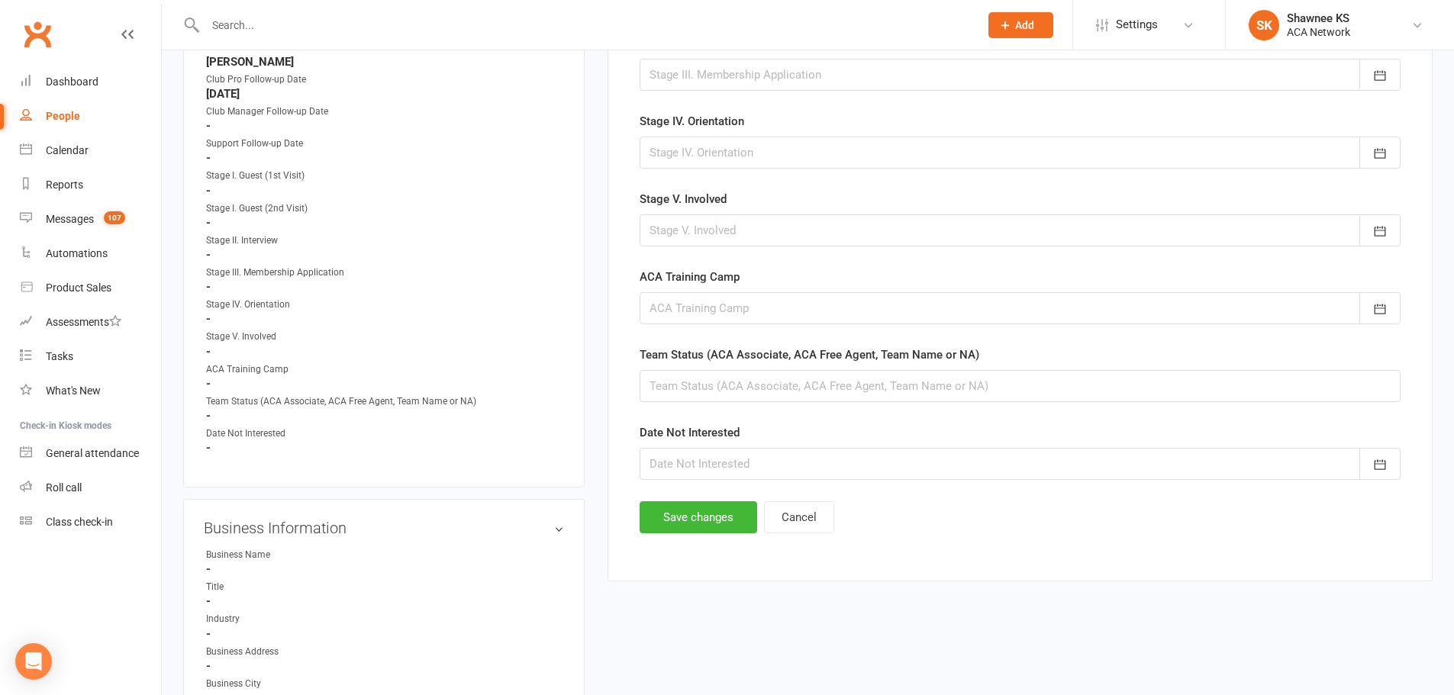
scroll to position [887, 0]
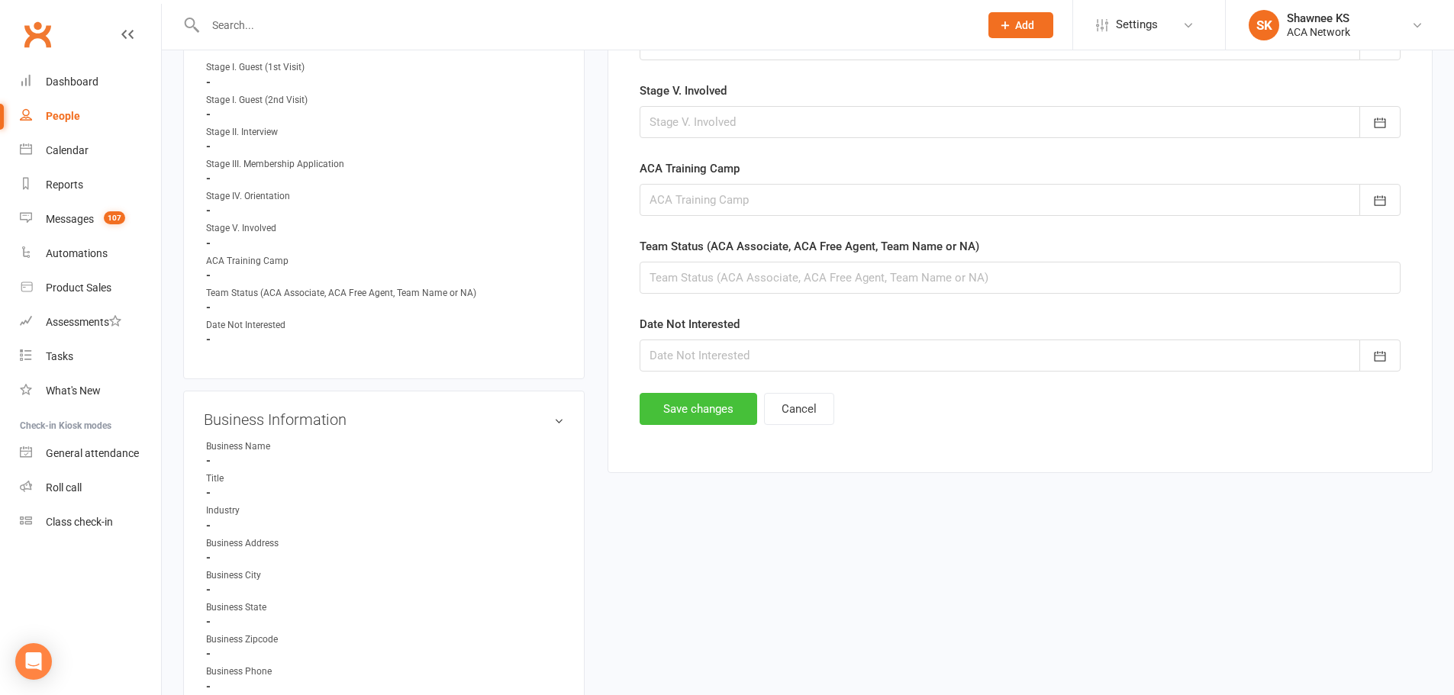
click at [692, 410] on button "Save changes" at bounding box center [699, 409] width 118 height 32
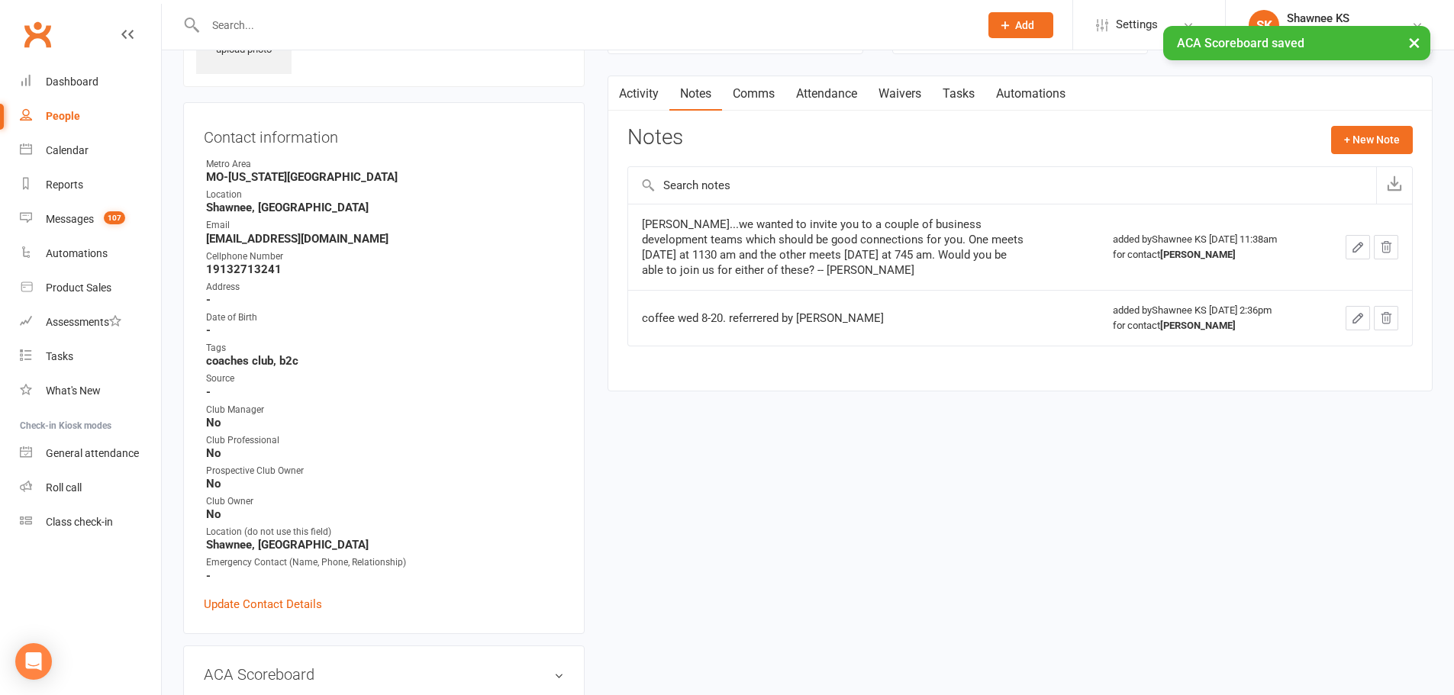
scroll to position [0, 0]
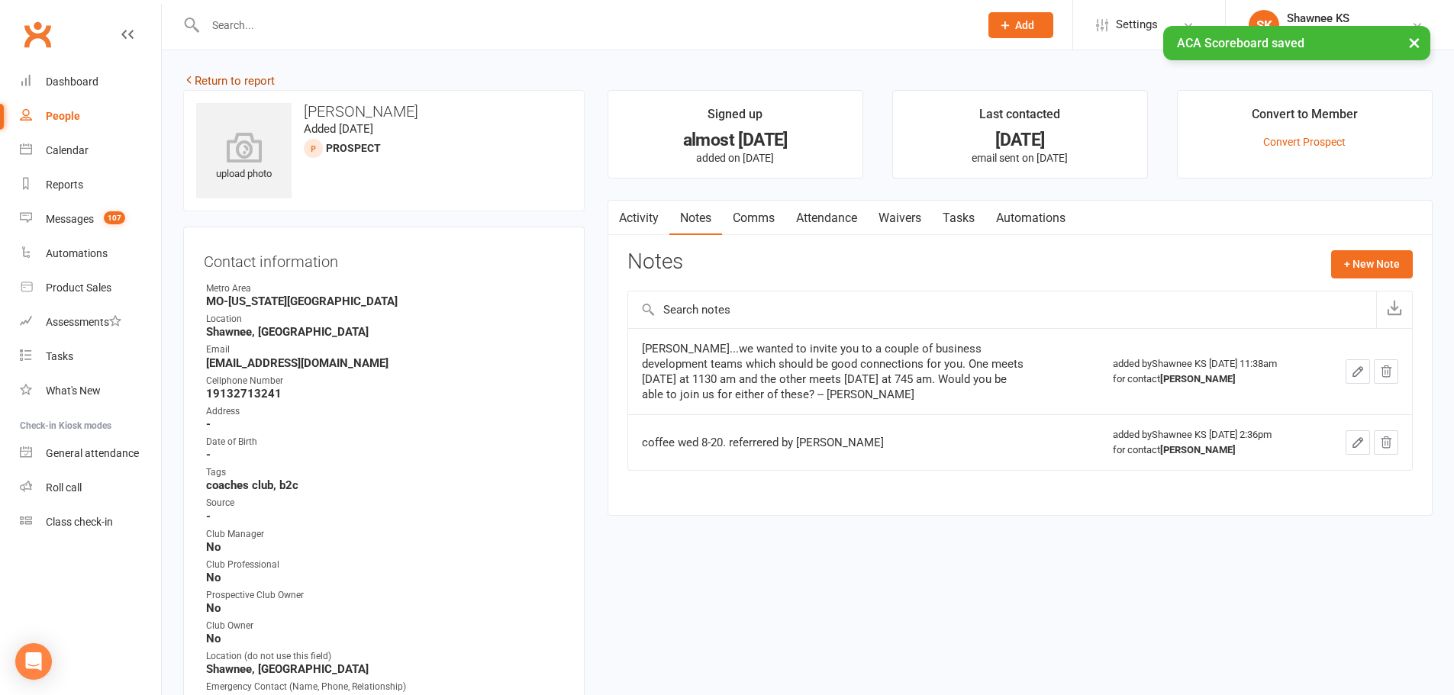
click at [256, 80] on link "Return to report" at bounding box center [229, 81] width 92 height 14
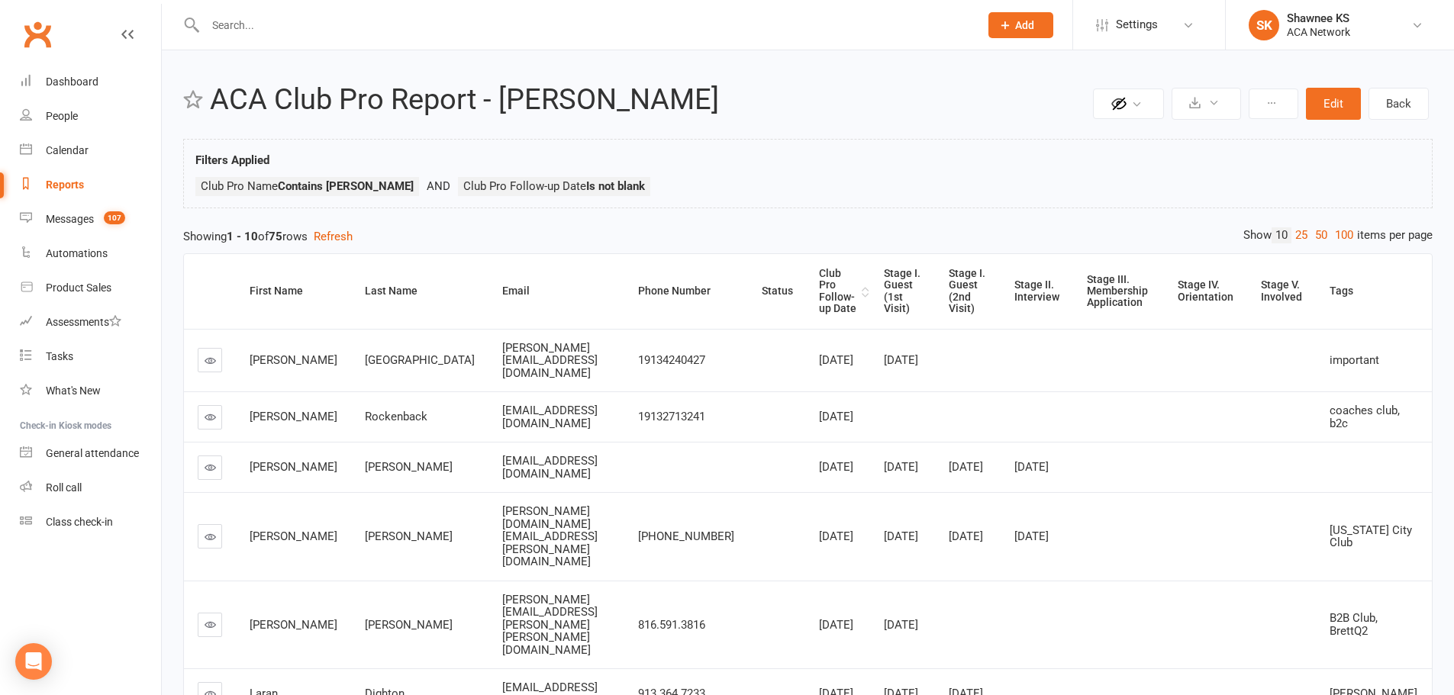
click at [833, 292] on div "Club Pro Follow-up Date" at bounding box center [838, 291] width 39 height 47
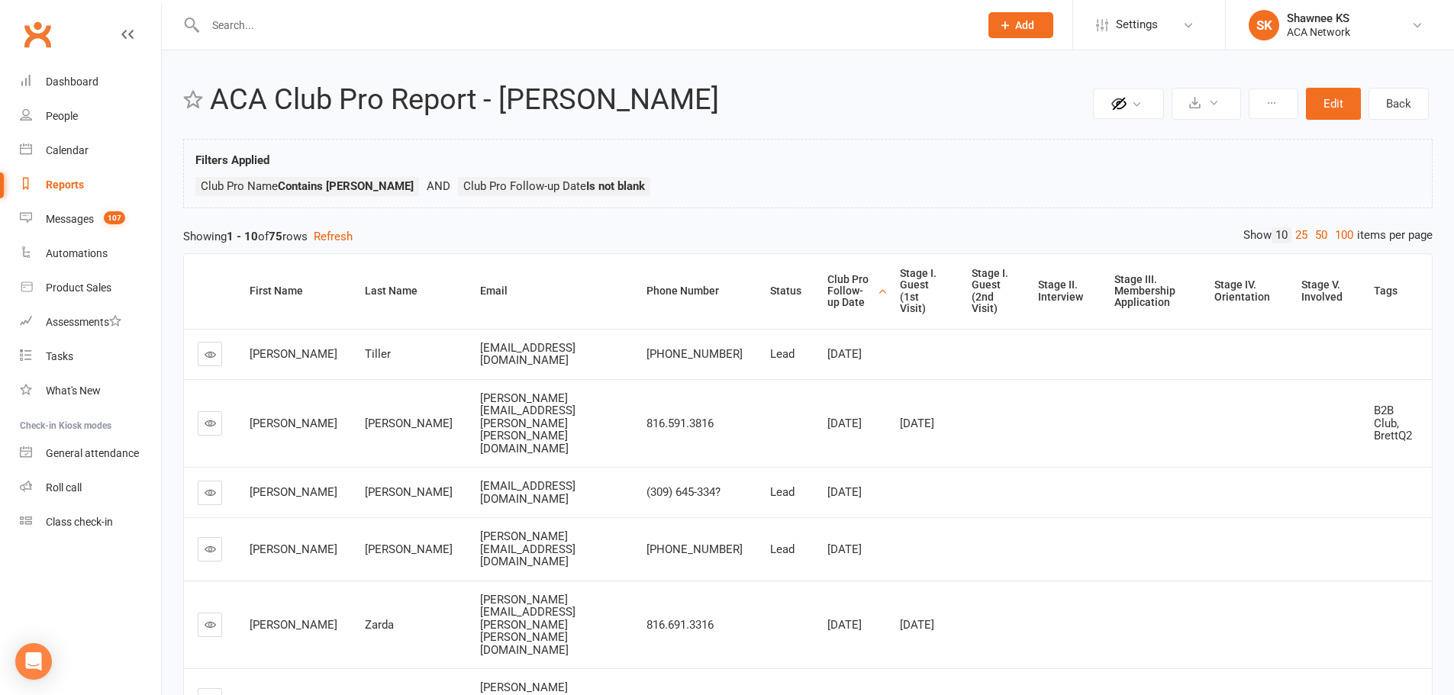
click at [827, 279] on div "Club Pro Follow-up Date" at bounding box center [850, 291] width 46 height 35
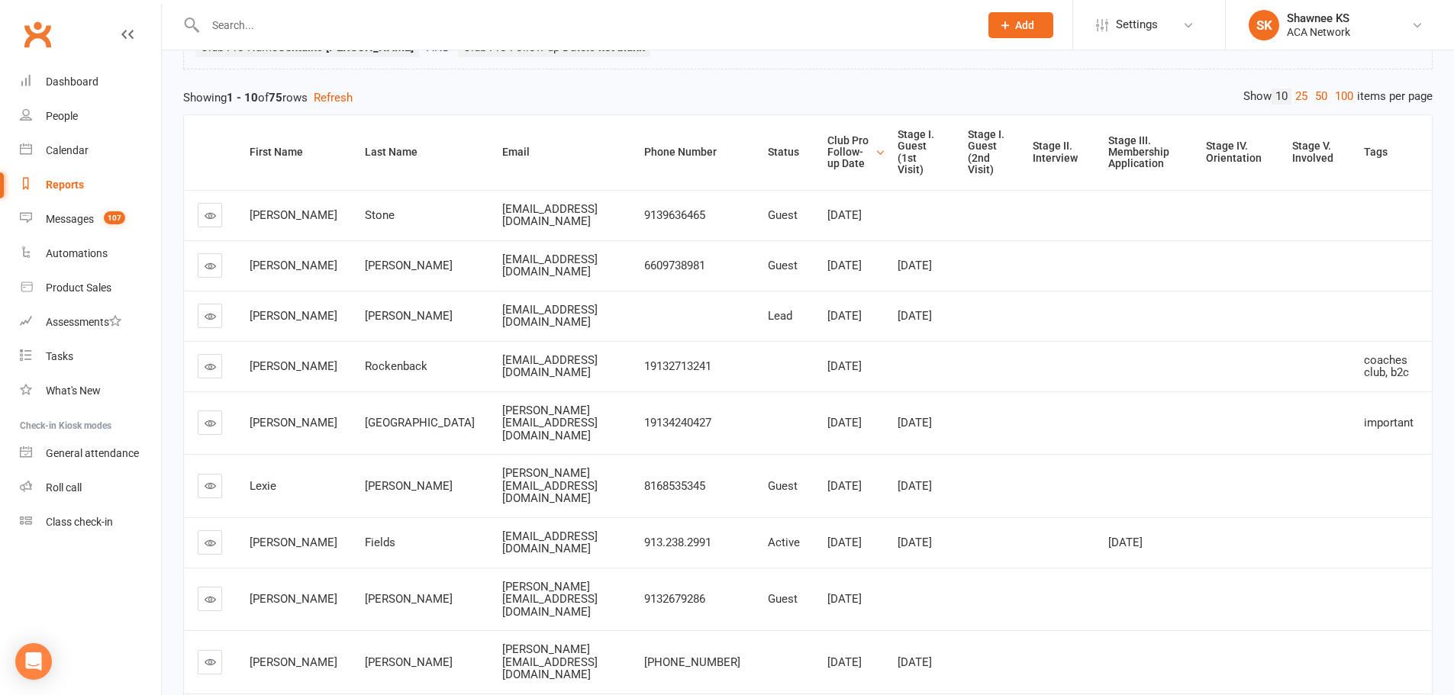
scroll to position [259, 0]
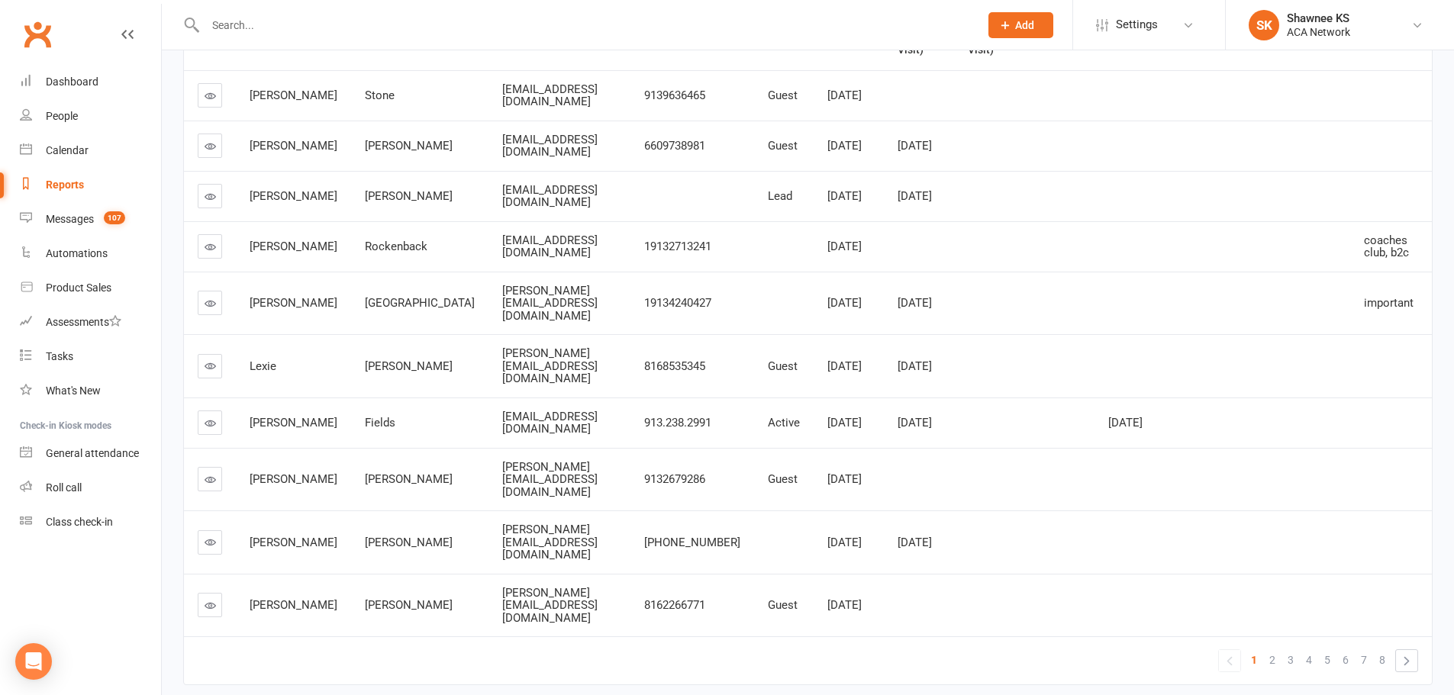
click at [211, 536] on icon at bounding box center [210, 541] width 11 height 11
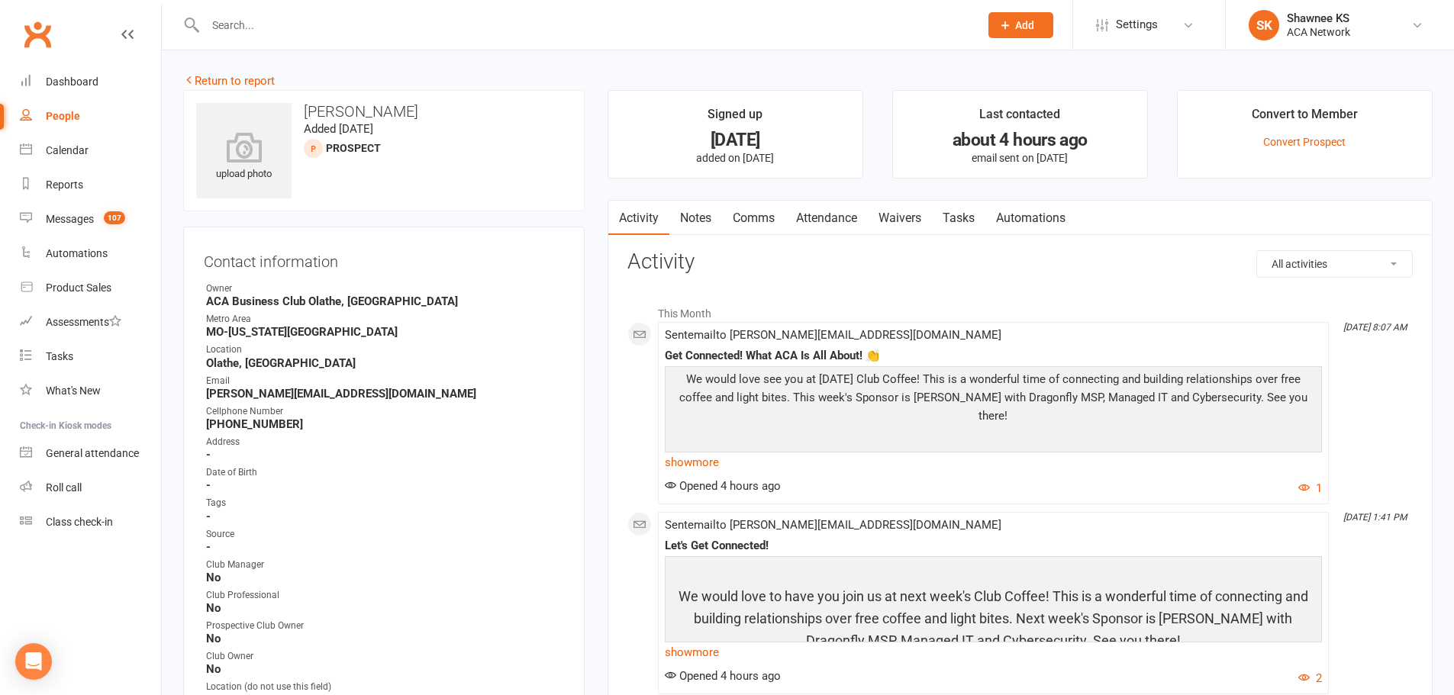
click at [706, 213] on link "Notes" at bounding box center [695, 218] width 53 height 35
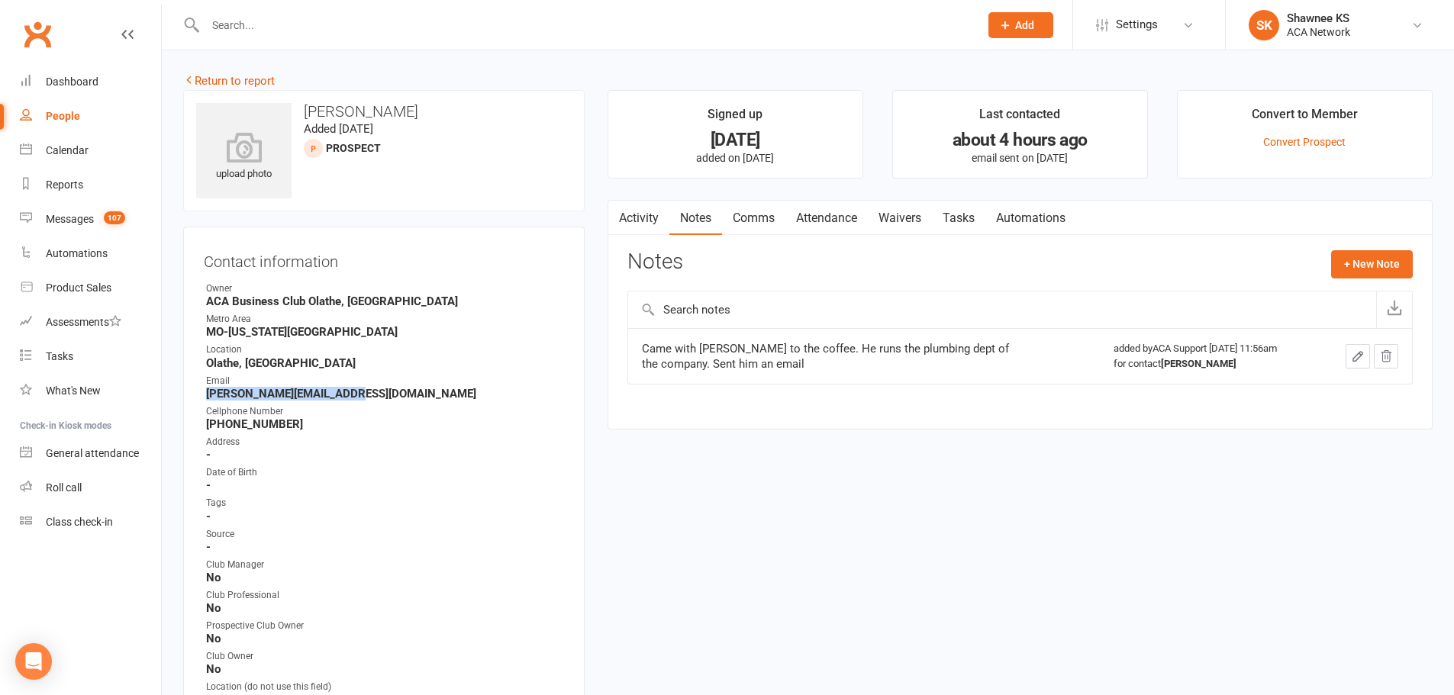
drag, startPoint x: 207, startPoint y: 392, endPoint x: 349, endPoint y: 391, distance: 141.9
click at [349, 391] on strong "[PERSON_NAME][EMAIL_ADDRESS][DOMAIN_NAME]" at bounding box center [385, 394] width 358 height 14
copy strong "[PERSON_NAME][EMAIL_ADDRESS][DOMAIN_NAME]"
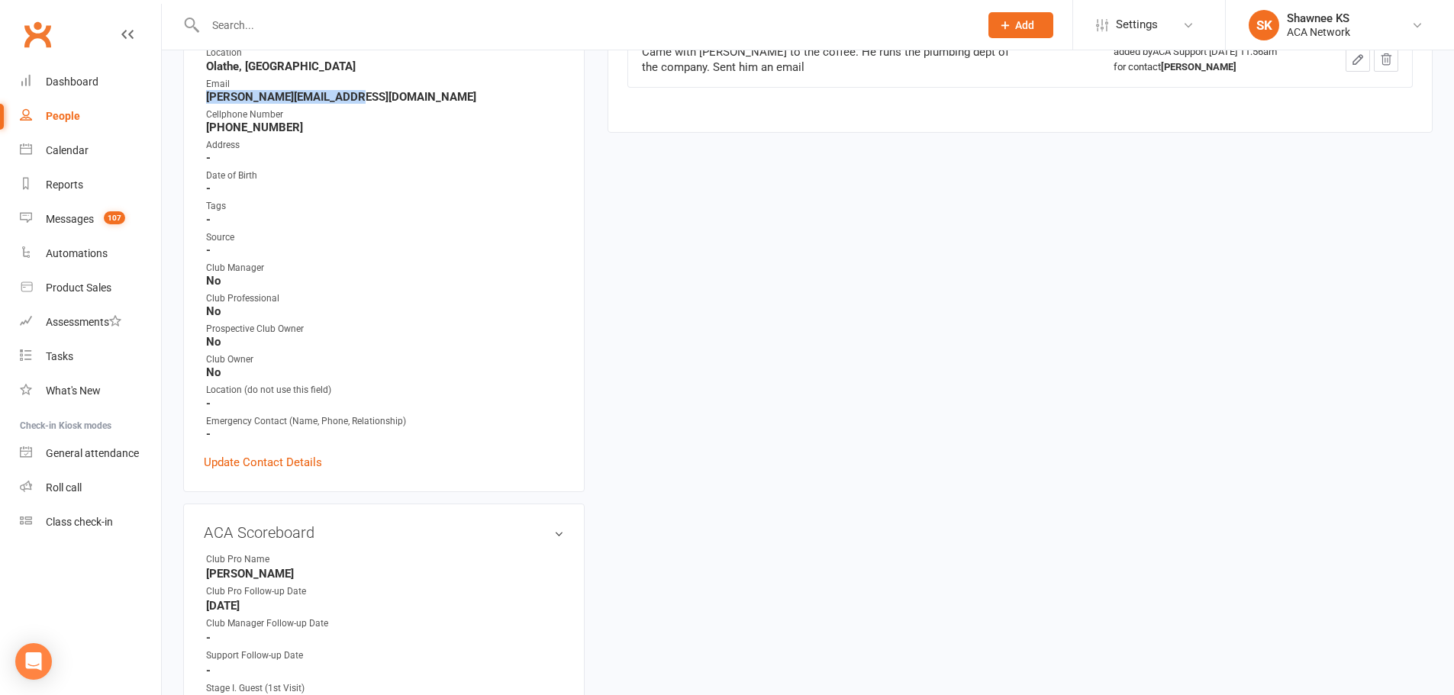
scroll to position [305, 0]
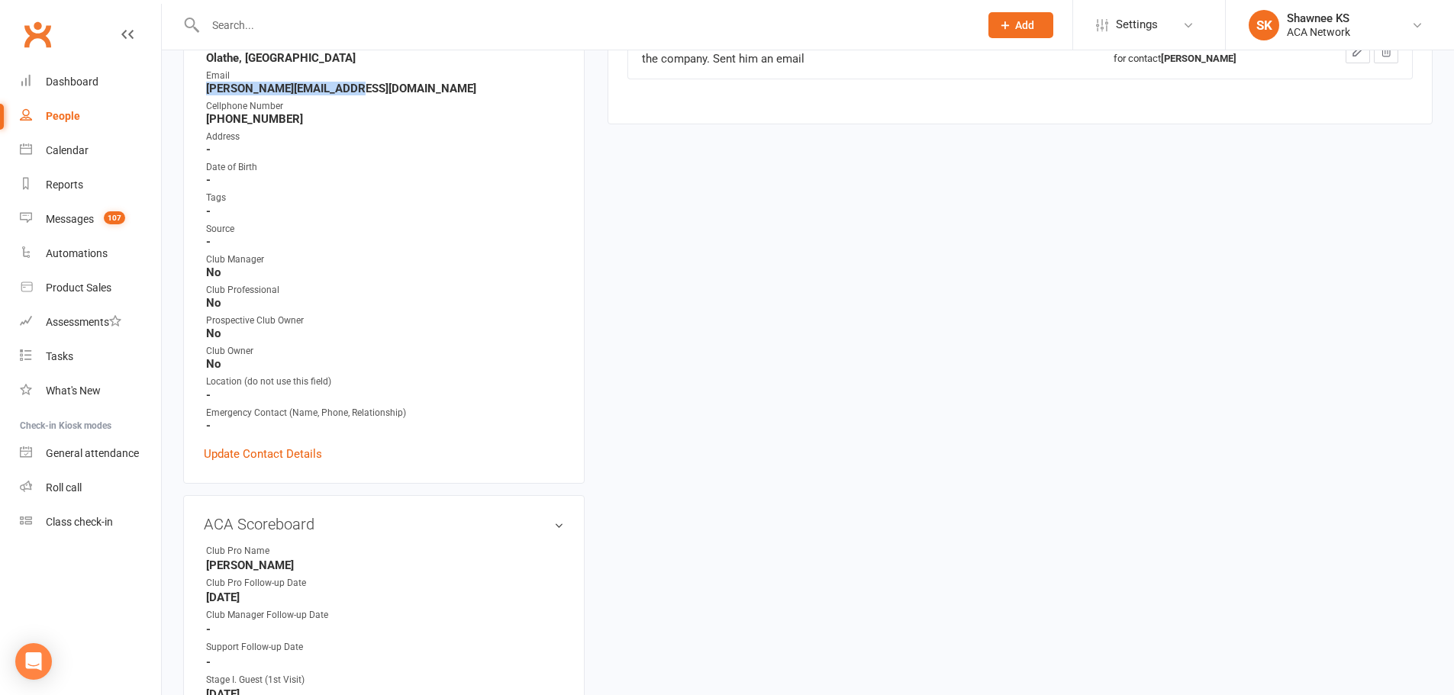
copy strong "[PERSON_NAME][EMAIL_ADDRESS][DOMAIN_NAME]"
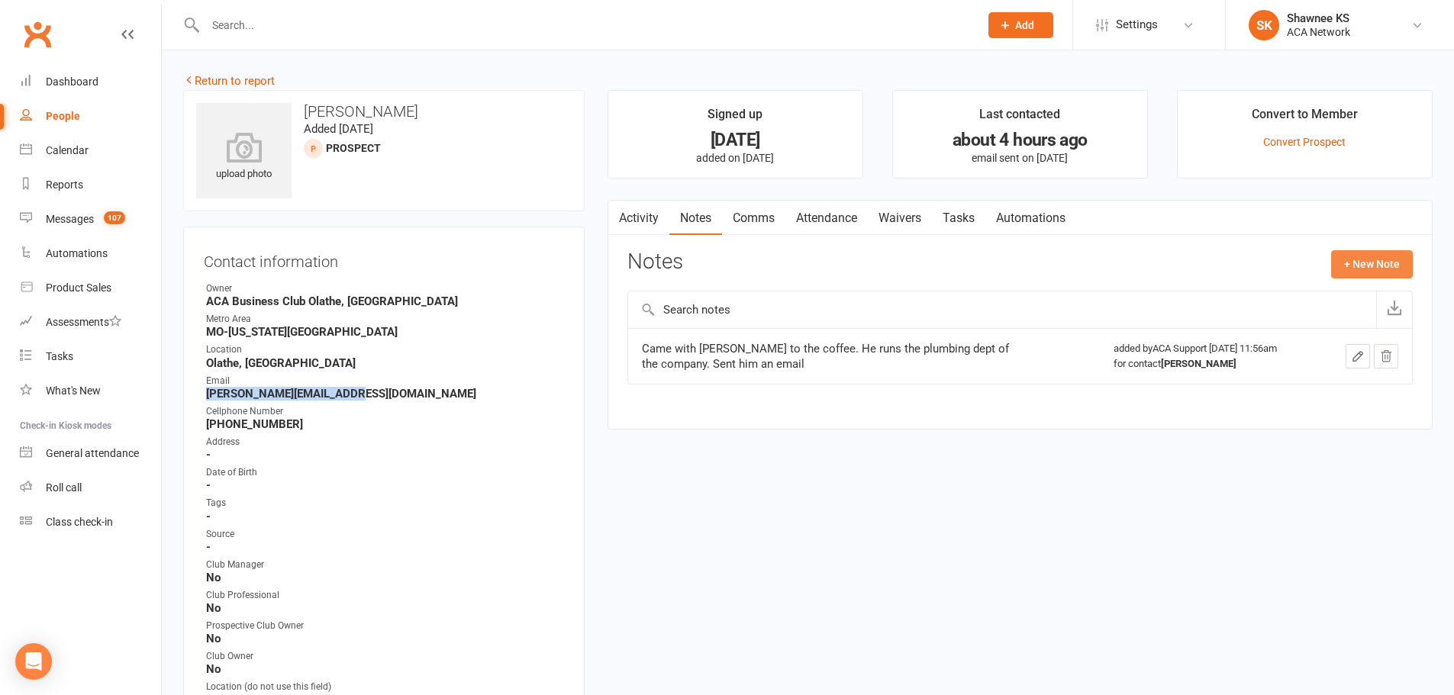
click at [1378, 266] on button "+ New Note" at bounding box center [1372, 263] width 82 height 27
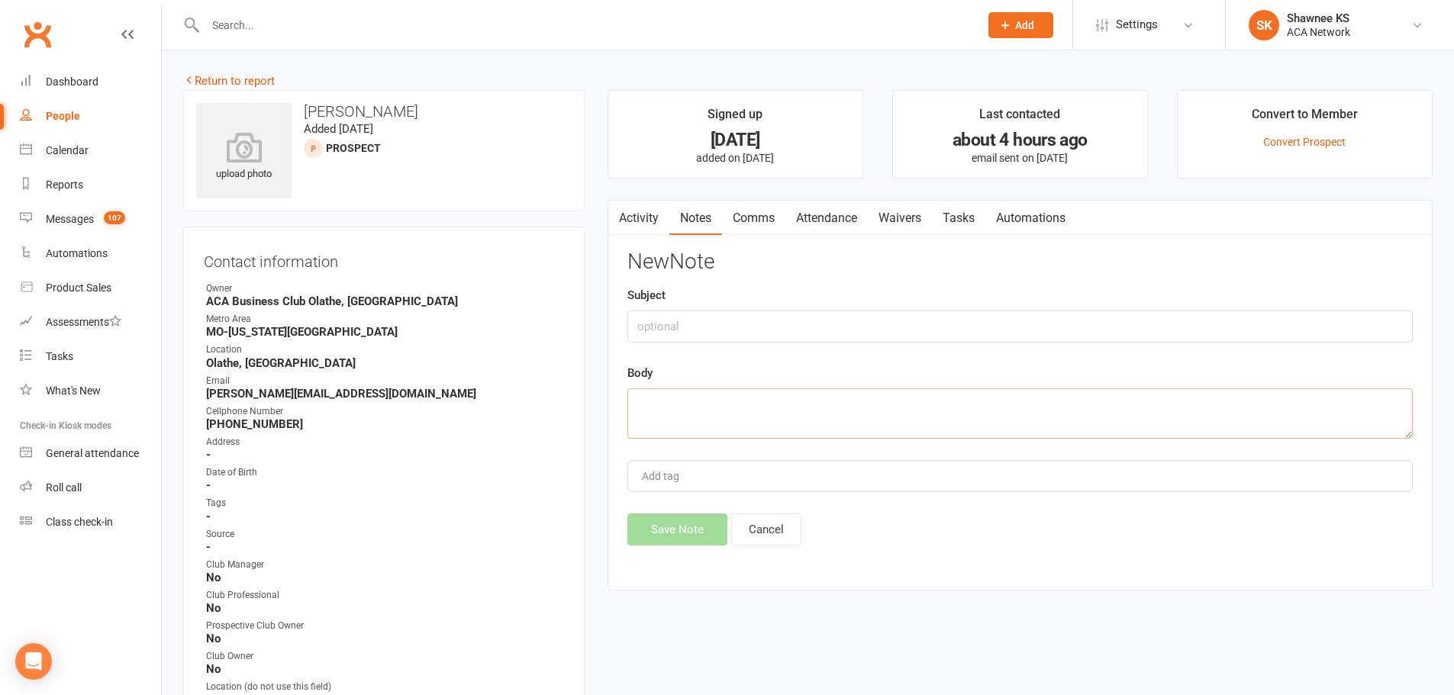
paste textarea "Hi [PERSON_NAME], I just left you a voicemail. I trust you are well. Can you jo…"
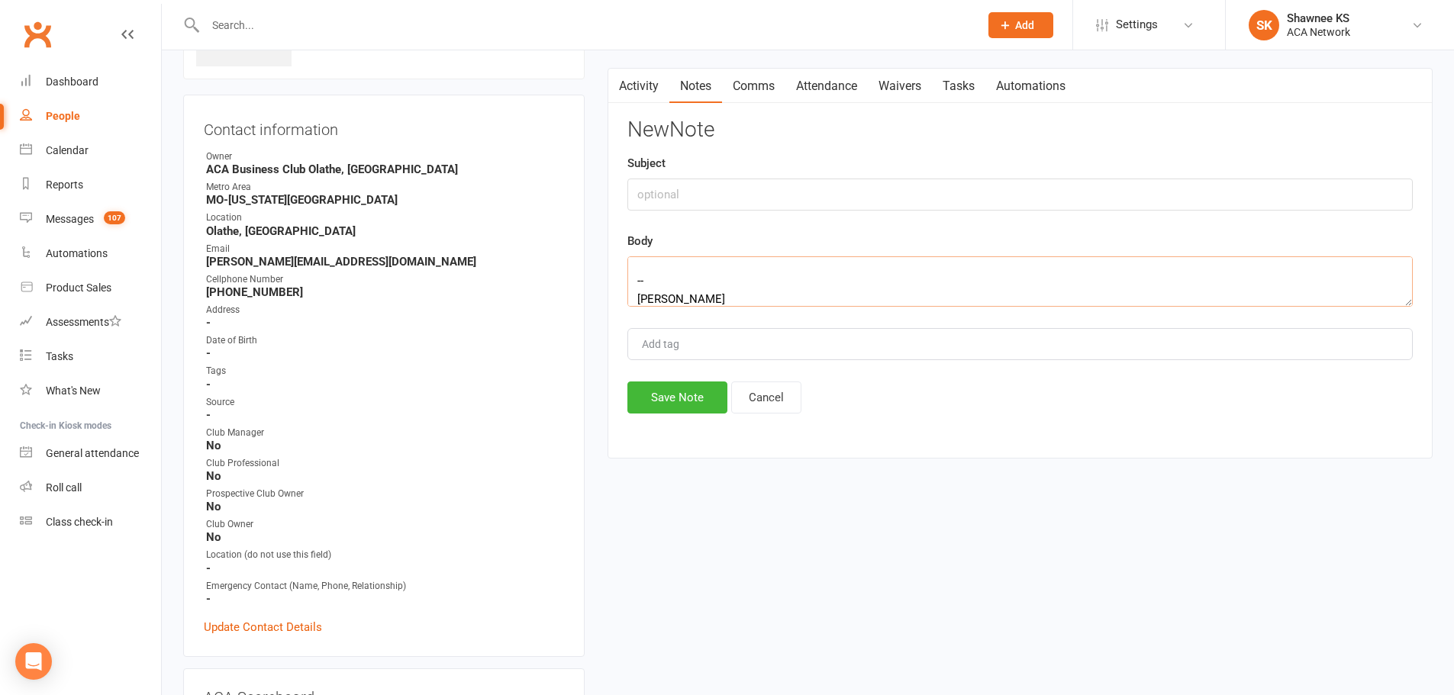
scroll to position [305, 0]
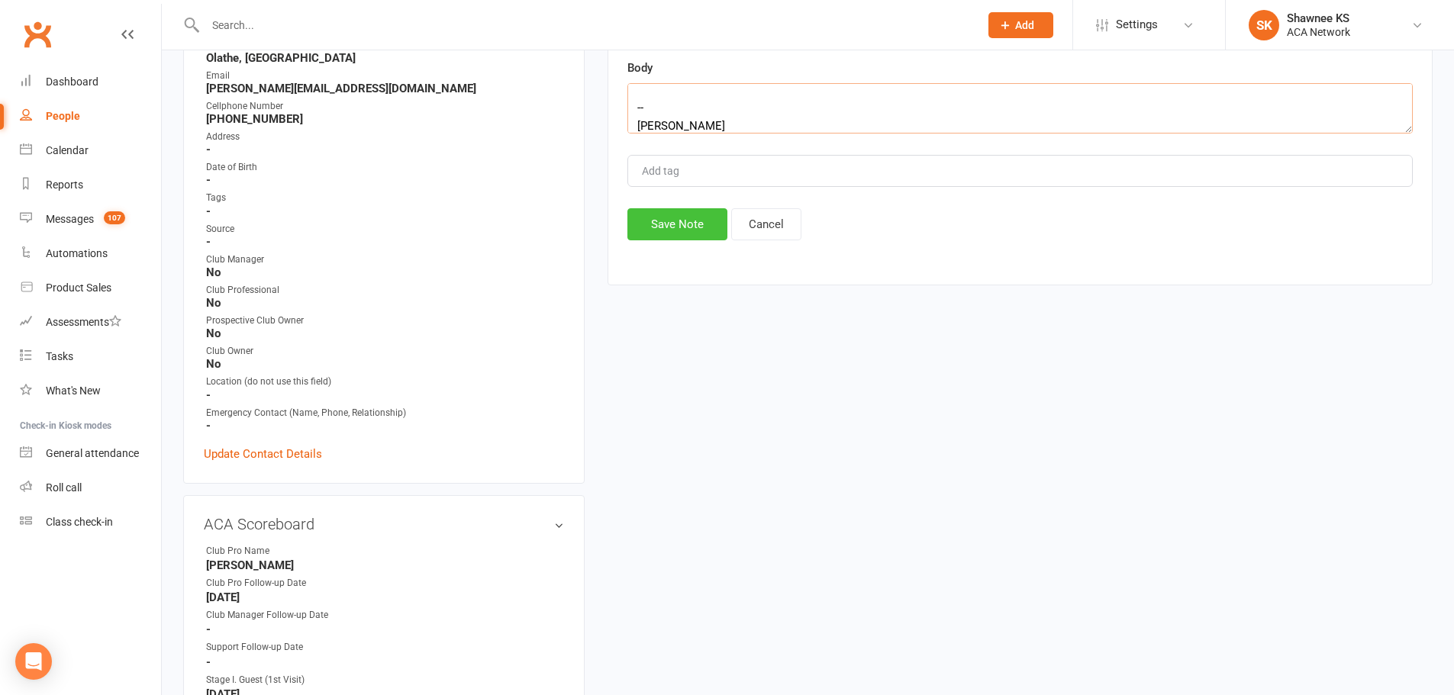
type textarea "Hi [PERSON_NAME], I just left you a voicemail. I trust you are well. Can you jo…"
click at [676, 223] on button "Save Note" at bounding box center [677, 224] width 100 height 32
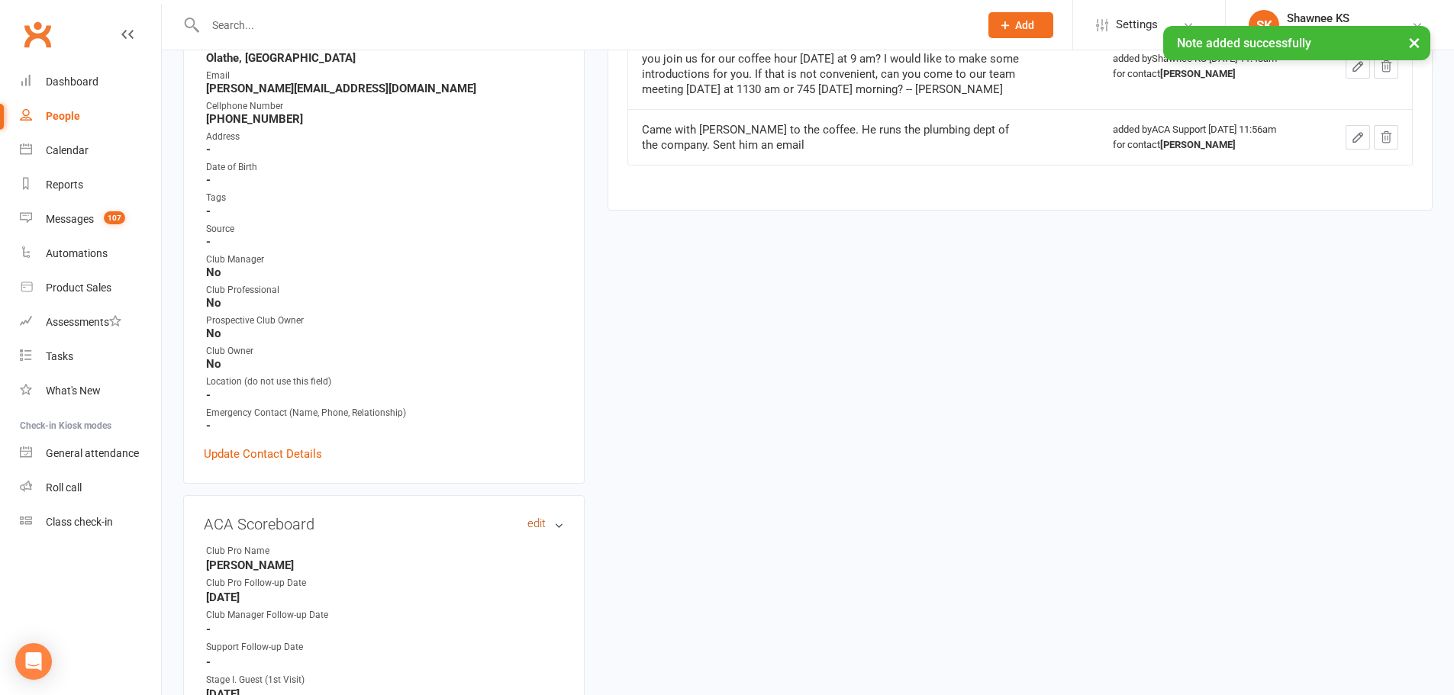
click at [531, 520] on link "edit" at bounding box center [536, 523] width 18 height 13
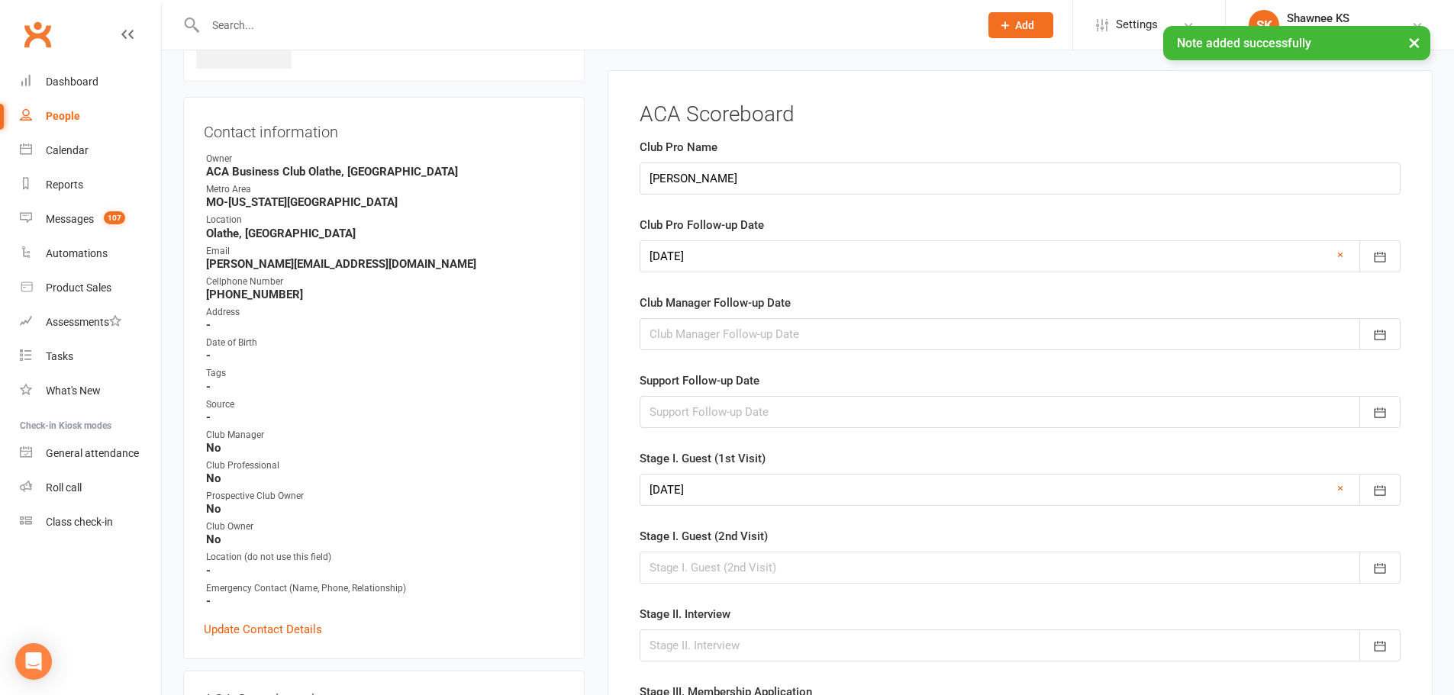
scroll to position [124, 0]
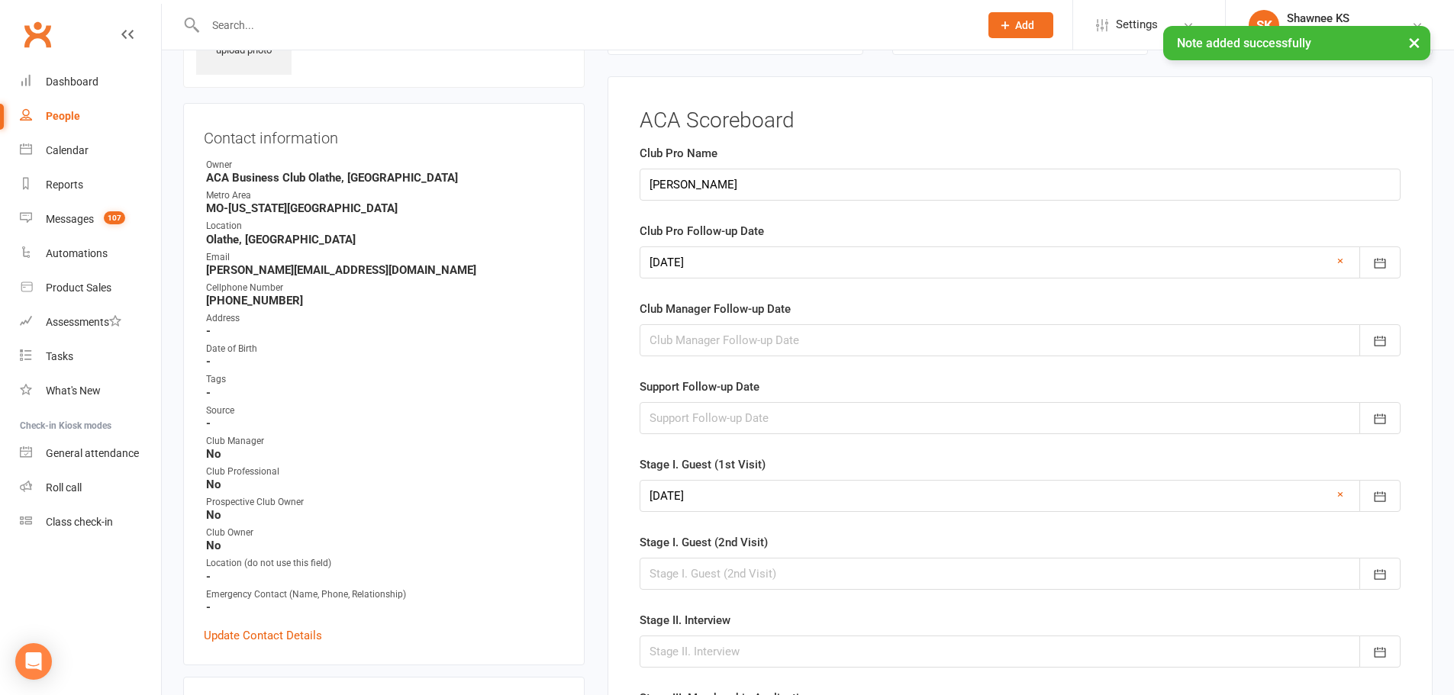
click at [675, 262] on div at bounding box center [1020, 262] width 761 height 32
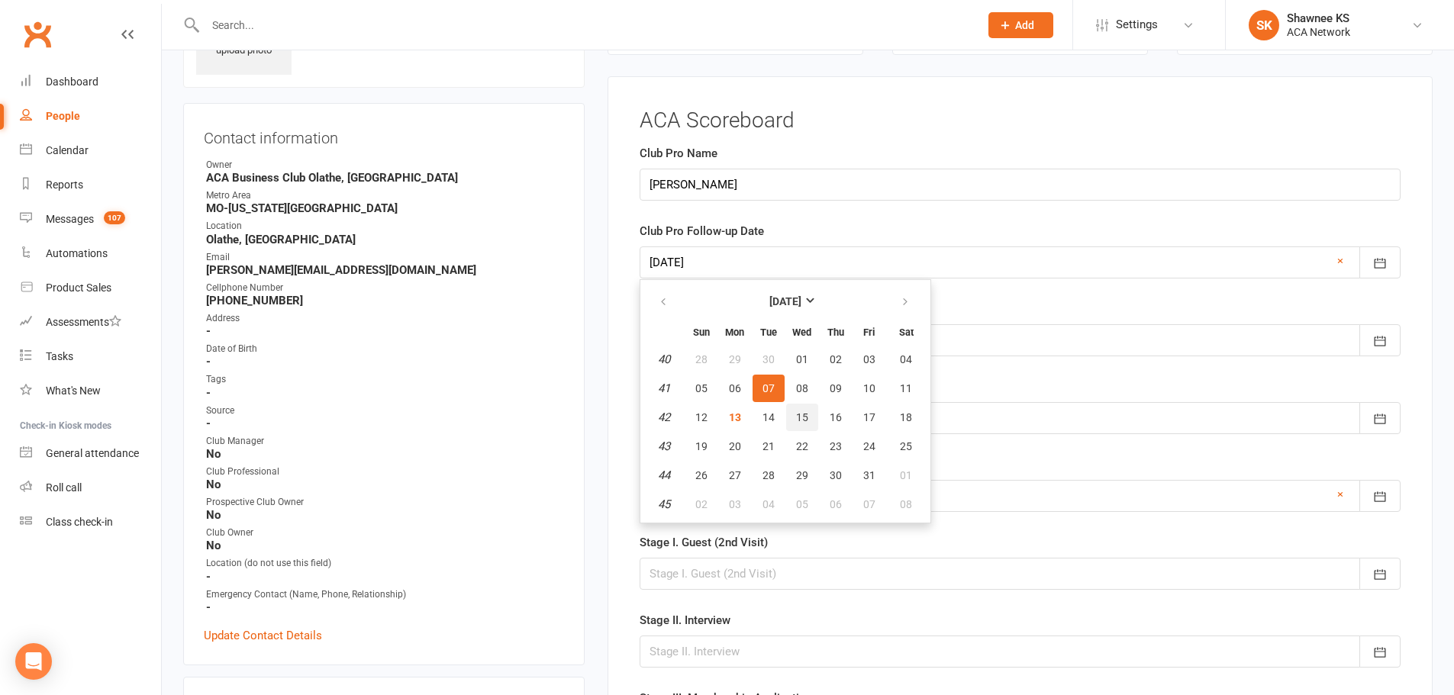
click at [801, 419] on span "15" at bounding box center [802, 417] width 12 height 12
type input "[DATE]"
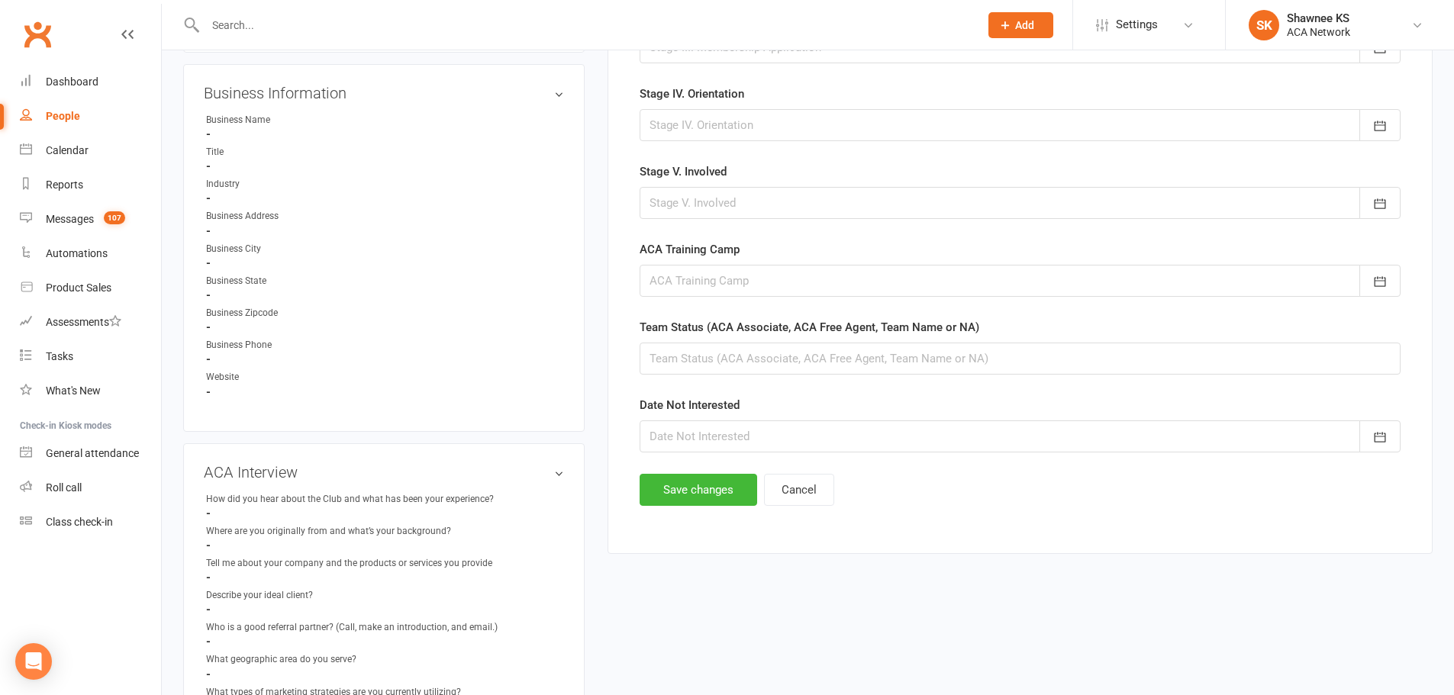
scroll to position [887, 0]
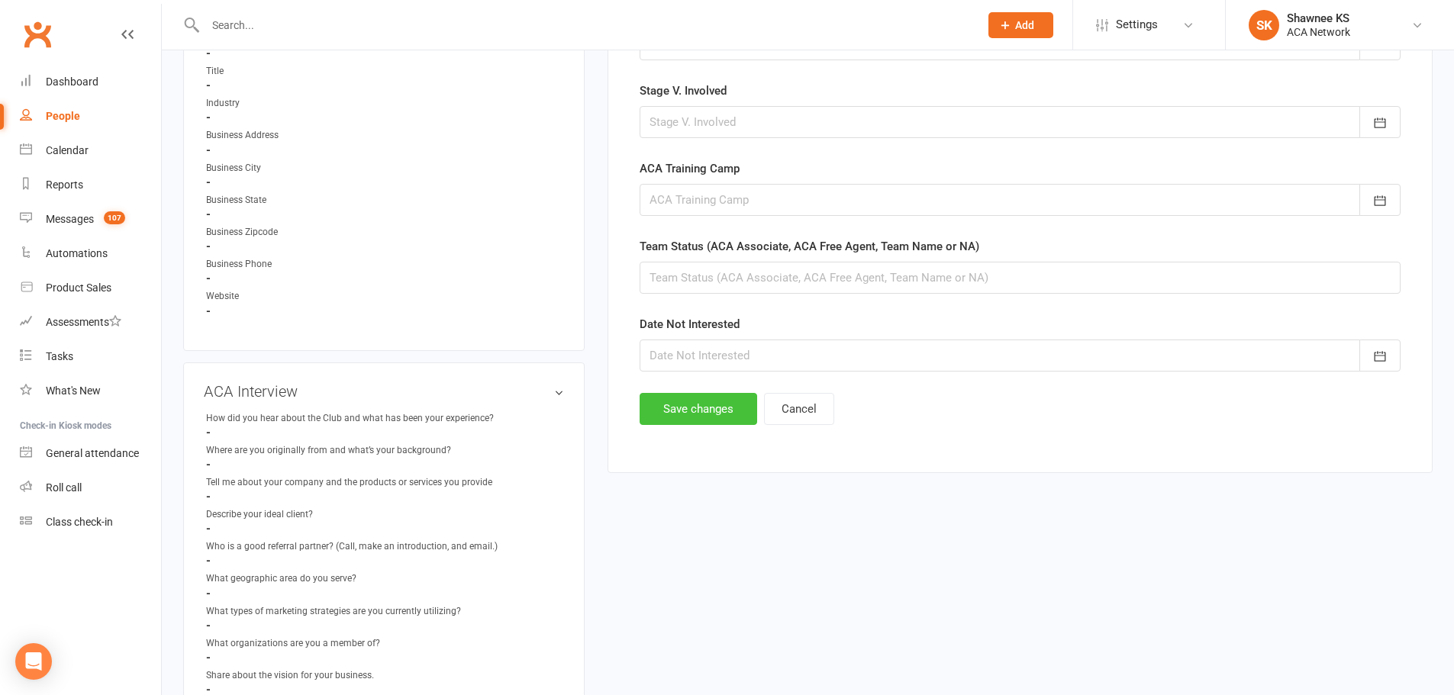
click at [706, 414] on button "Save changes" at bounding box center [699, 409] width 118 height 32
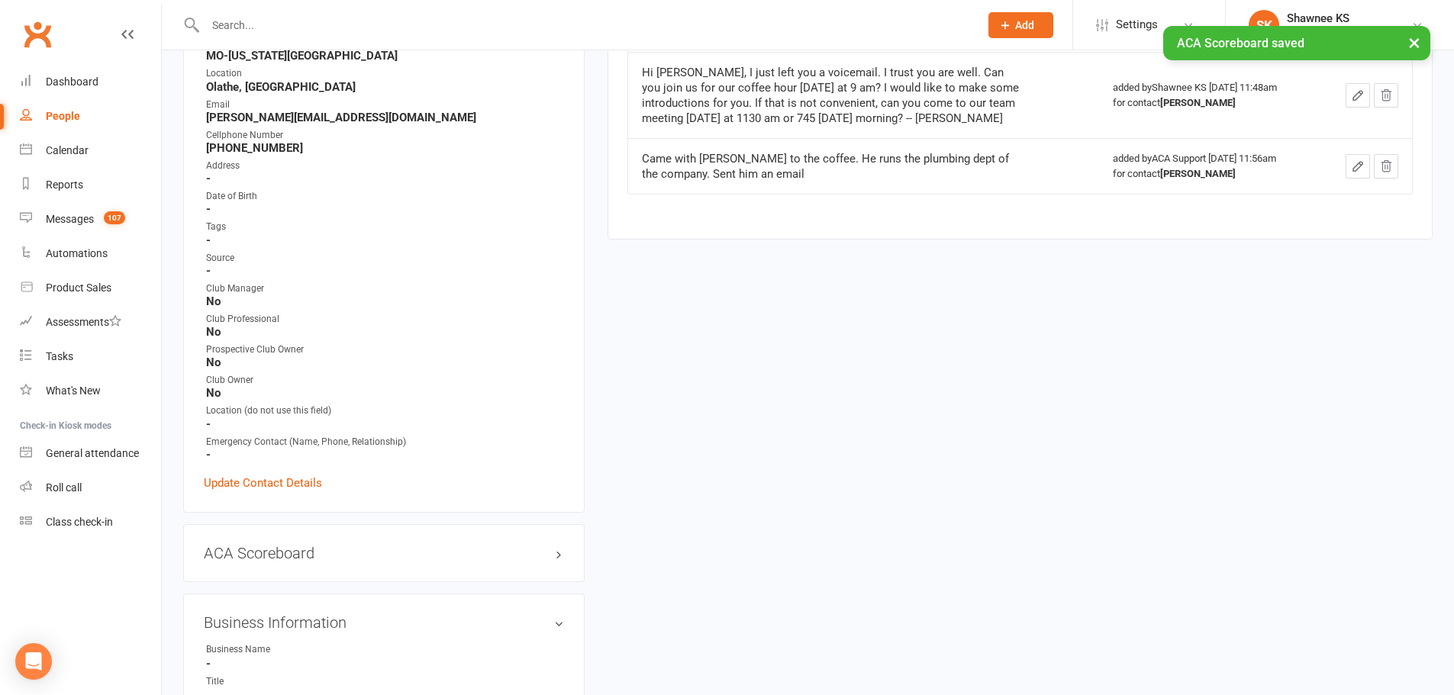
scroll to position [0, 0]
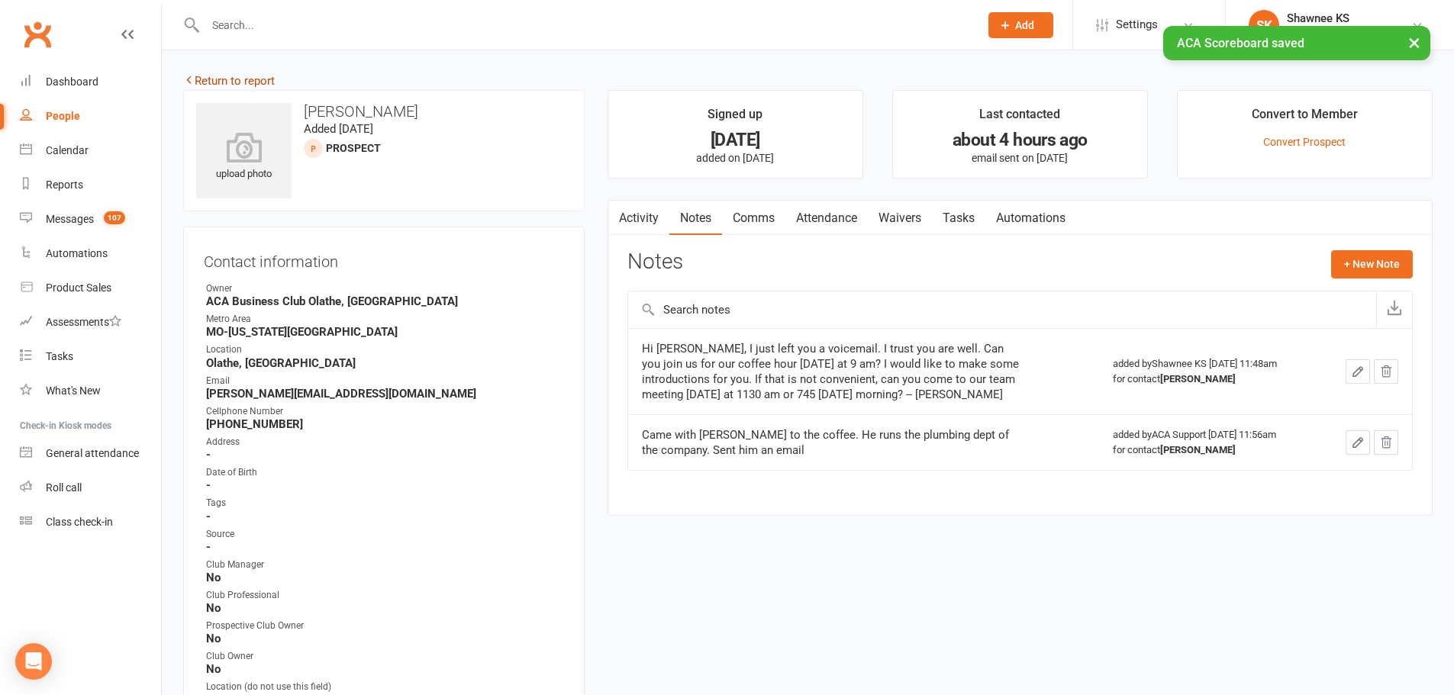
click at [245, 85] on link "Return to report" at bounding box center [229, 81] width 92 height 14
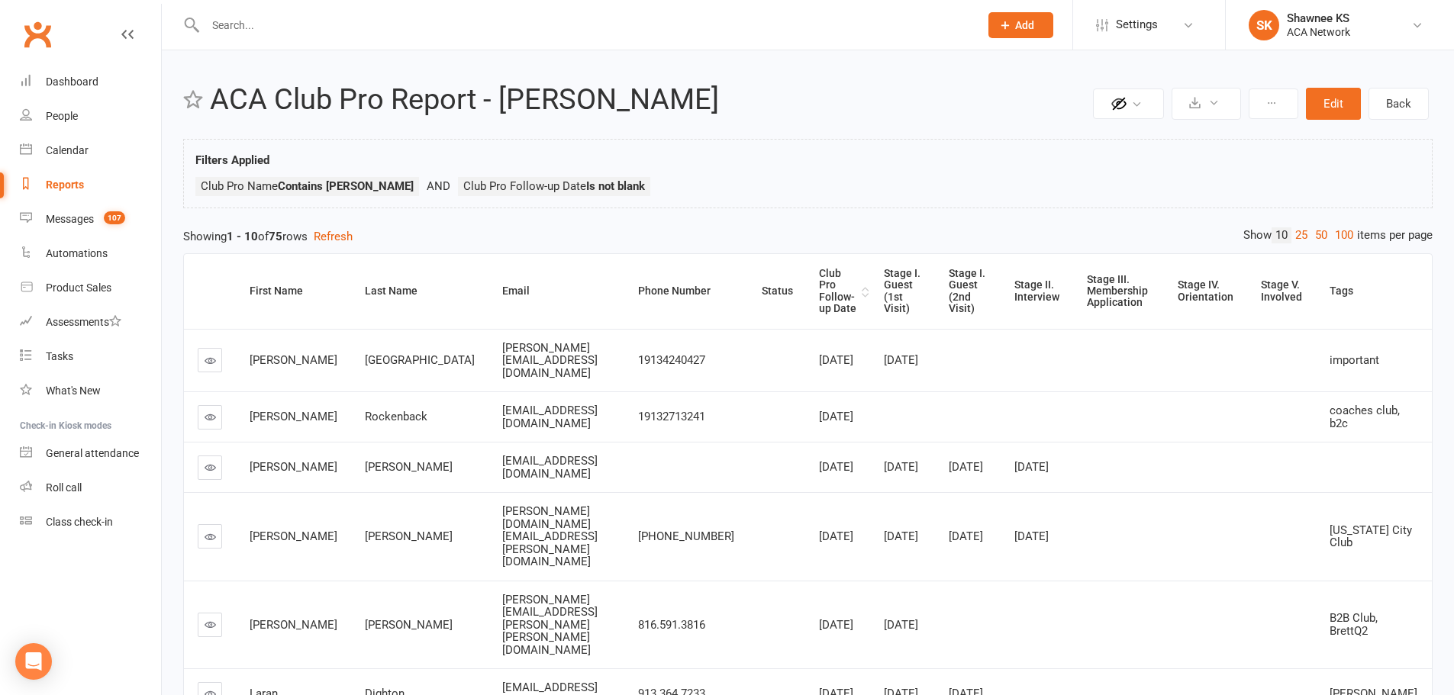
click at [822, 286] on div "Club Pro Follow-up Date" at bounding box center [838, 291] width 39 height 47
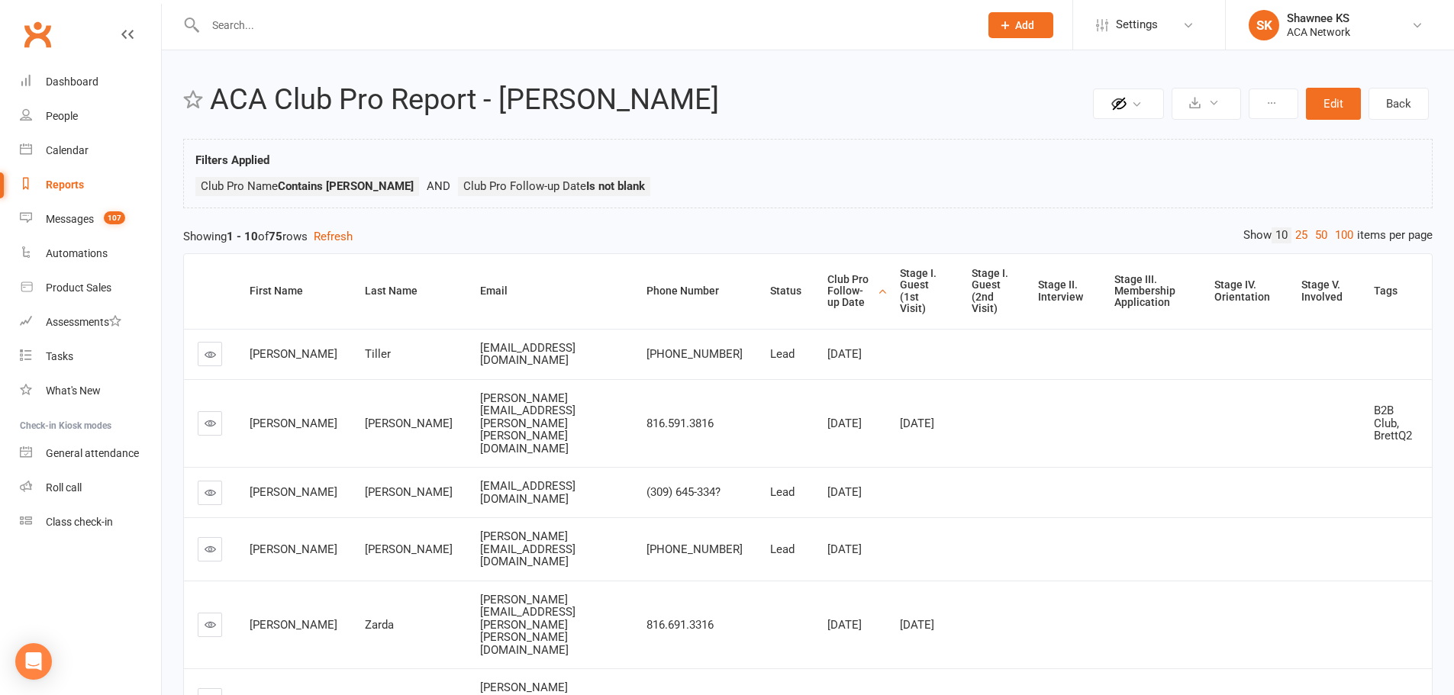
click at [827, 286] on div "Club Pro Follow-up Date" at bounding box center [850, 291] width 46 height 35
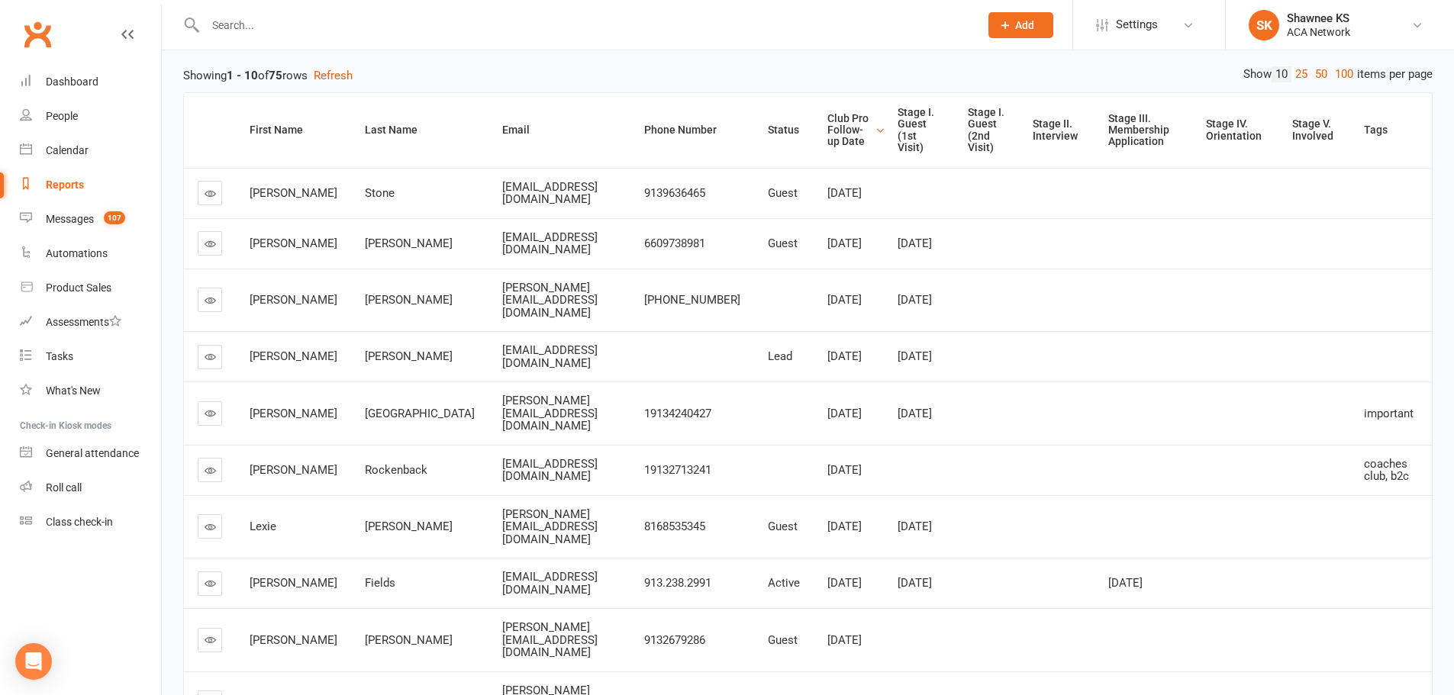
scroll to position [259, 0]
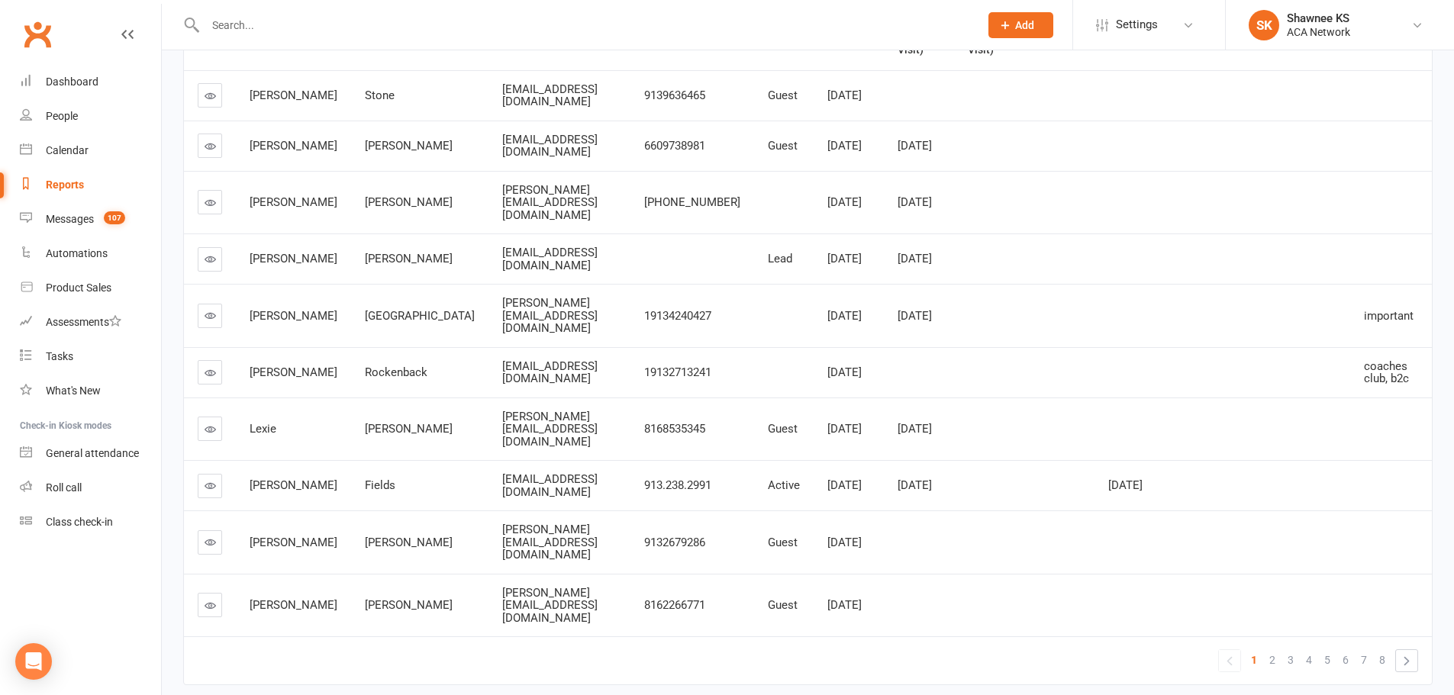
click at [211, 600] on icon at bounding box center [210, 605] width 11 height 11
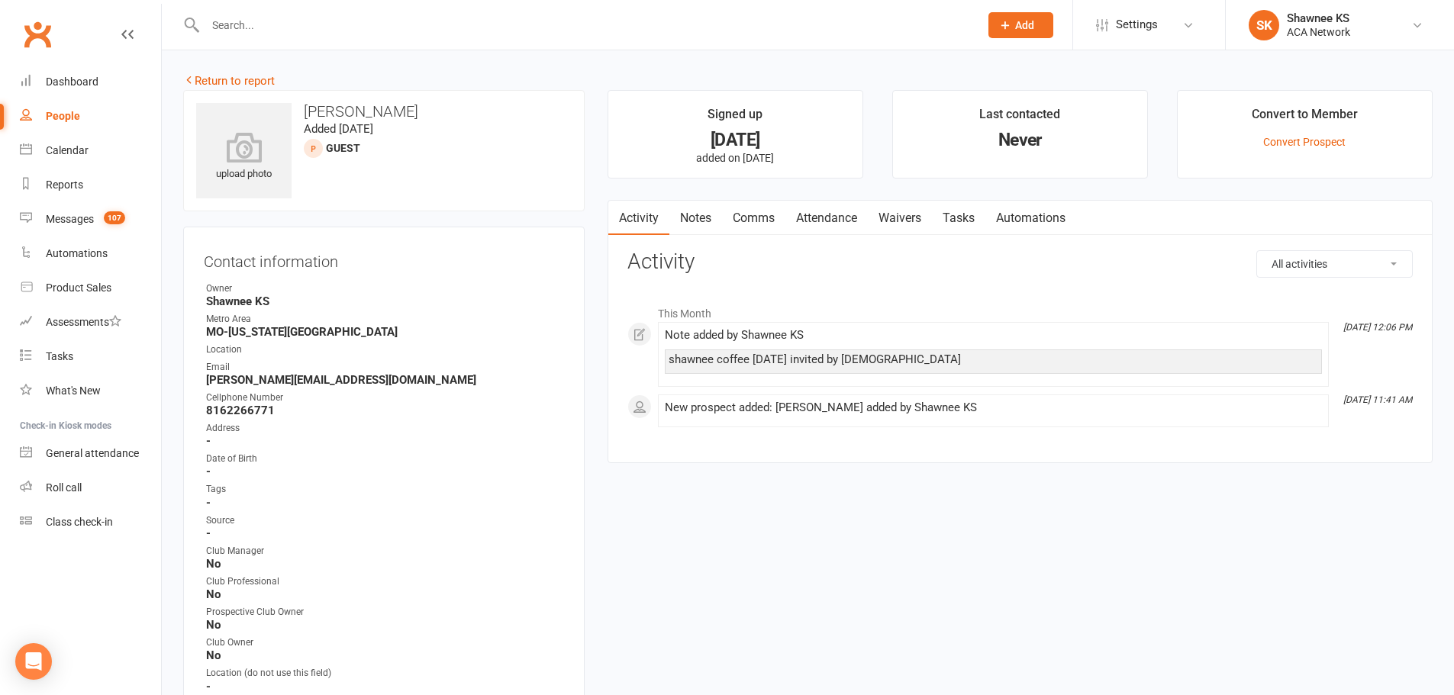
click at [701, 214] on link "Notes" at bounding box center [695, 218] width 53 height 35
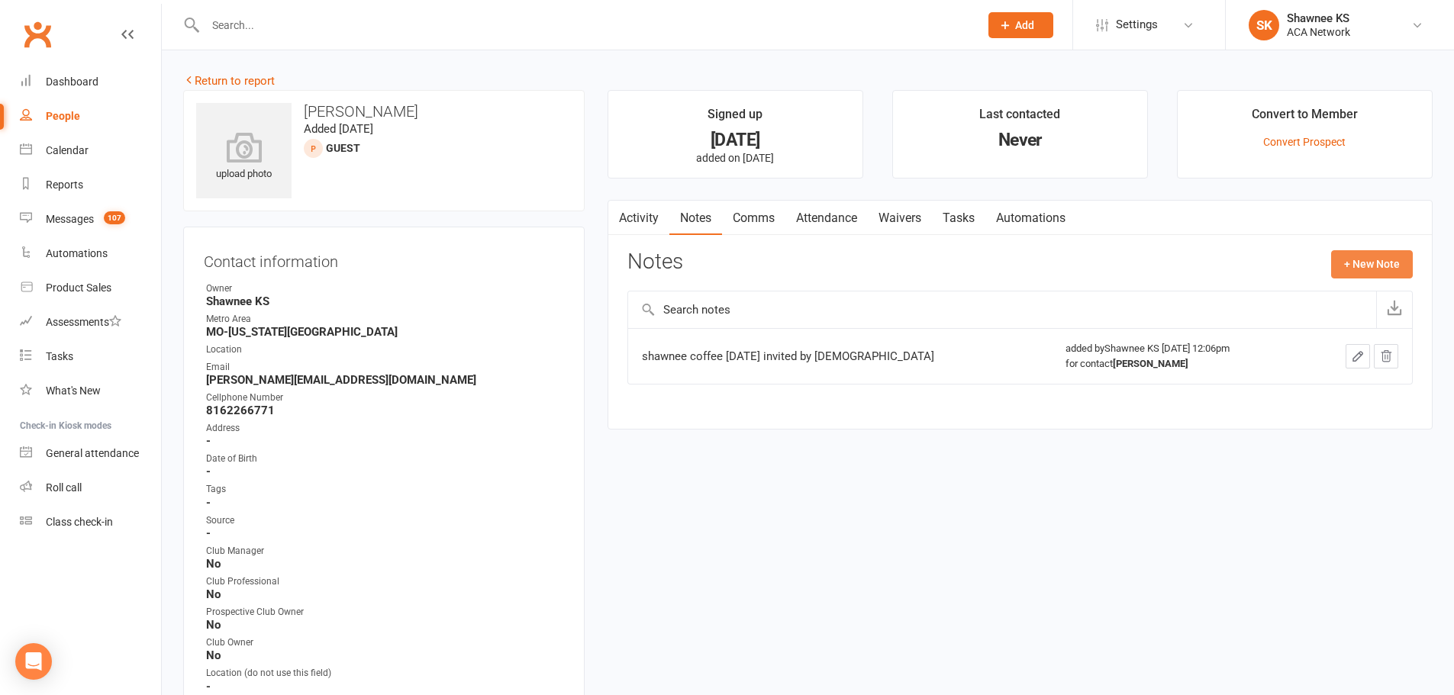
click at [1379, 269] on button "+ New Note" at bounding box center [1372, 263] width 82 height 27
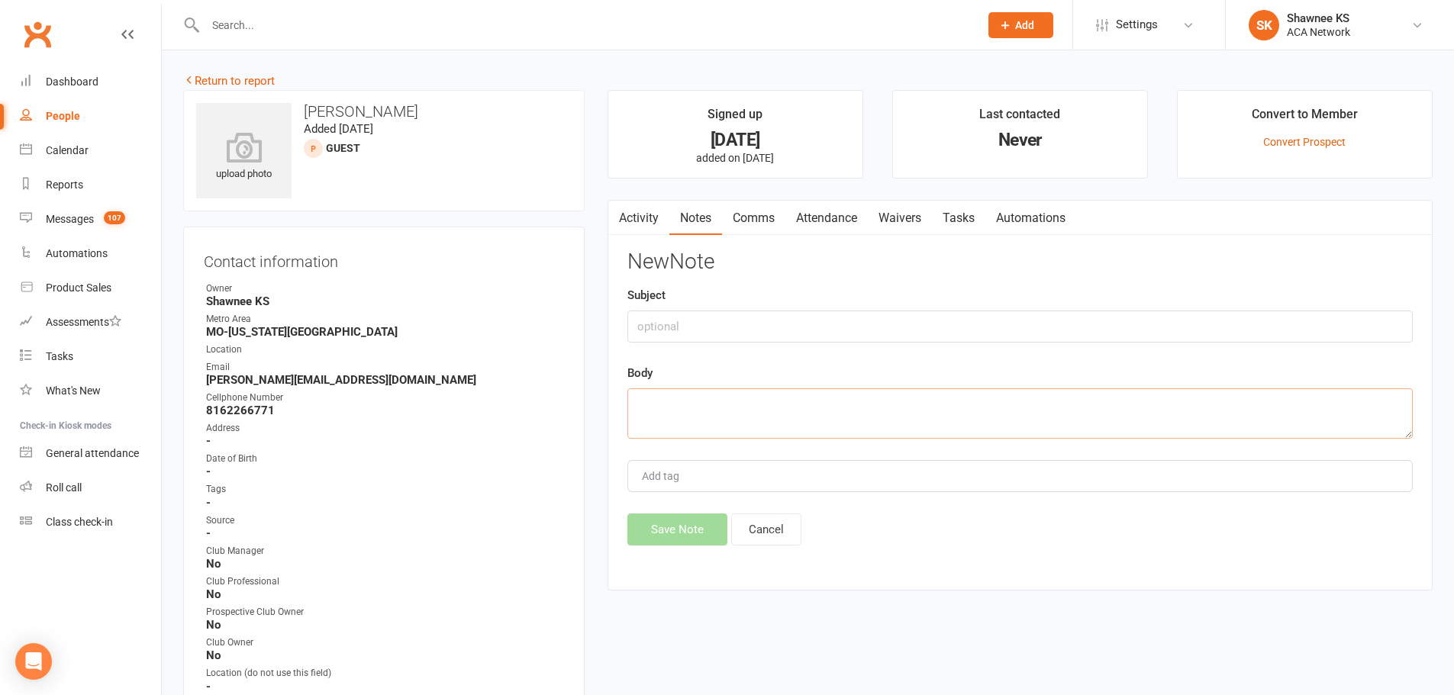
click at [741, 403] on textarea at bounding box center [1019, 413] width 785 height 50
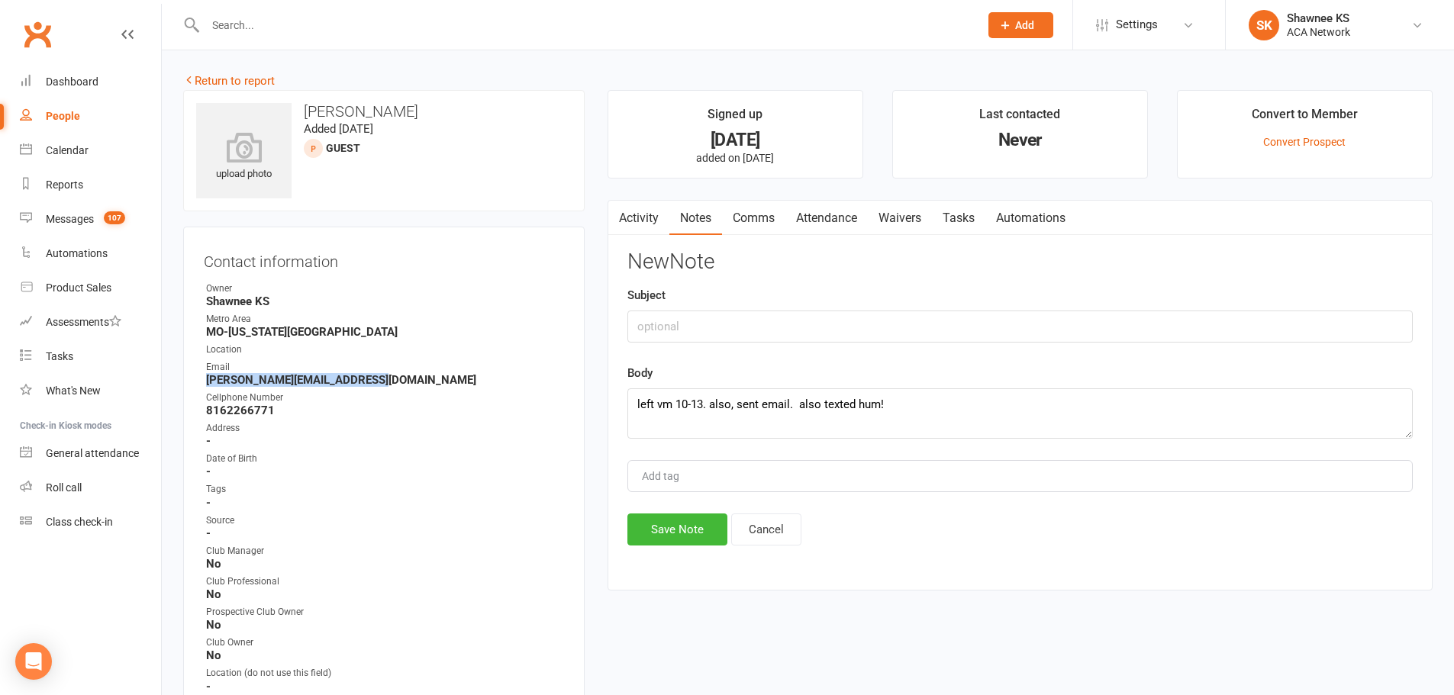
drag, startPoint x: 208, startPoint y: 380, endPoint x: 362, endPoint y: 379, distance: 154.9
click at [362, 379] on strong "[PERSON_NAME][EMAIL_ADDRESS][DOMAIN_NAME]" at bounding box center [385, 380] width 358 height 14
copy strong "[PERSON_NAME][EMAIL_ADDRESS][DOMAIN_NAME]"
click at [910, 396] on textarea "left vm 10-13. also, sent email. also texted hum!" at bounding box center [1019, 413] width 785 height 50
paste textarea "our members of our club. You can come [DATE] to a team meeting we have at 1130 …"
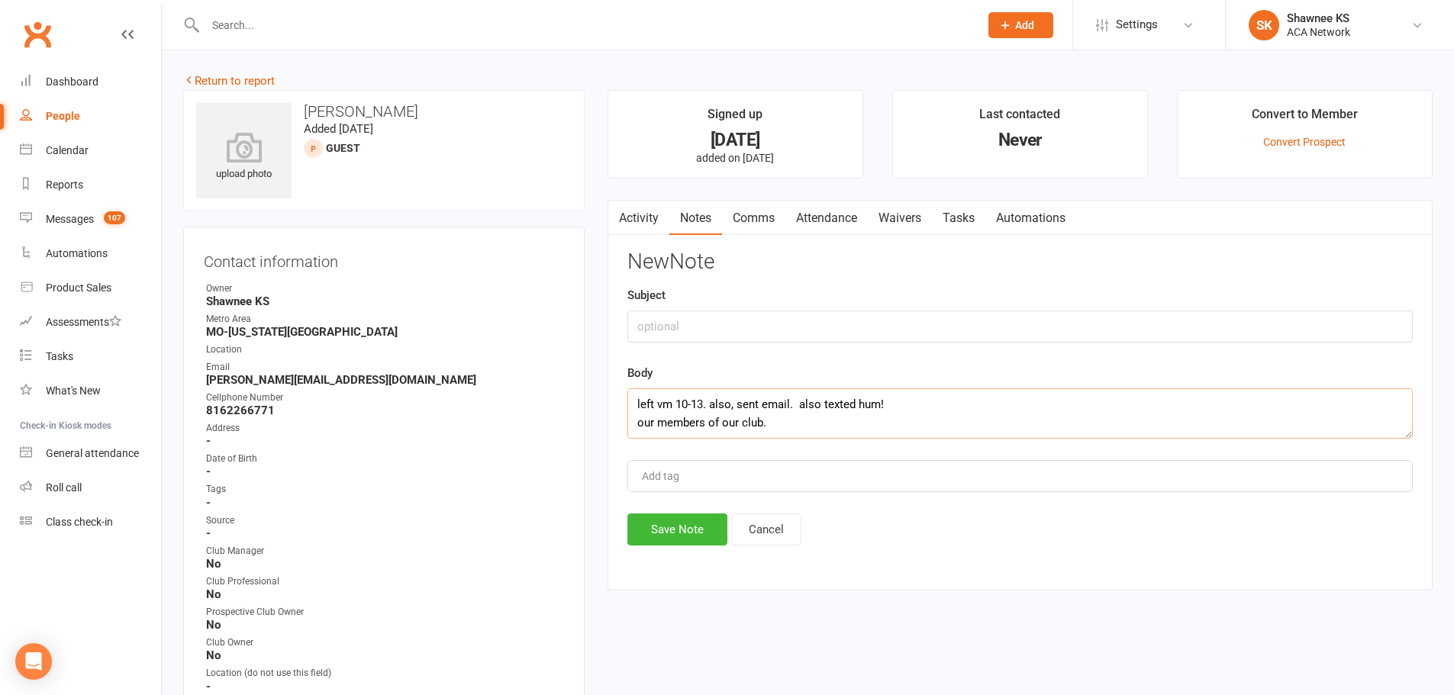
scroll to position [138, 0]
type textarea "left vm 10-13. also, sent email. also texted hum! our members of our club. You …"
click at [693, 540] on button "Save Note" at bounding box center [677, 530] width 100 height 32
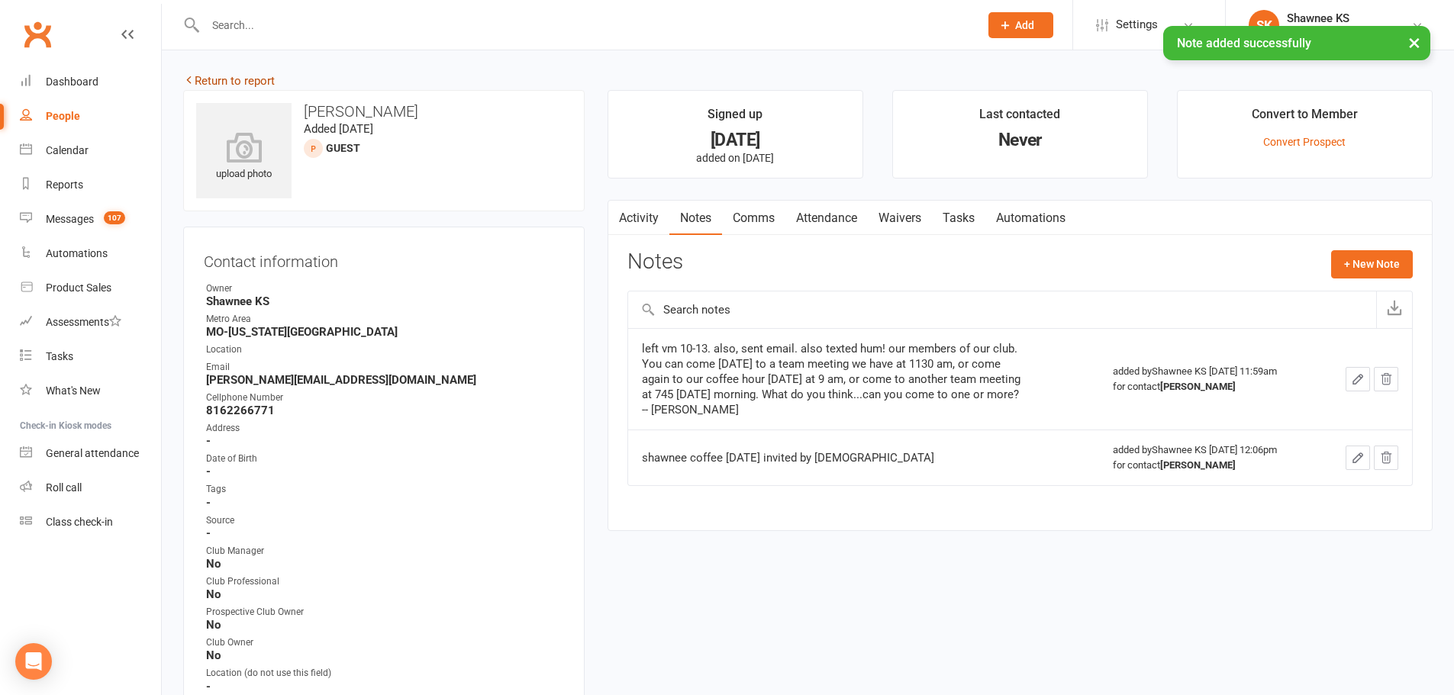
click at [217, 76] on link "Return to report" at bounding box center [229, 81] width 92 height 14
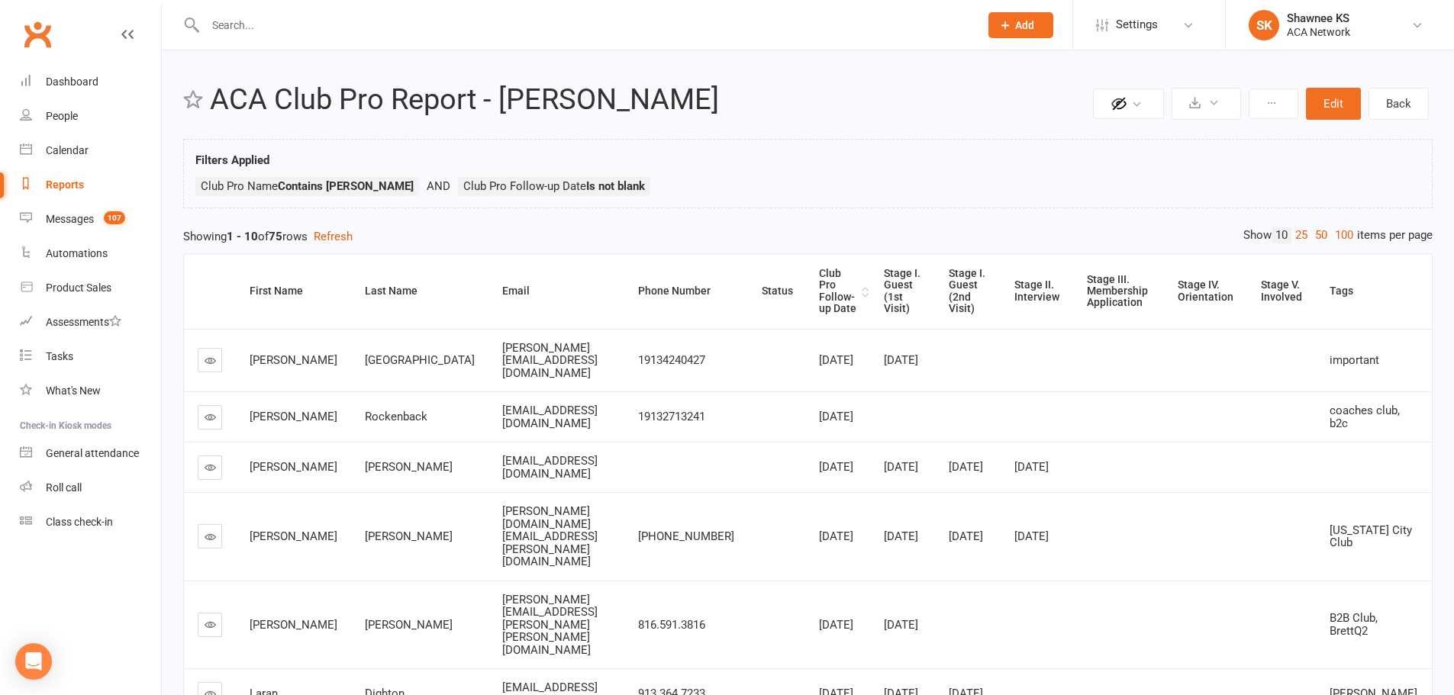
click at [821, 288] on div "Club Pro Follow-up Date" at bounding box center [838, 291] width 39 height 47
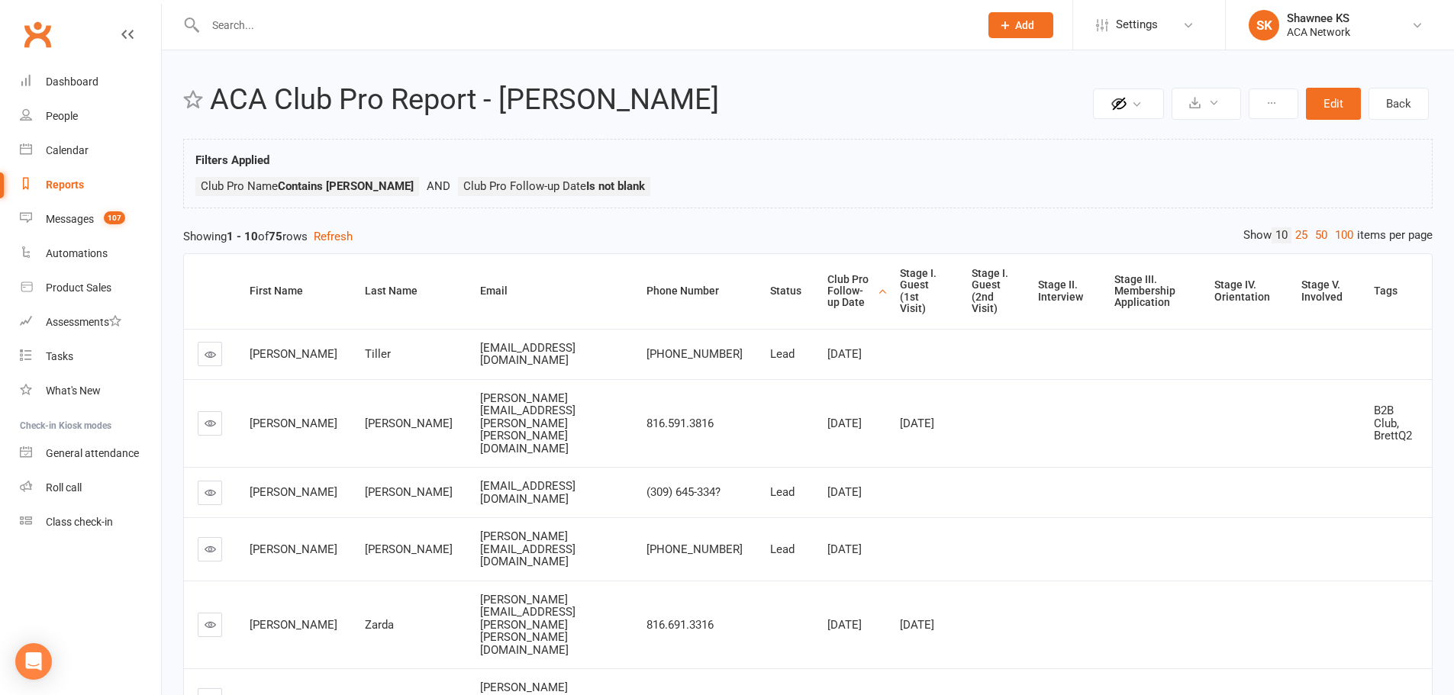
click at [827, 292] on div "Club Pro Follow-up Date" at bounding box center [850, 291] width 46 height 35
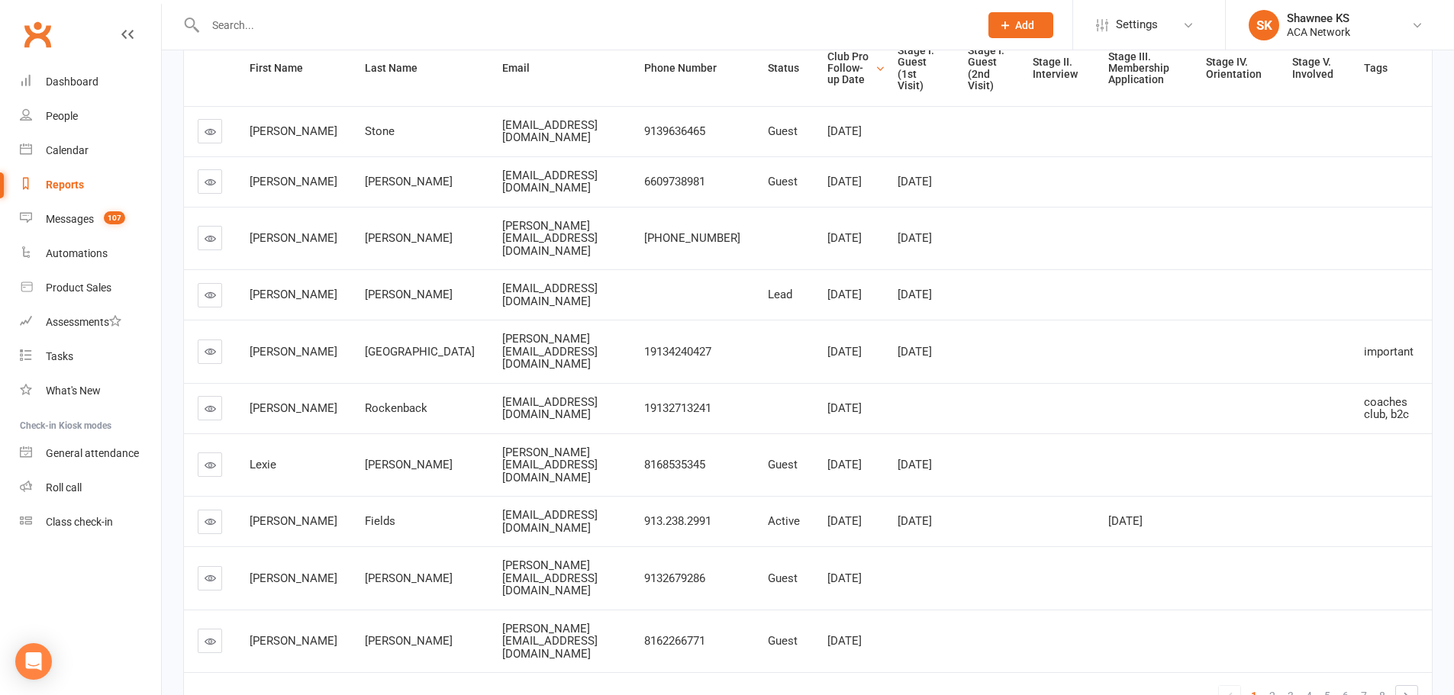
scroll to position [229, 0]
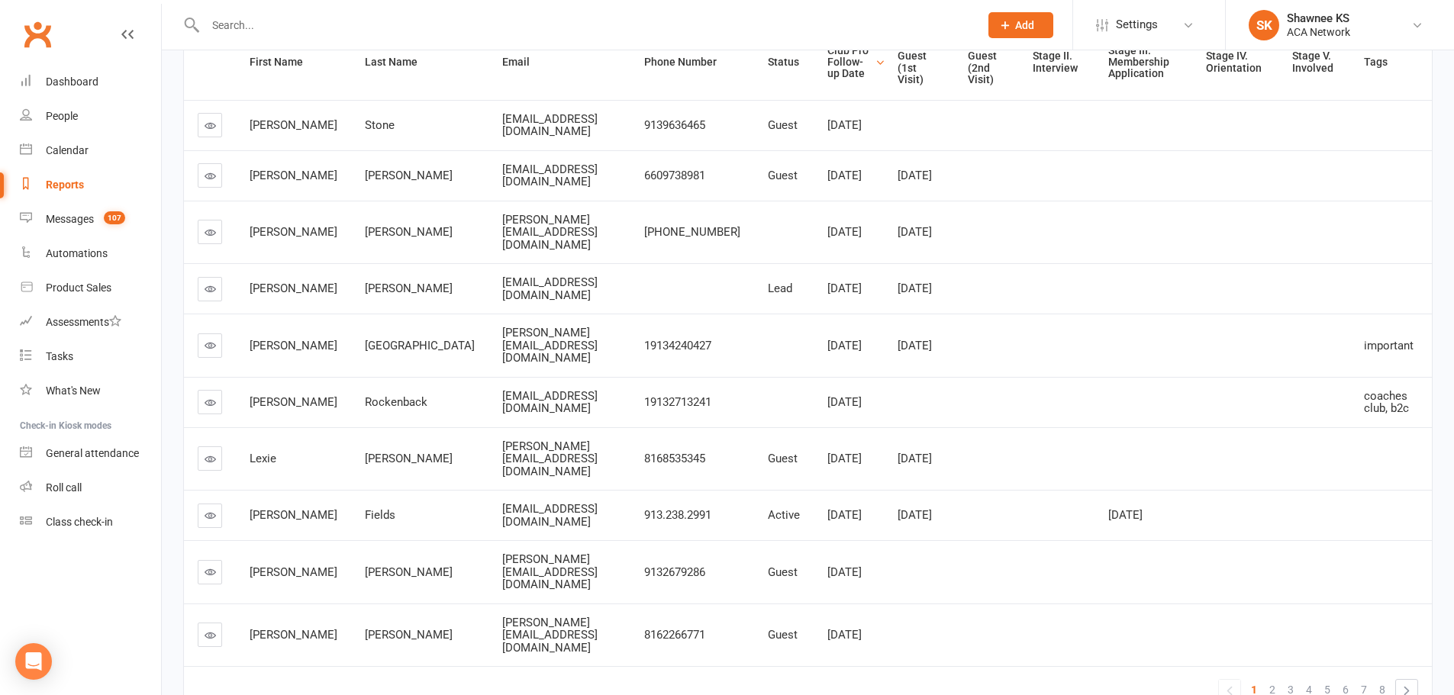
click at [210, 566] on icon at bounding box center [210, 571] width 11 height 11
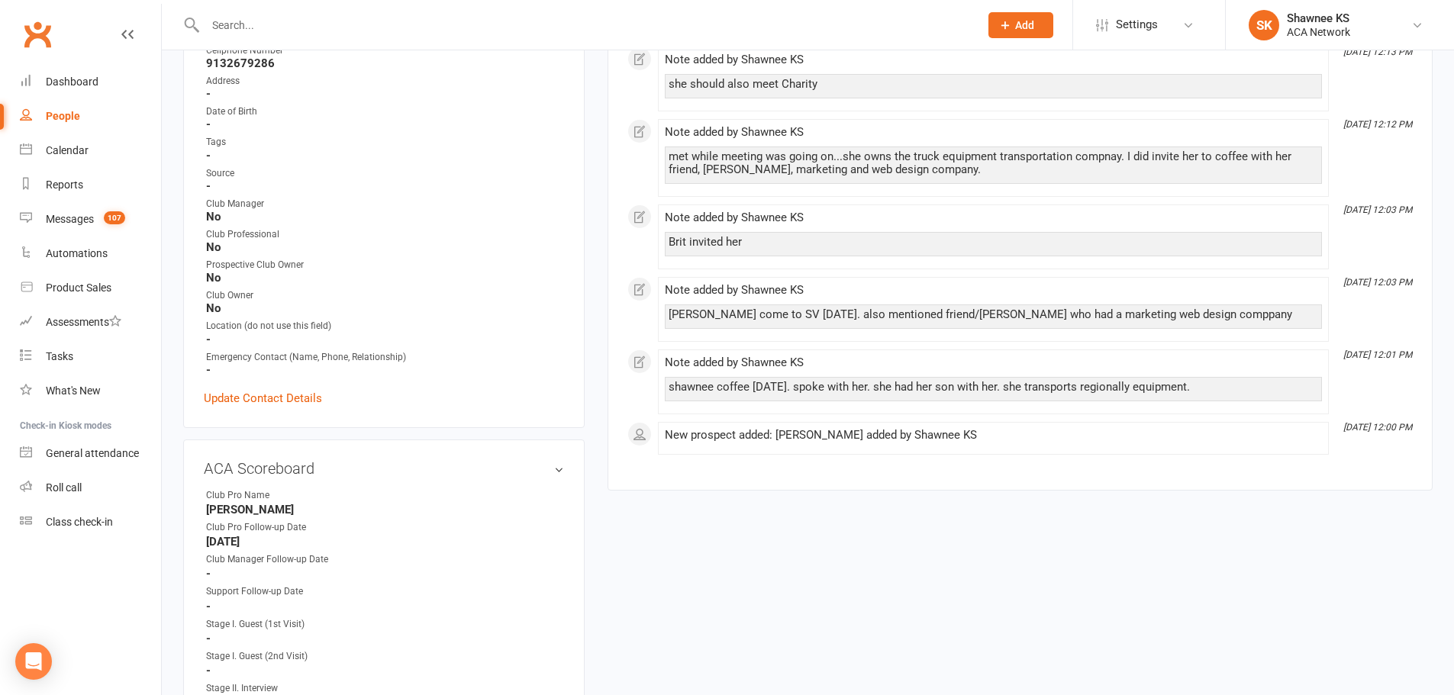
scroll to position [458, 0]
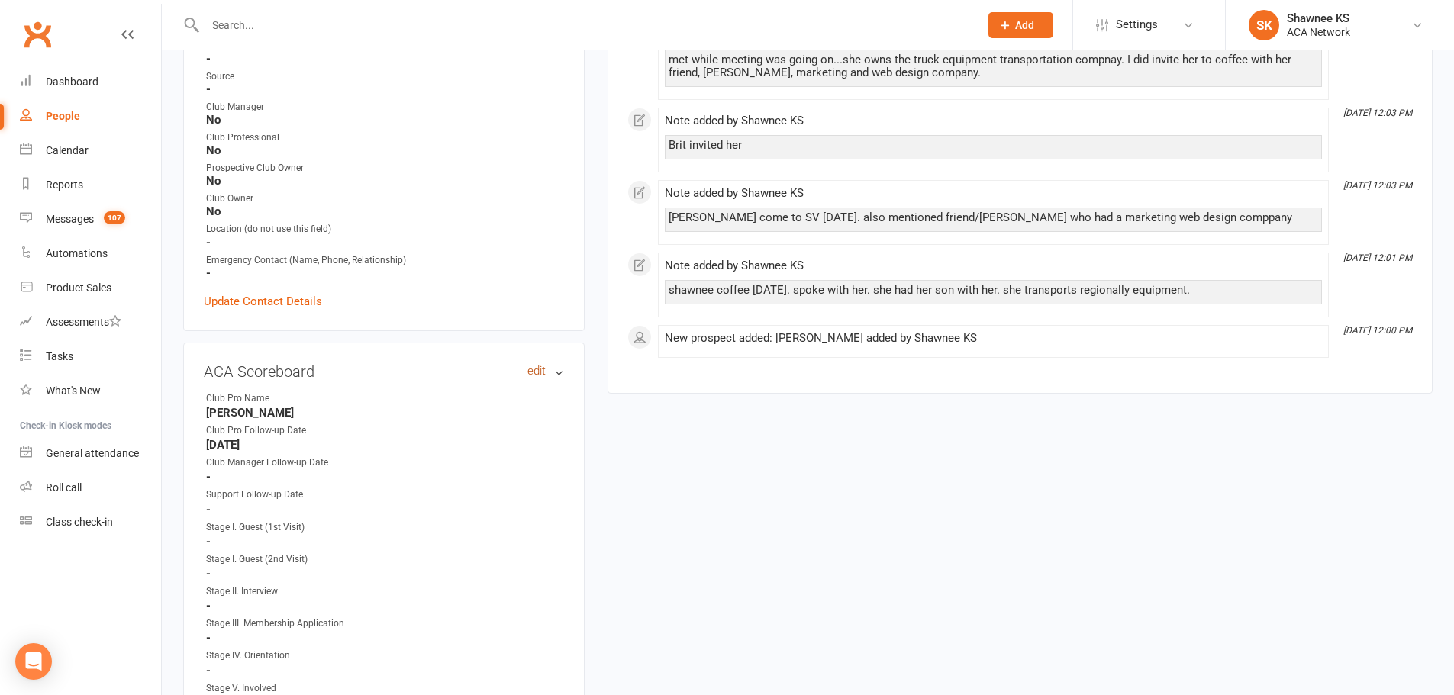
click at [536, 367] on link "edit" at bounding box center [536, 371] width 18 height 13
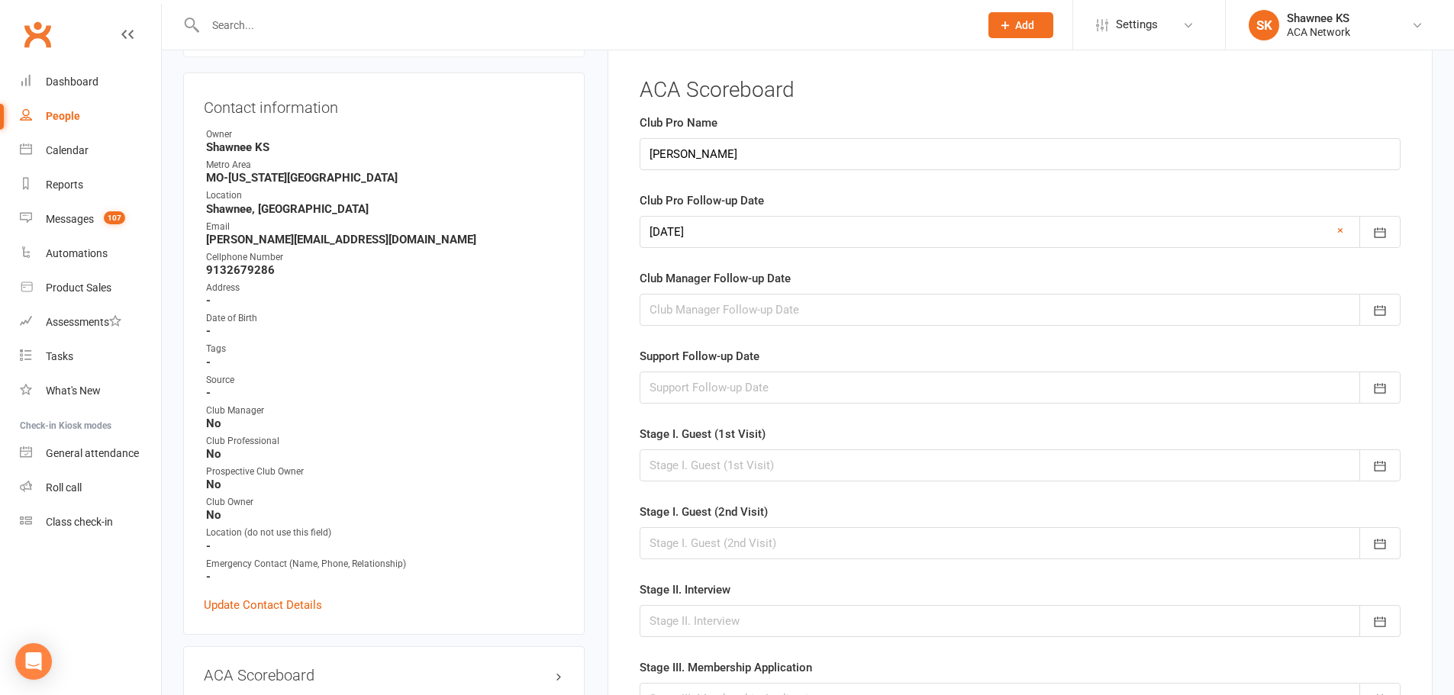
scroll to position [124, 0]
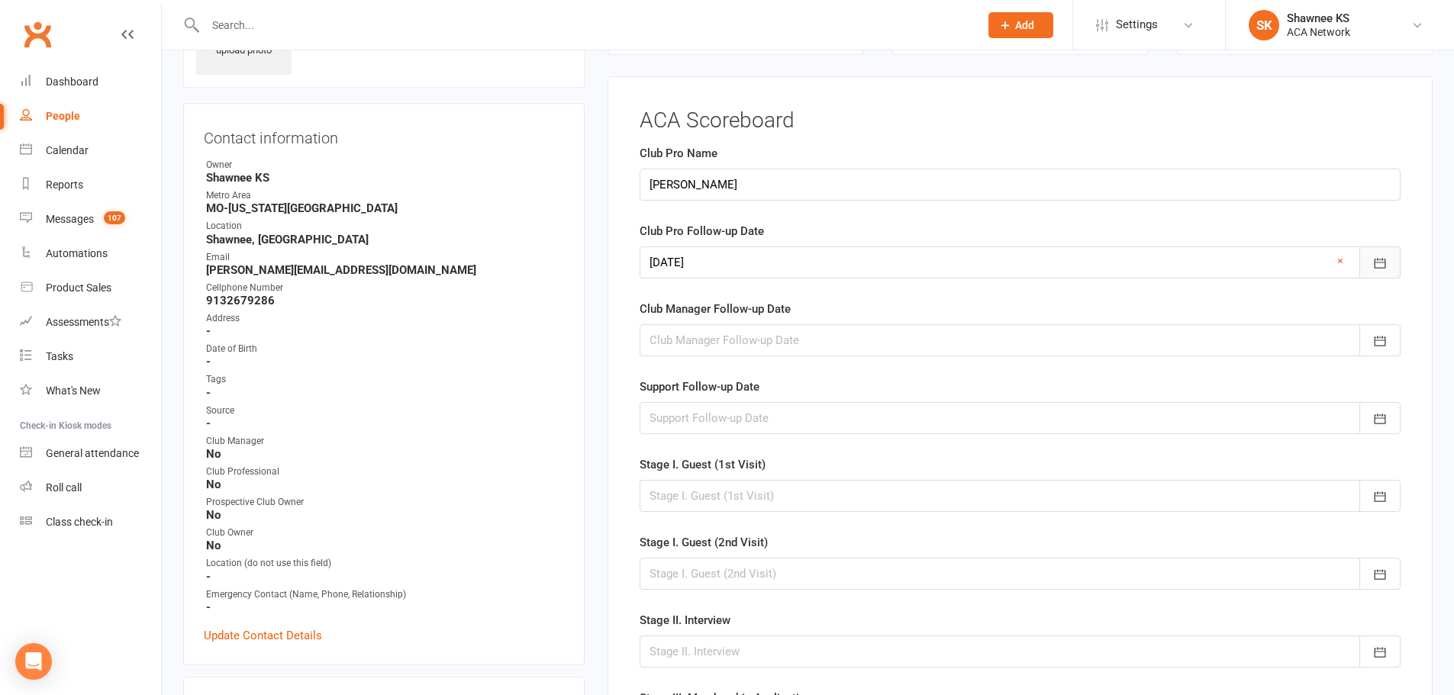
click at [1378, 256] on icon "button" at bounding box center [1379, 263] width 15 height 15
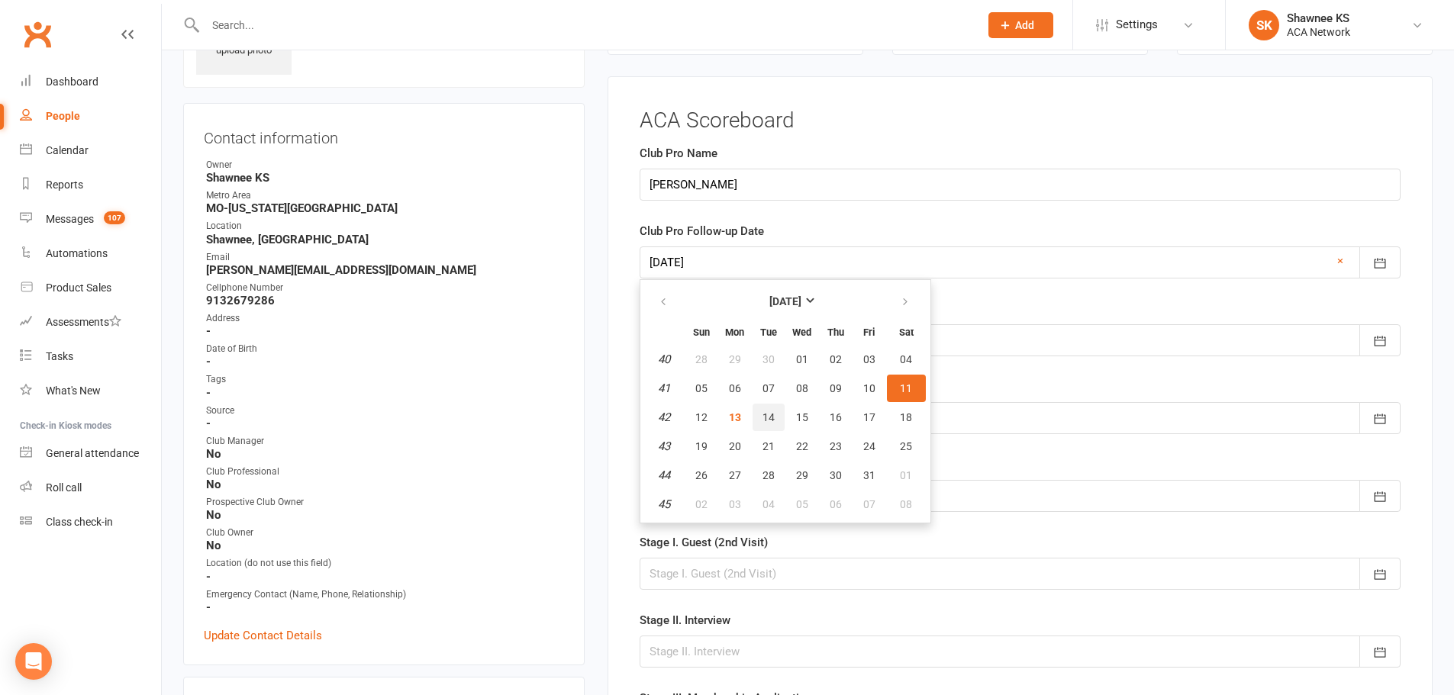
click at [773, 417] on span "14" at bounding box center [768, 417] width 12 height 12
type input "[DATE]"
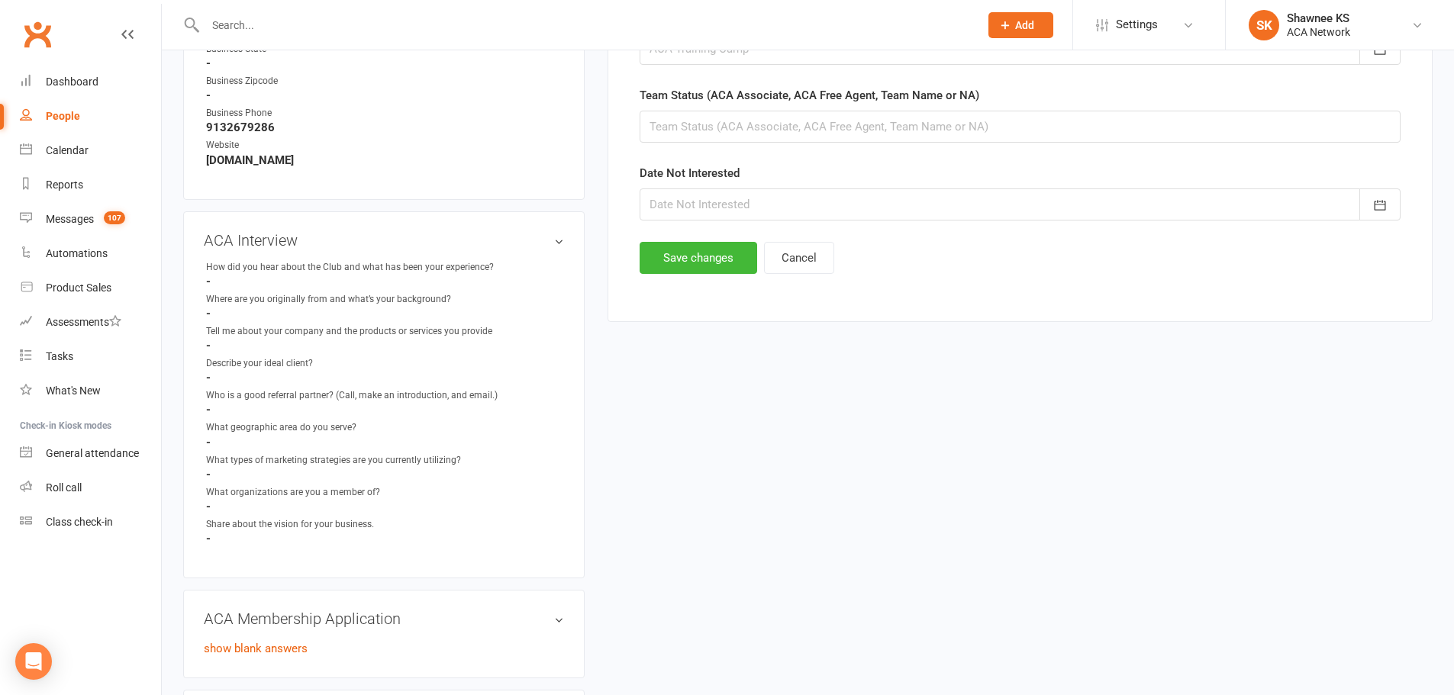
scroll to position [1039, 0]
click at [678, 256] on button "Save changes" at bounding box center [699, 256] width 118 height 32
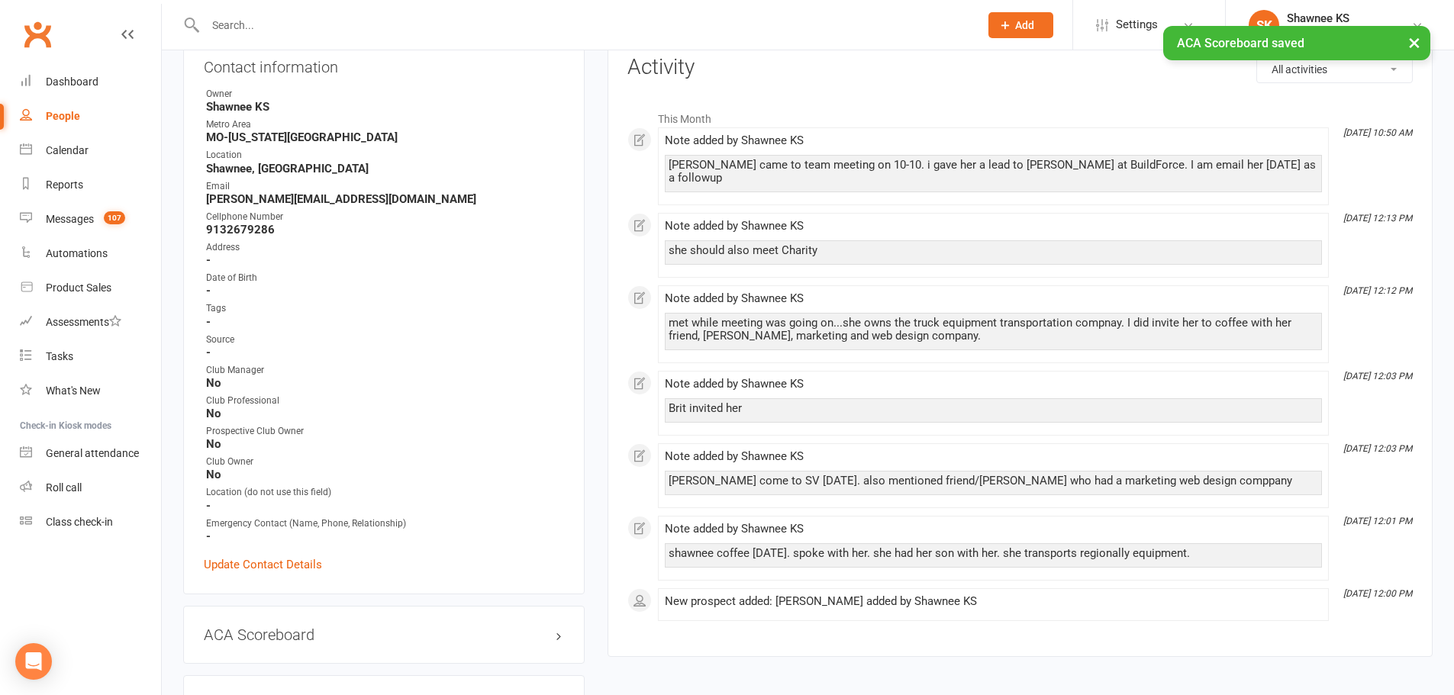
scroll to position [0, 0]
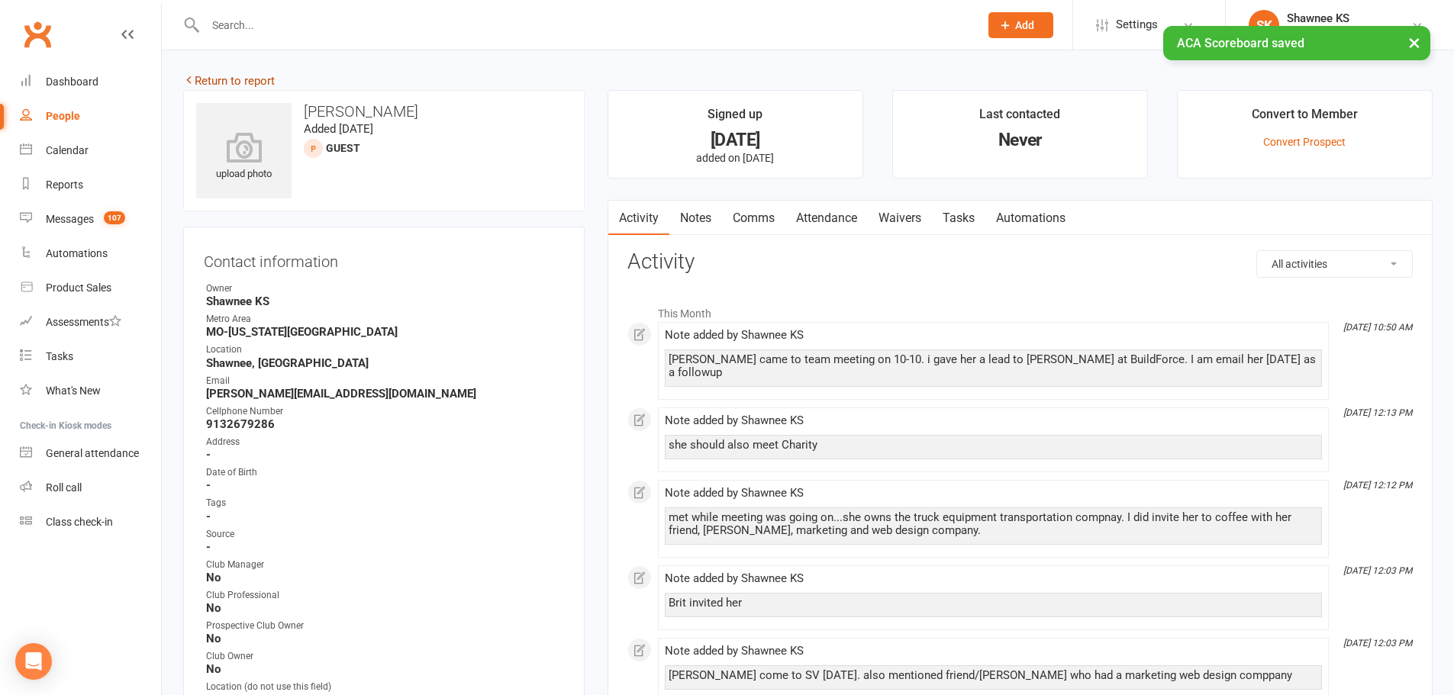
click at [253, 82] on link "Return to report" at bounding box center [229, 81] width 92 height 14
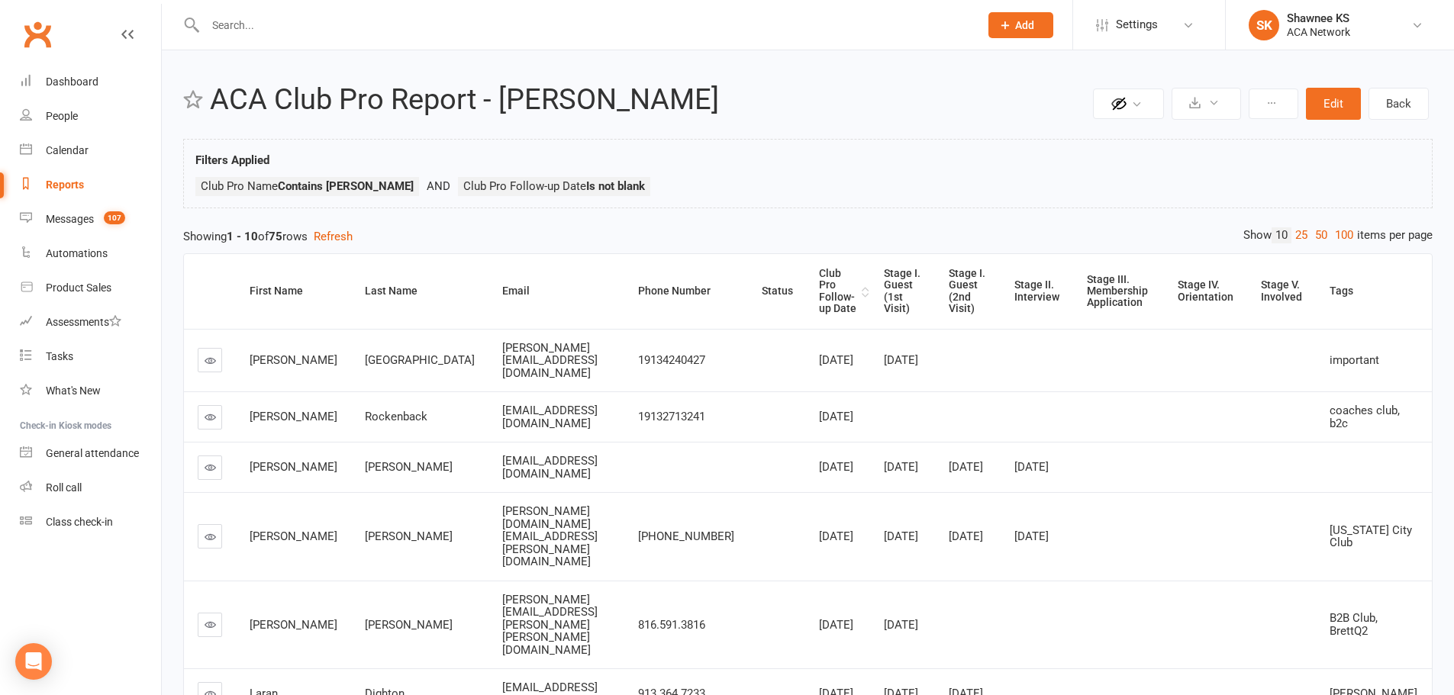
click at [823, 285] on div "Club Pro Follow-up Date" at bounding box center [838, 291] width 39 height 47
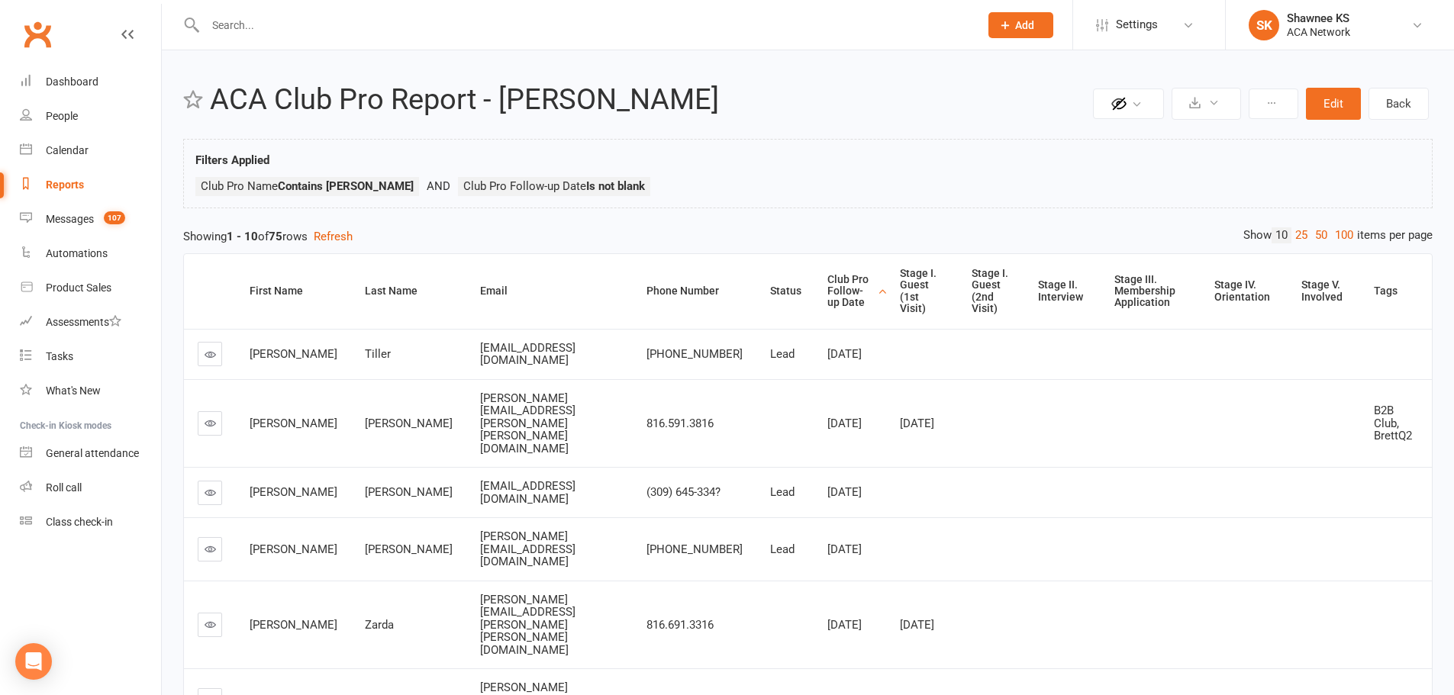
click at [827, 288] on div "Club Pro Follow-up Date" at bounding box center [850, 291] width 46 height 35
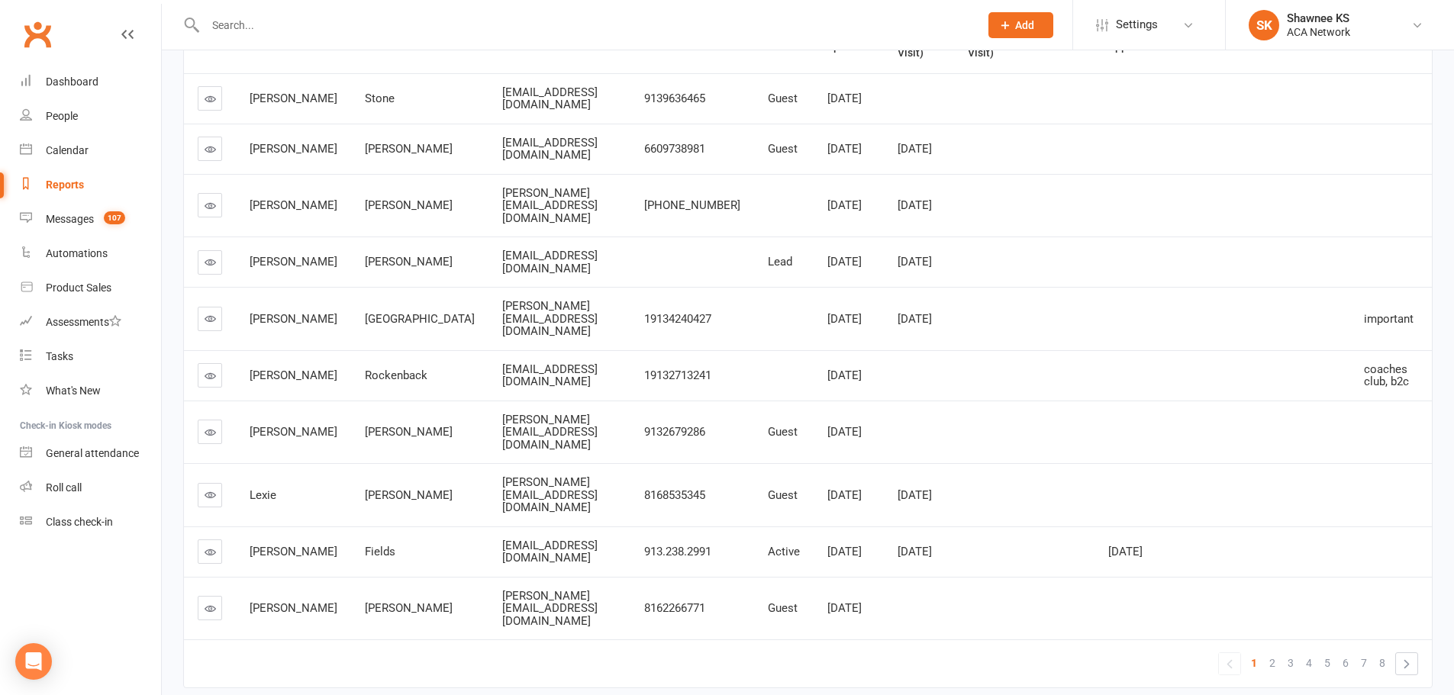
scroll to position [259, 0]
click at [215, 543] on icon at bounding box center [210, 548] width 11 height 11
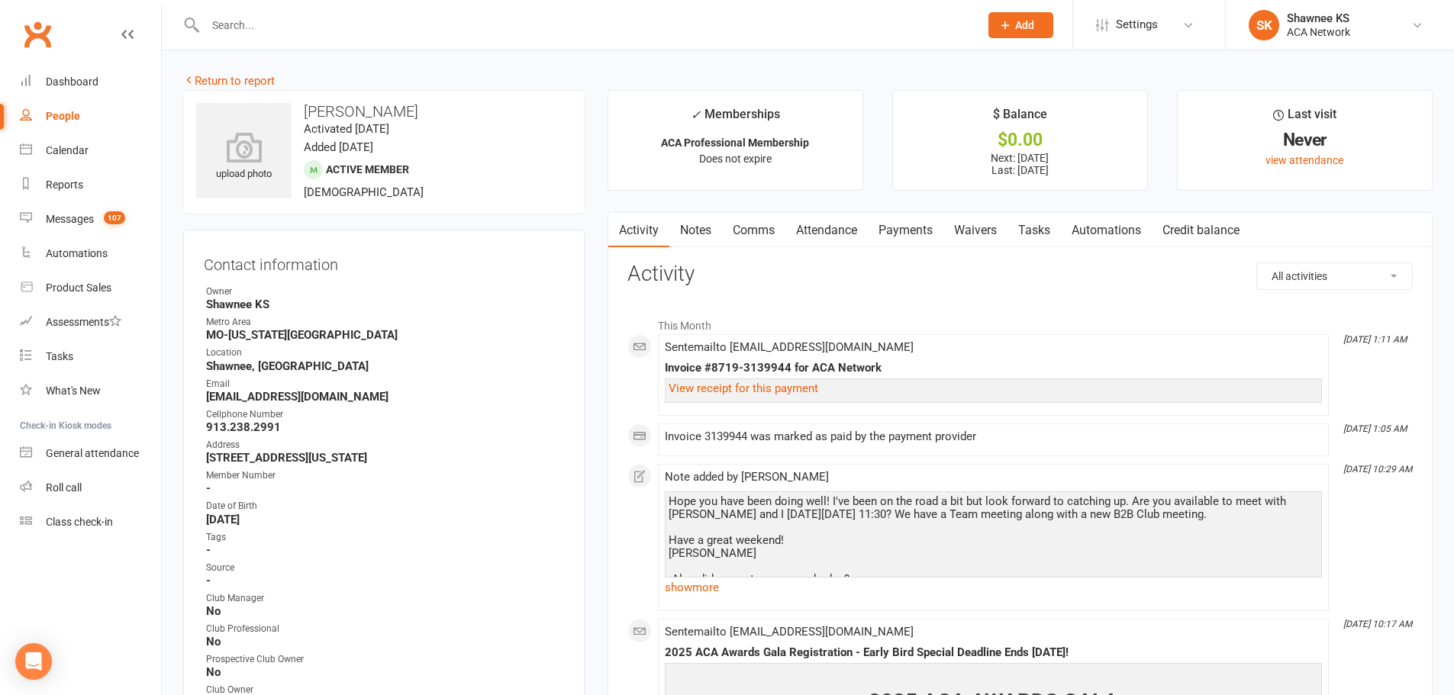
click at [710, 227] on link "Notes" at bounding box center [695, 230] width 53 height 35
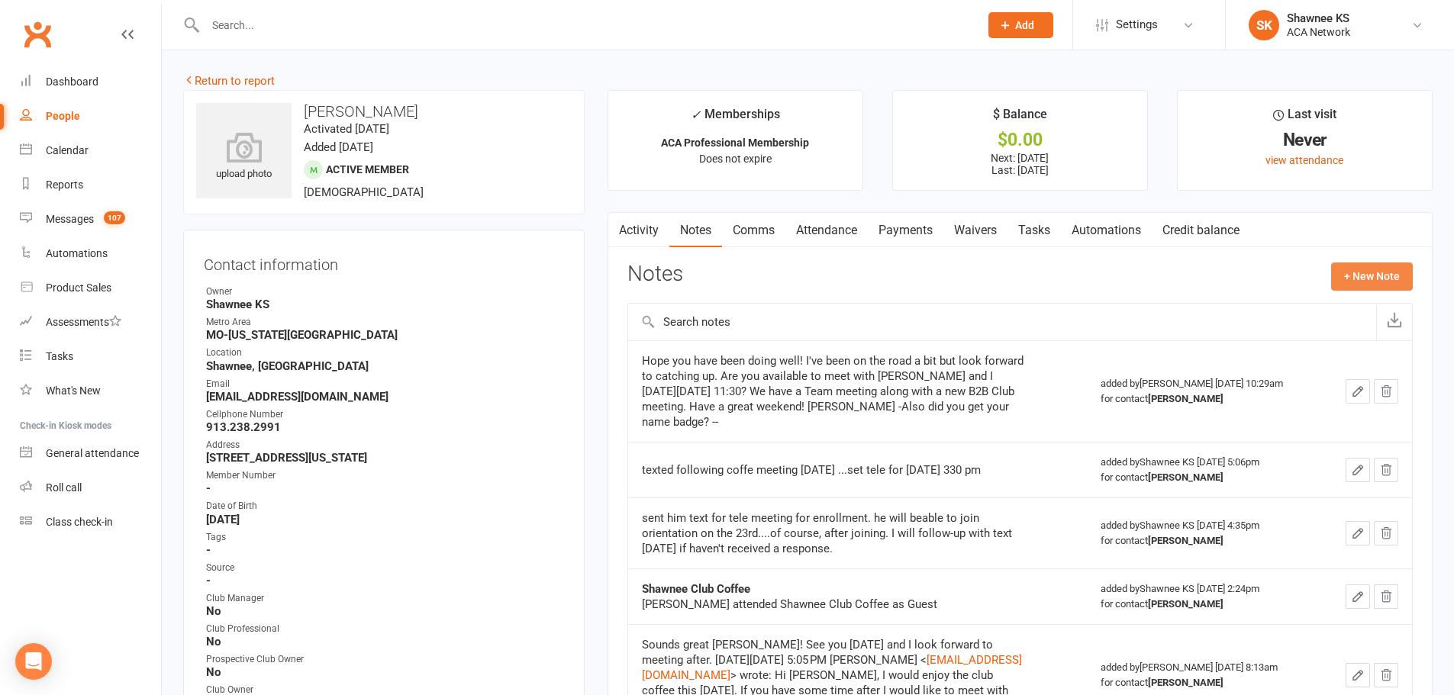
click at [1374, 278] on button "+ New Note" at bounding box center [1372, 276] width 82 height 27
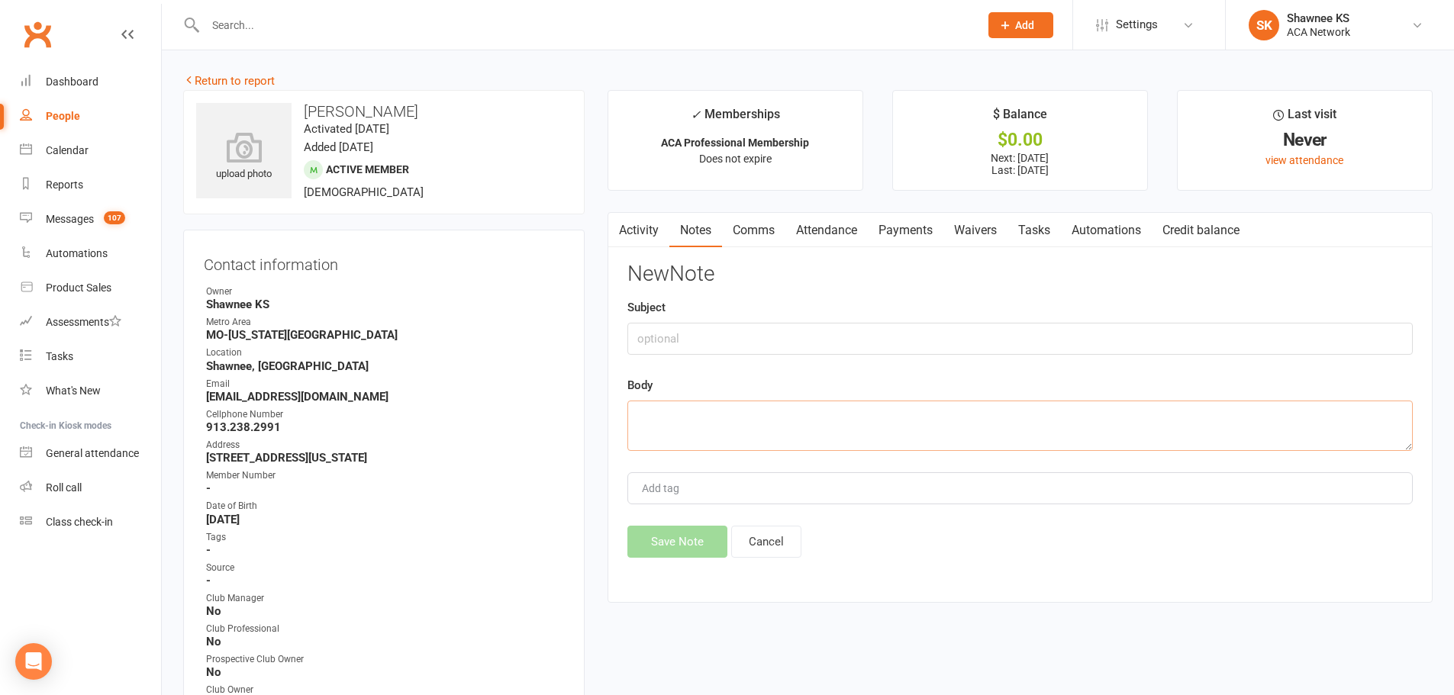
click at [765, 418] on textarea at bounding box center [1019, 426] width 785 height 50
paste textarea "Yes...[PERSON_NAME]...long time no see I remember you were taking some courses …"
type textarea "Yes...[PERSON_NAME]...long time no see I remember you were taking some courses …"
click at [669, 547] on button "Save Note" at bounding box center [677, 542] width 100 height 32
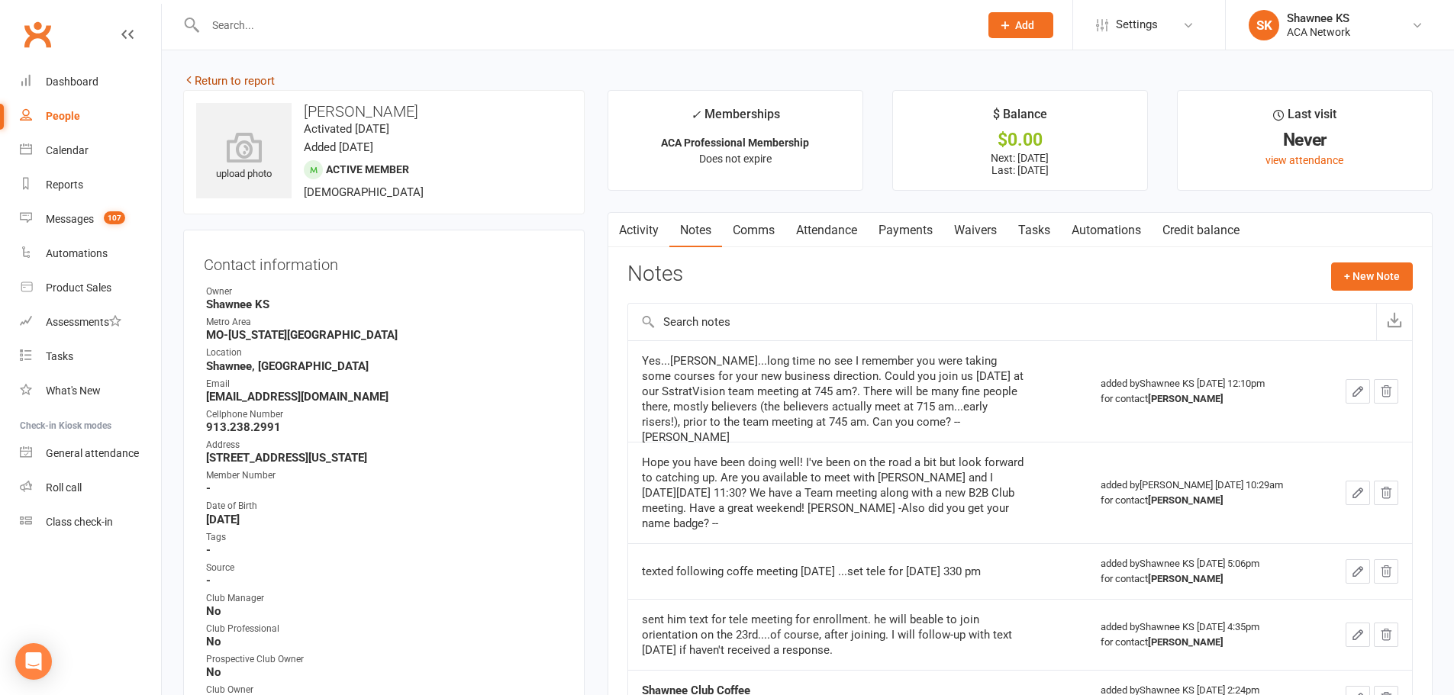
click at [241, 82] on link "Return to report" at bounding box center [229, 81] width 92 height 14
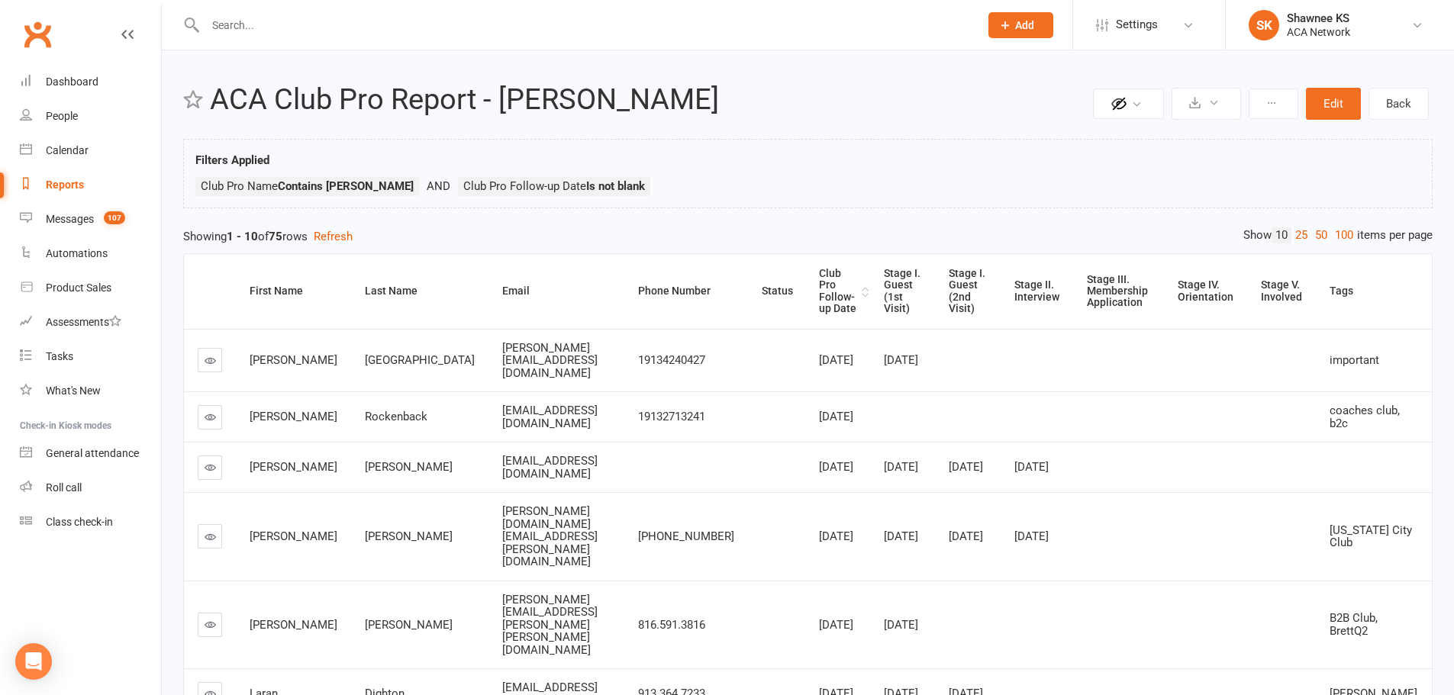
click at [829, 289] on div "Club Pro Follow-up Date" at bounding box center [838, 291] width 39 height 47
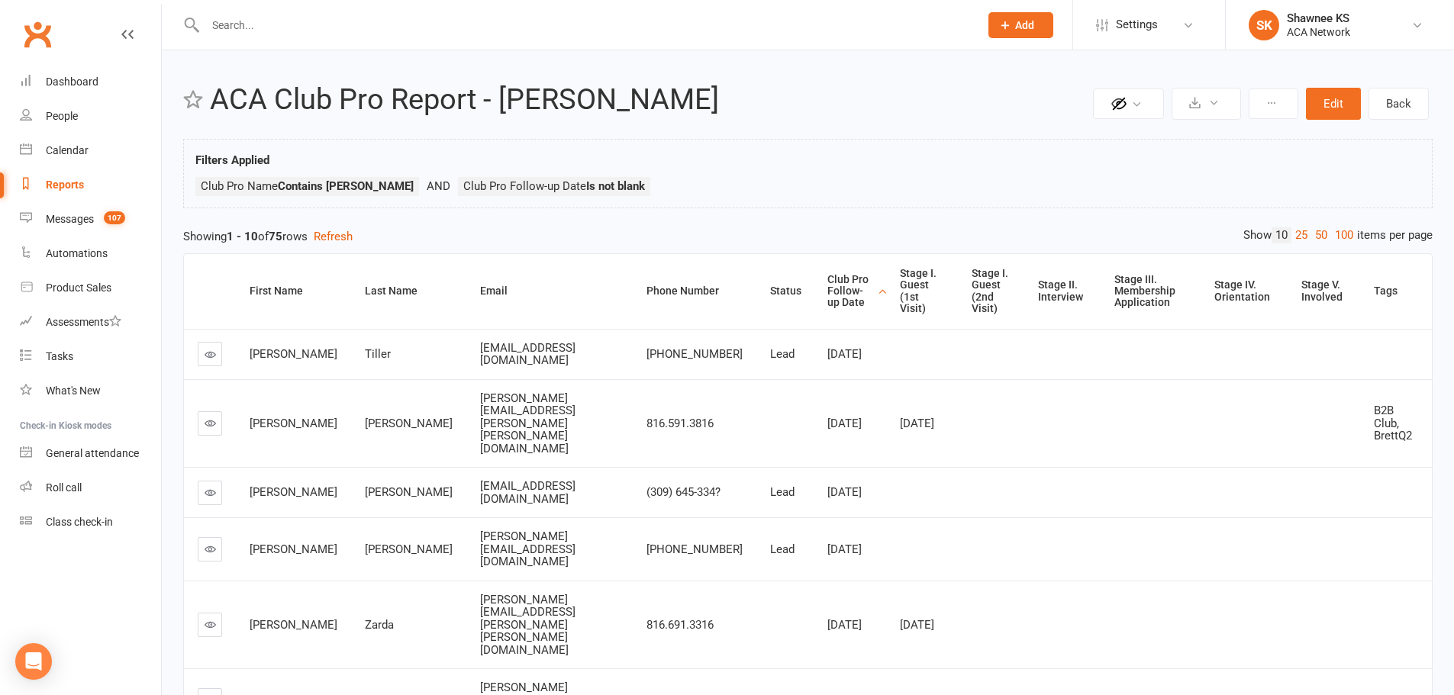
click at [827, 282] on div "Club Pro Follow-up Date" at bounding box center [850, 291] width 46 height 35
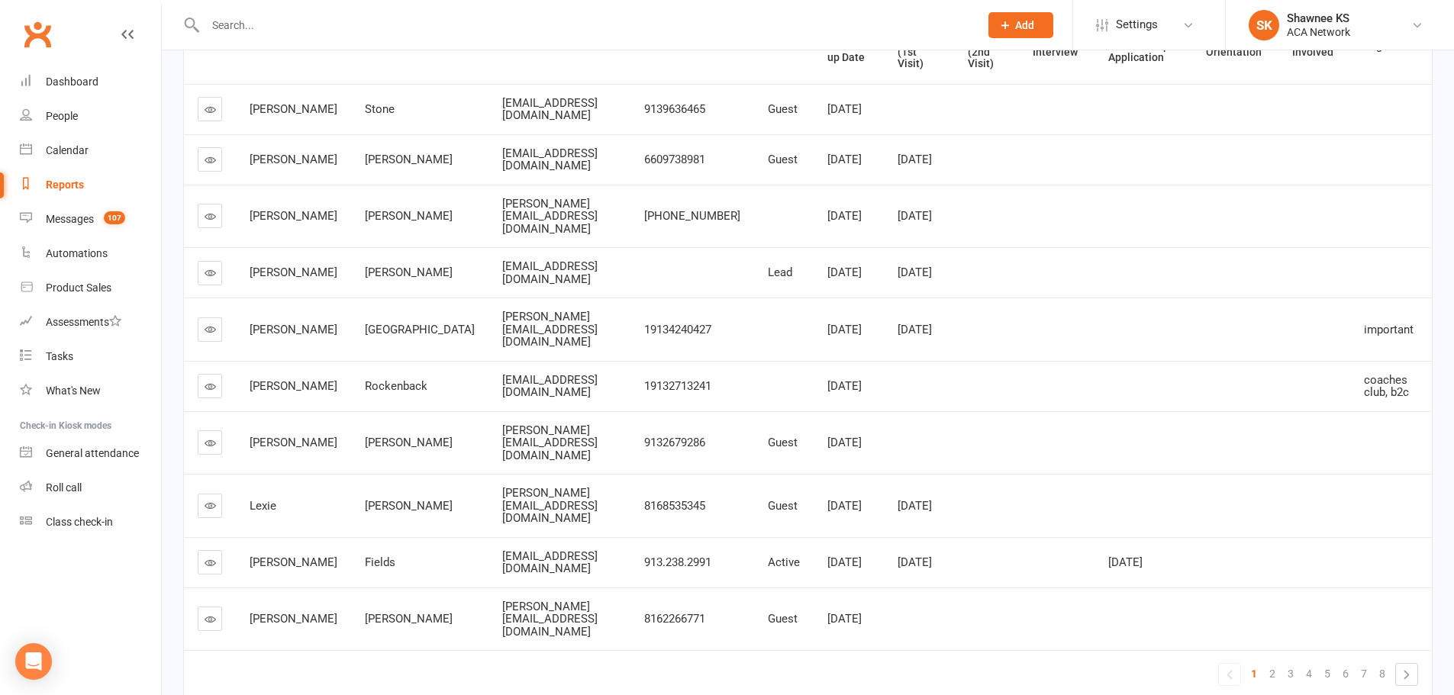
scroll to position [259, 0]
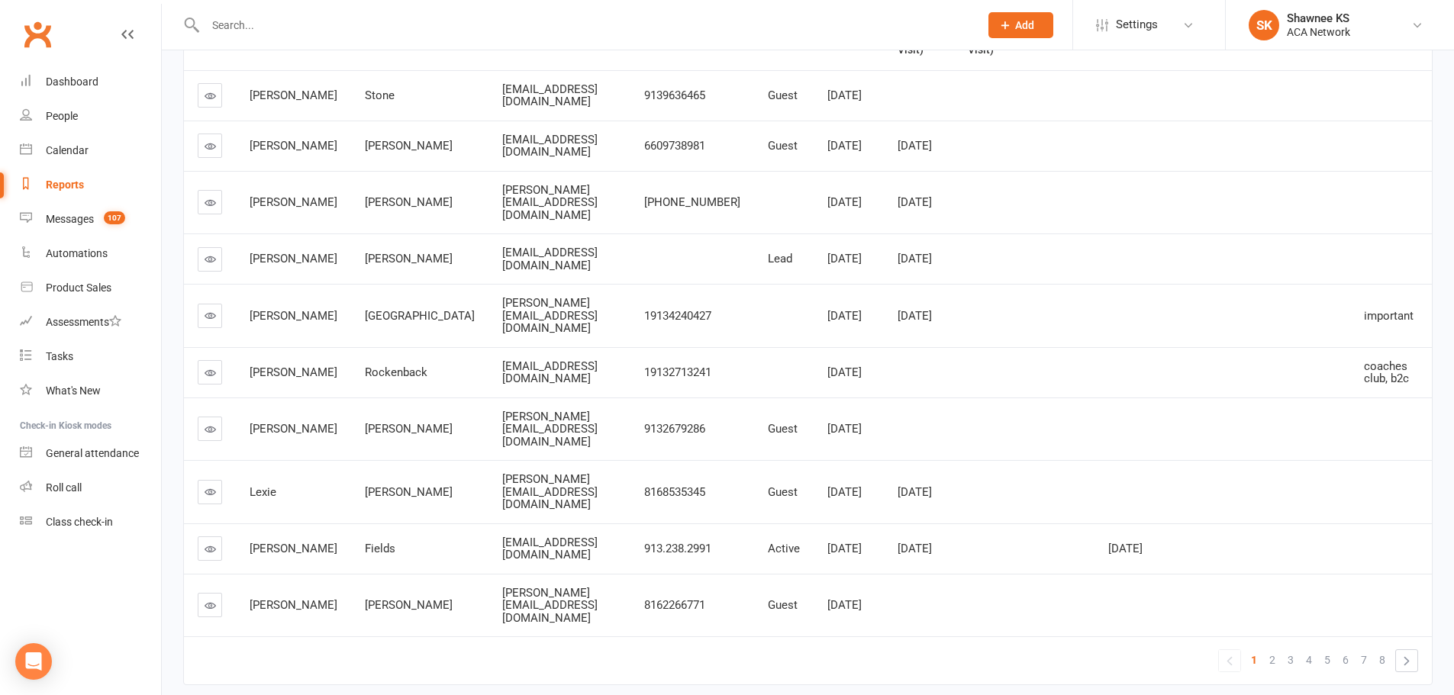
click at [207, 600] on icon at bounding box center [210, 605] width 11 height 11
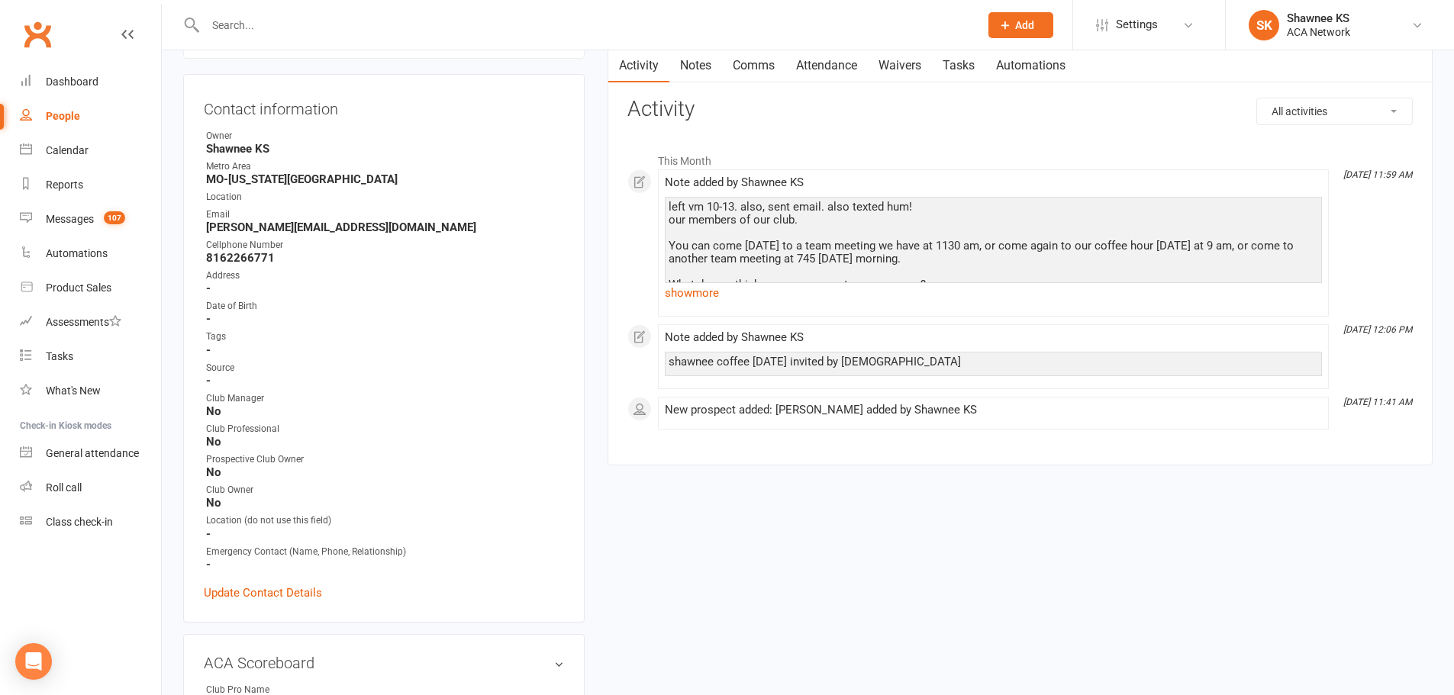
scroll to position [382, 0]
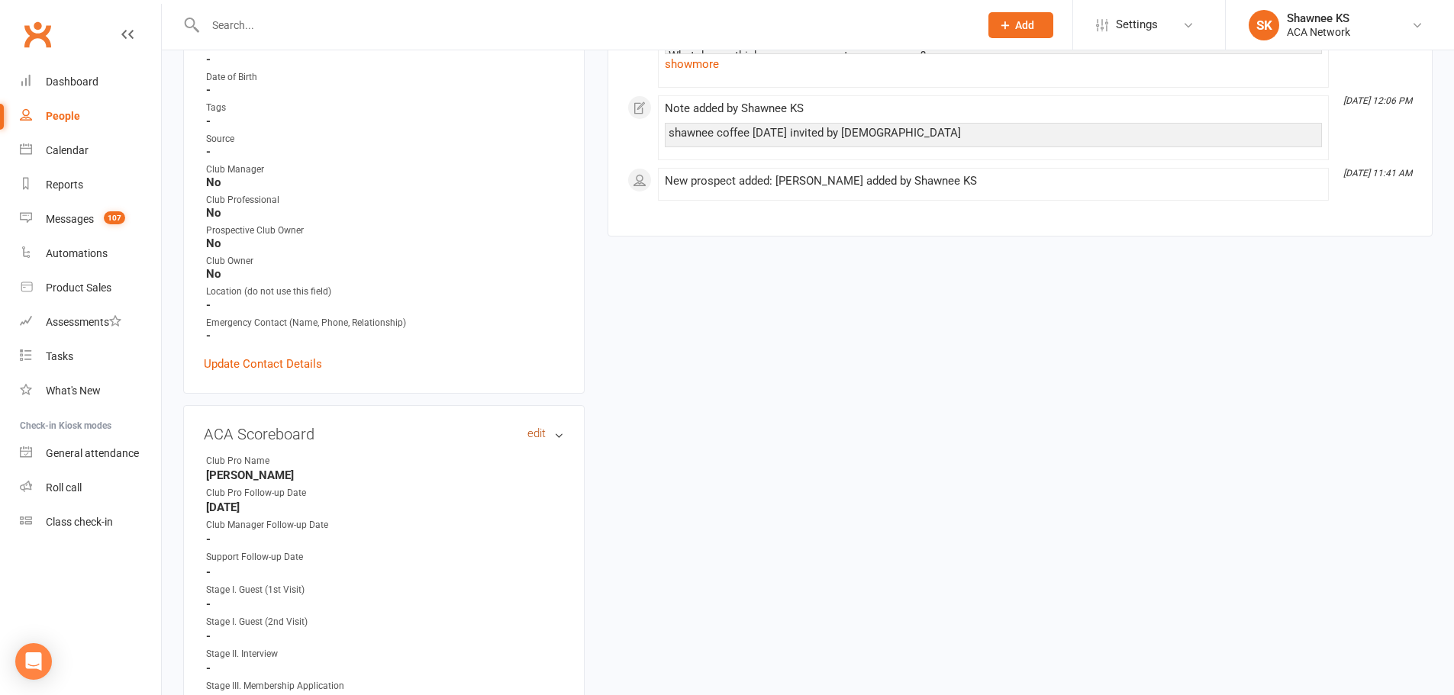
click at [536, 435] on link "edit" at bounding box center [536, 433] width 18 height 13
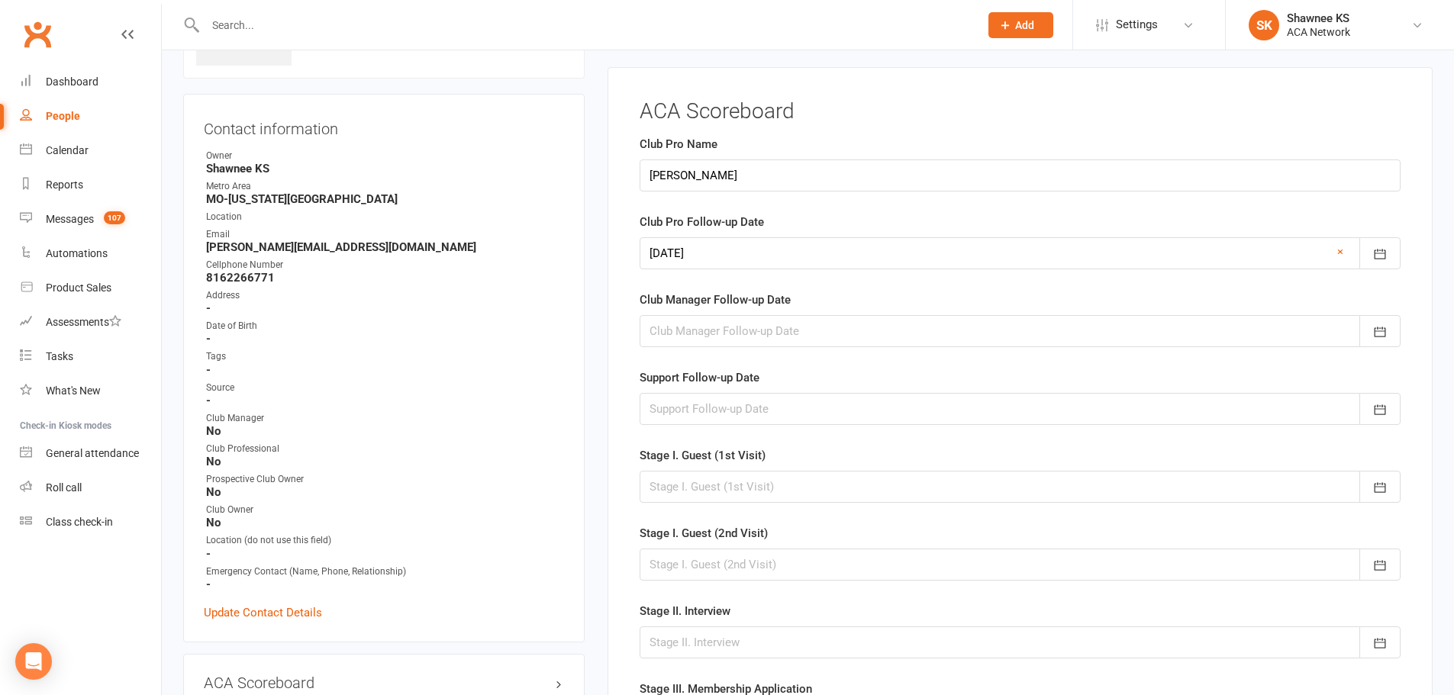
scroll to position [124, 0]
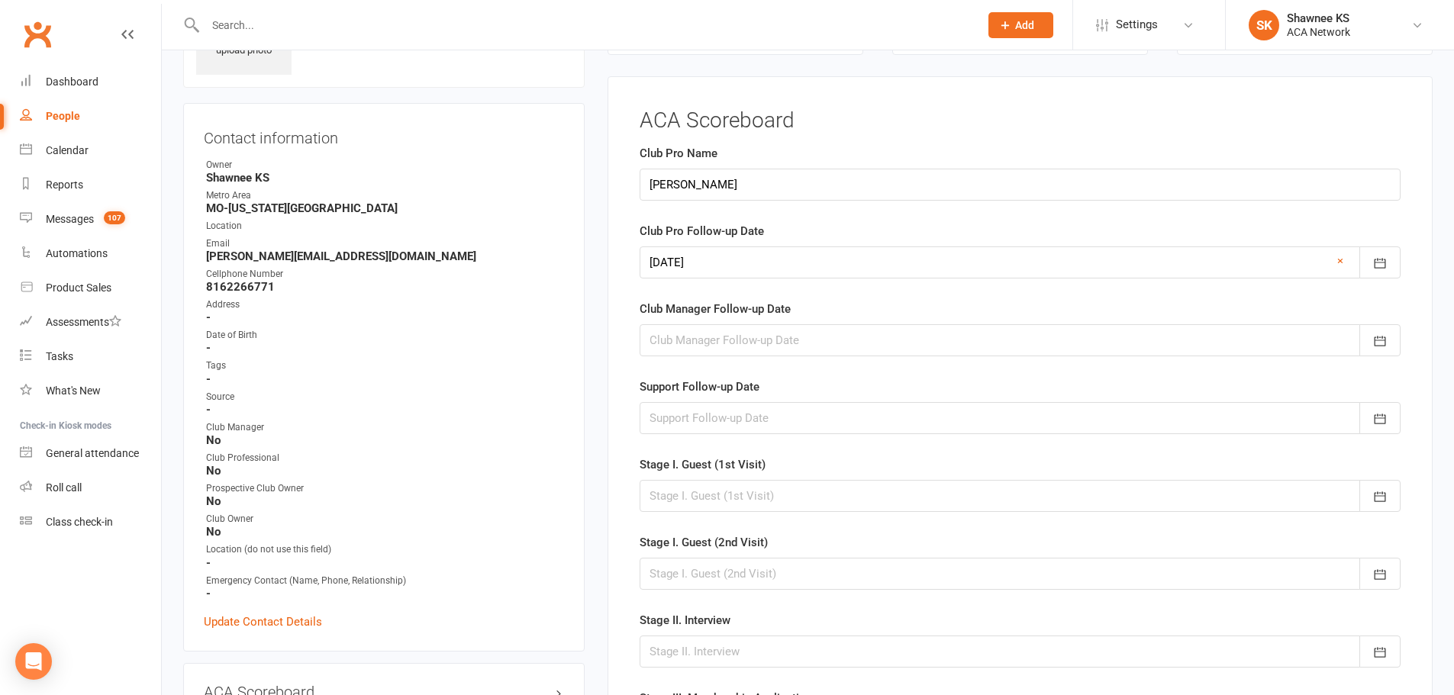
click at [721, 259] on div at bounding box center [1020, 262] width 761 height 32
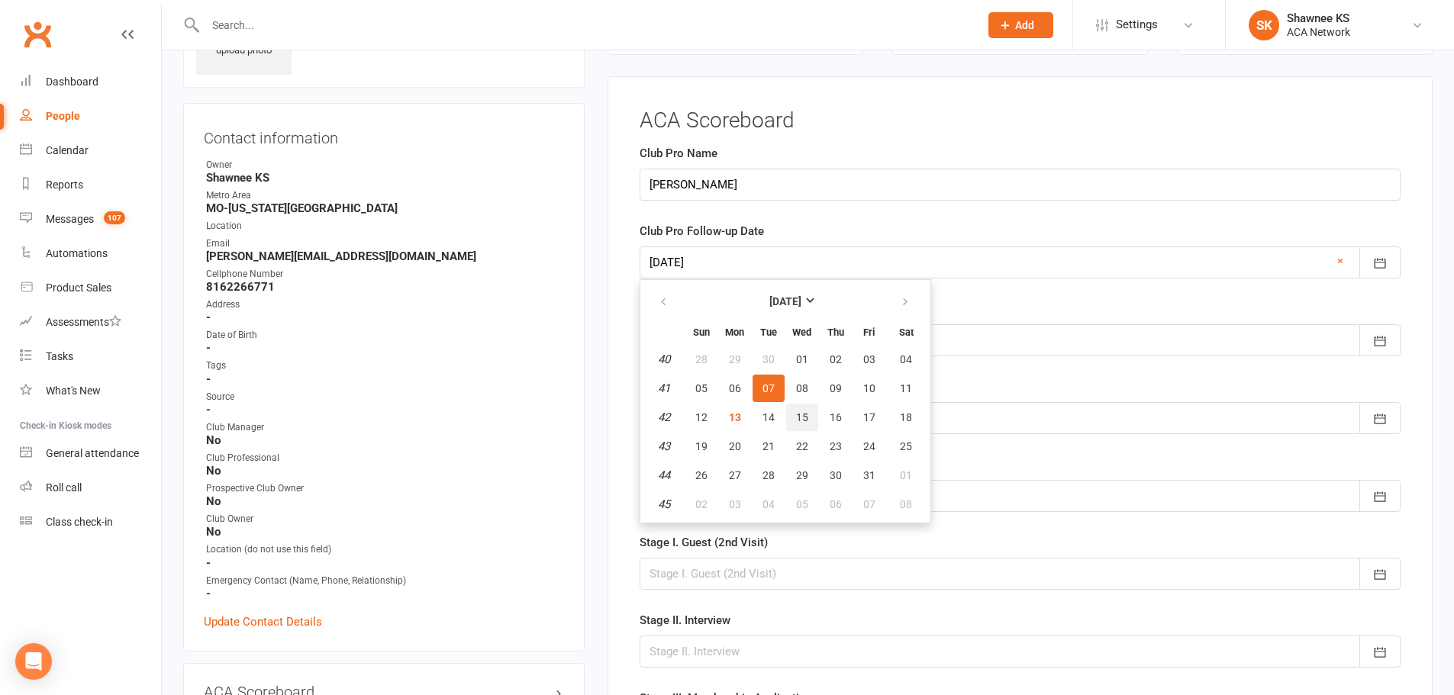
click at [807, 410] on button "15" at bounding box center [802, 417] width 32 height 27
type input "[DATE]"
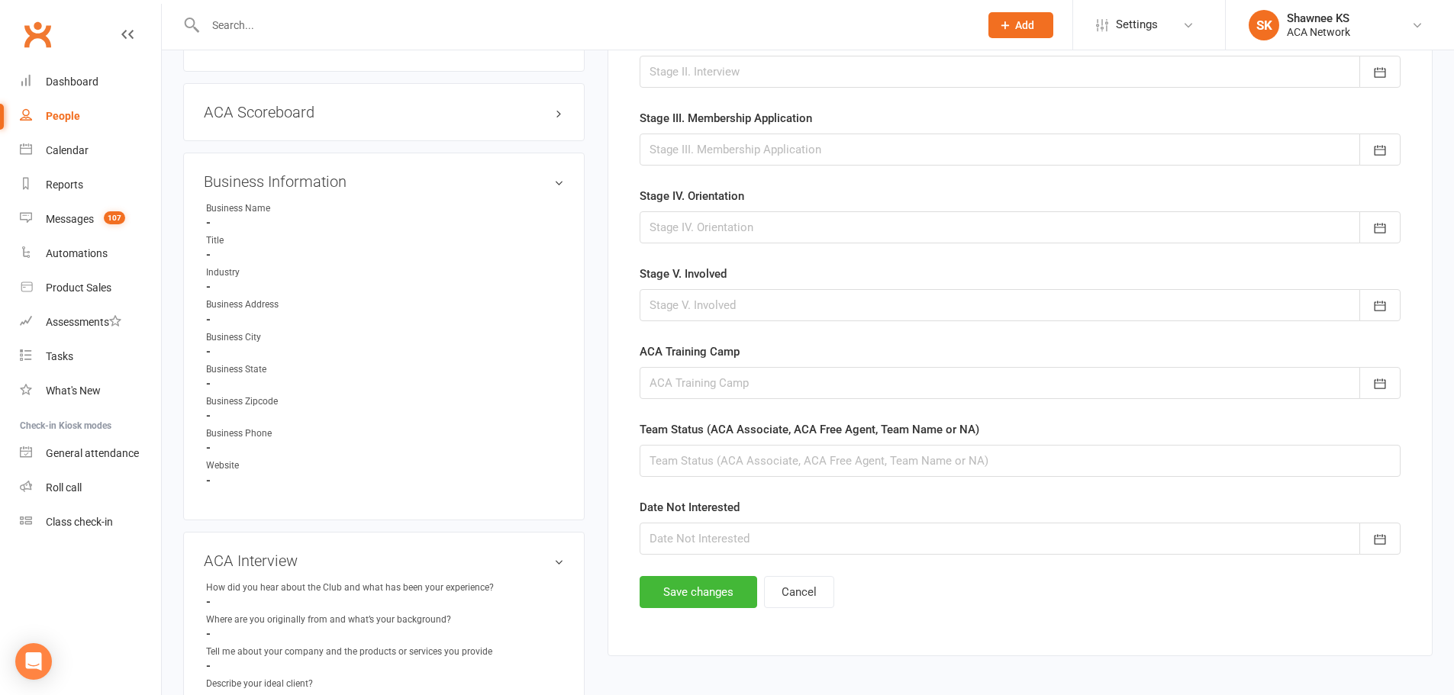
scroll to position [1039, 0]
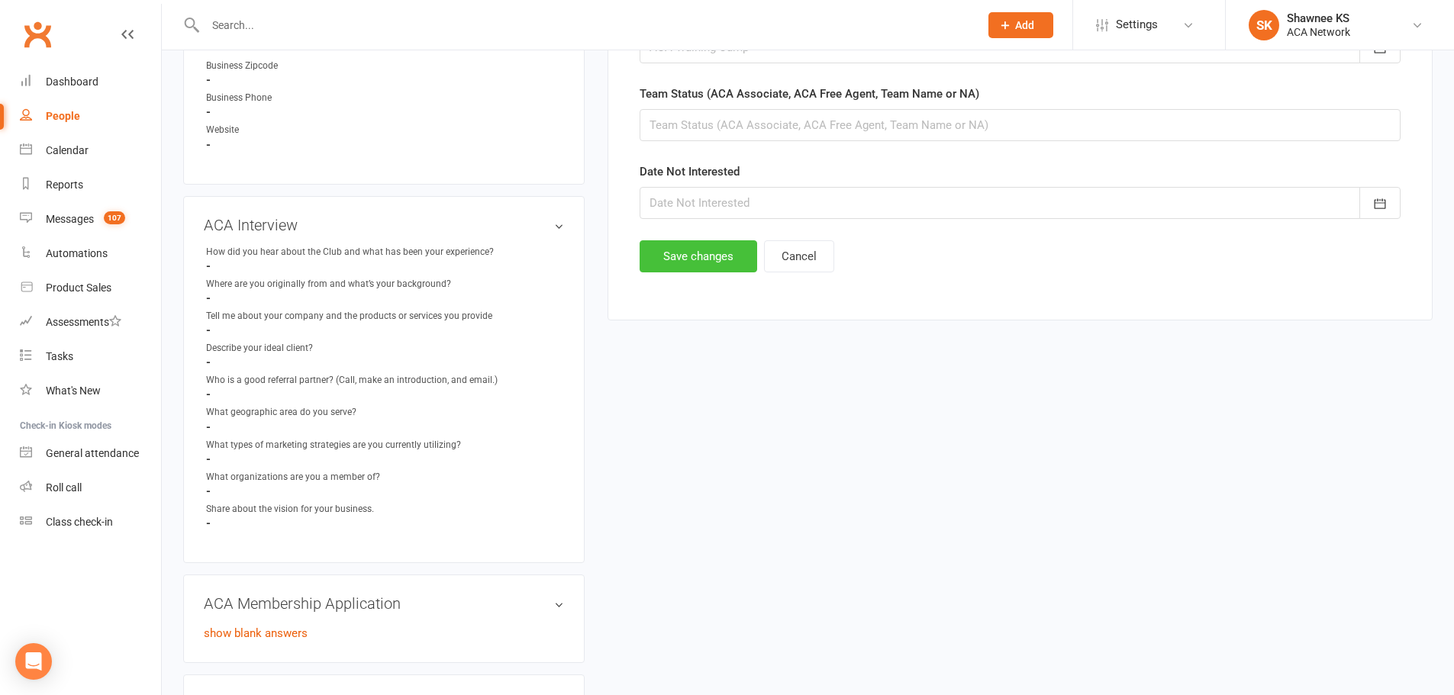
click at [688, 259] on button "Save changes" at bounding box center [699, 256] width 118 height 32
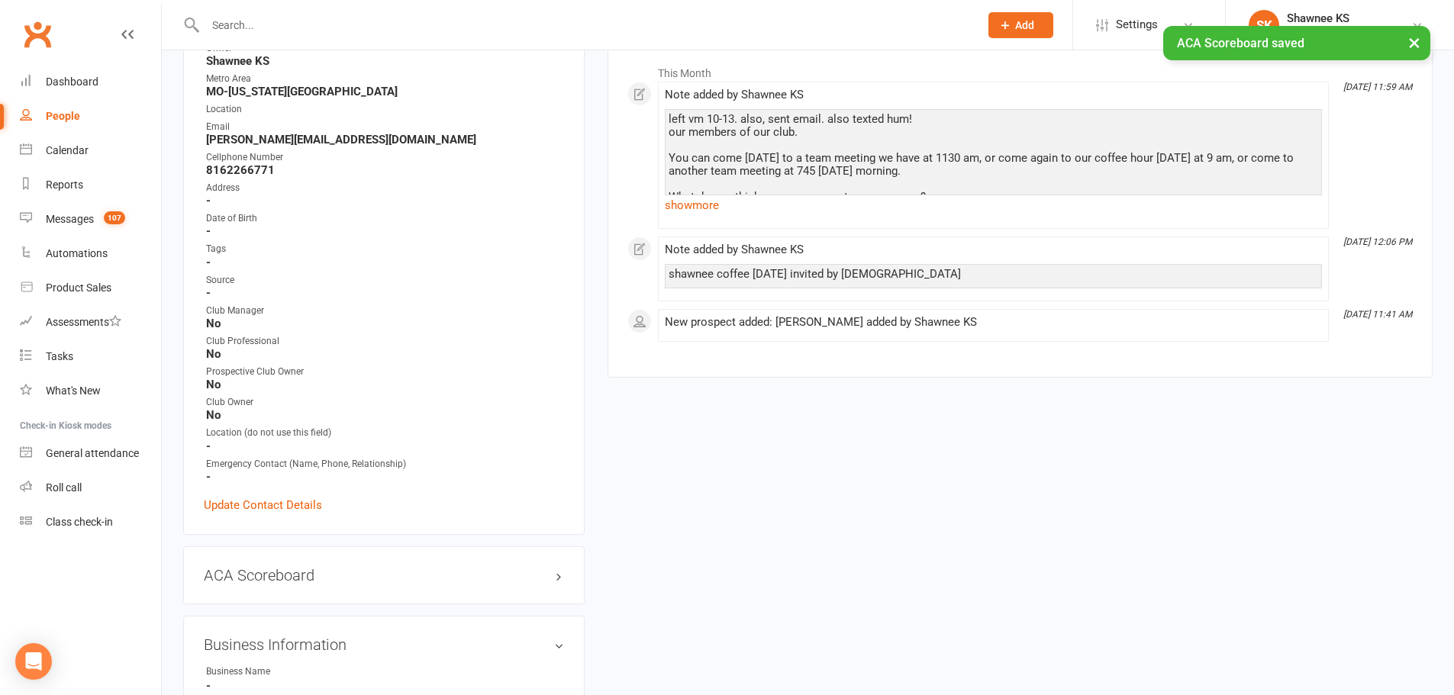
scroll to position [0, 0]
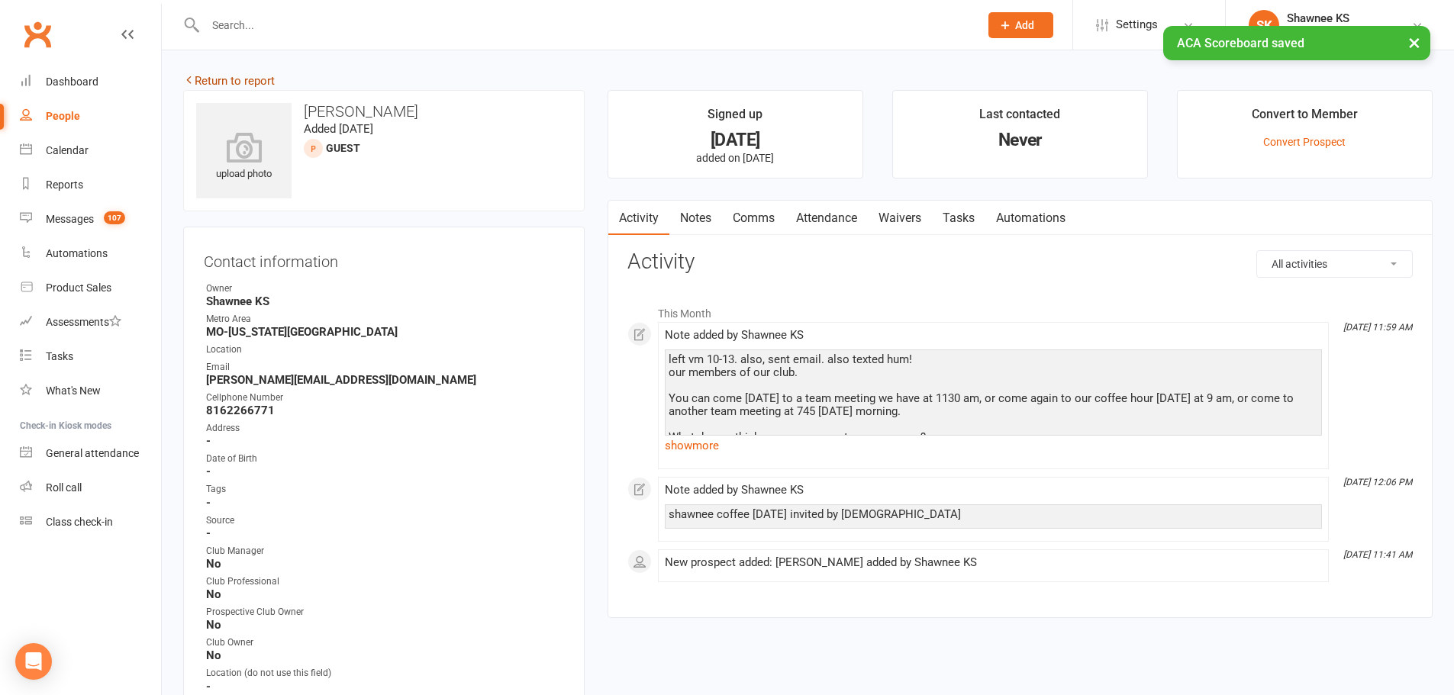
click at [252, 76] on link "Return to report" at bounding box center [229, 81] width 92 height 14
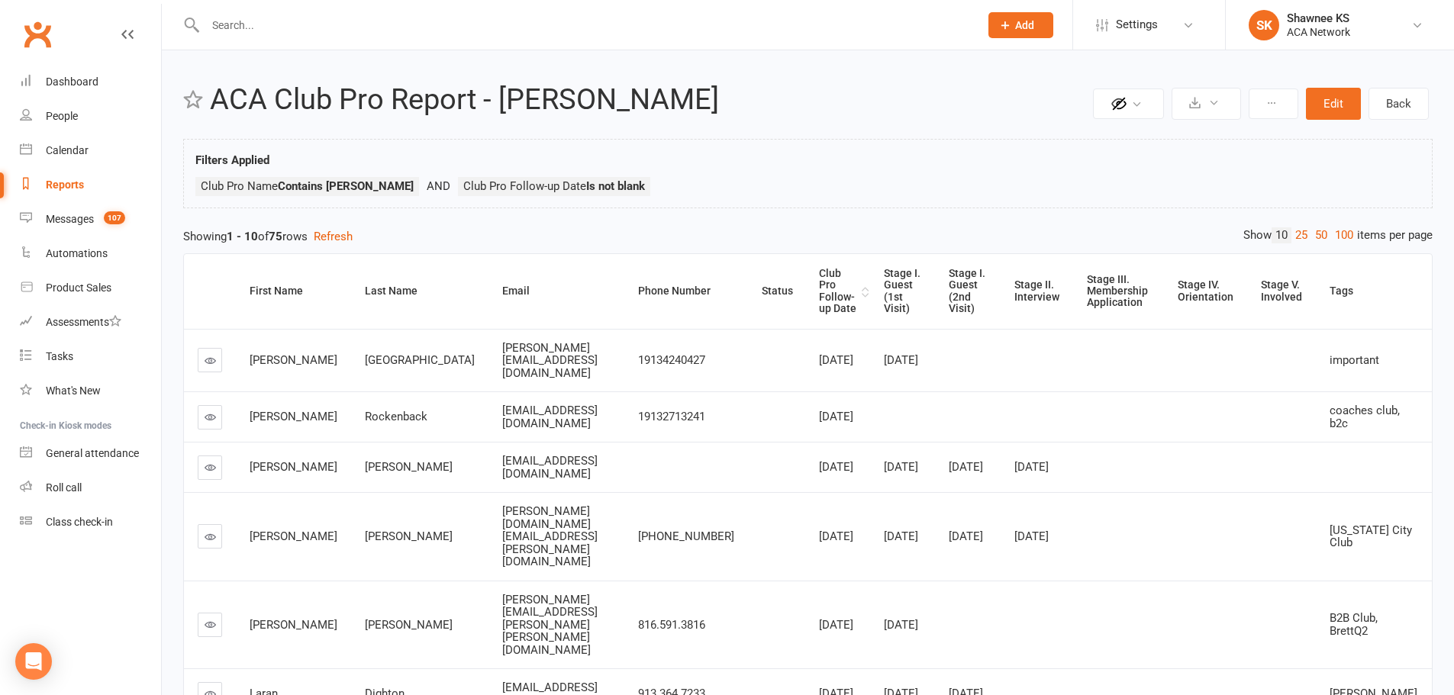
click at [833, 289] on div "Club Pro Follow-up Date" at bounding box center [838, 291] width 39 height 47
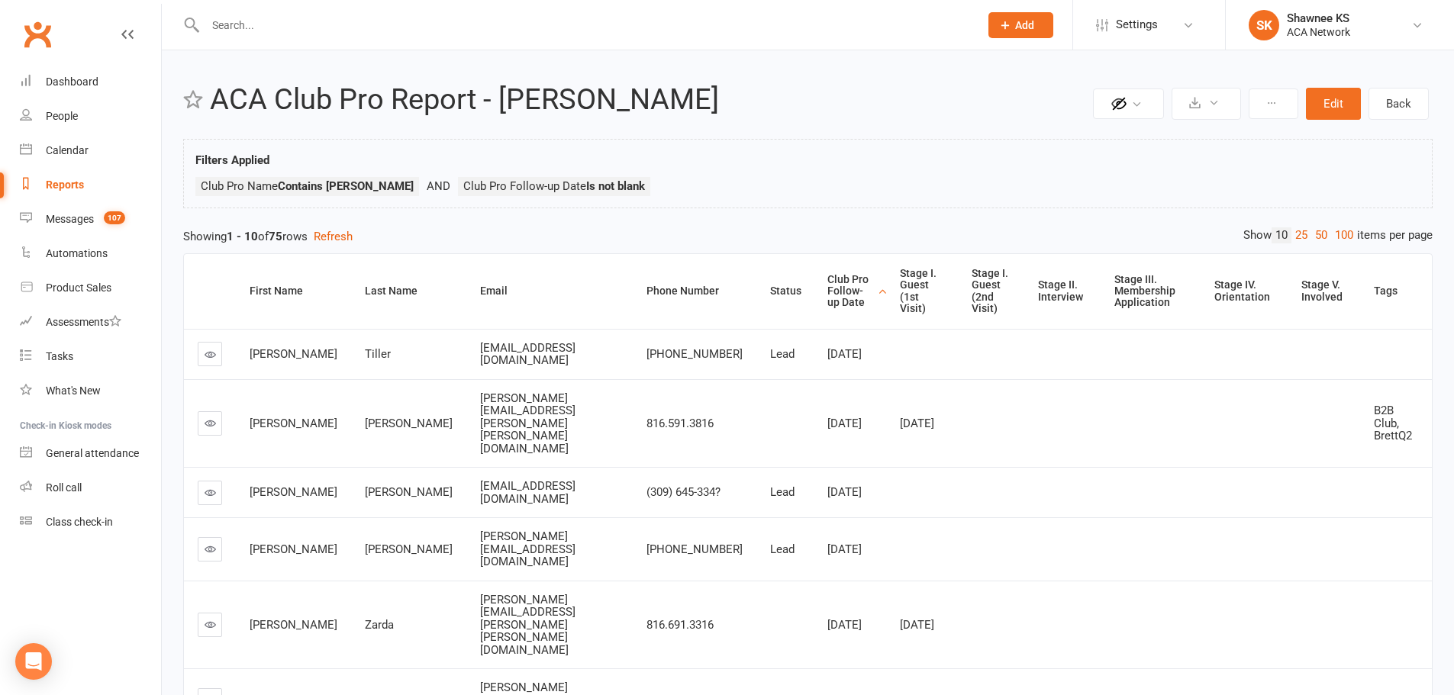
click at [827, 278] on div "Club Pro Follow-up Date" at bounding box center [850, 291] width 46 height 35
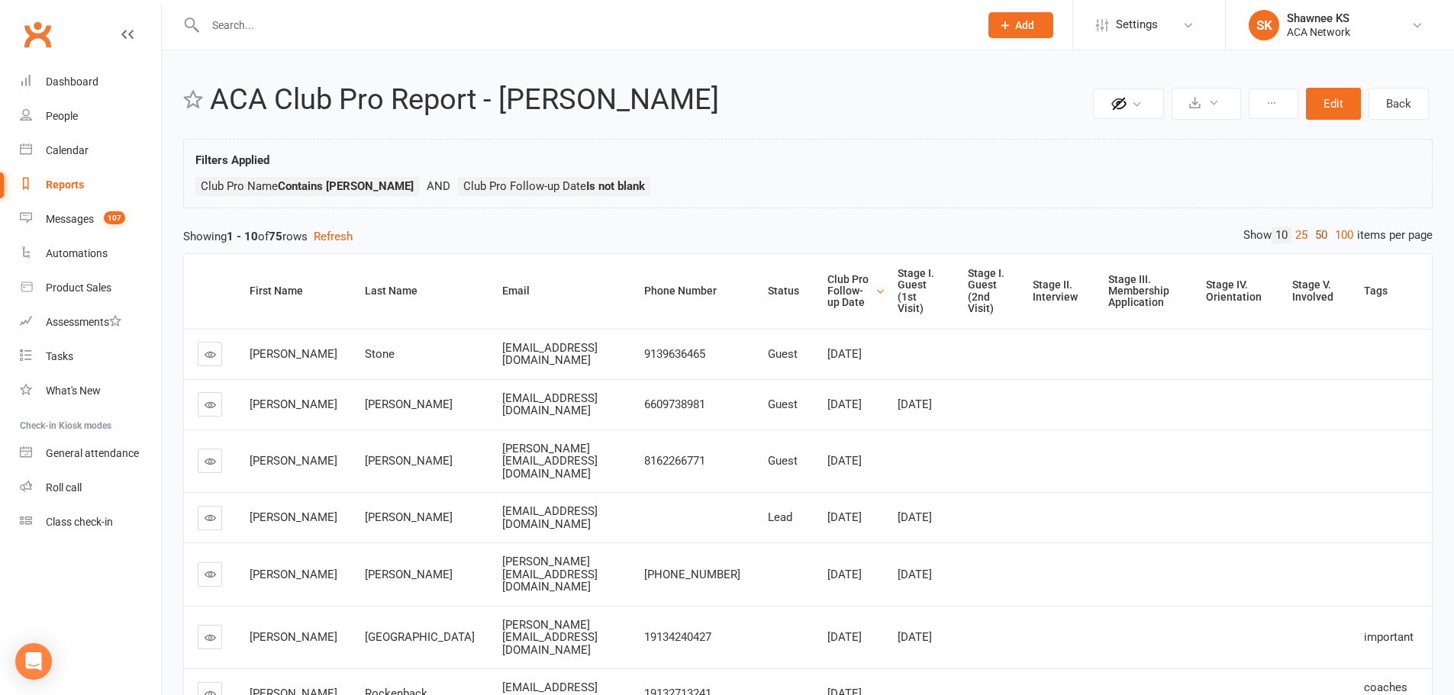
click at [1314, 236] on link "50" at bounding box center [1321, 235] width 20 height 16
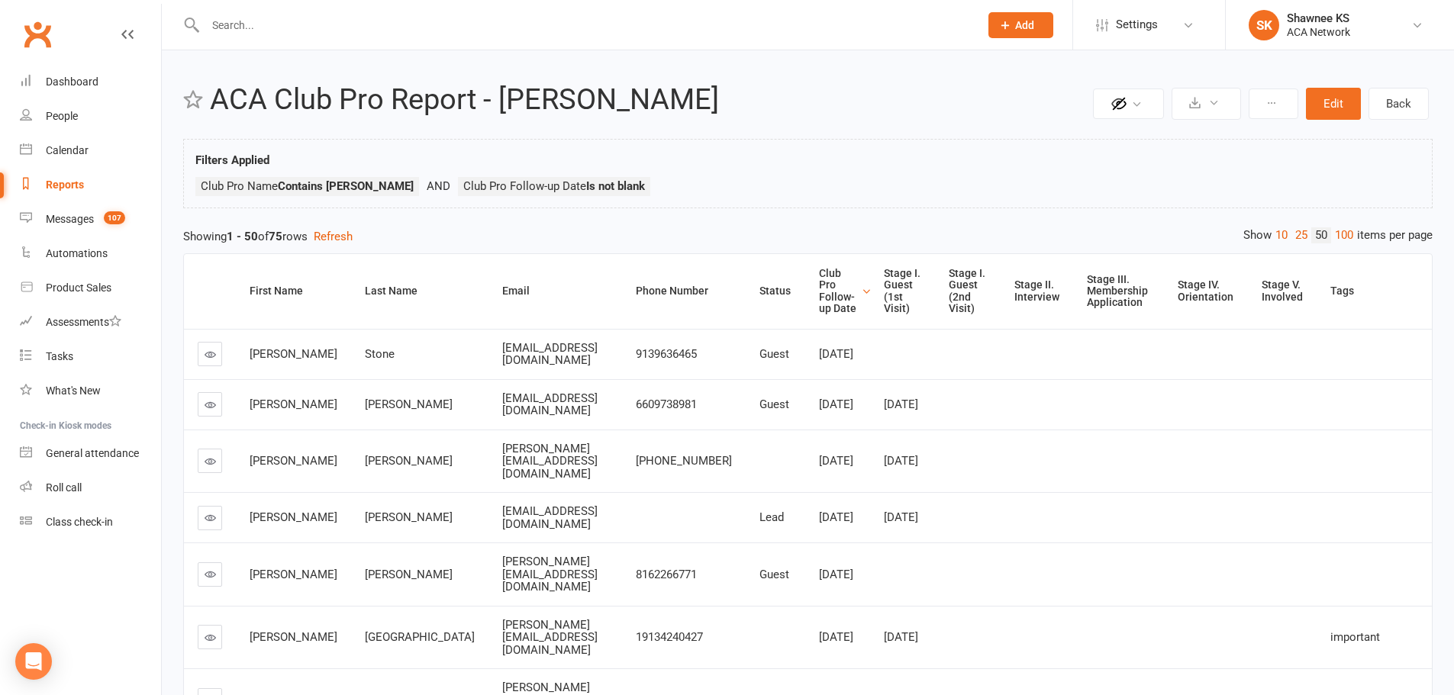
click at [826, 284] on div "Club Pro Follow-up Date" at bounding box center [838, 291] width 39 height 47
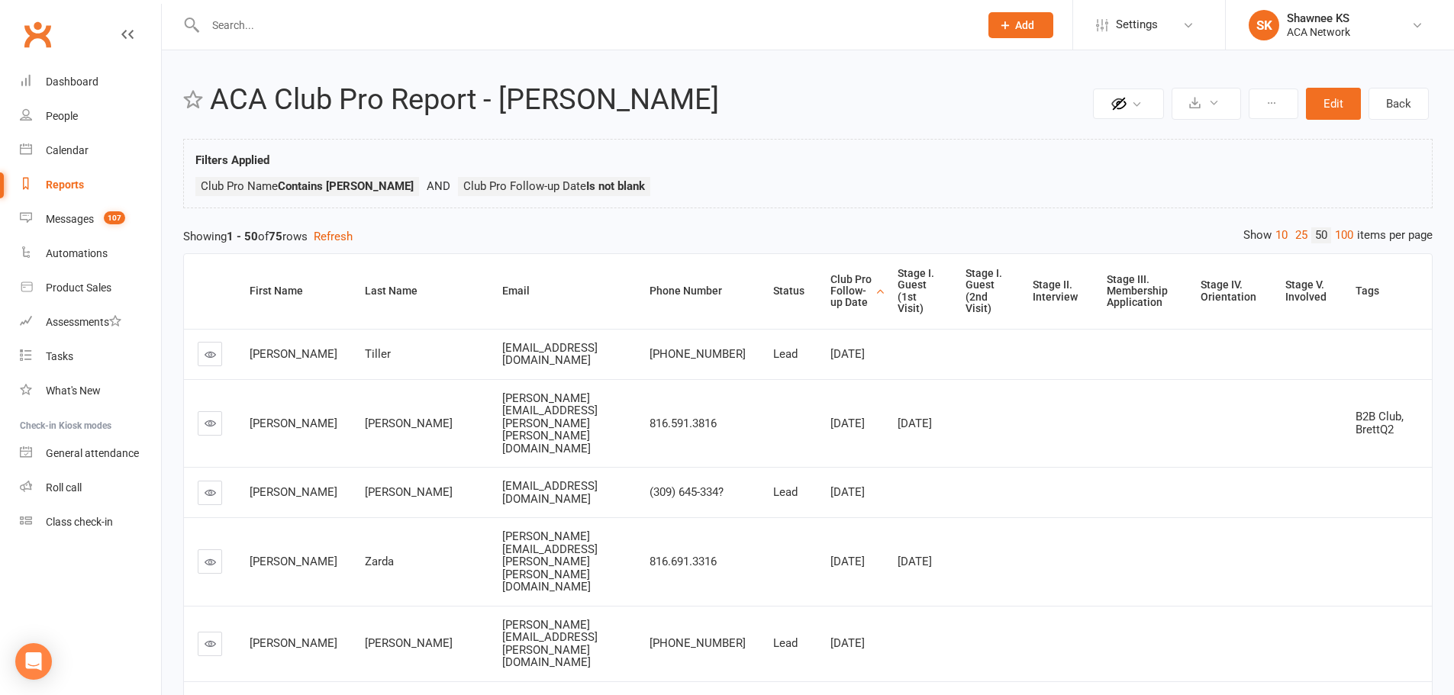
click at [830, 284] on div "Club Pro Follow-up Date" at bounding box center [850, 291] width 41 height 35
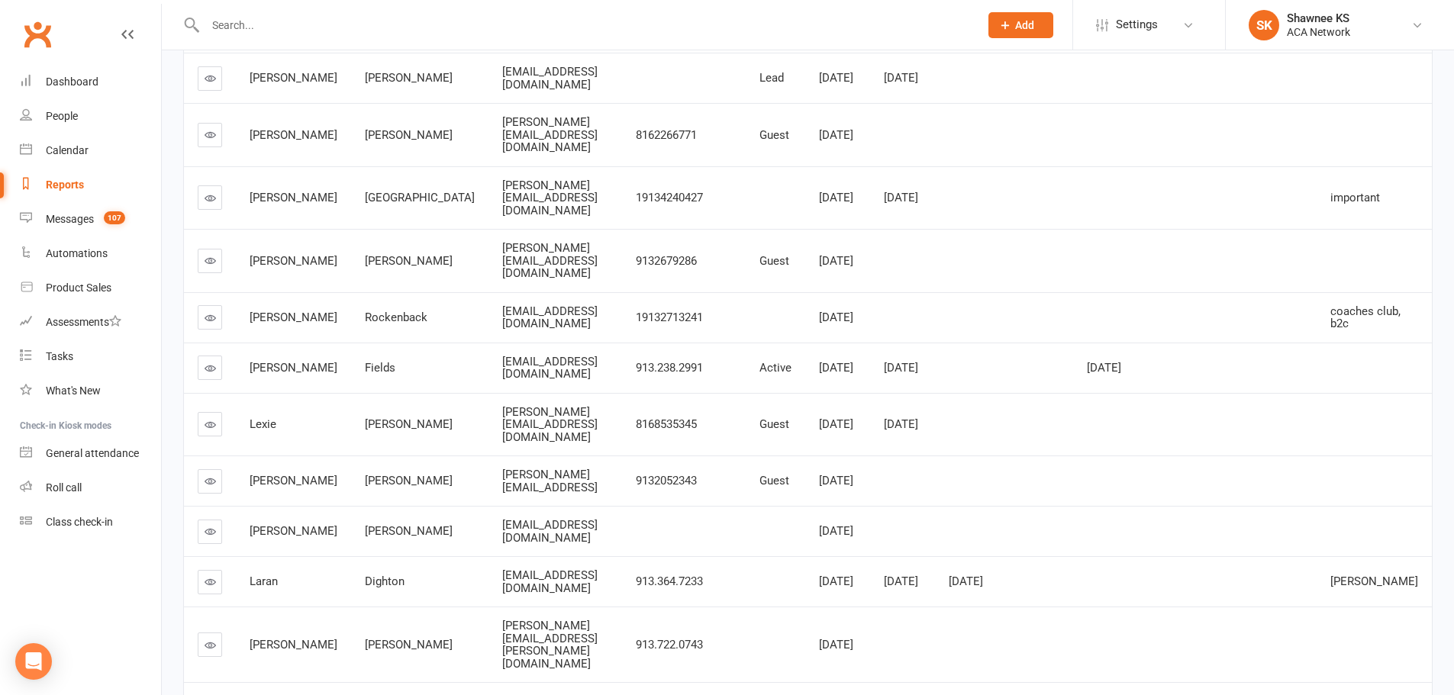
scroll to position [458, 0]
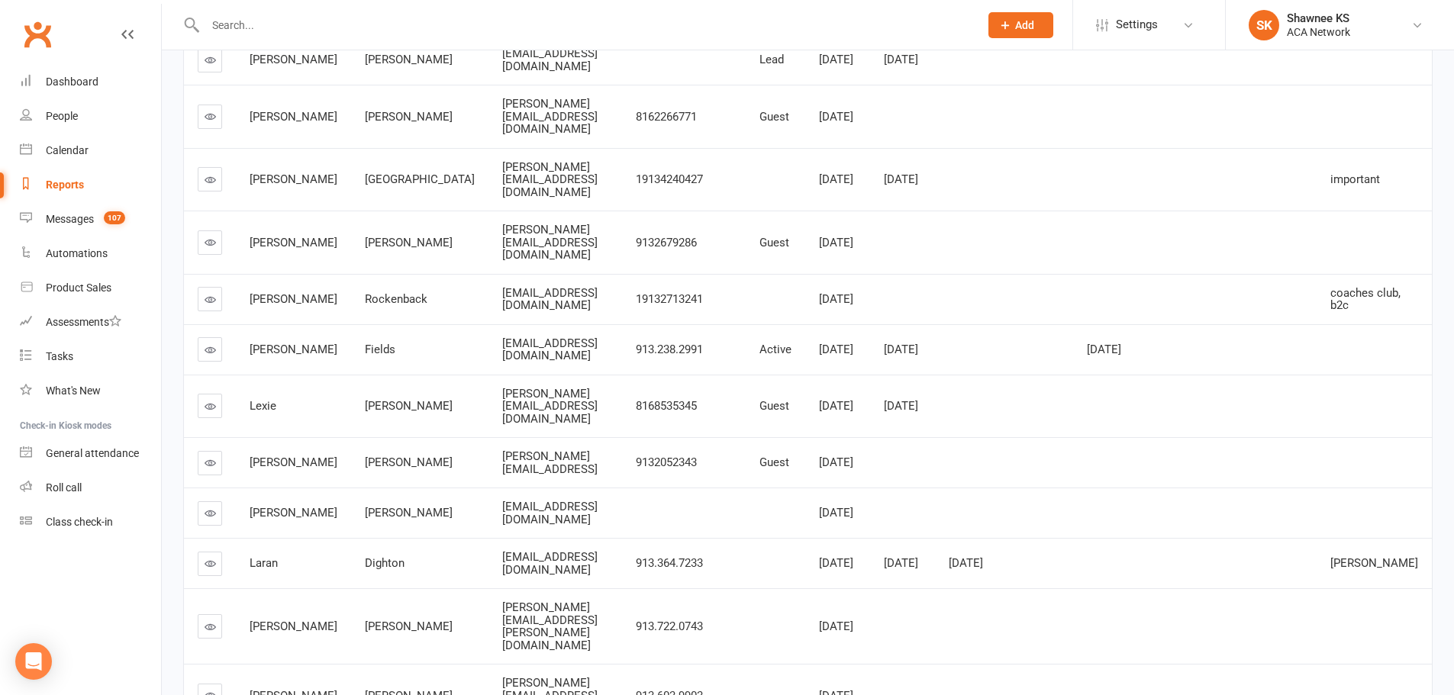
click at [209, 457] on icon at bounding box center [210, 462] width 11 height 11
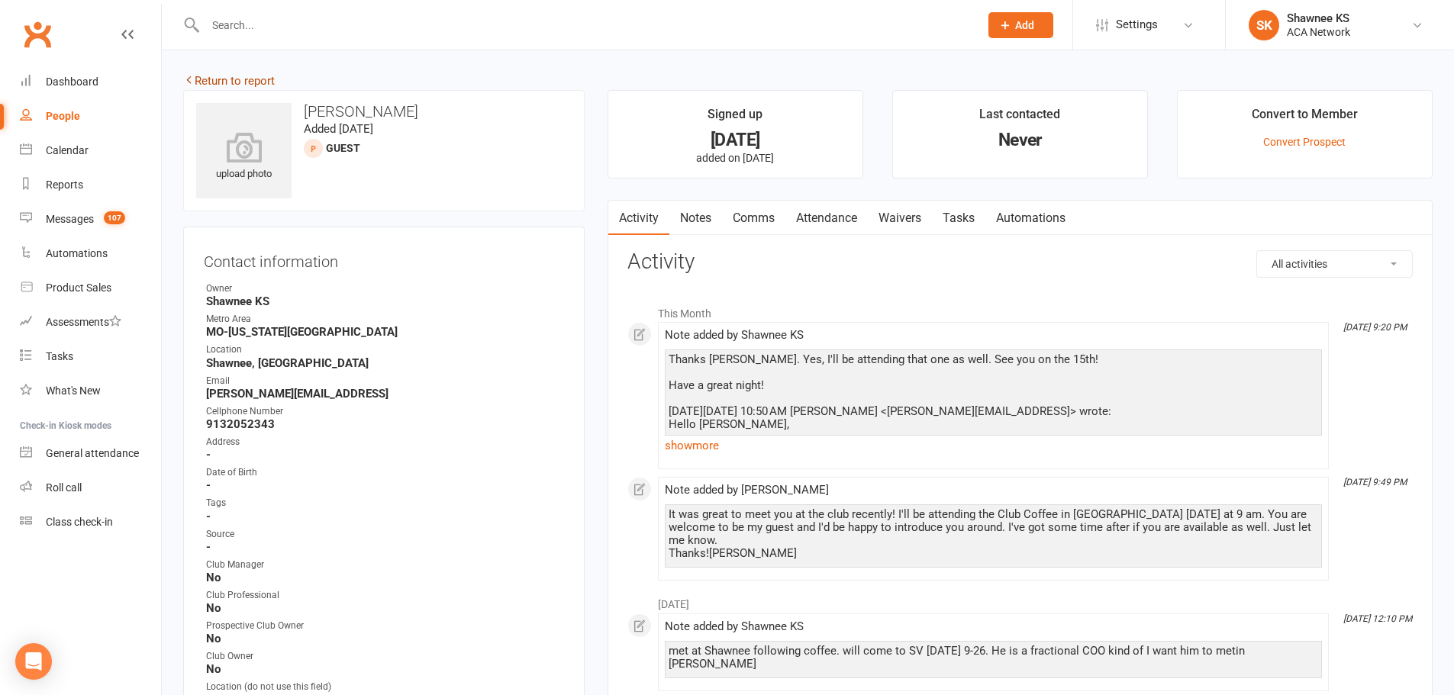
click at [242, 79] on link "Return to report" at bounding box center [229, 81] width 92 height 14
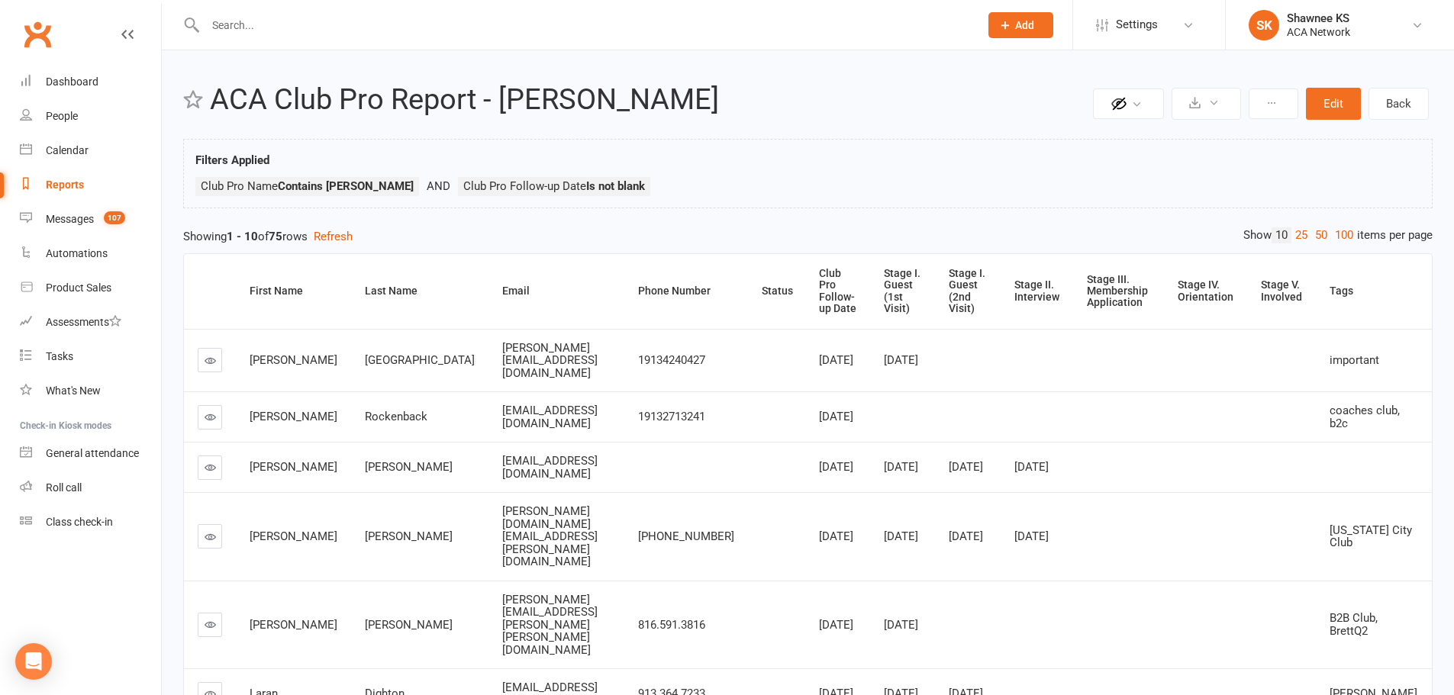
click at [285, 18] on input "text" at bounding box center [585, 24] width 768 height 21
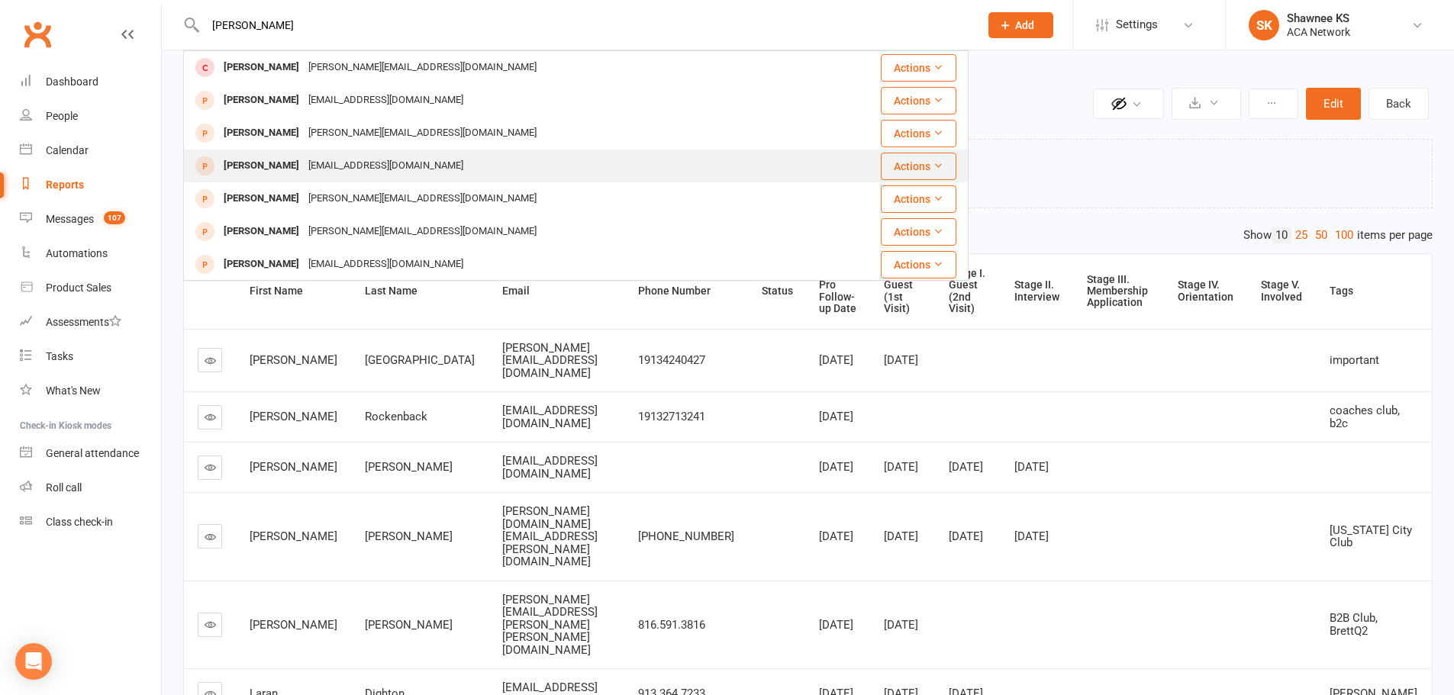
type input "[PERSON_NAME]"
click at [304, 168] on div "[EMAIL_ADDRESS][DOMAIN_NAME]" at bounding box center [386, 166] width 164 height 22
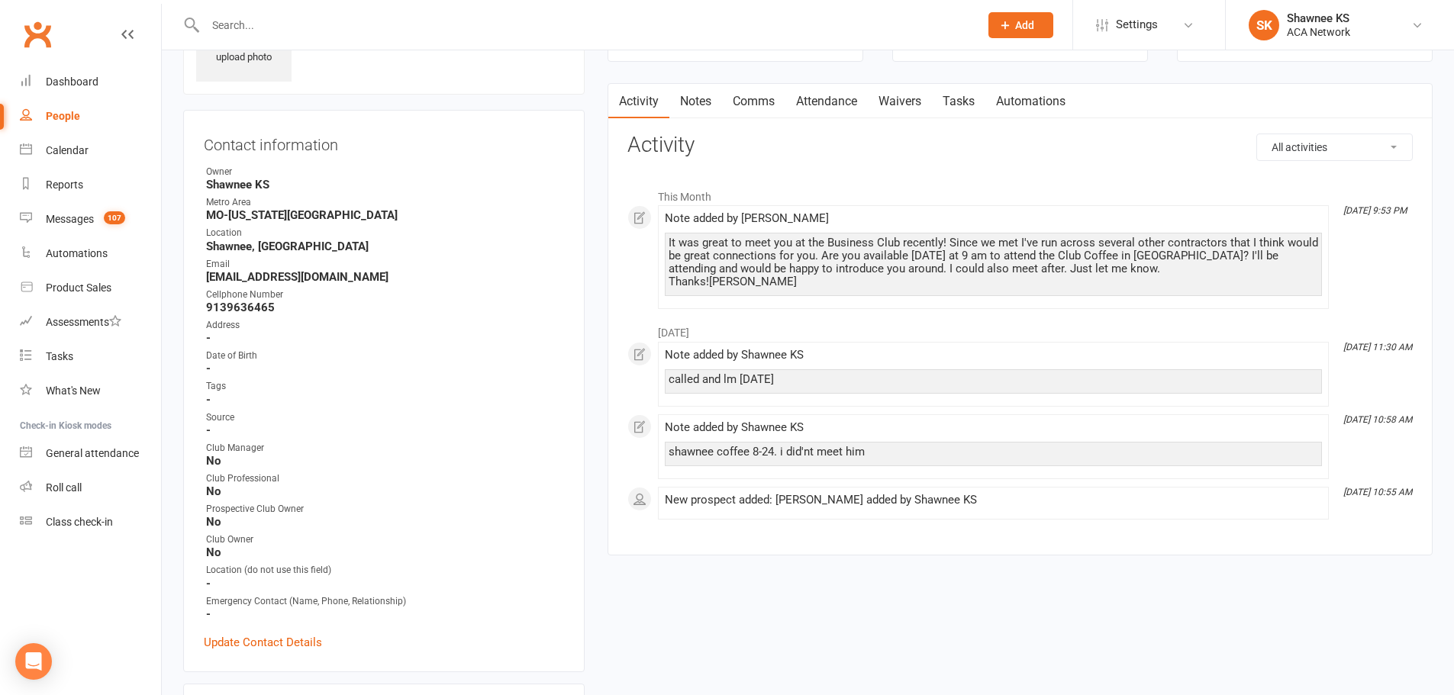
scroll to position [76, 0]
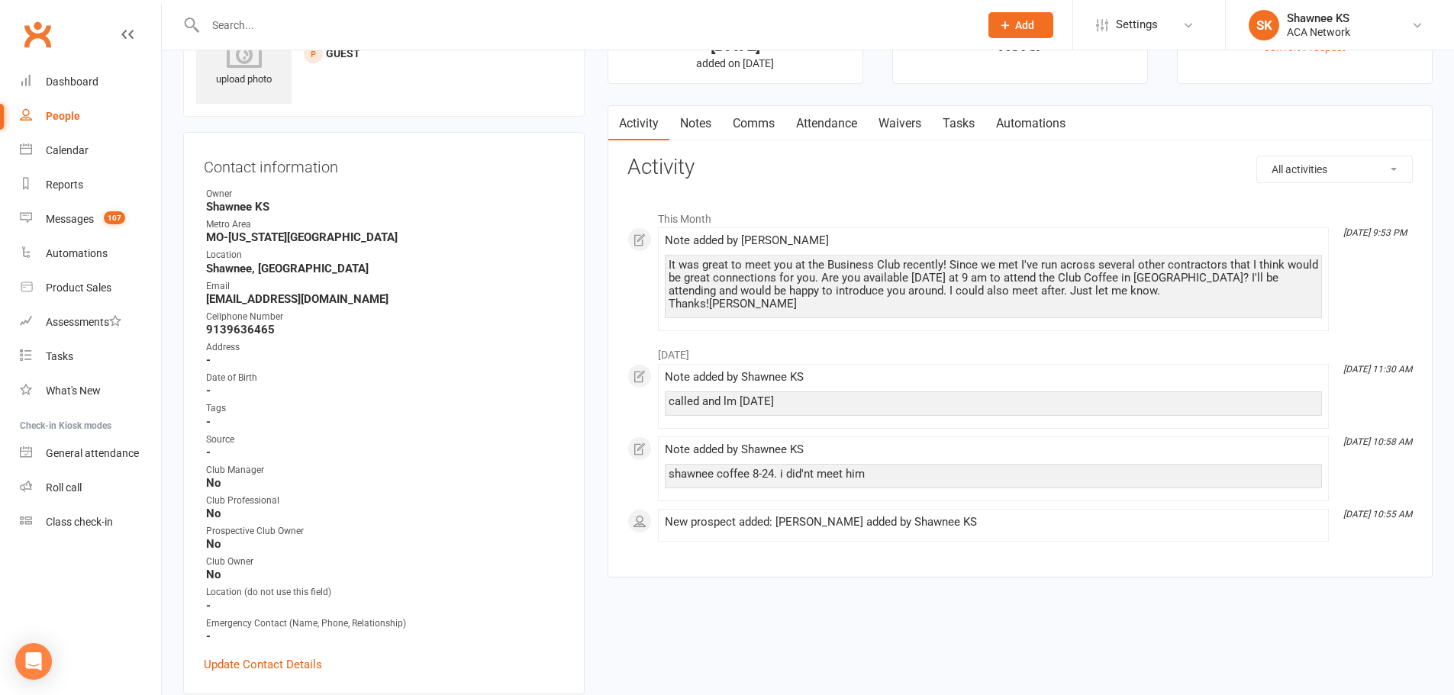
click at [706, 126] on link "Notes" at bounding box center [695, 123] width 53 height 35
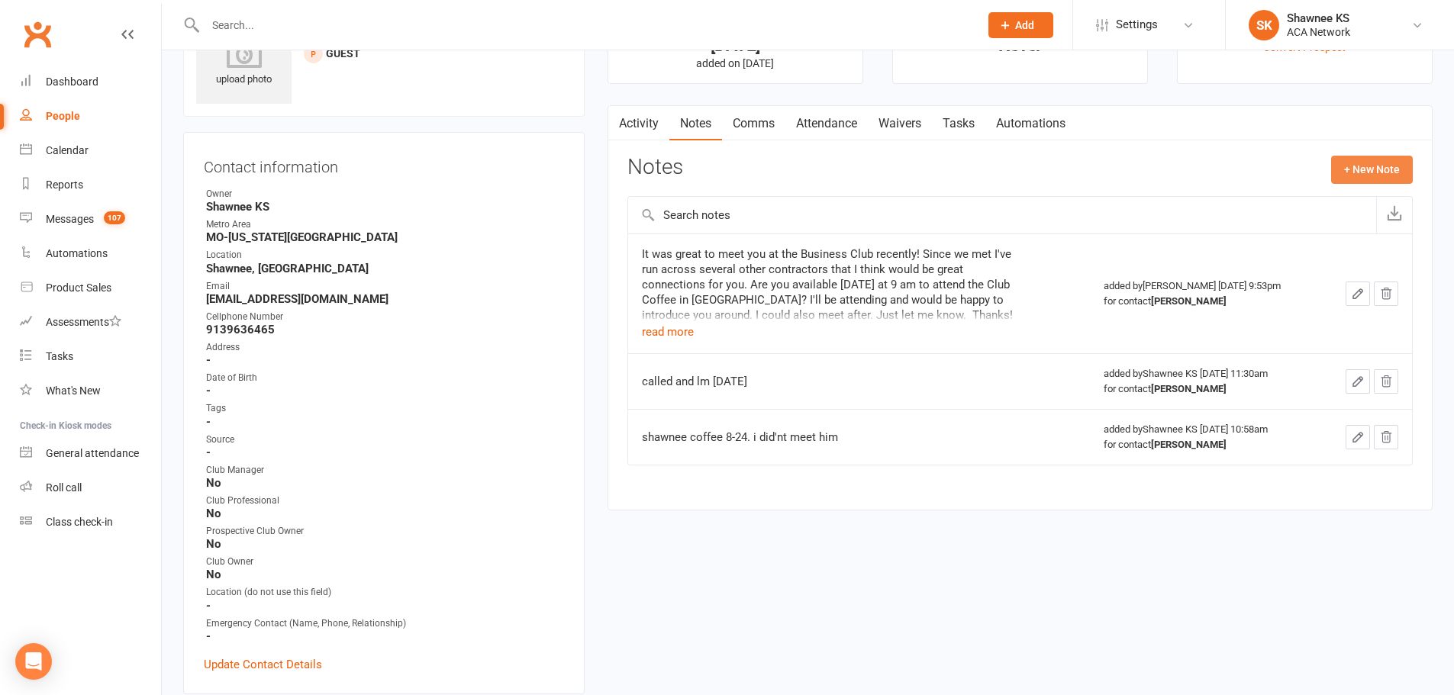
click at [1373, 175] on button "+ New Note" at bounding box center [1372, 169] width 82 height 27
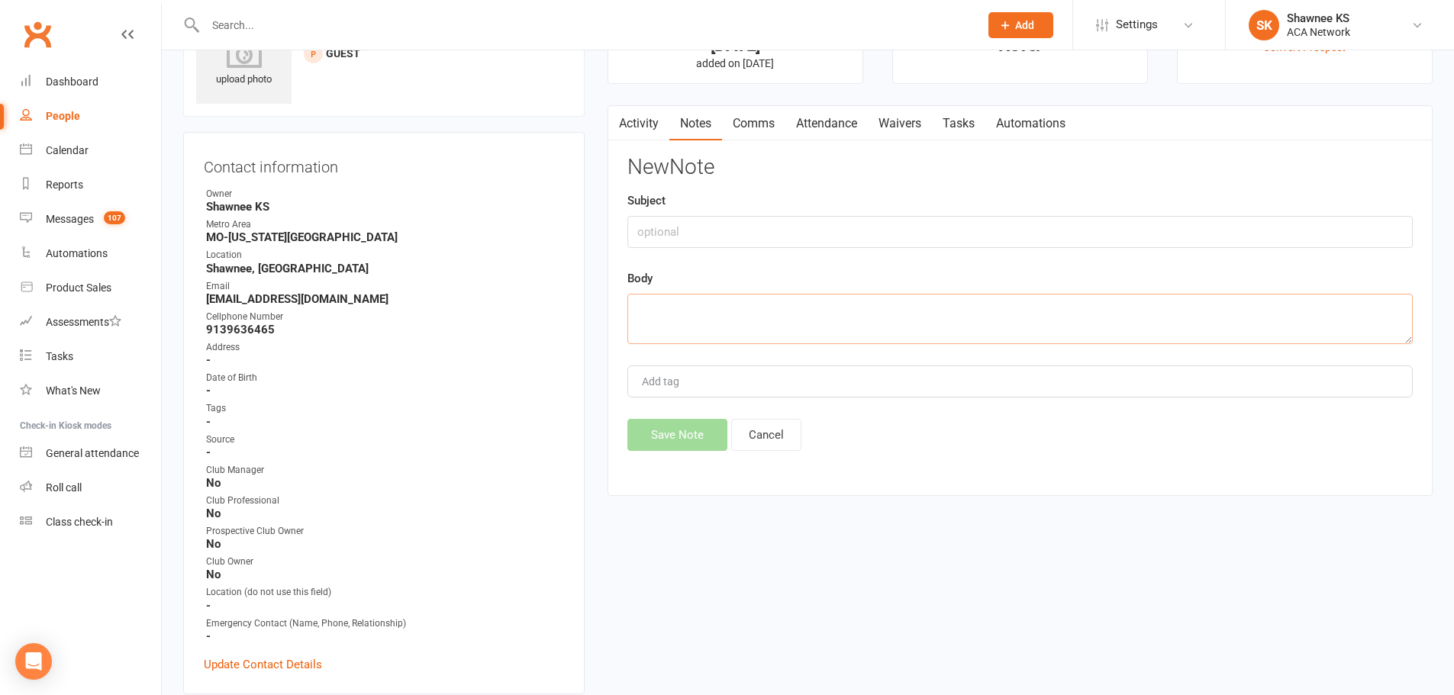
click at [727, 308] on textarea at bounding box center [1019, 319] width 785 height 50
paste textarea "[PERSON_NAME] & [PERSON_NAME], Thanks for reaching out guys! I had a nice time …"
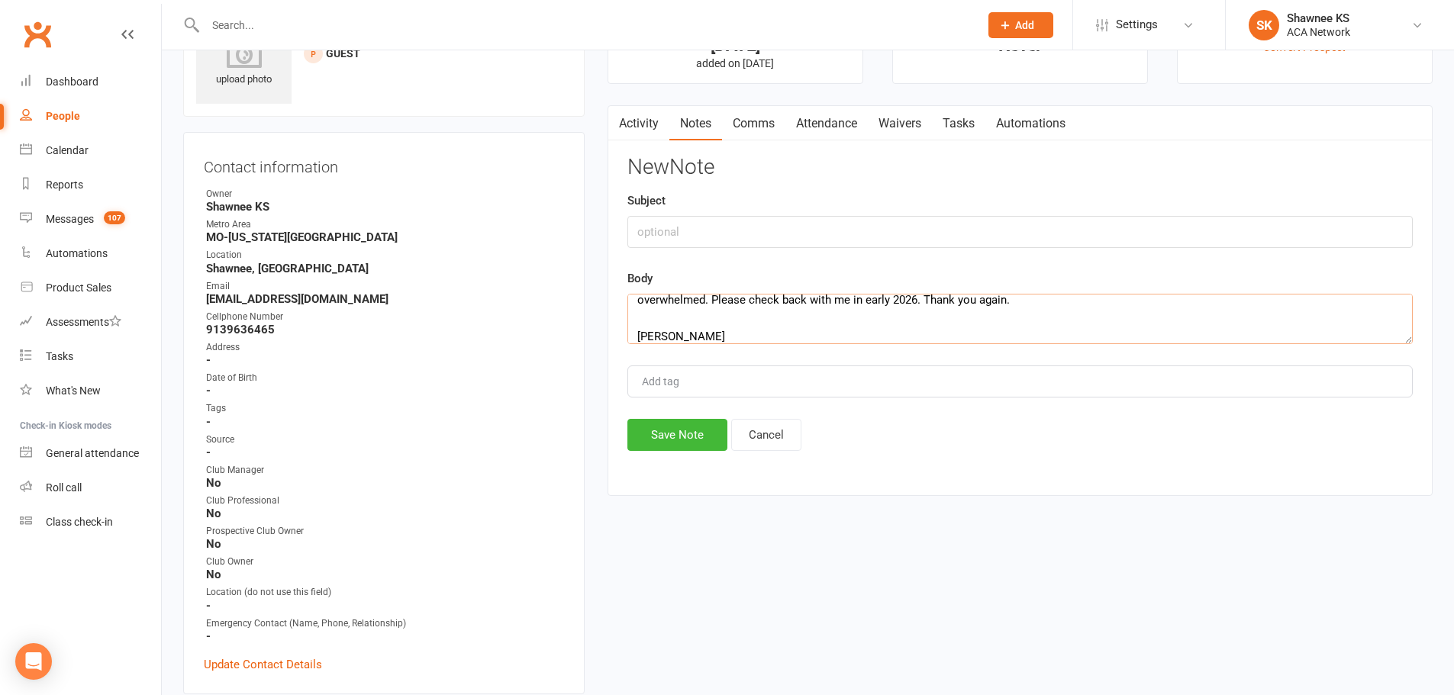
click at [1032, 301] on textarea "[PERSON_NAME] & [PERSON_NAME], Thanks for reaching out guys! I had a nice time …" at bounding box center [1019, 319] width 785 height 50
click at [752, 337] on textarea "[PERSON_NAME] & [PERSON_NAME], Thanks for reaching out guys! I had a nice time …" at bounding box center [1019, 319] width 785 height 50
paste textarea "[PERSON_NAME], I have made a note to get back with you in January. Keep safe an…"
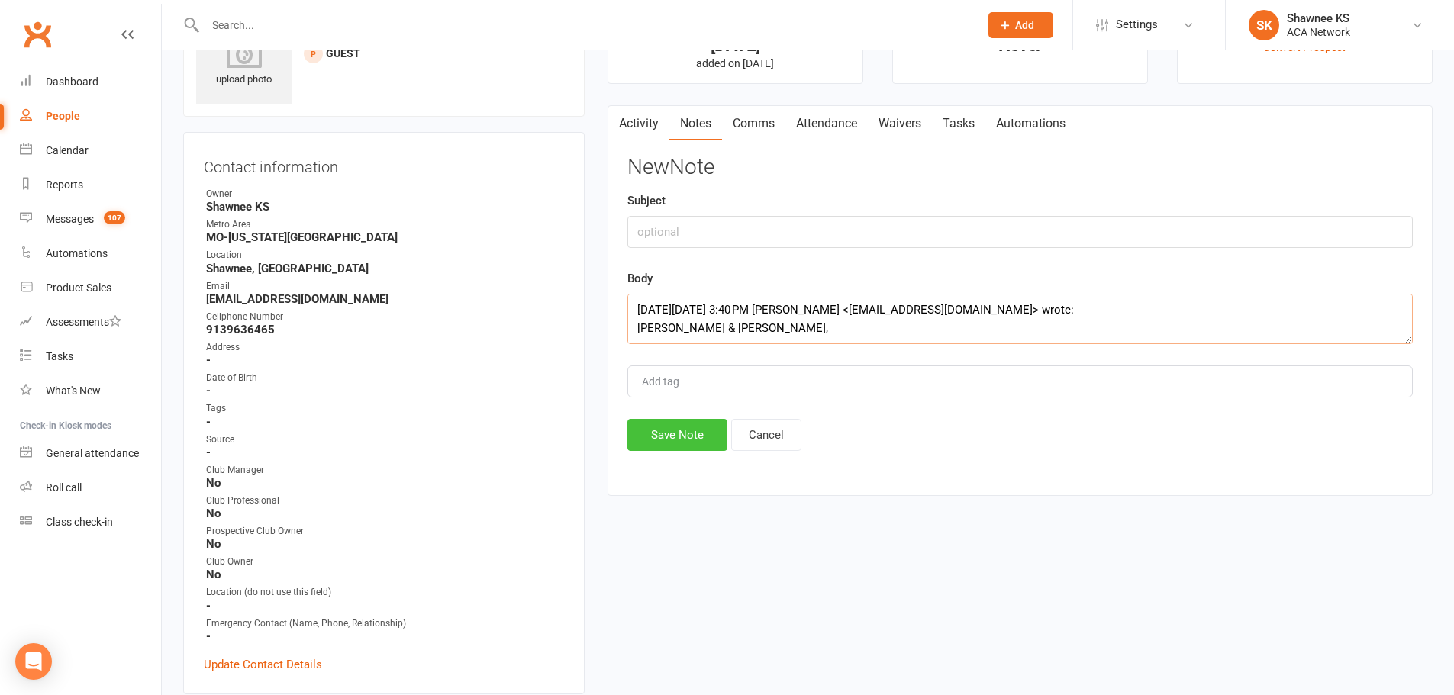
type textarea "[PERSON_NAME] & [PERSON_NAME], Thanks for reaching out guys! I had a nice time …"
click at [671, 435] on button "Save Note" at bounding box center [677, 435] width 100 height 32
